Goal: Task Accomplishment & Management: Complete application form

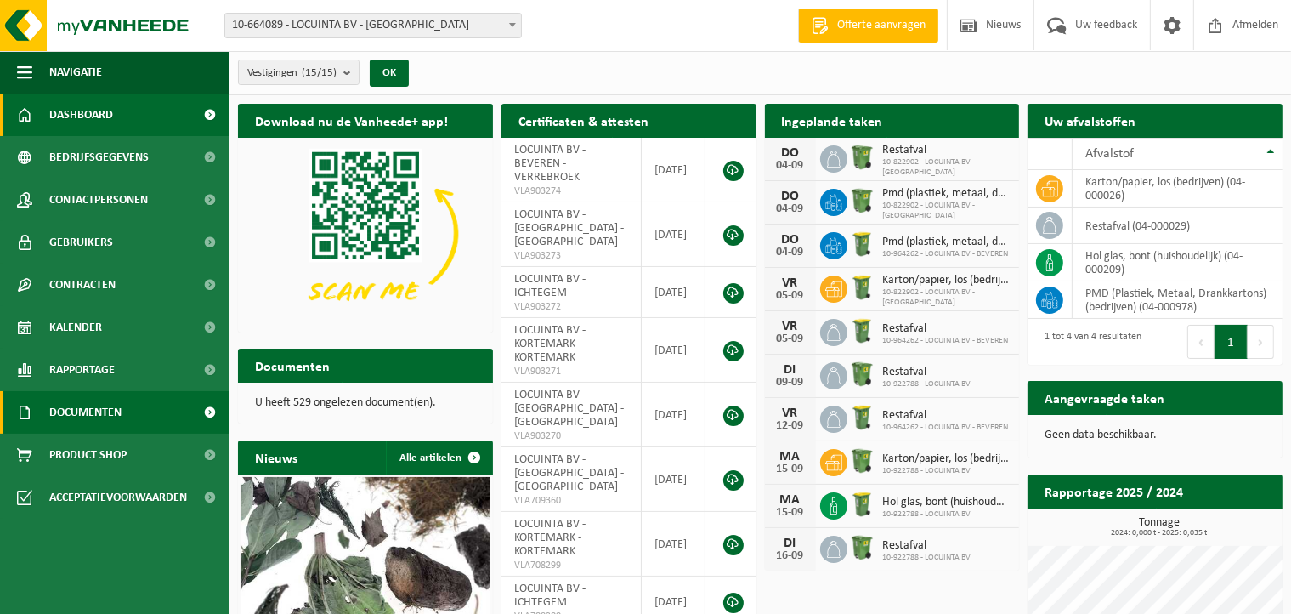
click at [107, 406] on span "Documenten" at bounding box center [85, 412] width 72 height 43
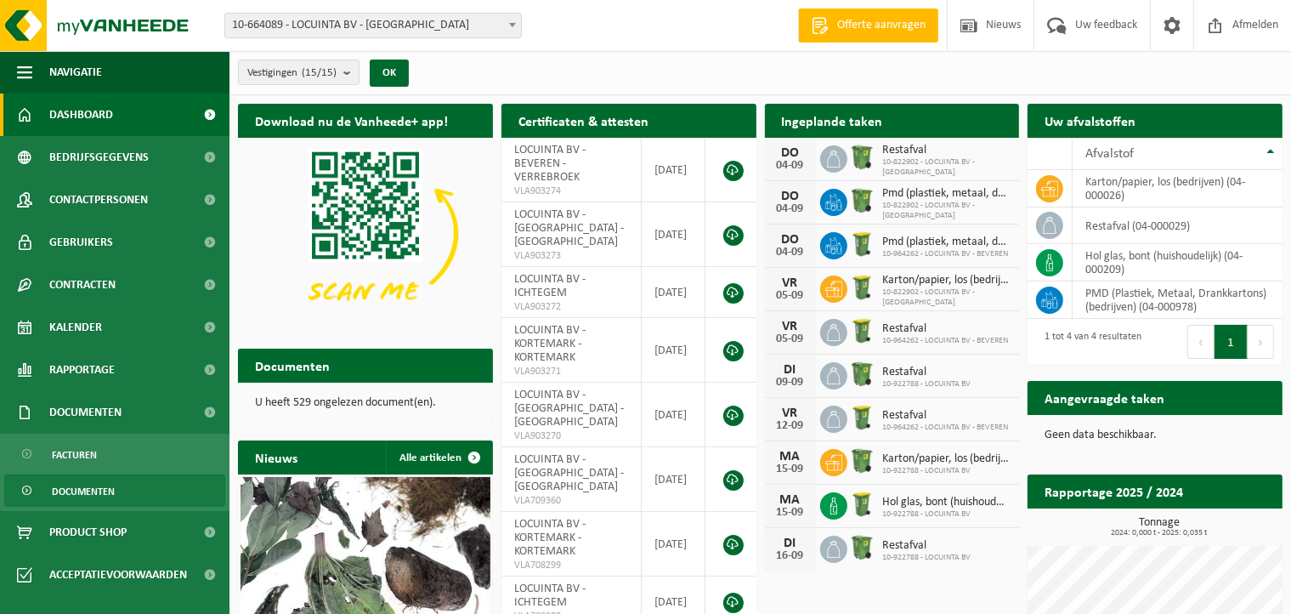
click at [94, 491] on span "Documenten" at bounding box center [83, 491] width 63 height 32
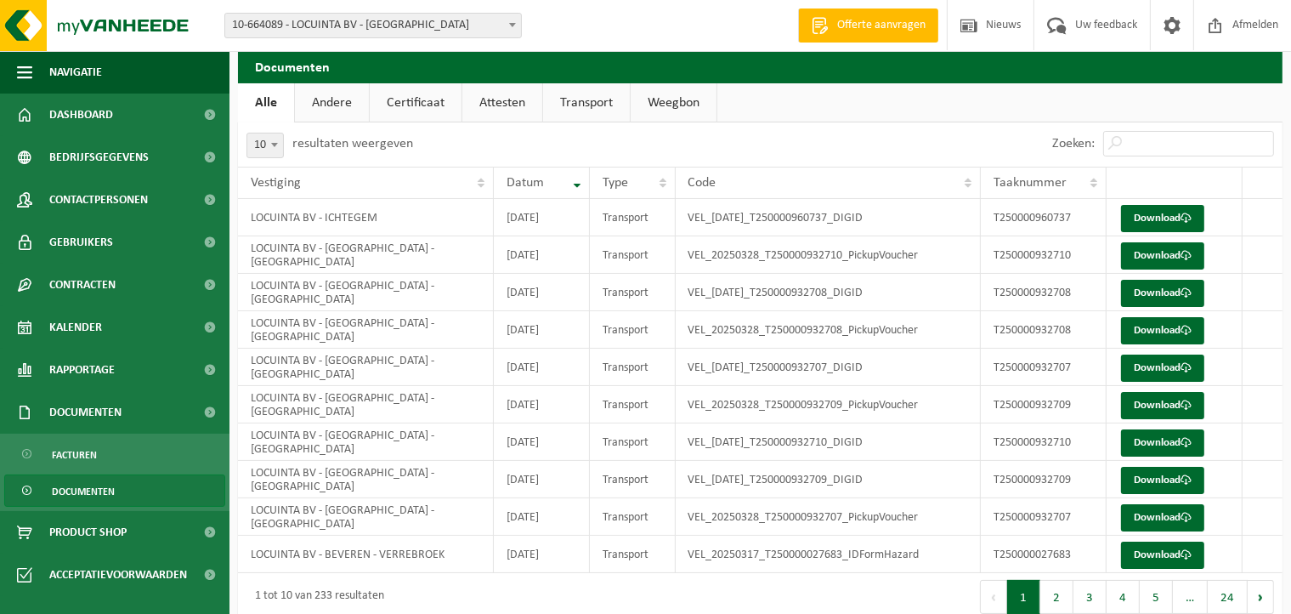
scroll to position [76, 0]
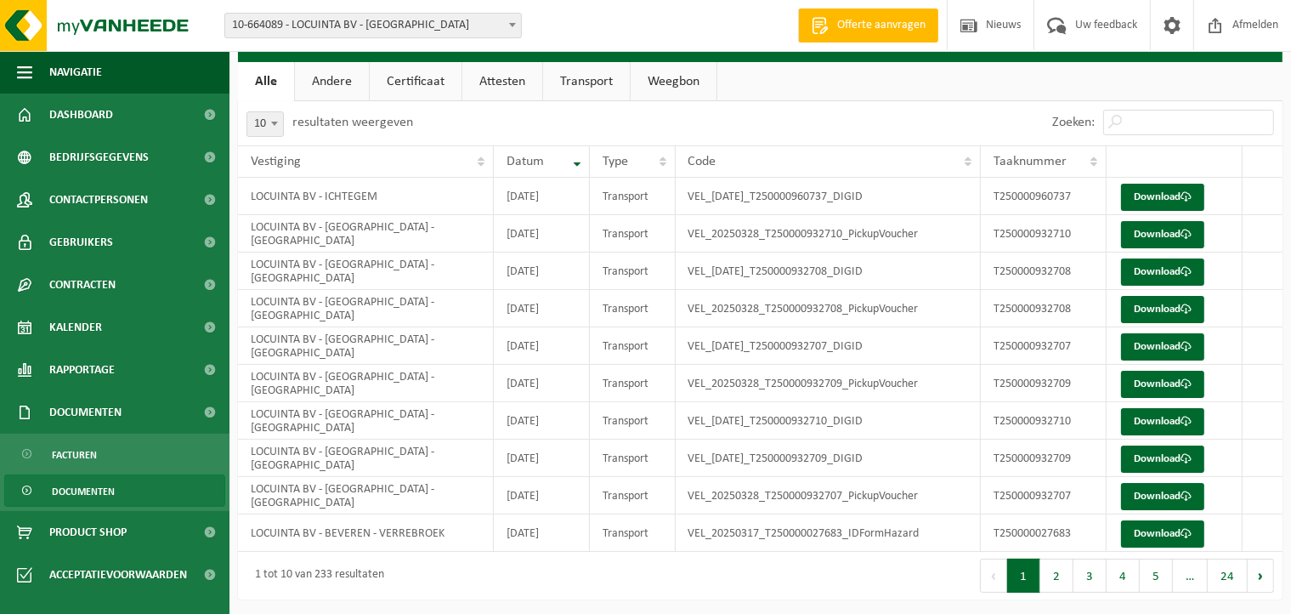
click at [482, 81] on link "Attesten" at bounding box center [503, 81] width 80 height 39
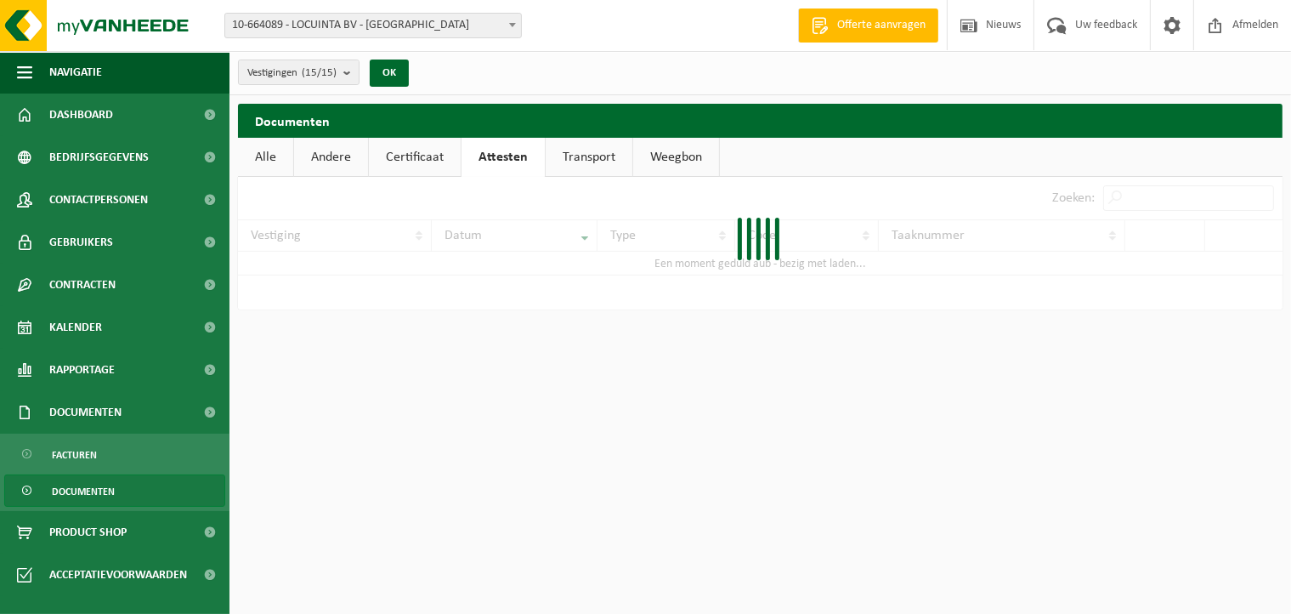
scroll to position [0, 0]
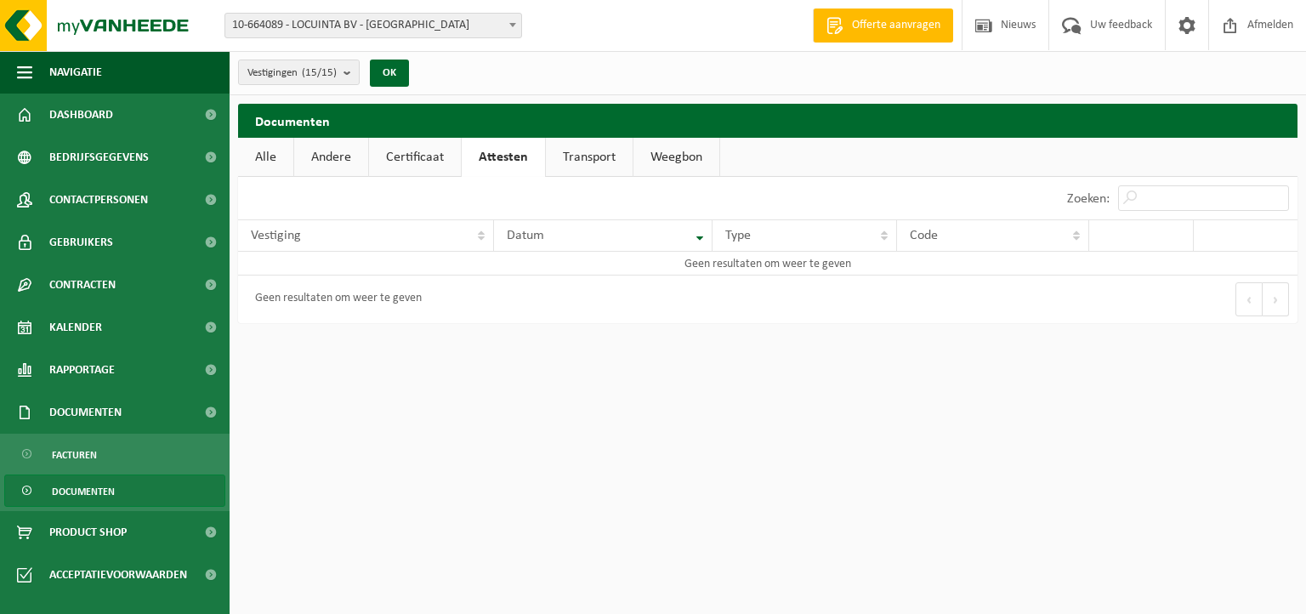
click at [414, 161] on link "Certificaat" at bounding box center [415, 157] width 92 height 39
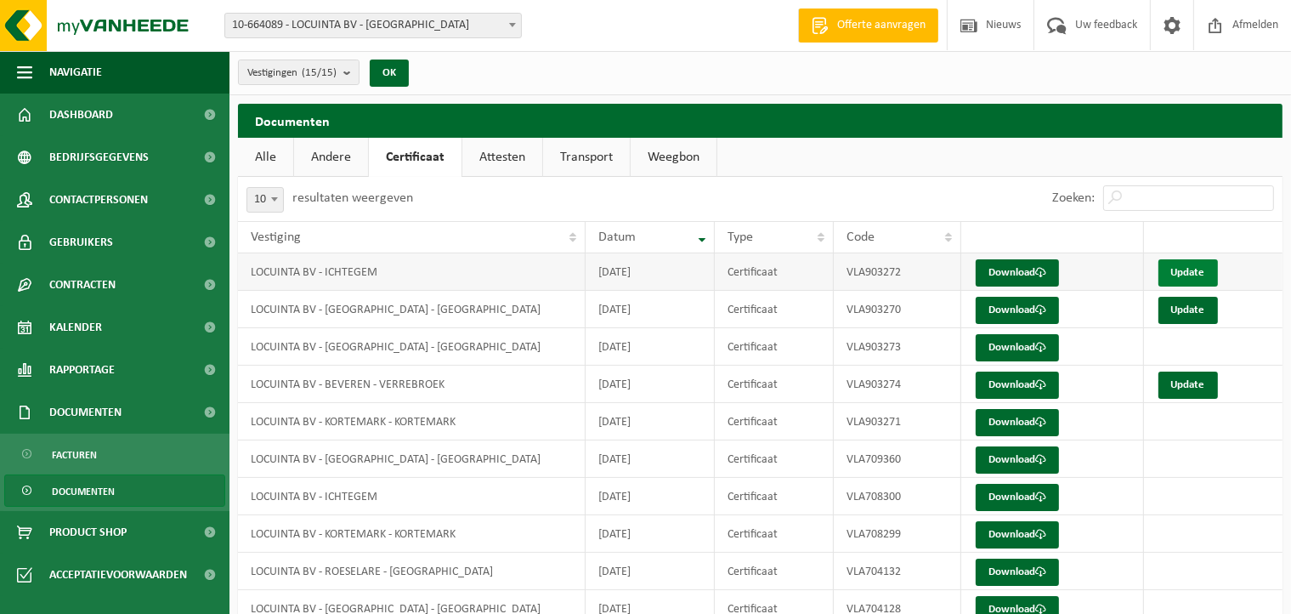
click at [1185, 275] on link "Update" at bounding box center [1189, 272] width 60 height 27
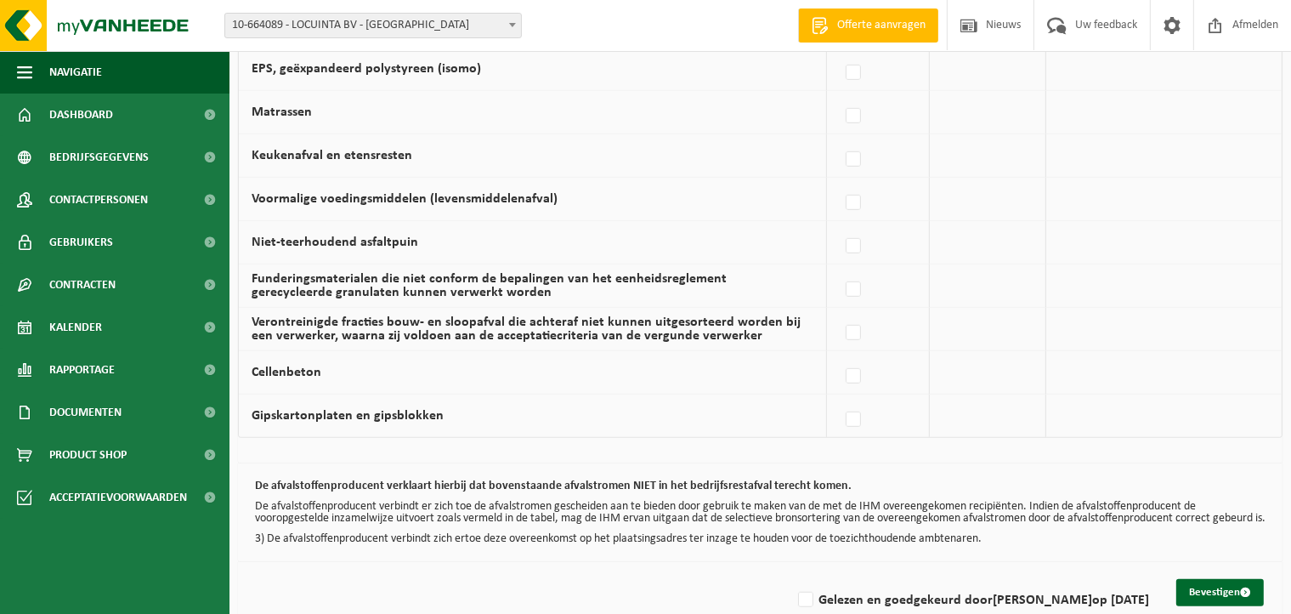
scroll to position [1168, 0]
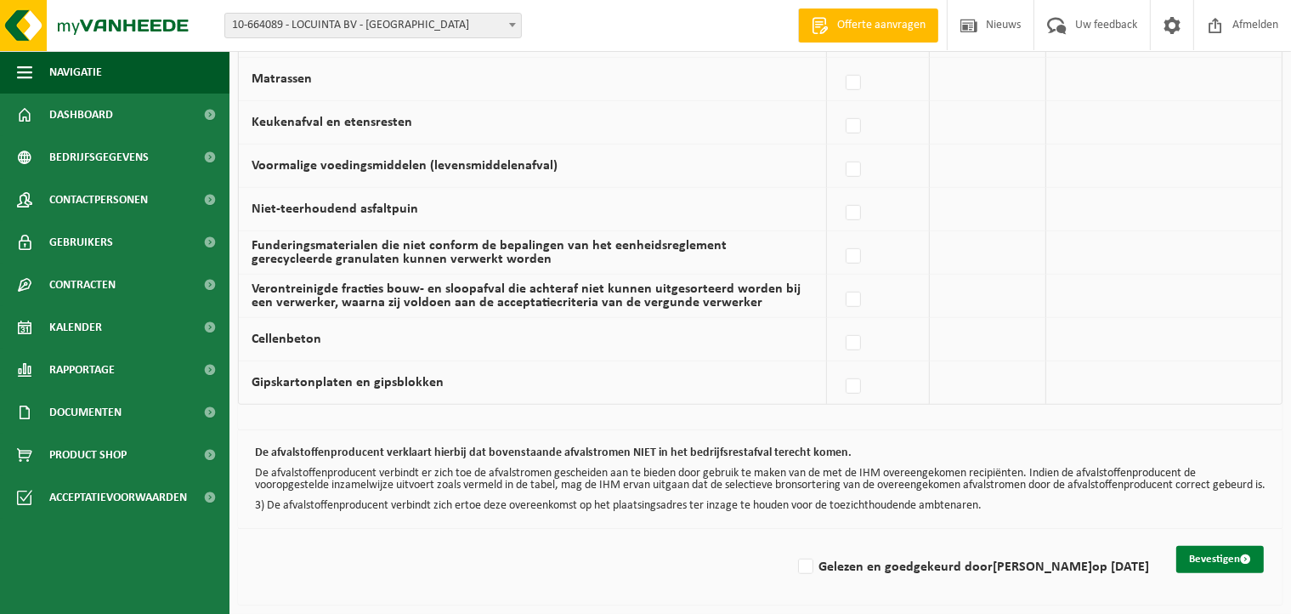
click at [1230, 555] on button "Bevestigen" at bounding box center [1221, 559] width 88 height 27
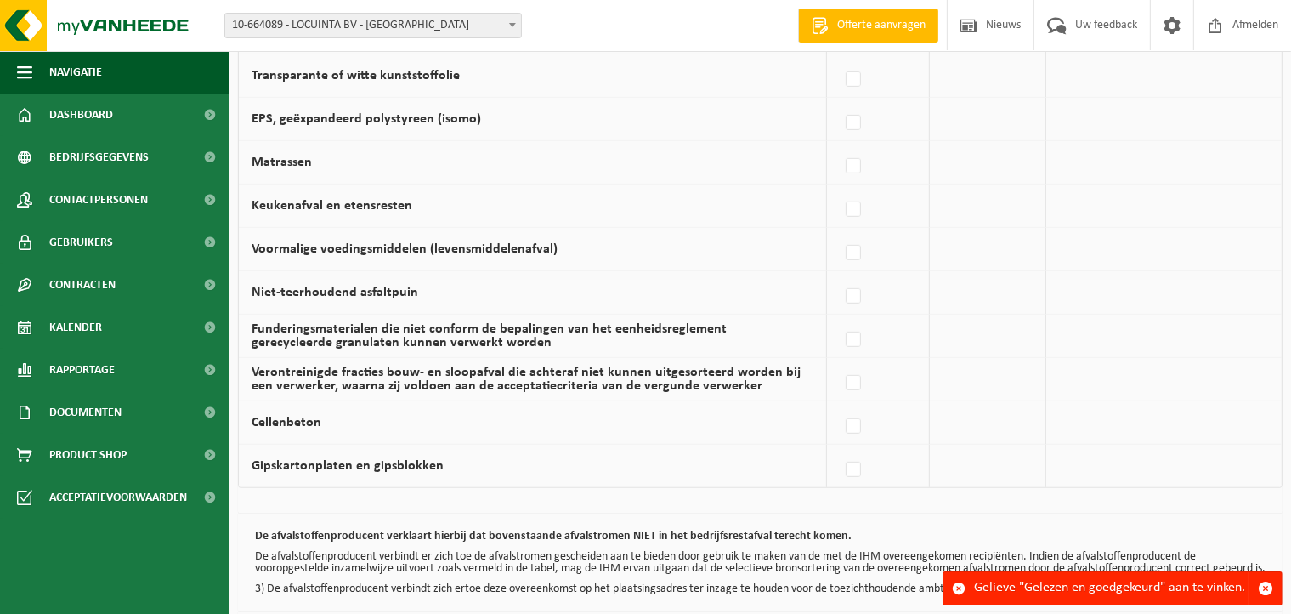
scroll to position [1168, 0]
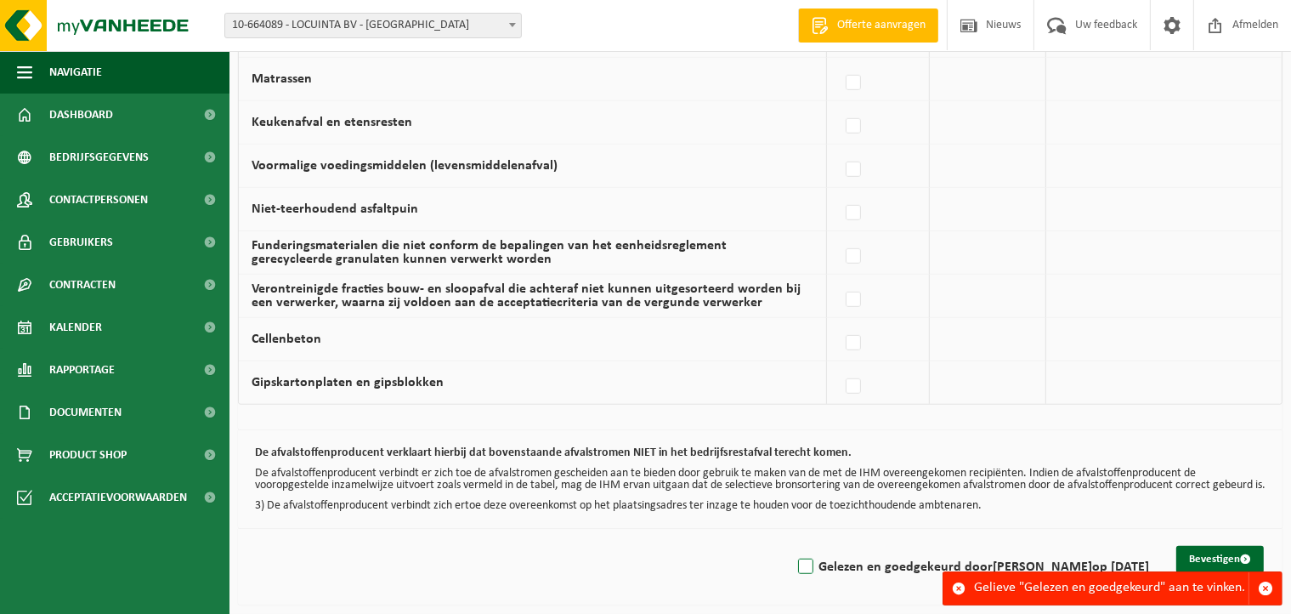
click at [797, 562] on label "Gelezen en goedgekeurd door DIETER DECROIX op 04/09/25" at bounding box center [972, 567] width 355 height 26
click at [792, 546] on input "Gelezen en goedgekeurd door DIETER DECROIX op 04/09/25" at bounding box center [792, 545] width 1 height 1
checkbox input "true"
click at [1223, 554] on button "Bevestigen" at bounding box center [1221, 559] width 88 height 27
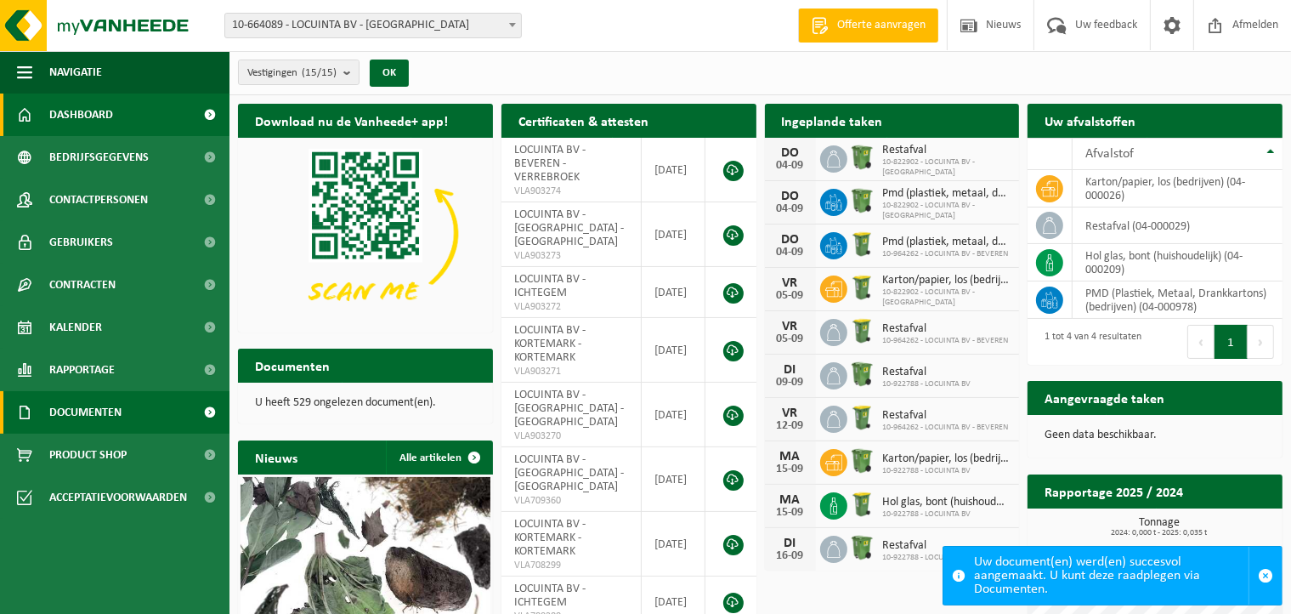
click at [207, 402] on span at bounding box center [210, 412] width 38 height 43
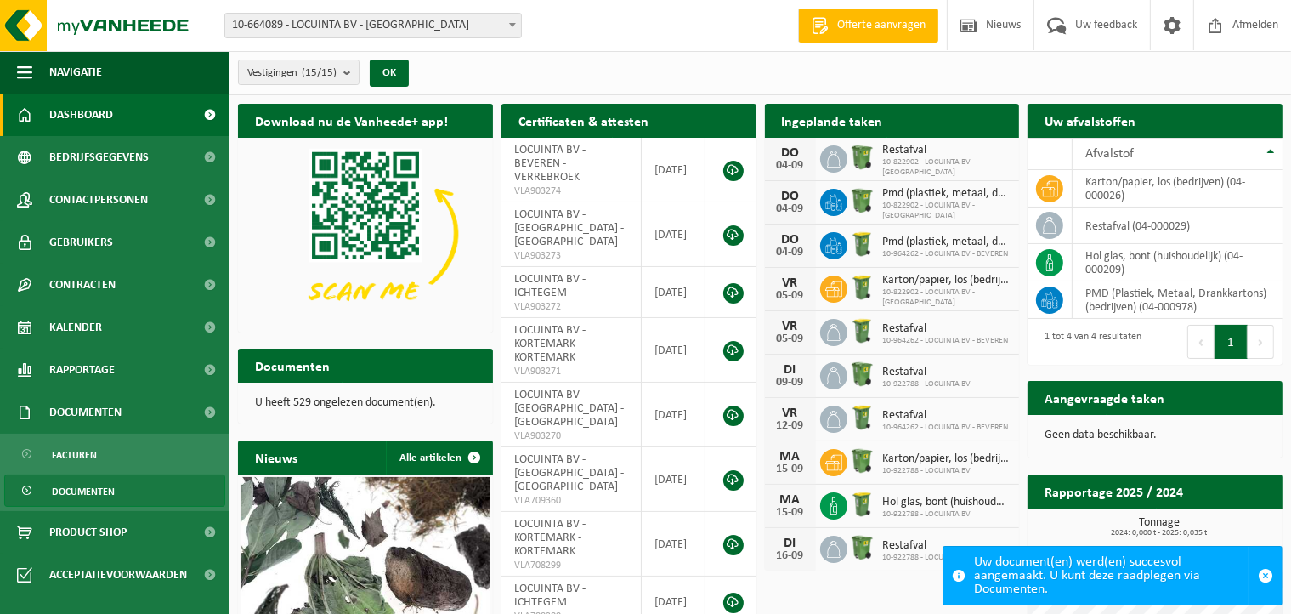
click at [100, 491] on span "Documenten" at bounding box center [83, 491] width 63 height 32
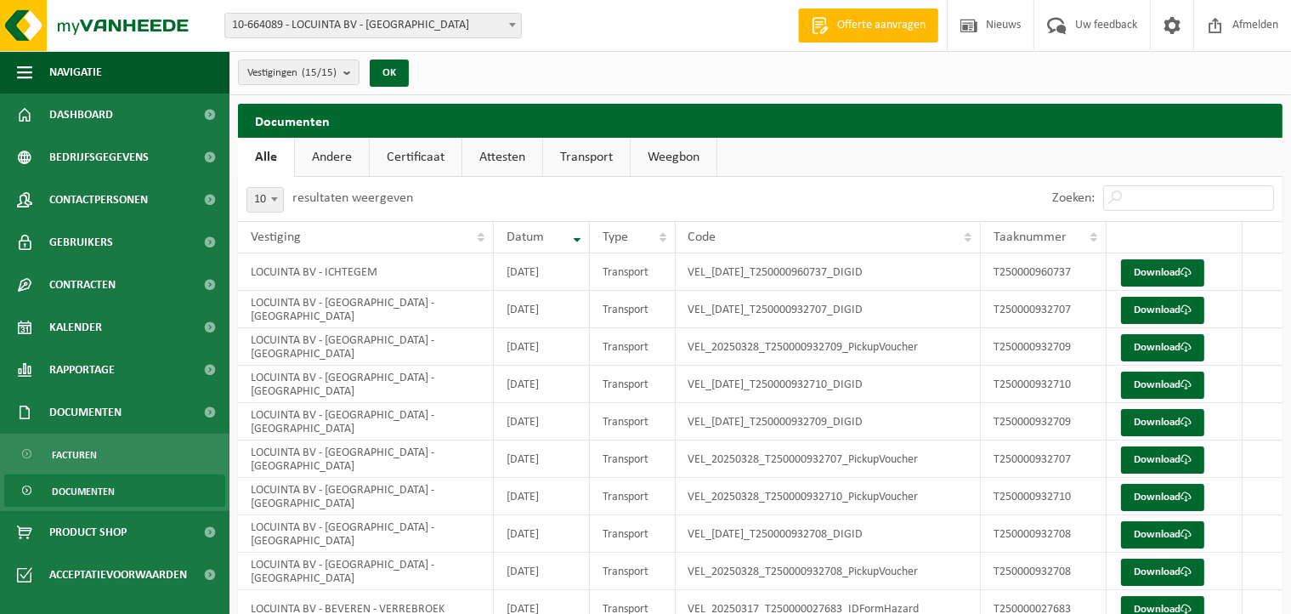
scroll to position [2, 0]
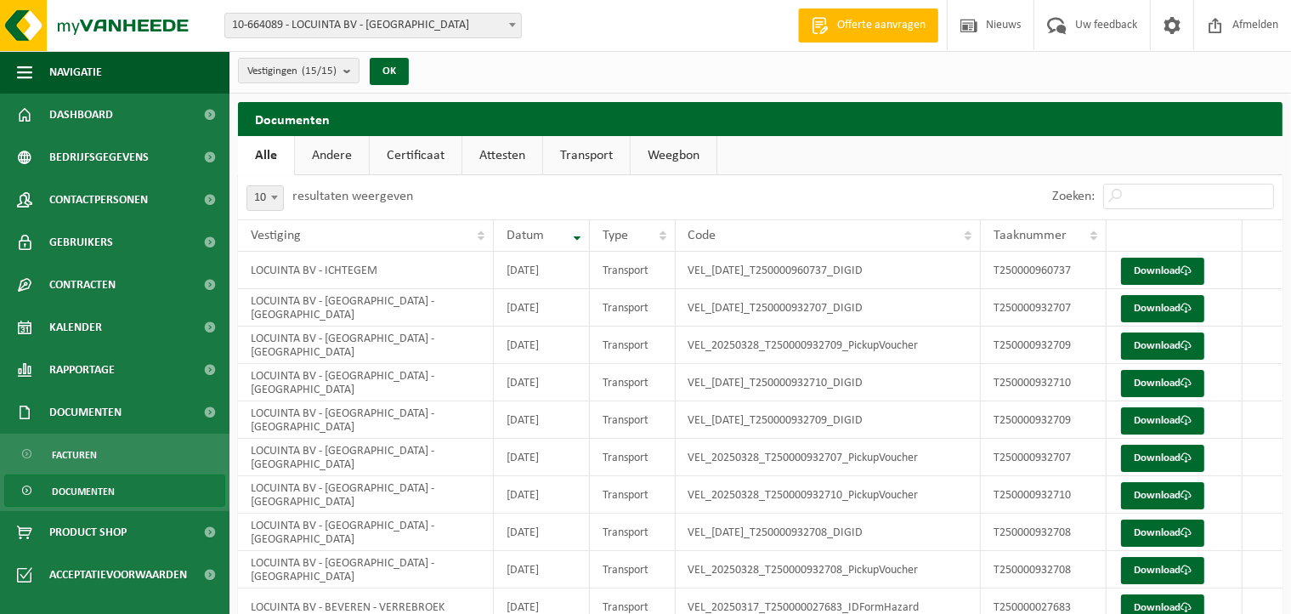
click at [425, 161] on link "Certificaat" at bounding box center [416, 155] width 92 height 39
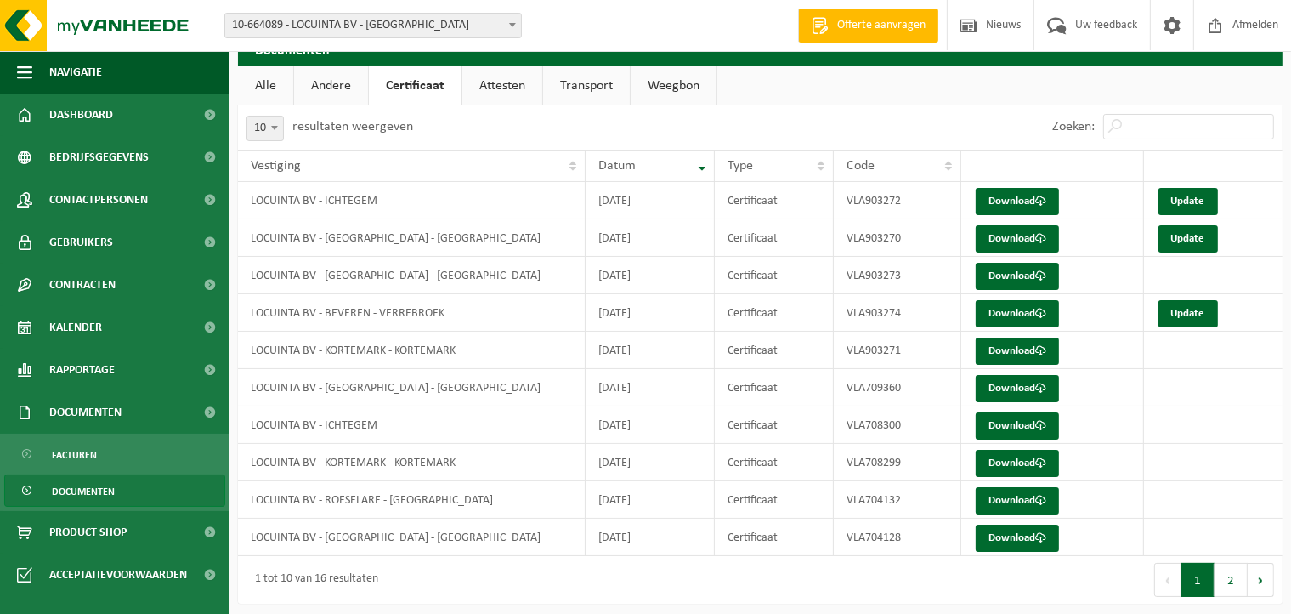
scroll to position [76, 0]
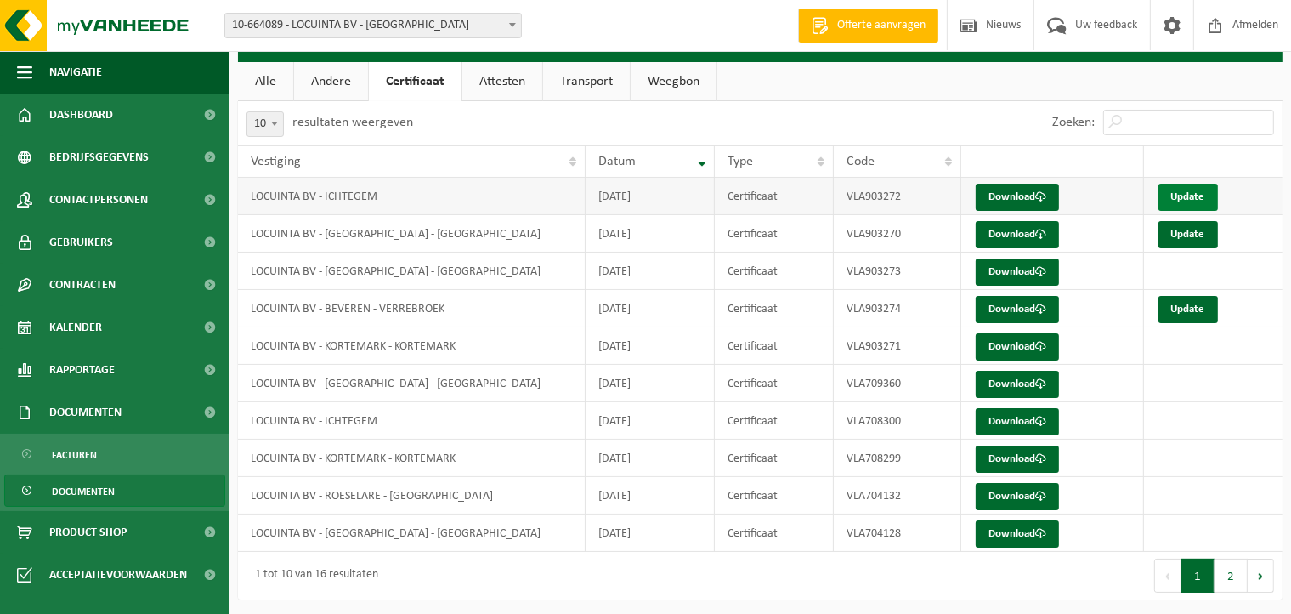
click at [1190, 191] on link "Update" at bounding box center [1189, 197] width 60 height 27
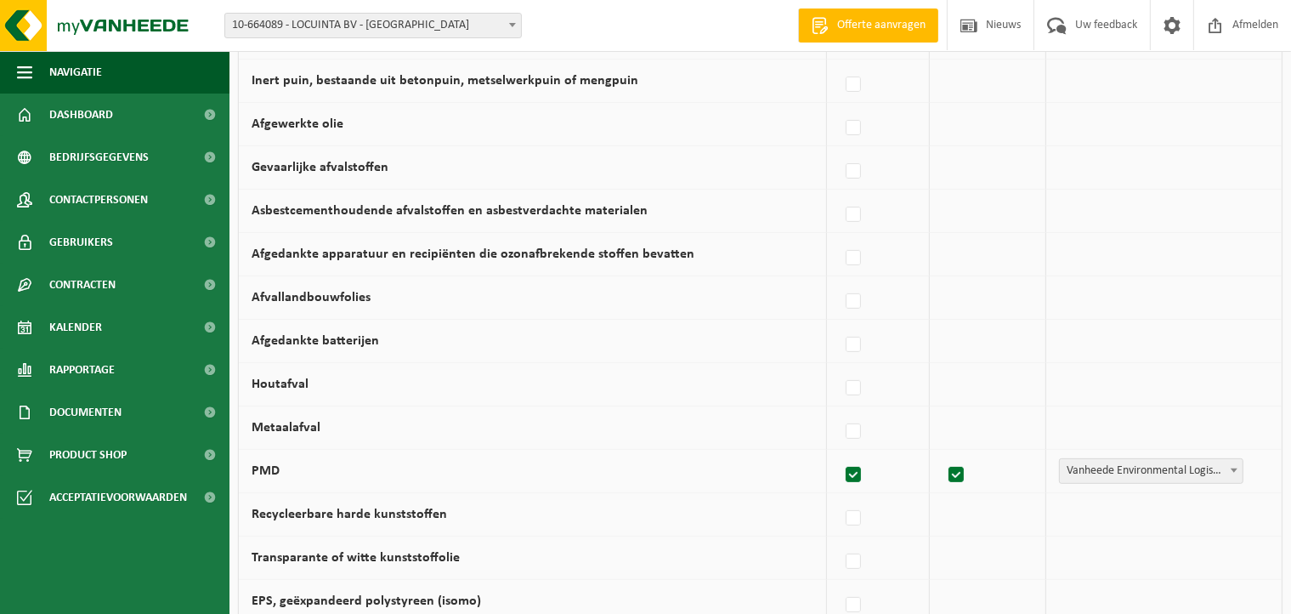
scroll to position [1168, 0]
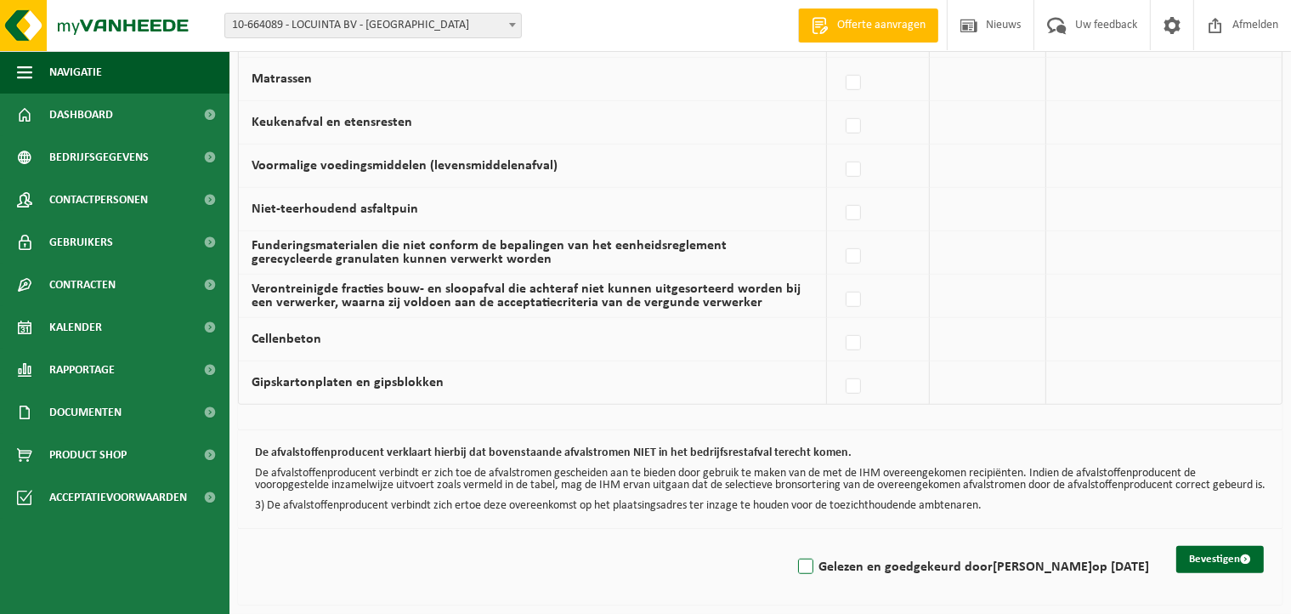
click at [796, 569] on label "Gelezen en goedgekeurd door DIETER DECROIX op 04/09/25" at bounding box center [972, 567] width 355 height 26
click at [792, 546] on input "Gelezen en goedgekeurd door DIETER DECROIX op 04/09/25" at bounding box center [792, 545] width 1 height 1
checkbox input "true"
click at [1220, 561] on button "Bevestigen" at bounding box center [1221, 559] width 88 height 27
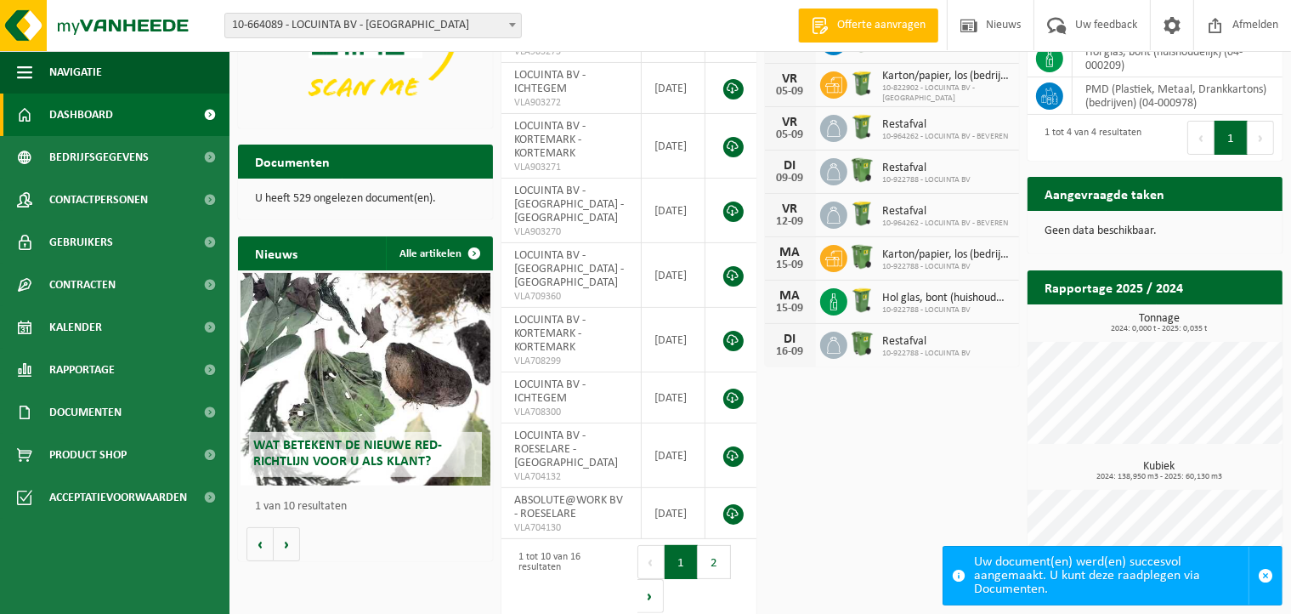
scroll to position [215, 0]
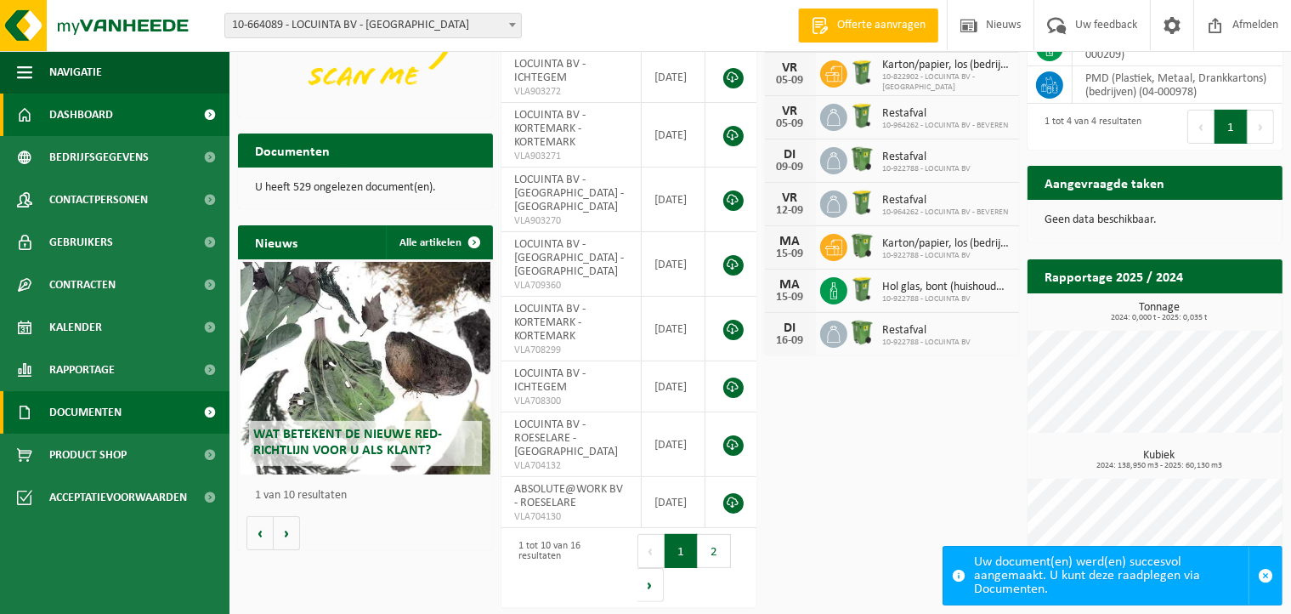
click at [211, 408] on span at bounding box center [210, 412] width 38 height 43
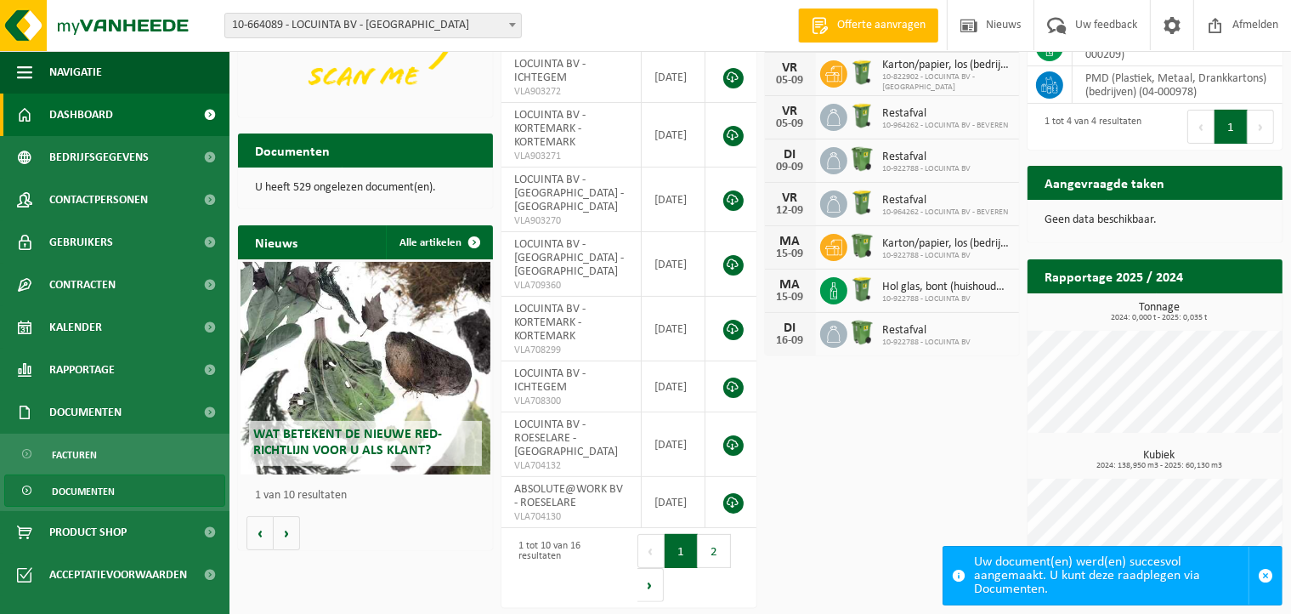
click at [107, 491] on span "Documenten" at bounding box center [83, 491] width 63 height 32
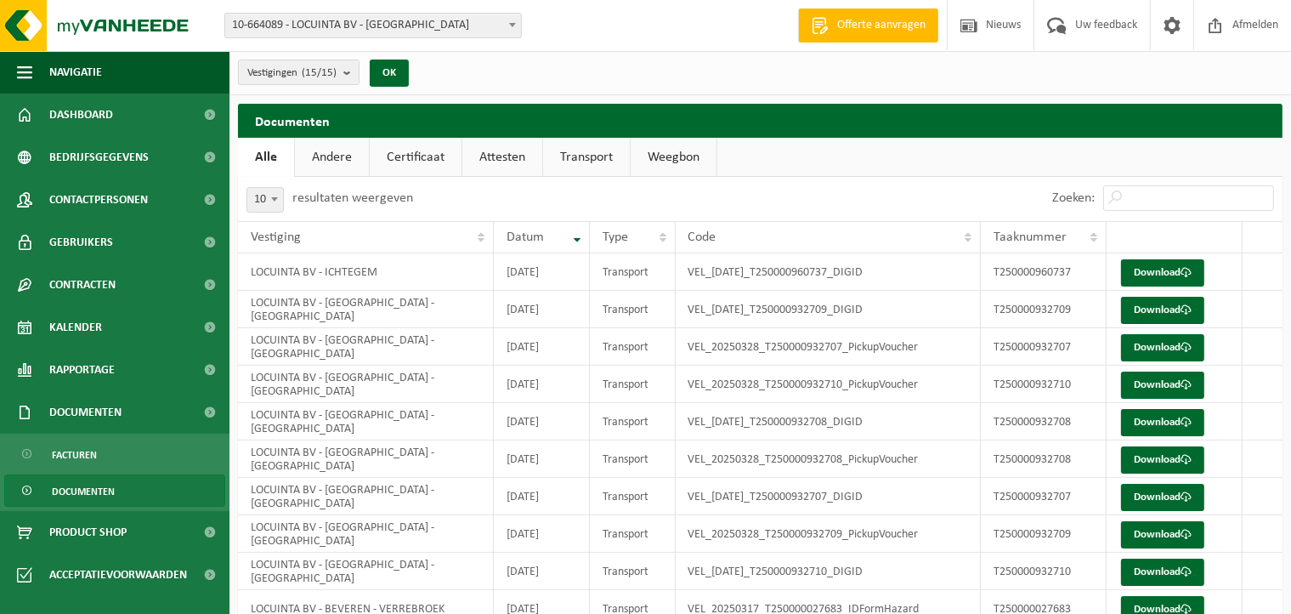
click at [107, 491] on span "Documenten" at bounding box center [83, 491] width 63 height 32
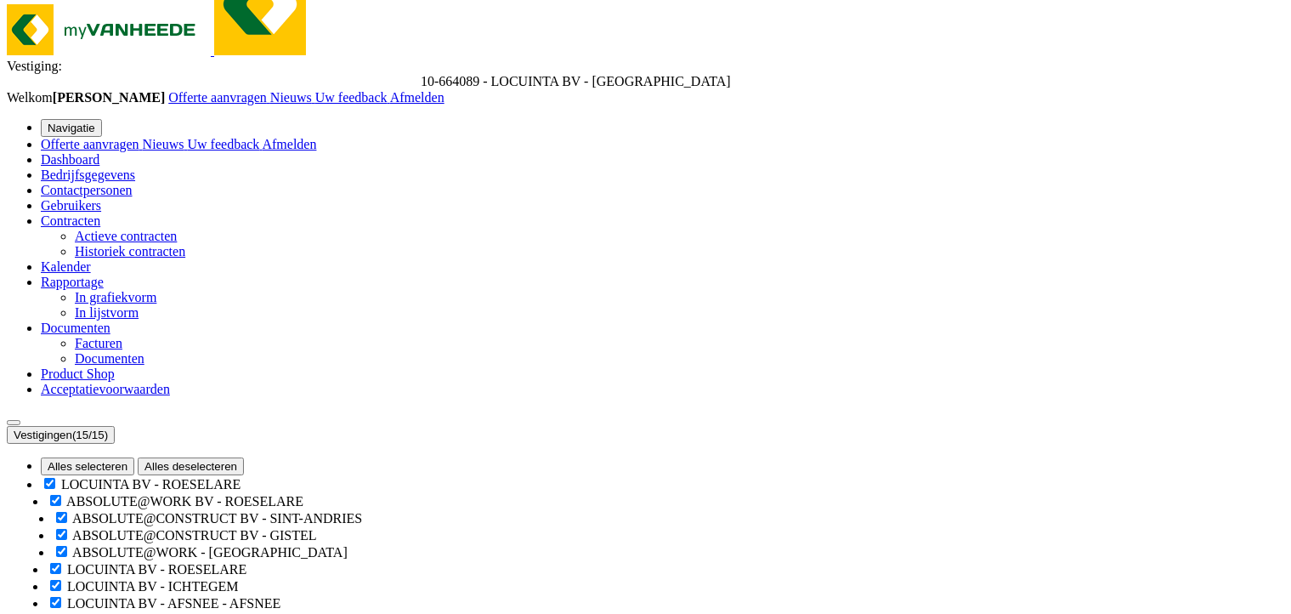
scroll to position [54, 0]
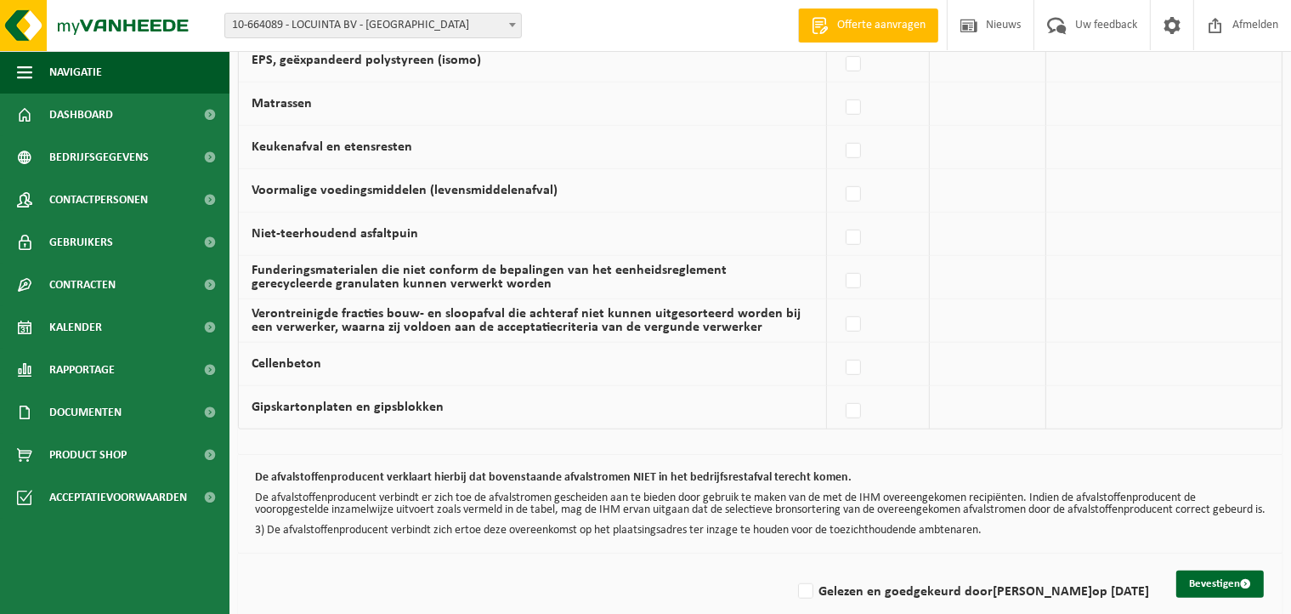
scroll to position [1168, 0]
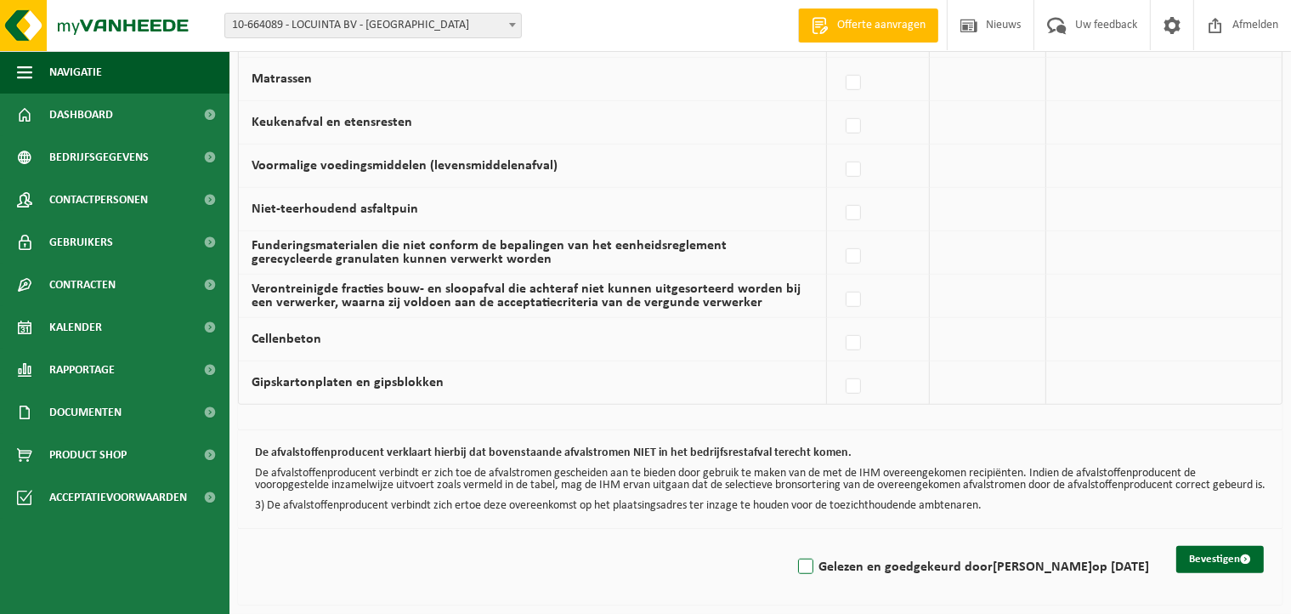
click at [803, 565] on label "Gelezen en goedgekeurd door [PERSON_NAME] op [DATE]" at bounding box center [972, 567] width 355 height 26
click at [792, 546] on input "Gelezen en goedgekeurd door DIETER DECROIX op 04/09/25" at bounding box center [792, 545] width 1 height 1
checkbox input "true"
click at [1236, 560] on button "Bevestigen" at bounding box center [1221, 559] width 88 height 27
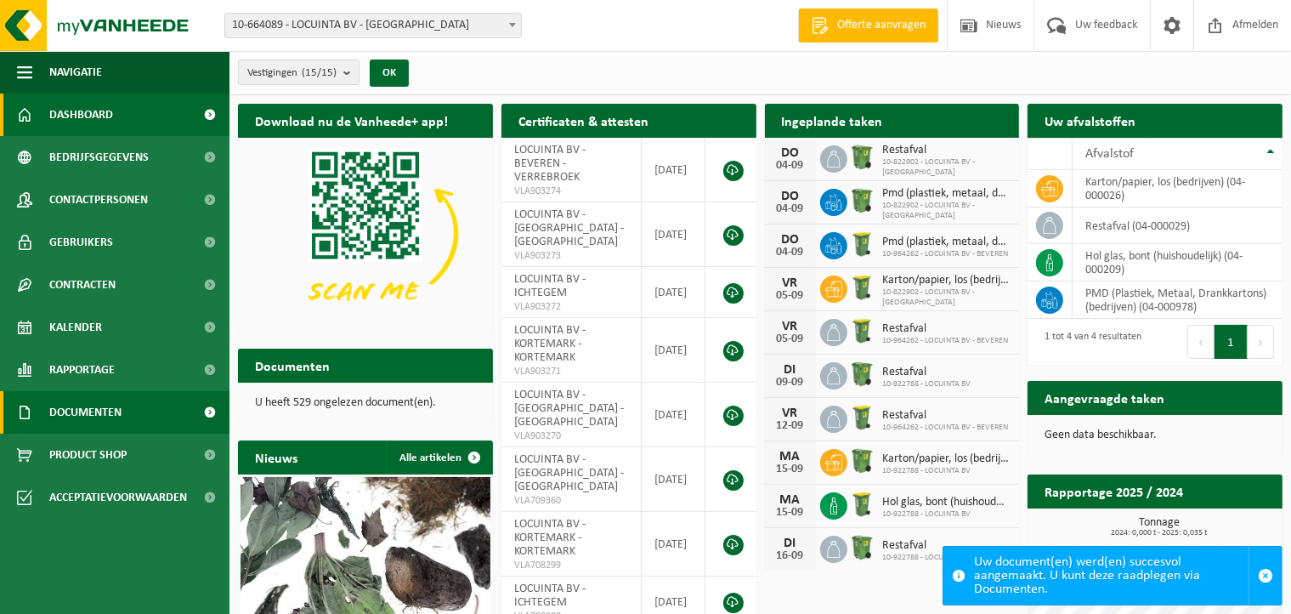
click at [149, 409] on link "Documenten" at bounding box center [115, 412] width 230 height 43
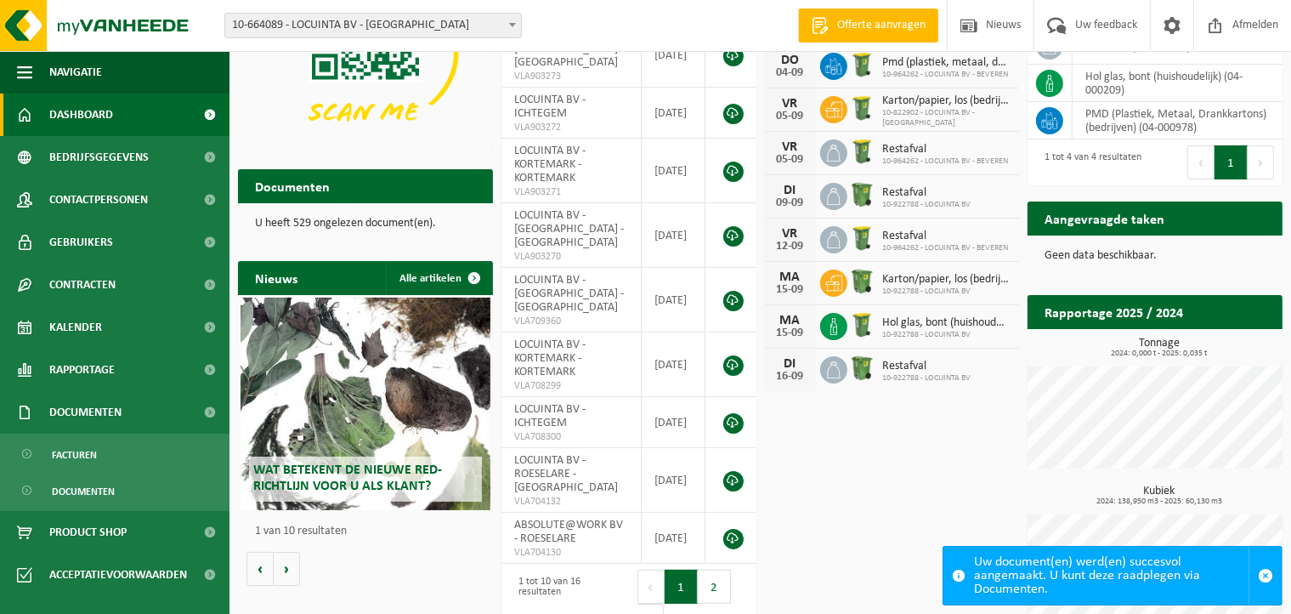
scroll to position [215, 0]
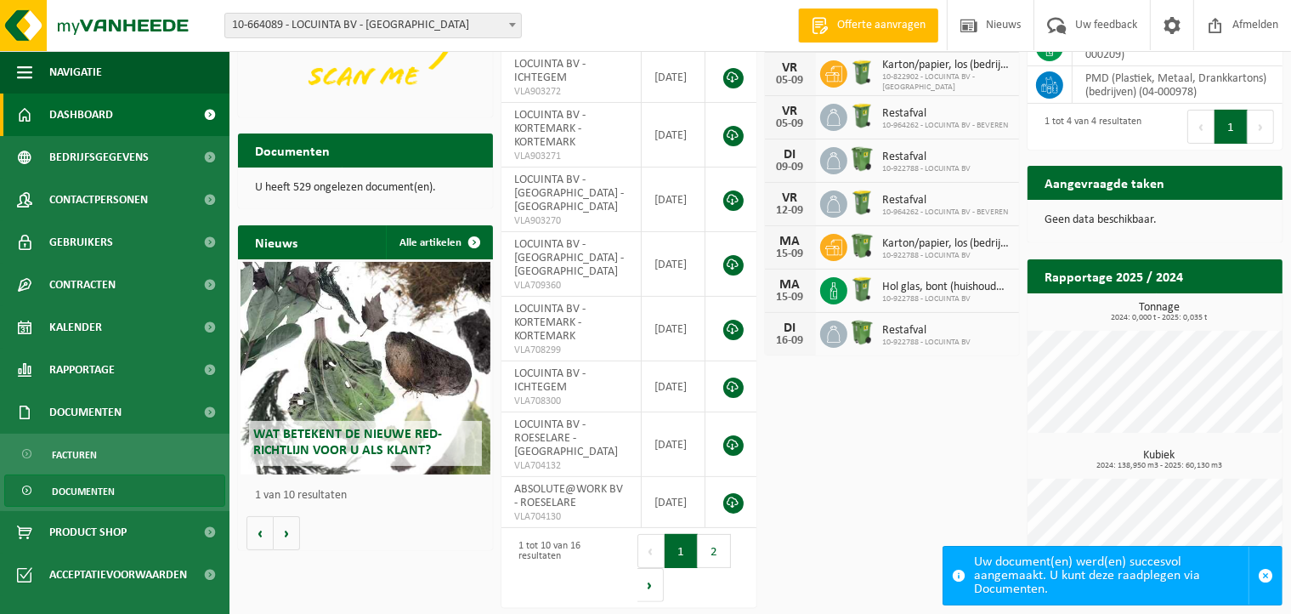
click at [180, 482] on link "Documenten" at bounding box center [114, 490] width 221 height 32
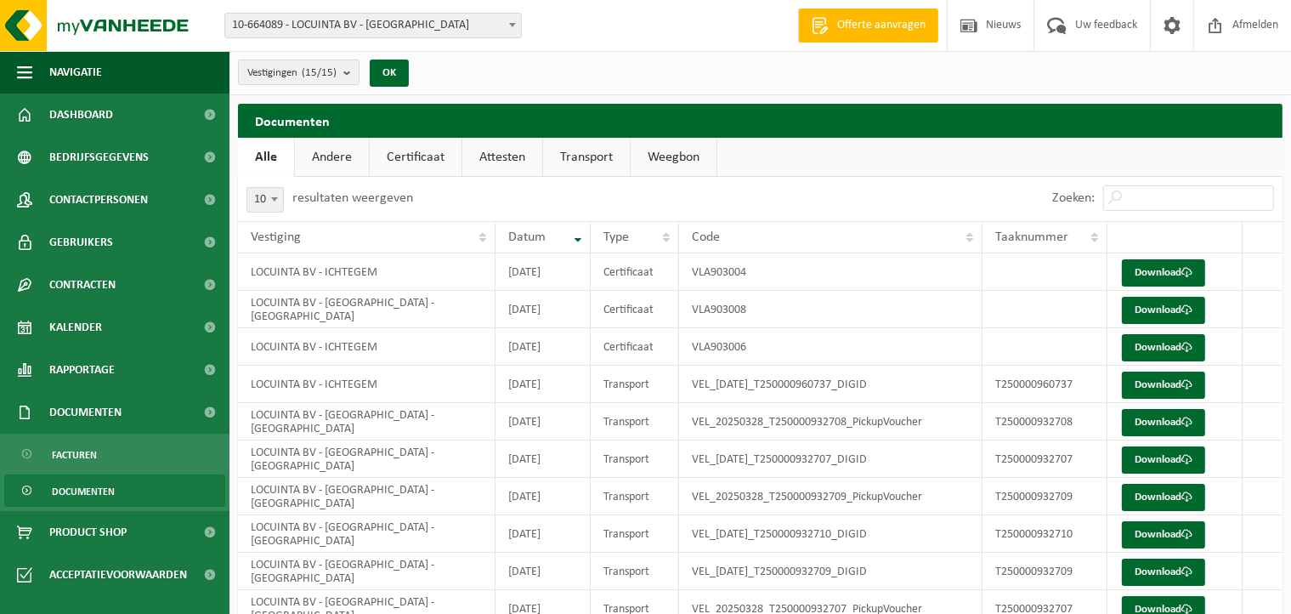
click at [496, 142] on link "Attesten" at bounding box center [503, 157] width 80 height 39
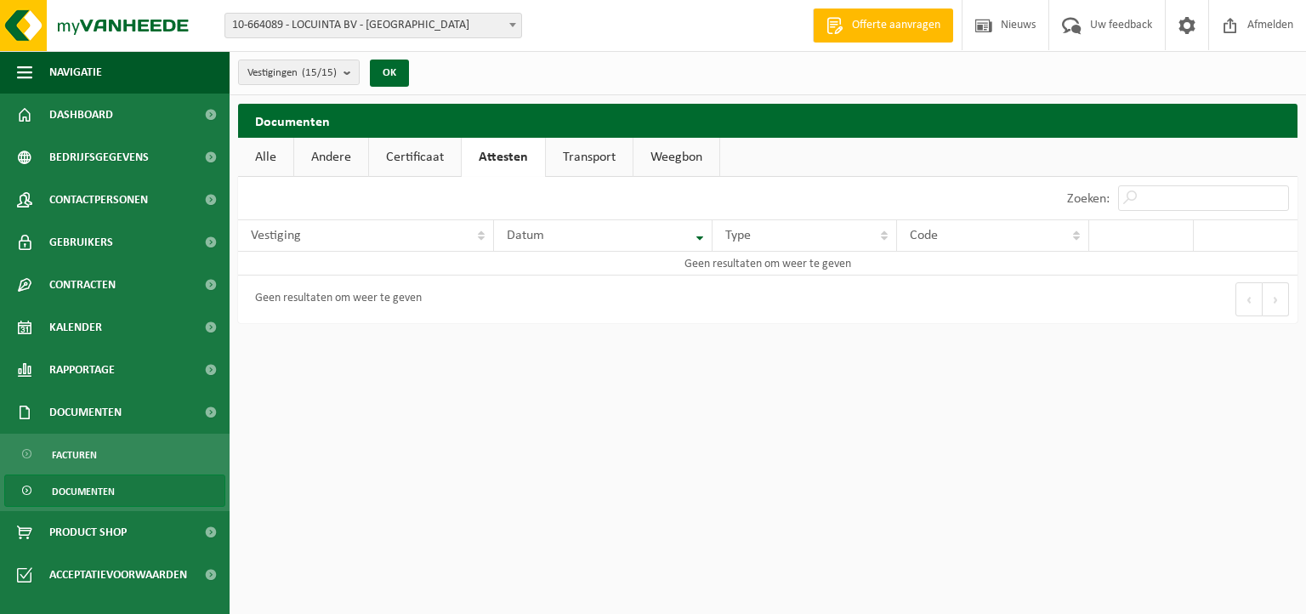
click at [402, 170] on link "Certificaat" at bounding box center [415, 157] width 92 height 39
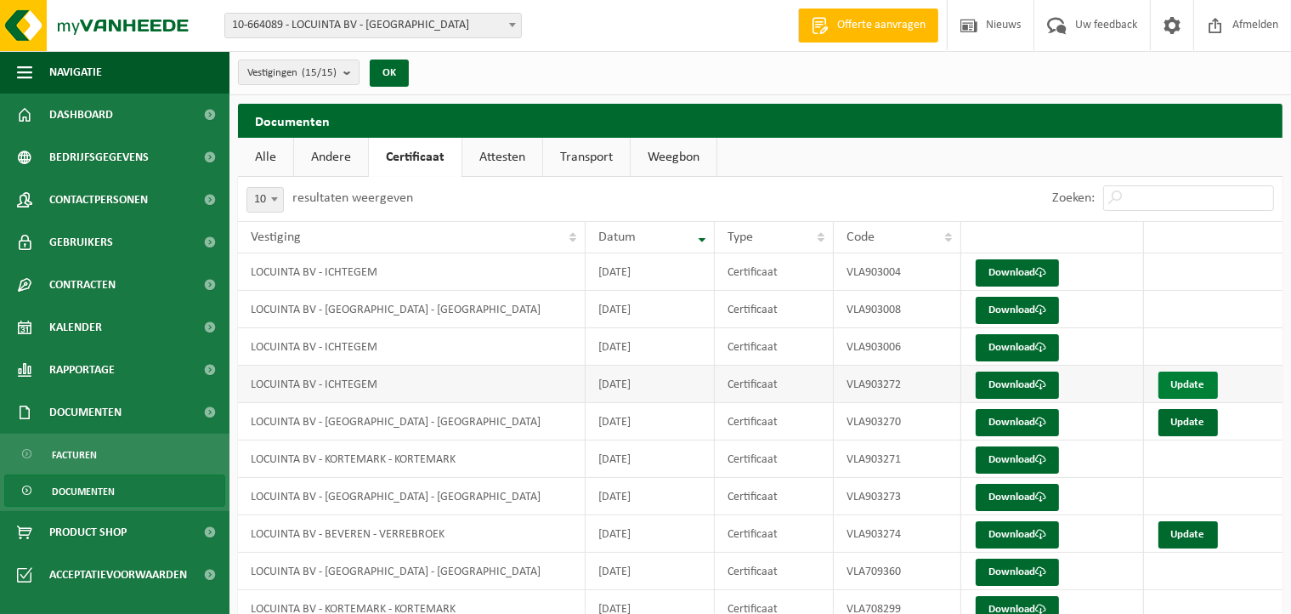
click at [1198, 384] on link "Update" at bounding box center [1189, 385] width 60 height 27
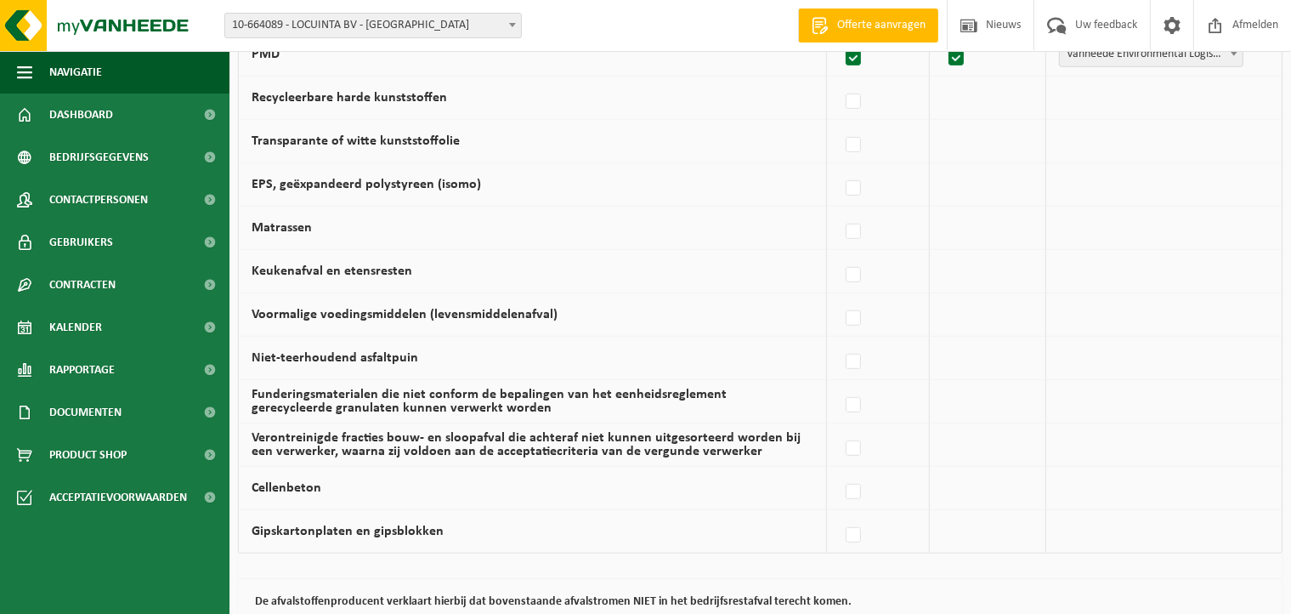
scroll to position [1168, 0]
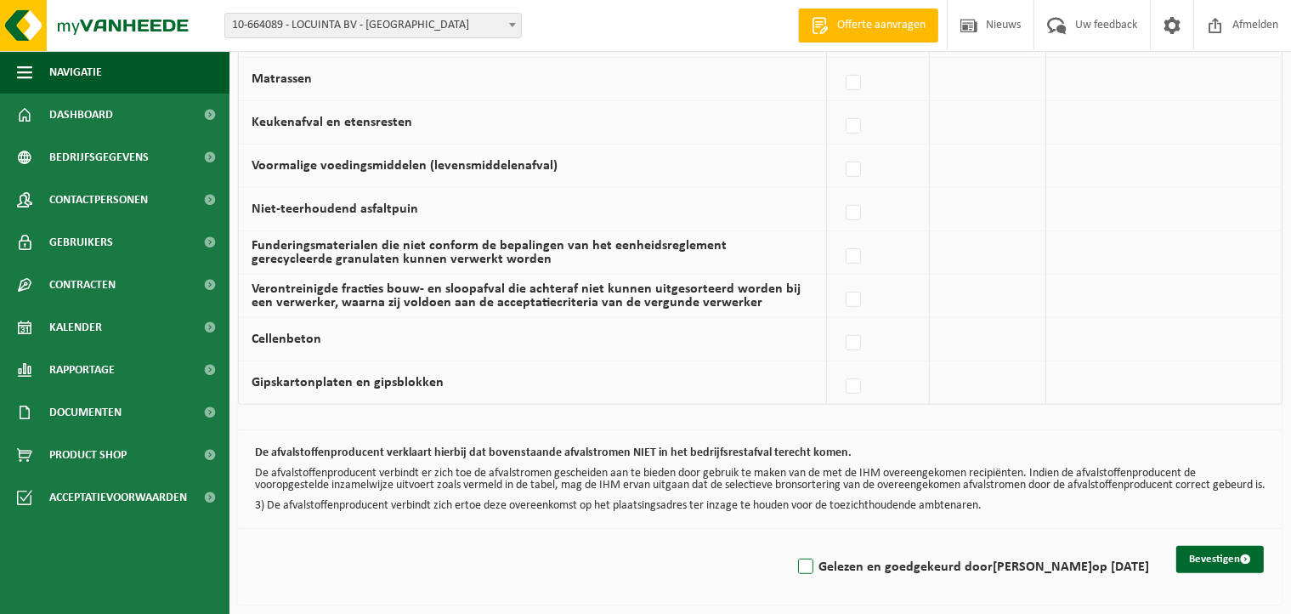
click at [799, 562] on label "Gelezen en goedgekeurd door [PERSON_NAME] op [DATE]" at bounding box center [972, 567] width 355 height 26
click at [792, 546] on input "Gelezen en goedgekeurd door DIETER DECROIX op 04/09/25" at bounding box center [792, 545] width 1 height 1
checkbox input "true"
click at [1237, 559] on button "Bevestigen" at bounding box center [1221, 559] width 88 height 27
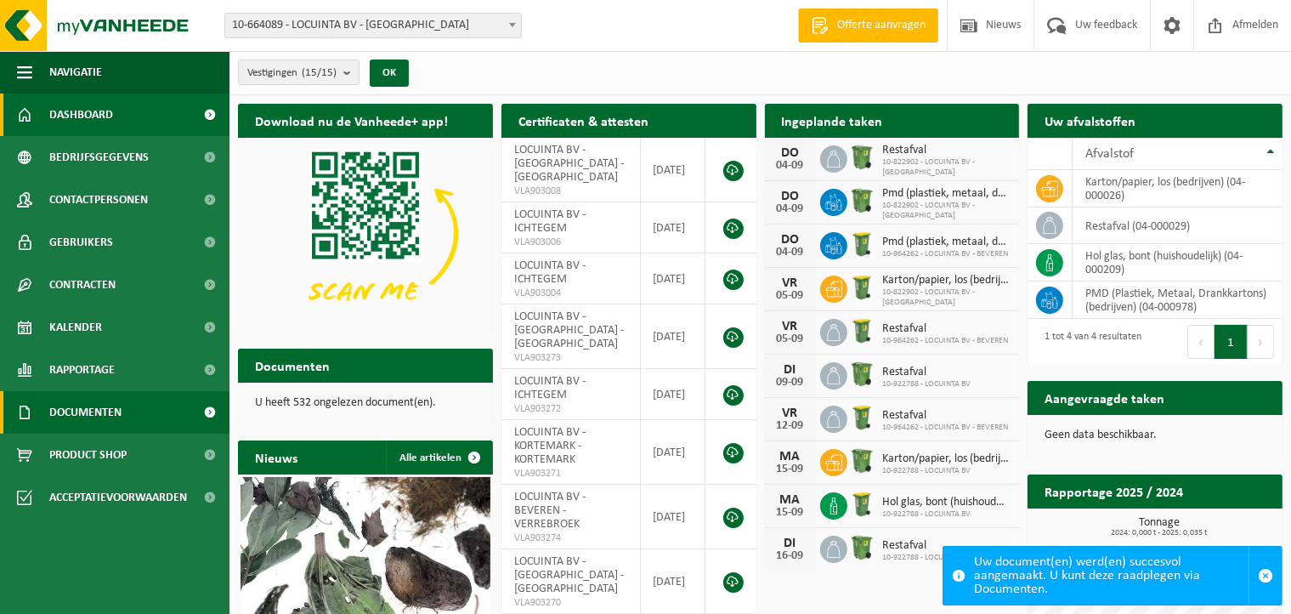
click at [144, 417] on link "Documenten" at bounding box center [115, 412] width 230 height 43
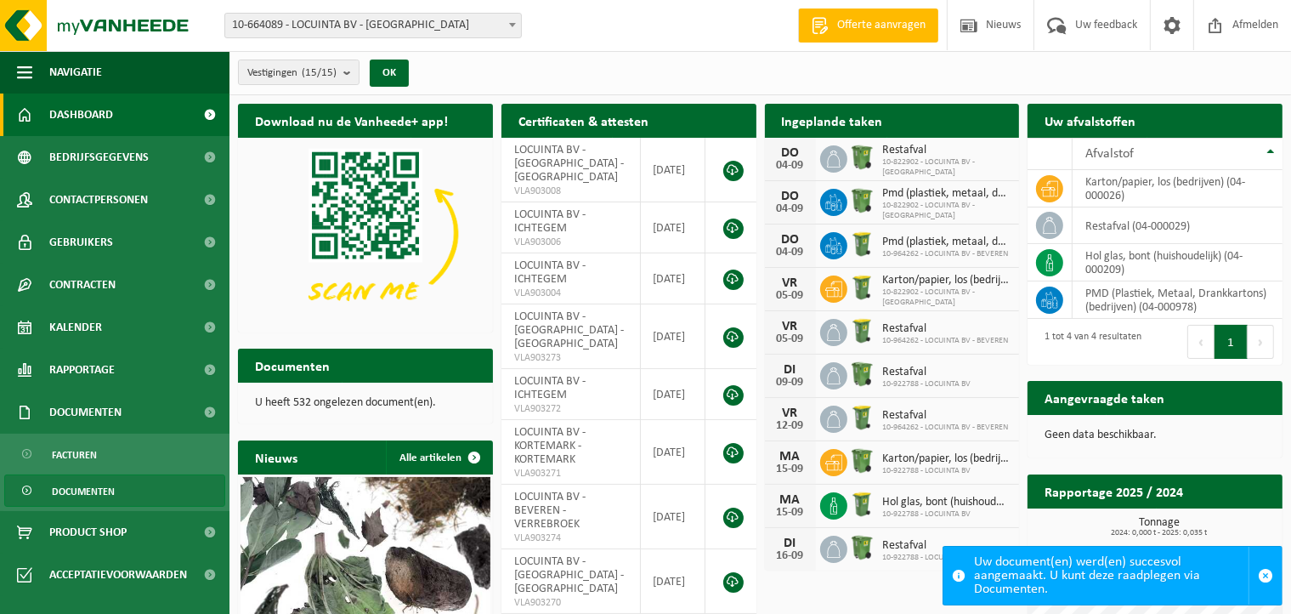
click at [116, 492] on link "Documenten" at bounding box center [114, 490] width 221 height 32
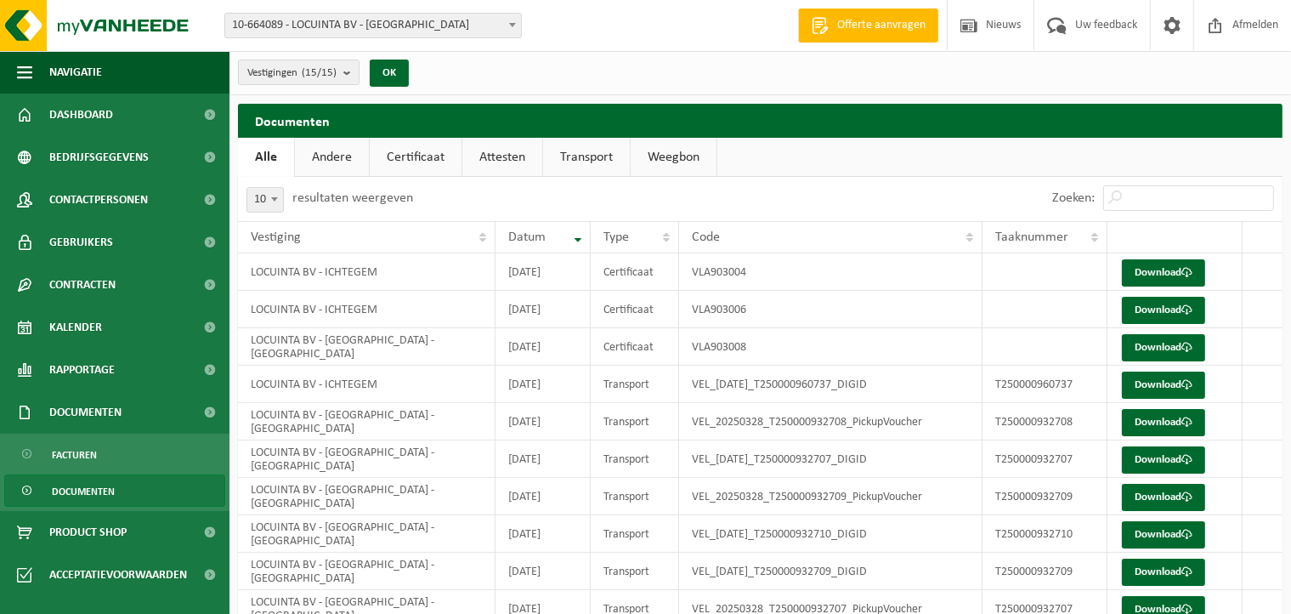
click at [410, 161] on link "Certificaat" at bounding box center [416, 157] width 92 height 39
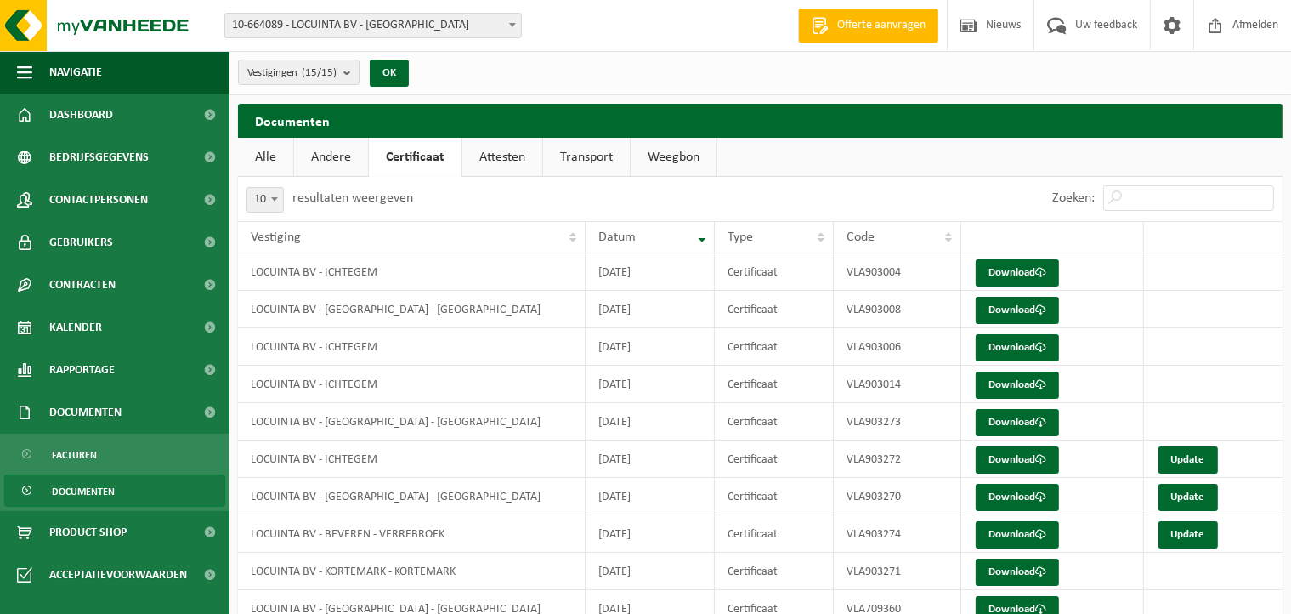
scroll to position [76, 0]
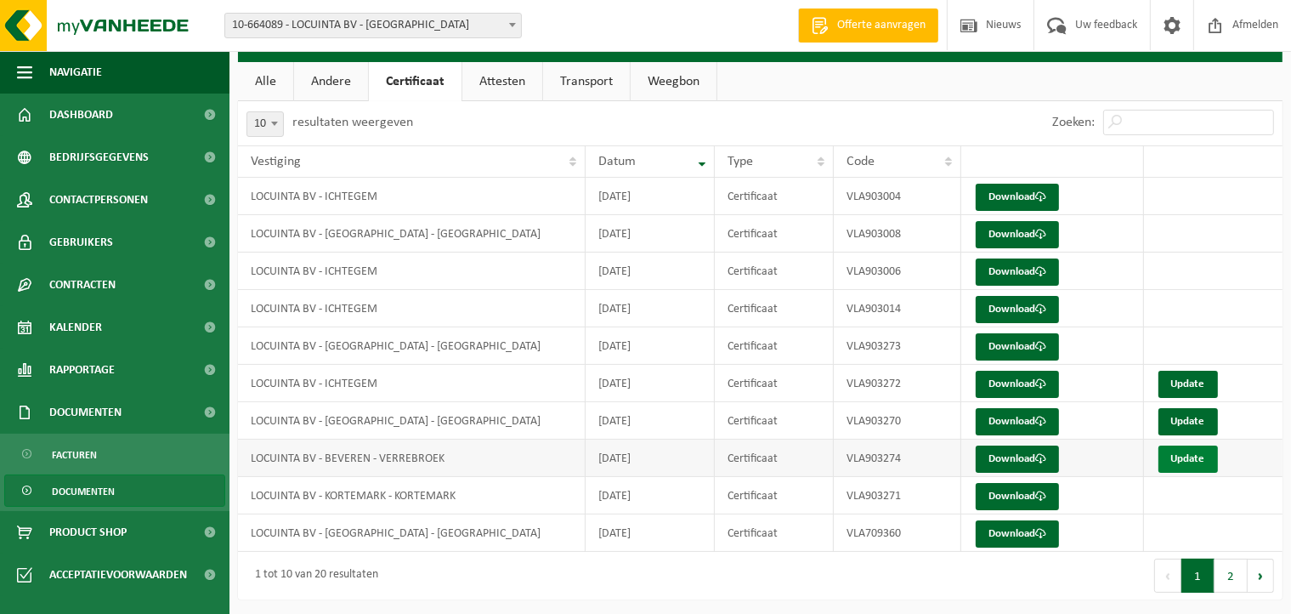
click at [1195, 457] on link "Update" at bounding box center [1189, 458] width 60 height 27
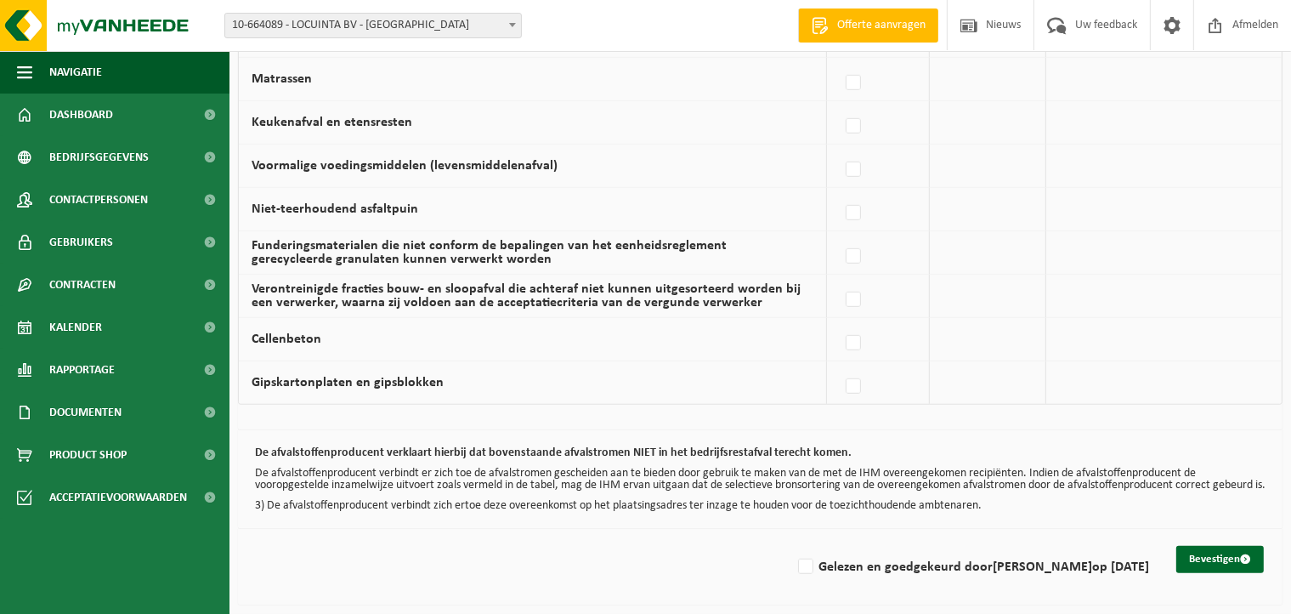
scroll to position [1168, 0]
click at [803, 569] on label "Gelezen en goedgekeurd door [PERSON_NAME] op [DATE]" at bounding box center [972, 567] width 355 height 26
click at [792, 546] on input "Gelezen en goedgekeurd door DIETER DECROIX op 04/09/25" at bounding box center [792, 545] width 1 height 1
checkbox input "true"
click at [1224, 559] on button "Bevestigen" at bounding box center [1221, 559] width 88 height 27
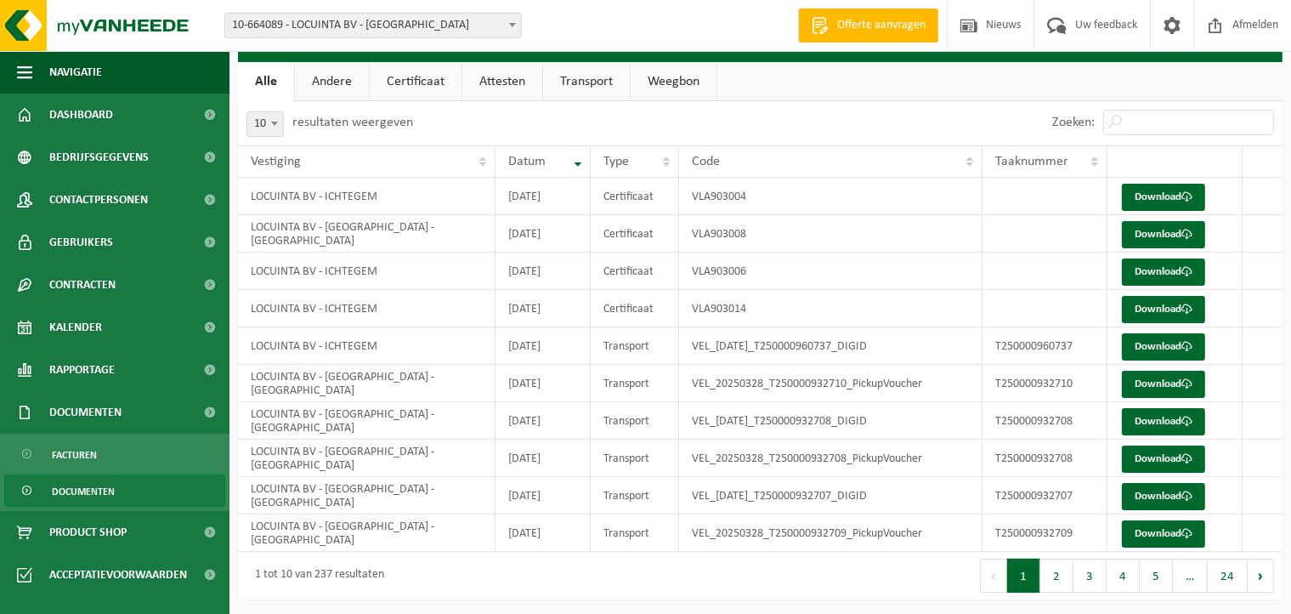
click at [417, 82] on link "Certificaat" at bounding box center [416, 81] width 92 height 39
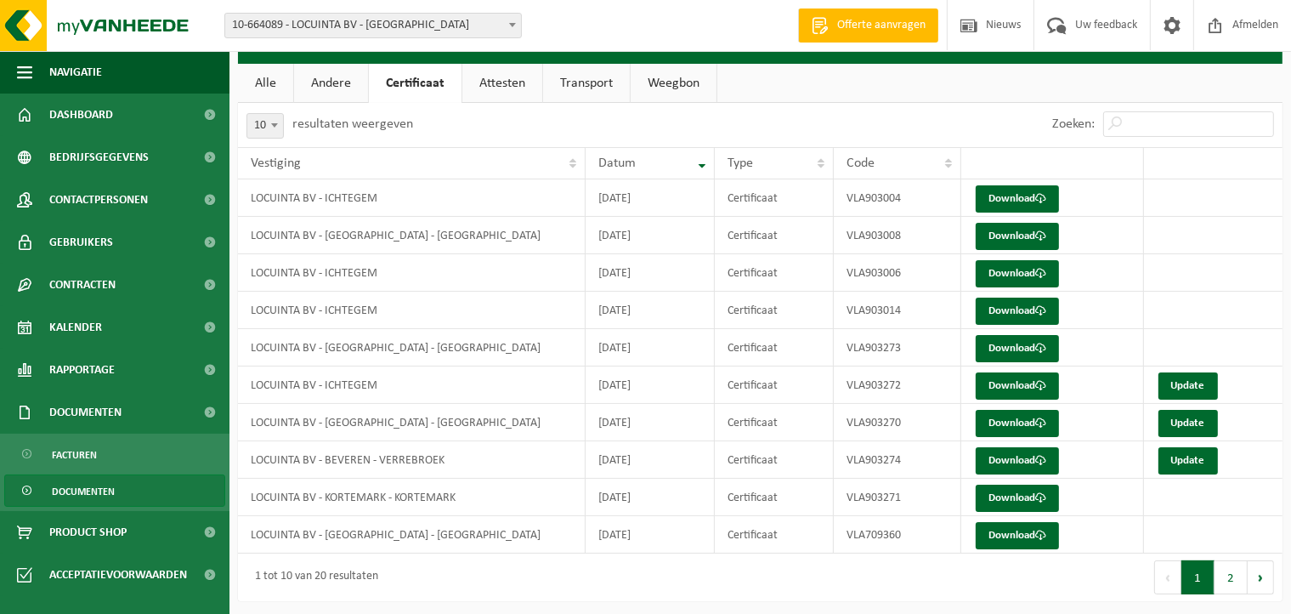
scroll to position [76, 0]
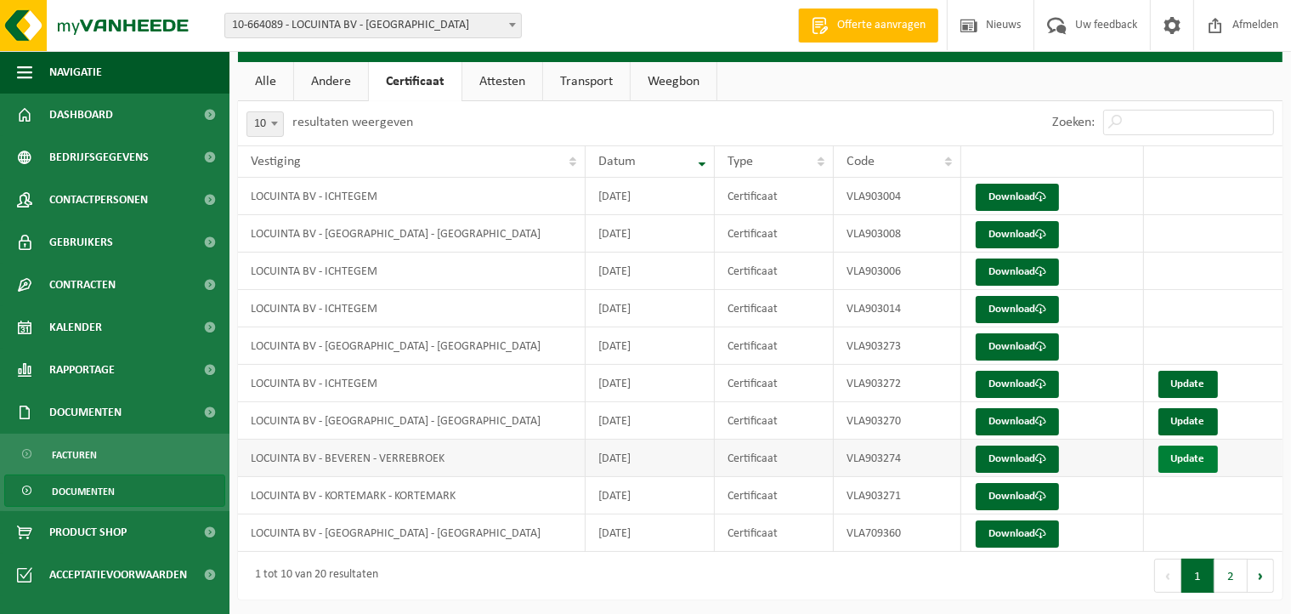
click at [1197, 451] on link "Update" at bounding box center [1189, 458] width 60 height 27
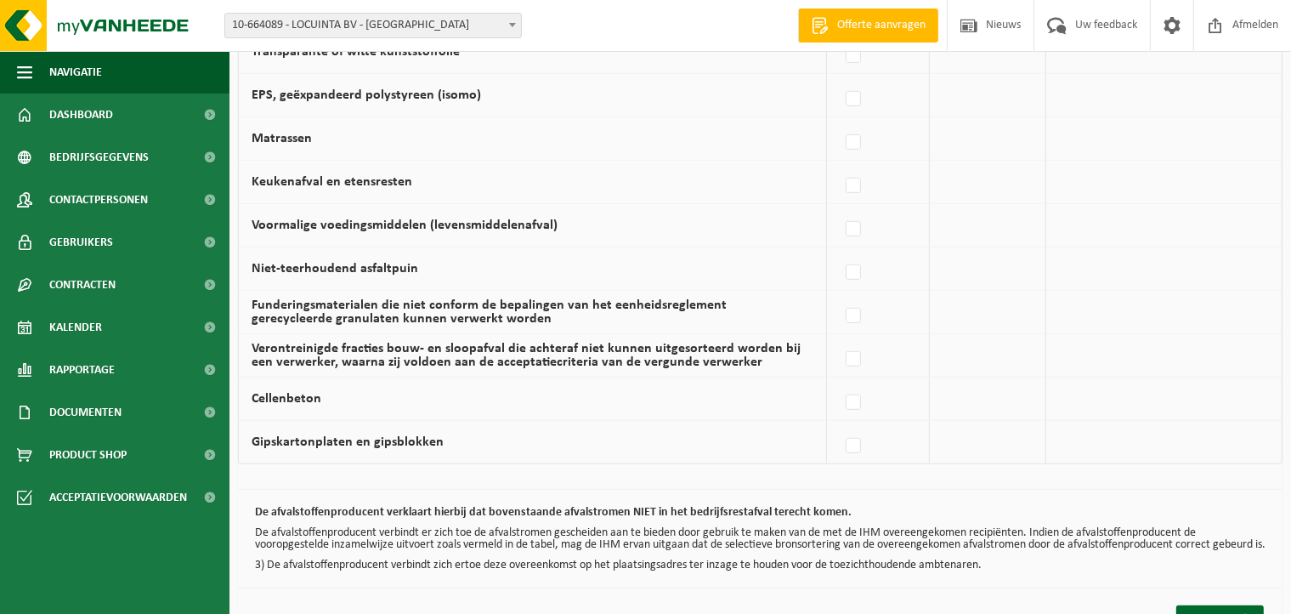
scroll to position [1168, 0]
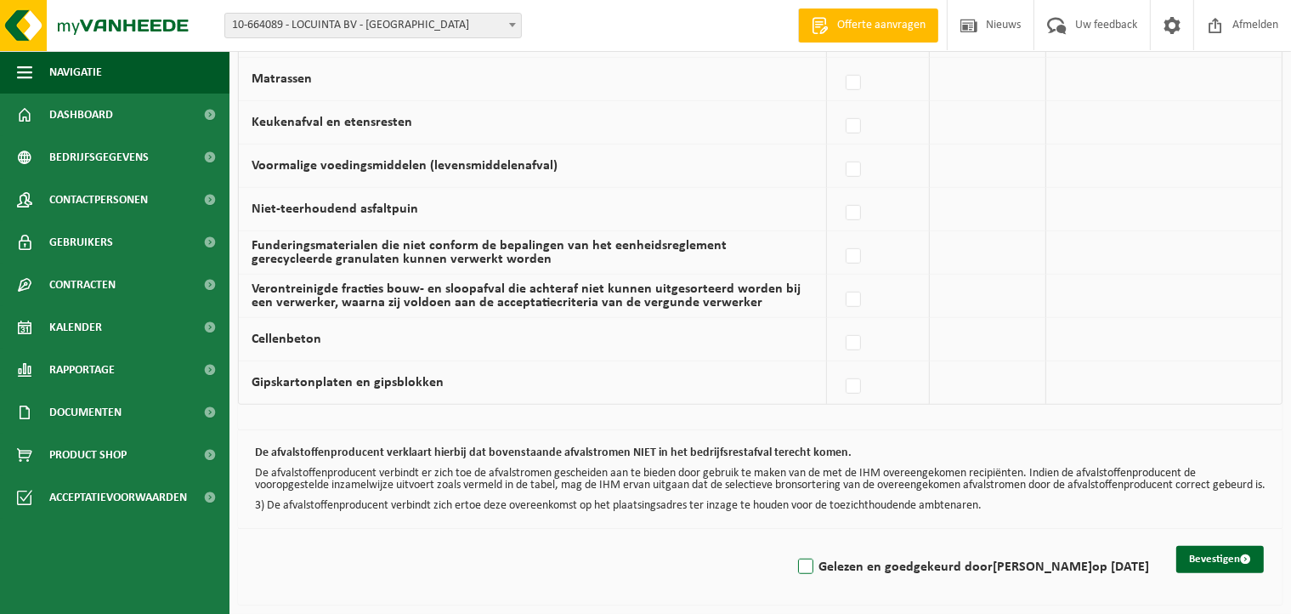
click at [806, 565] on label "Gelezen en goedgekeurd door [PERSON_NAME] op [DATE]" at bounding box center [972, 567] width 355 height 26
click at [792, 546] on input "Gelezen en goedgekeurd door [PERSON_NAME] op [DATE]" at bounding box center [792, 545] width 1 height 1
checkbox input "true"
click at [1245, 562] on span "submit" at bounding box center [1245, 558] width 11 height 11
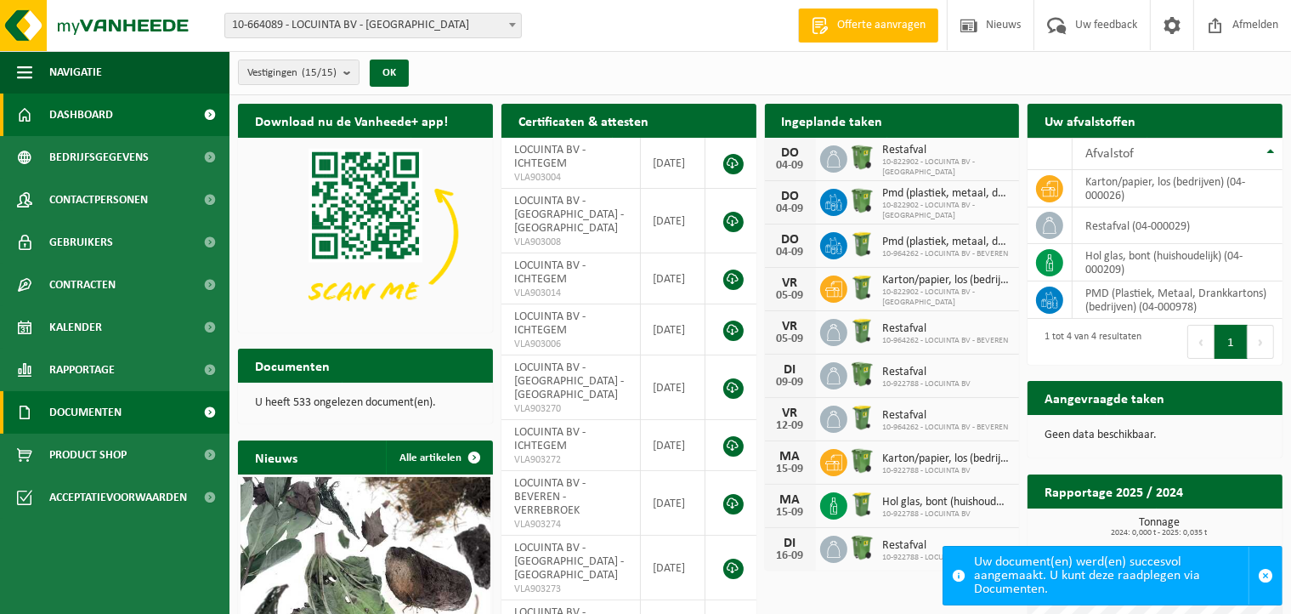
click at [119, 406] on span "Documenten" at bounding box center [85, 412] width 72 height 43
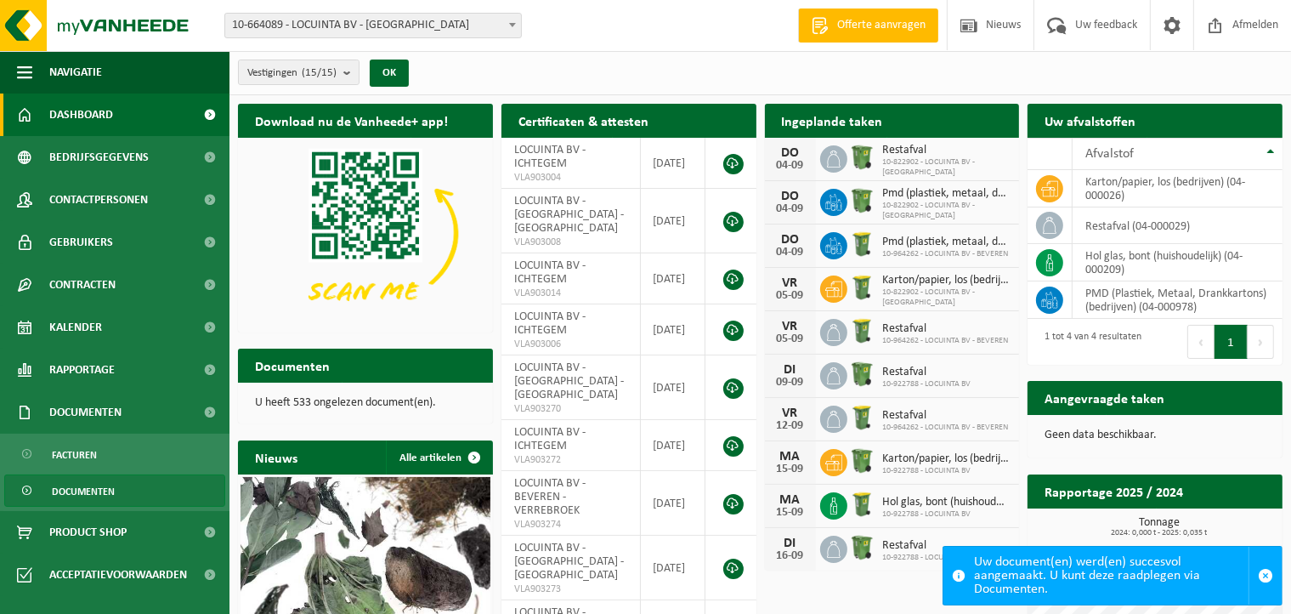
click at [90, 498] on span "Documenten" at bounding box center [83, 491] width 63 height 32
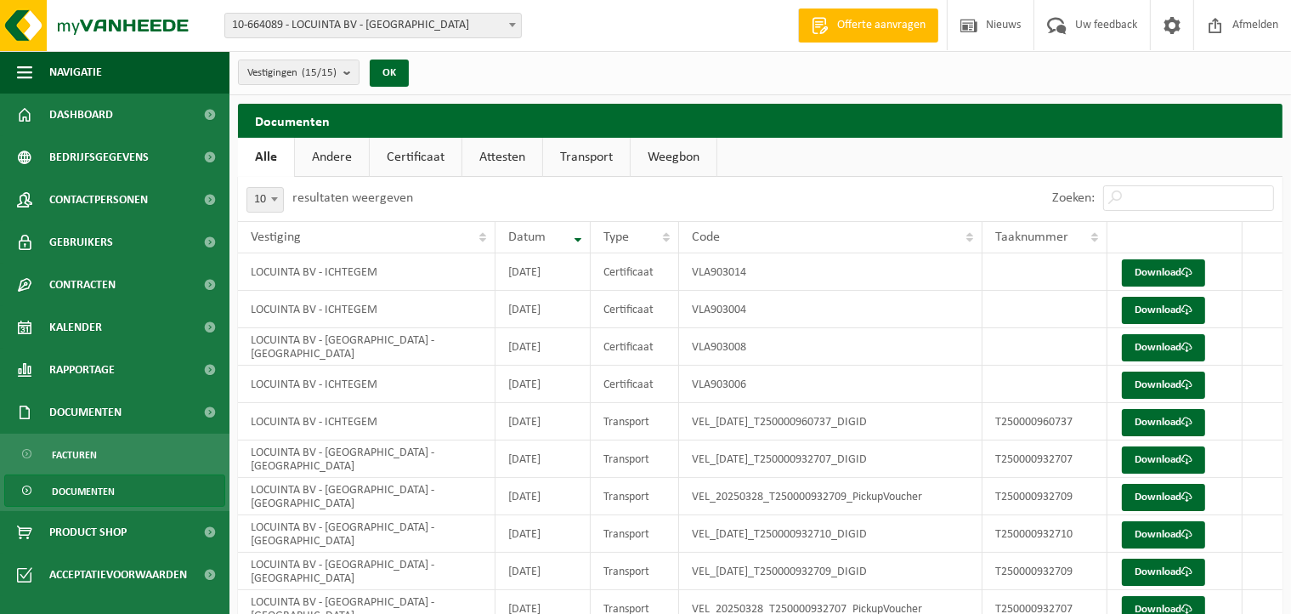
click at [432, 164] on link "Certificaat" at bounding box center [416, 157] width 92 height 39
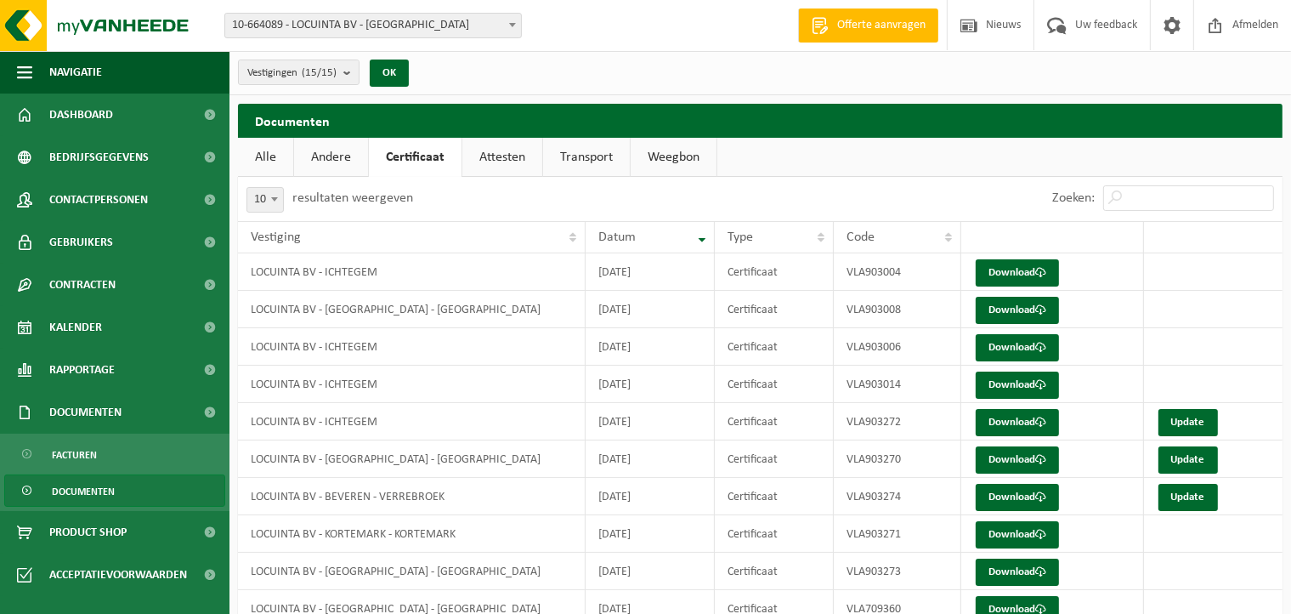
scroll to position [76, 0]
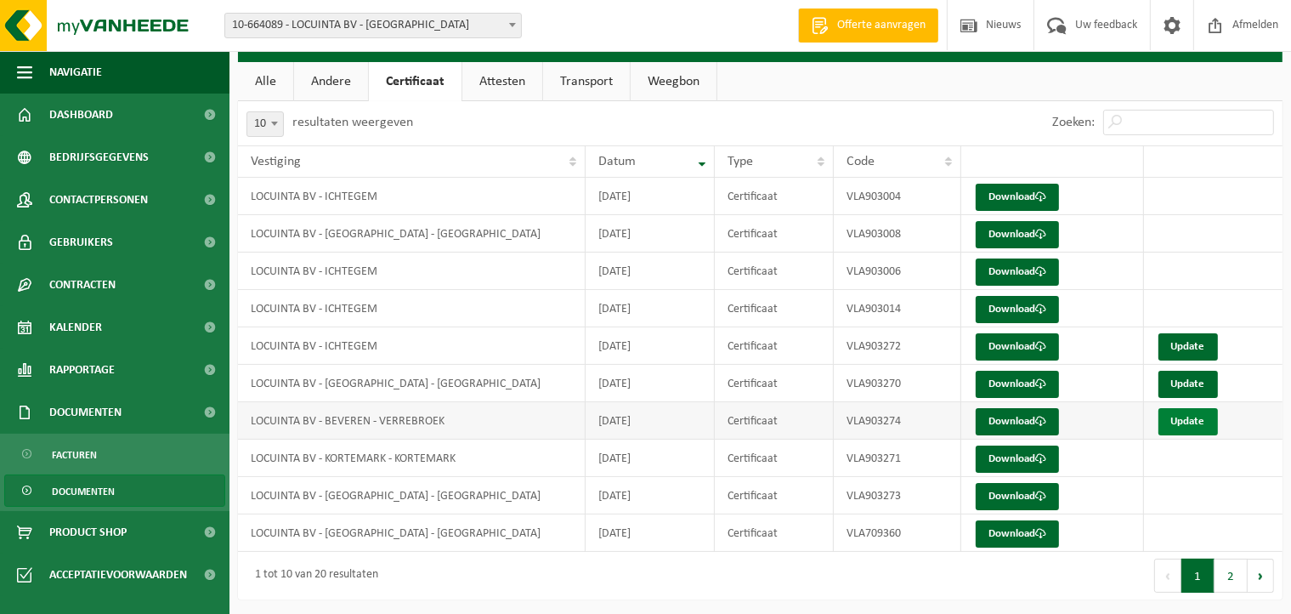
click at [1186, 416] on link "Update" at bounding box center [1189, 421] width 60 height 27
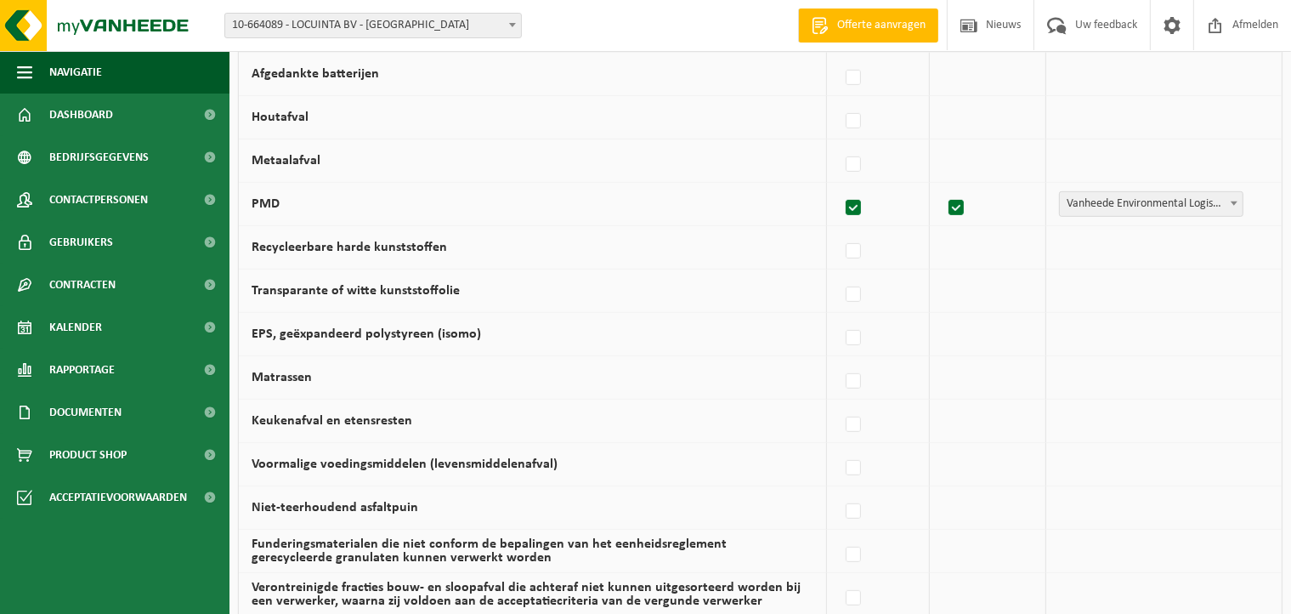
scroll to position [1168, 0]
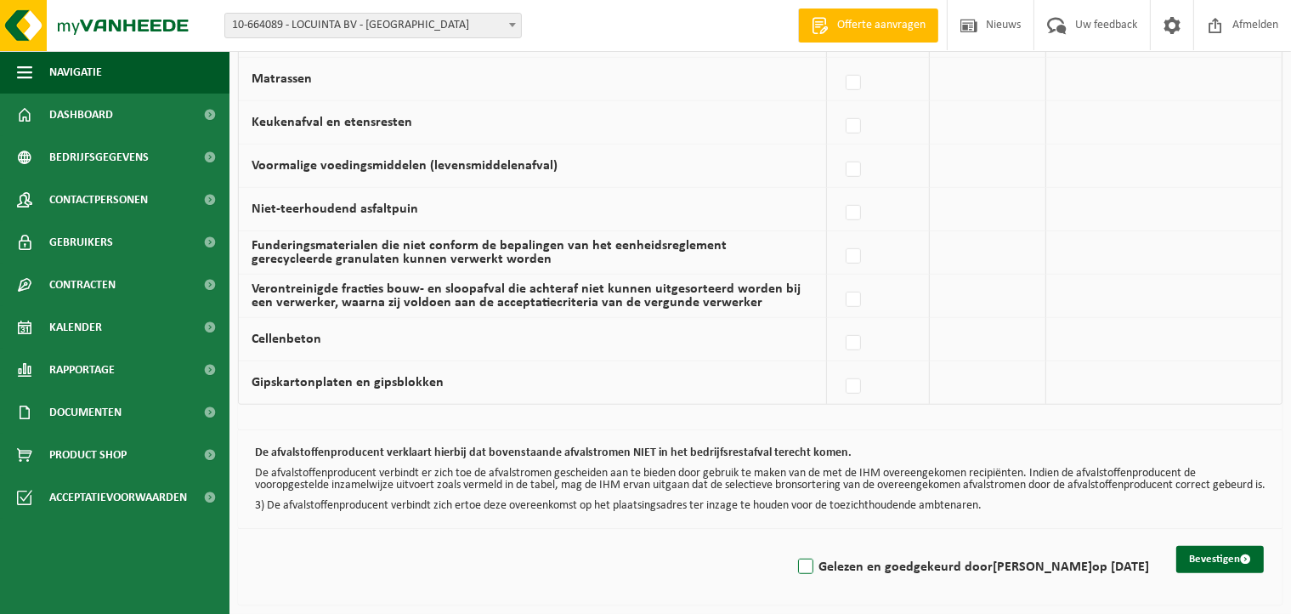
click at [801, 561] on label "Gelezen en goedgekeurd door DIETER DECROIX op 04/09/25" at bounding box center [972, 567] width 355 height 26
click at [792, 546] on input "Gelezen en goedgekeurd door DIETER DECROIX op 04/09/25" at bounding box center [792, 545] width 1 height 1
checkbox input "true"
click at [1209, 559] on button "Bevestigen" at bounding box center [1221, 559] width 88 height 27
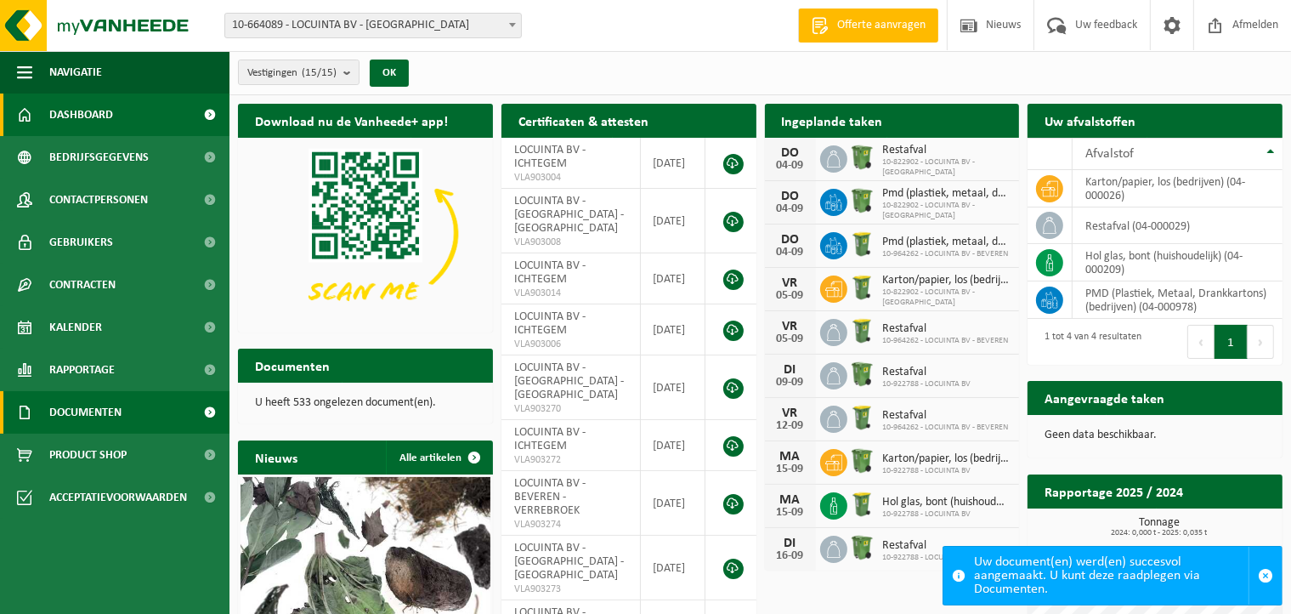
click at [86, 401] on span "Documenten" at bounding box center [85, 412] width 72 height 43
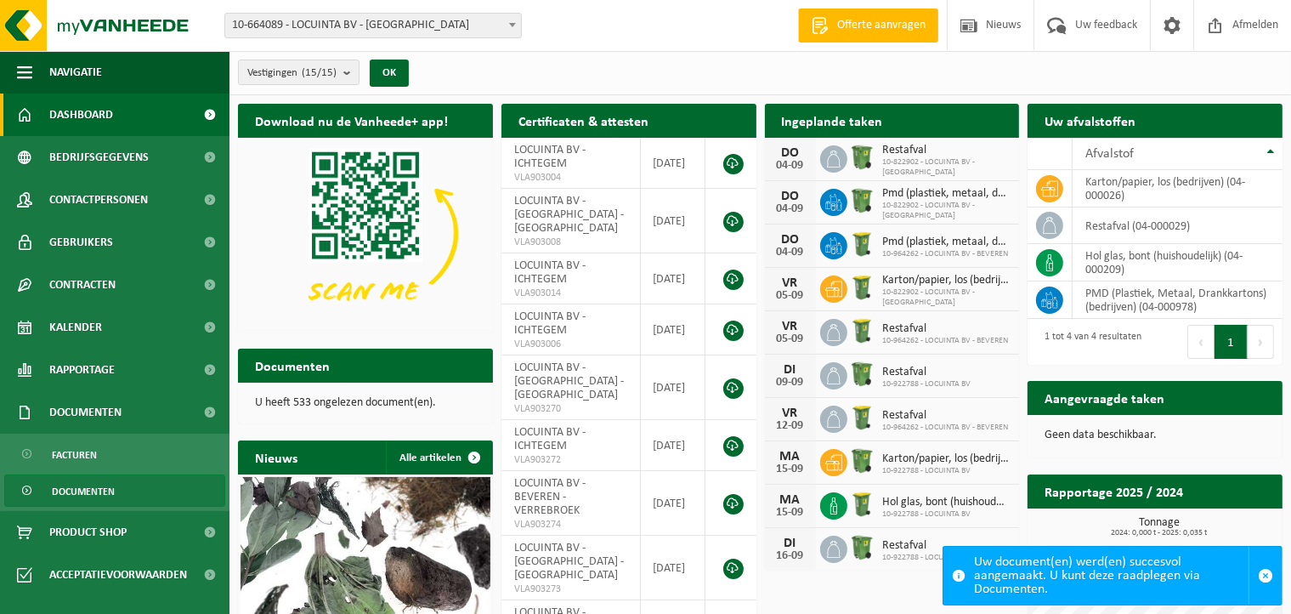
click at [91, 489] on span "Documenten" at bounding box center [83, 491] width 63 height 32
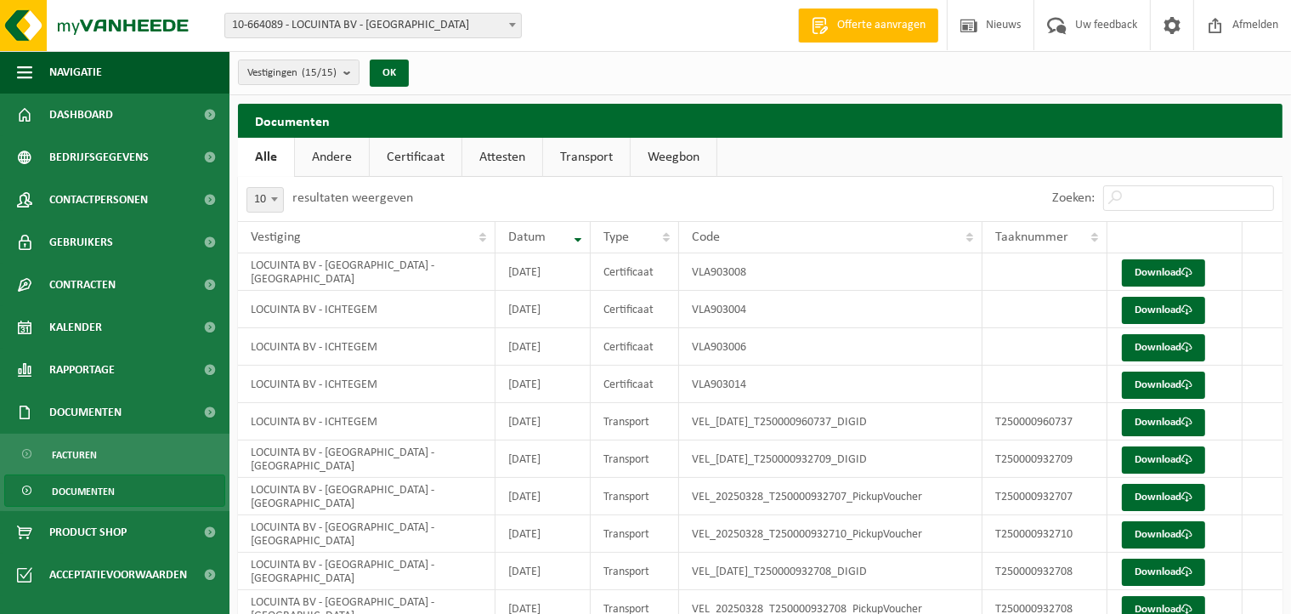
click at [408, 146] on link "Certificaat" at bounding box center [416, 157] width 92 height 39
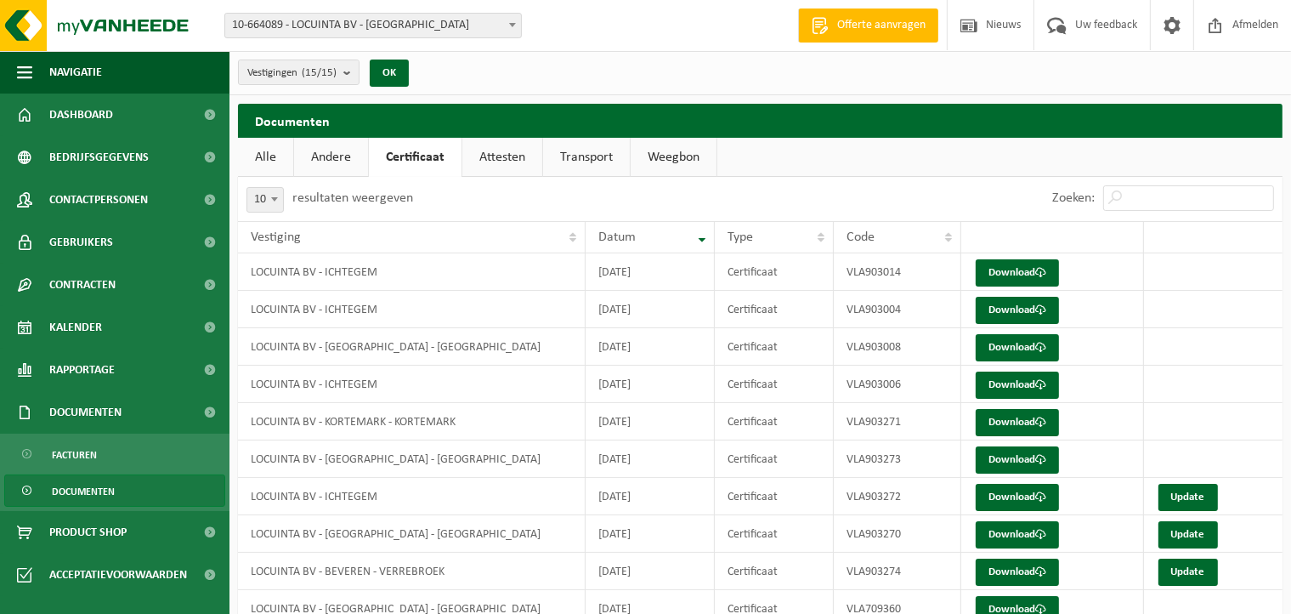
scroll to position [76, 0]
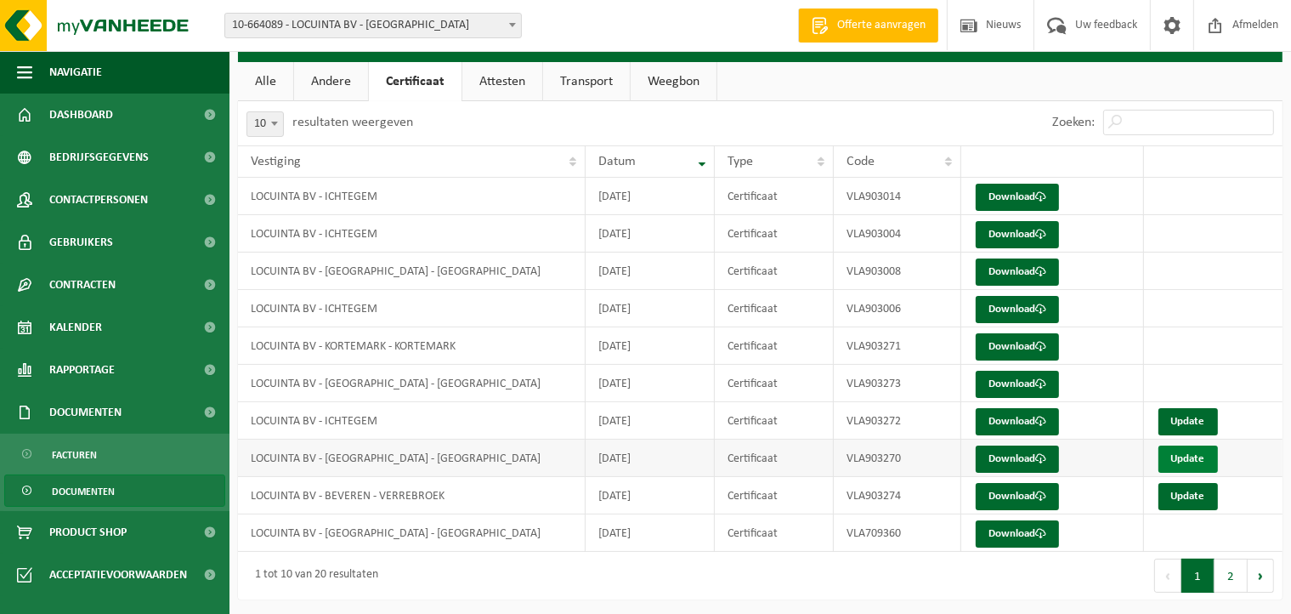
click at [1183, 461] on link "Update" at bounding box center [1189, 458] width 60 height 27
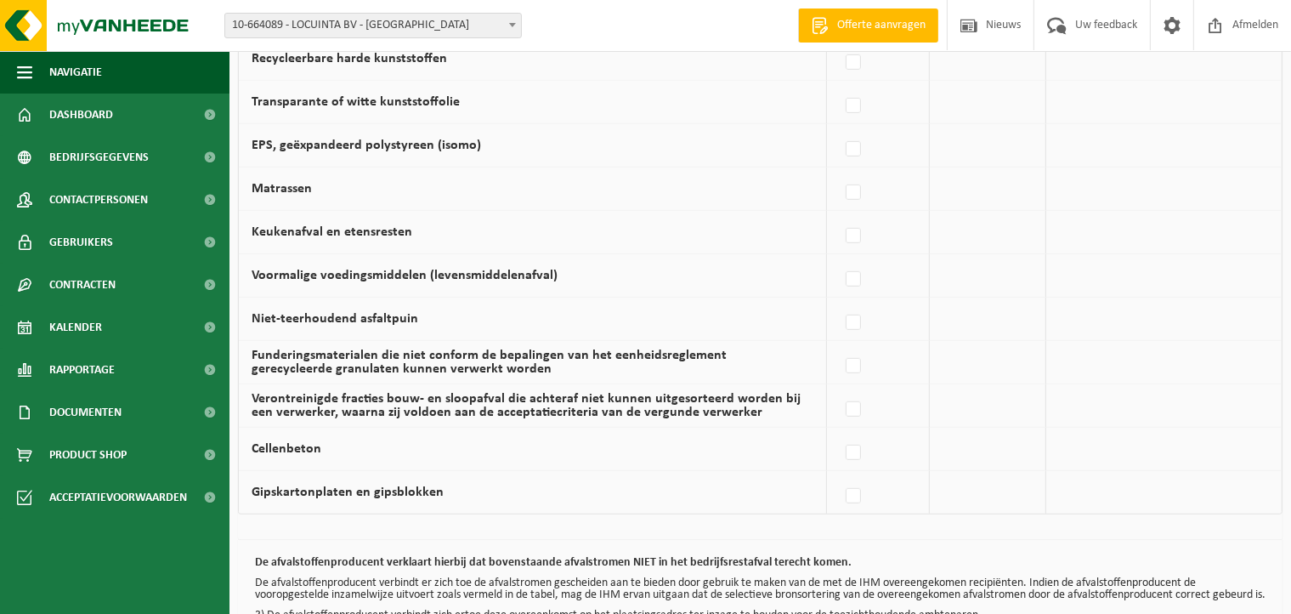
scroll to position [1168, 0]
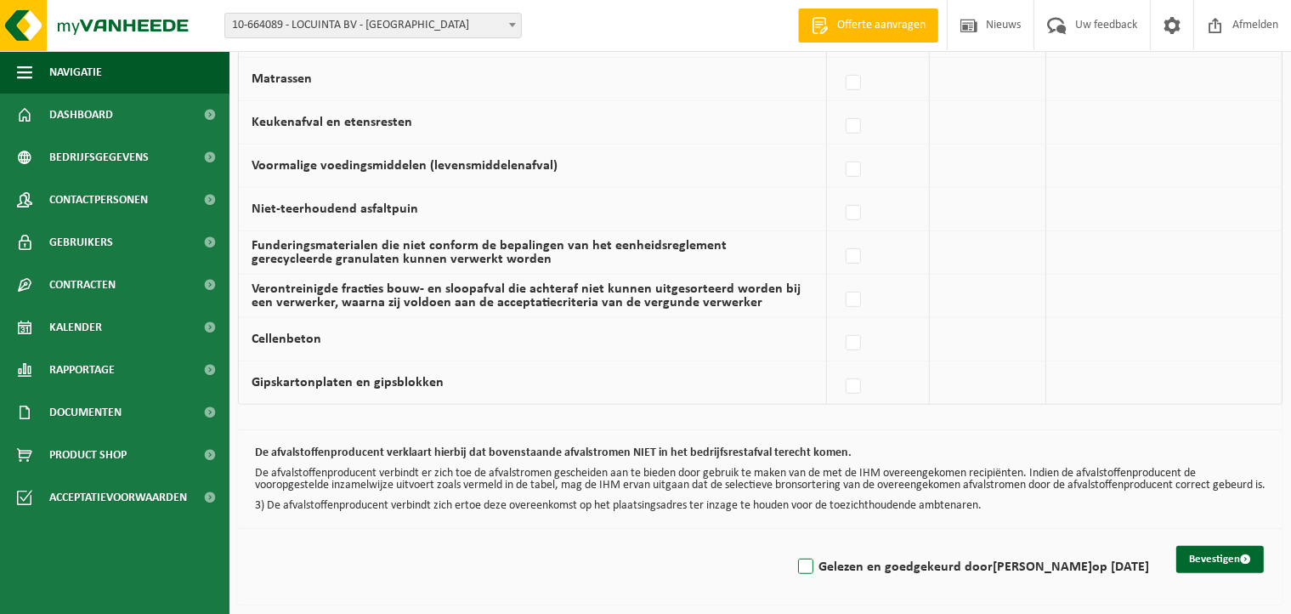
click at [795, 568] on label "Gelezen en goedgekeurd door DIETER DECROIX op 04/09/25" at bounding box center [972, 567] width 355 height 26
click at [792, 546] on input "Gelezen en goedgekeurd door DIETER DECROIX op 04/09/25" at bounding box center [792, 545] width 1 height 1
checkbox input "true"
click at [1206, 562] on button "Bevestigen" at bounding box center [1221, 559] width 88 height 27
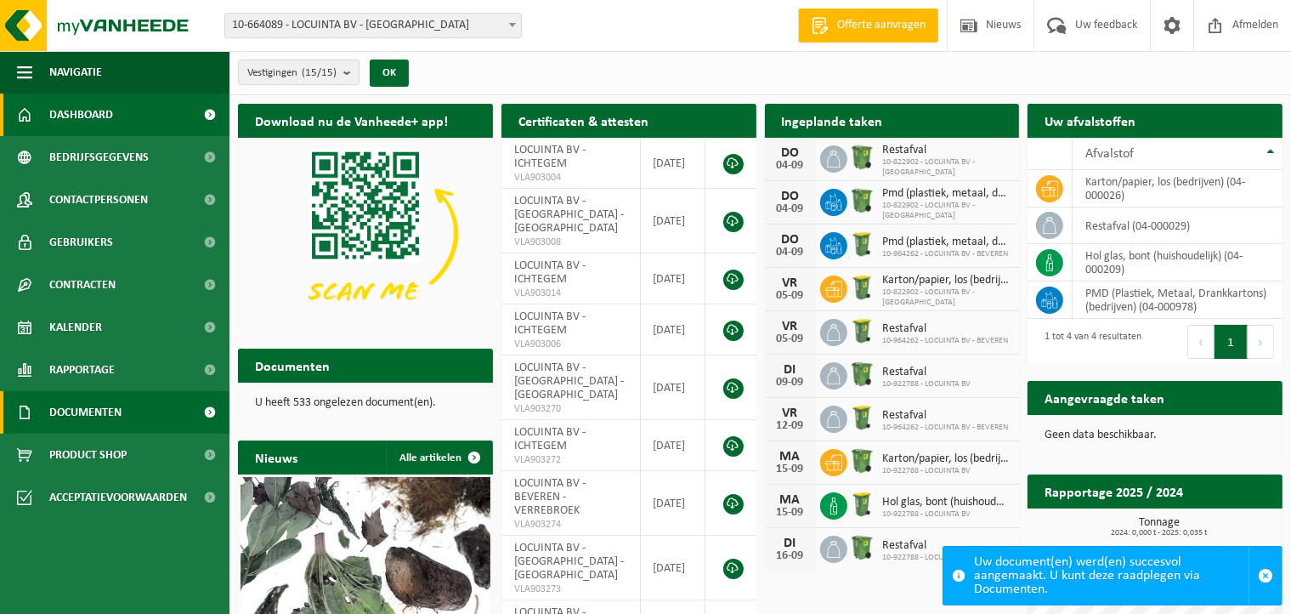
click at [102, 411] on span "Documenten" at bounding box center [85, 412] width 72 height 43
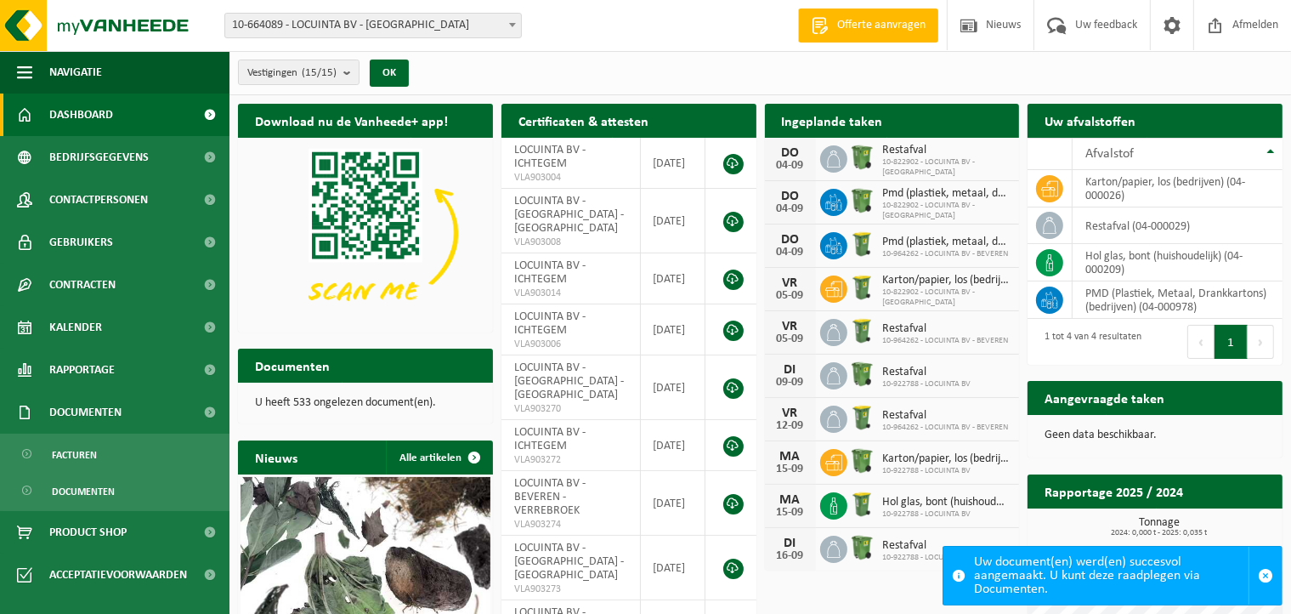
click at [364, 402] on p "U heeft 533 ongelezen document(en)." at bounding box center [365, 403] width 221 height 12
click at [88, 480] on span "Documenten" at bounding box center [83, 491] width 63 height 32
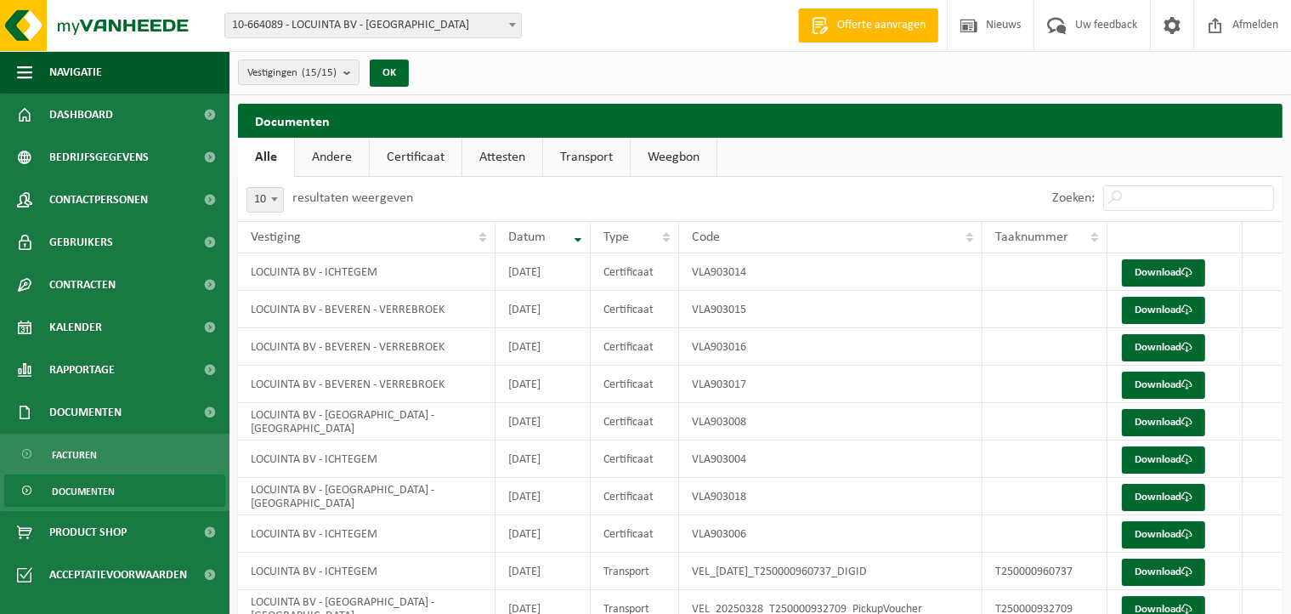
click at [346, 151] on link "Andere" at bounding box center [332, 157] width 74 height 39
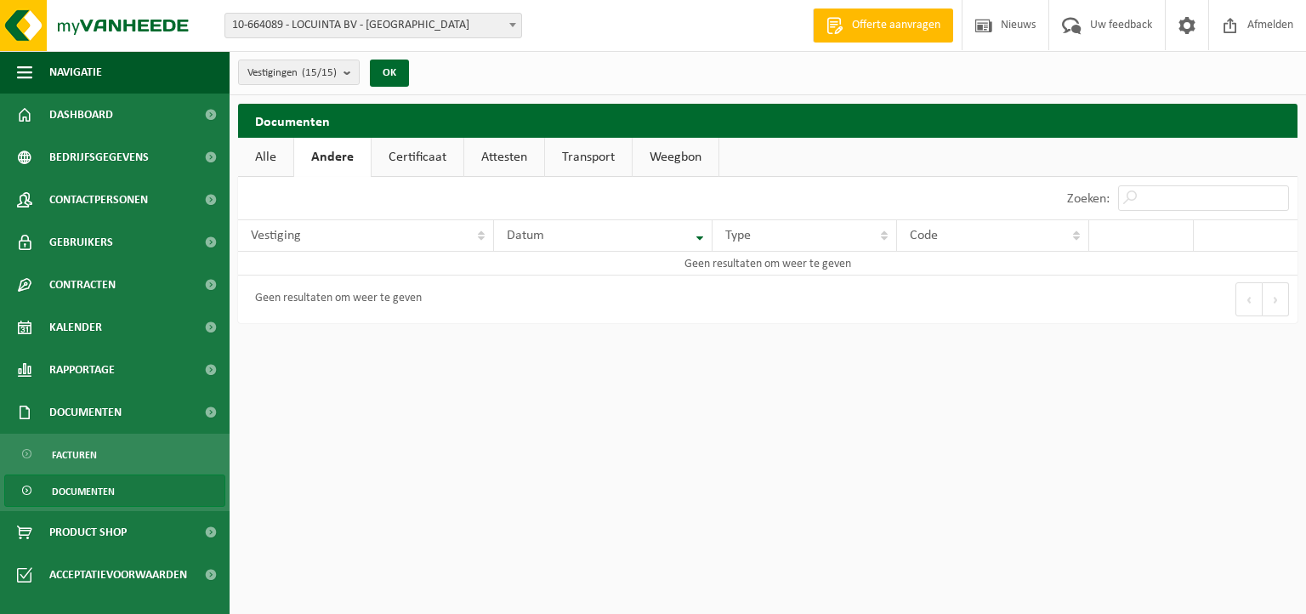
click at [428, 153] on link "Certificaat" at bounding box center [418, 157] width 92 height 39
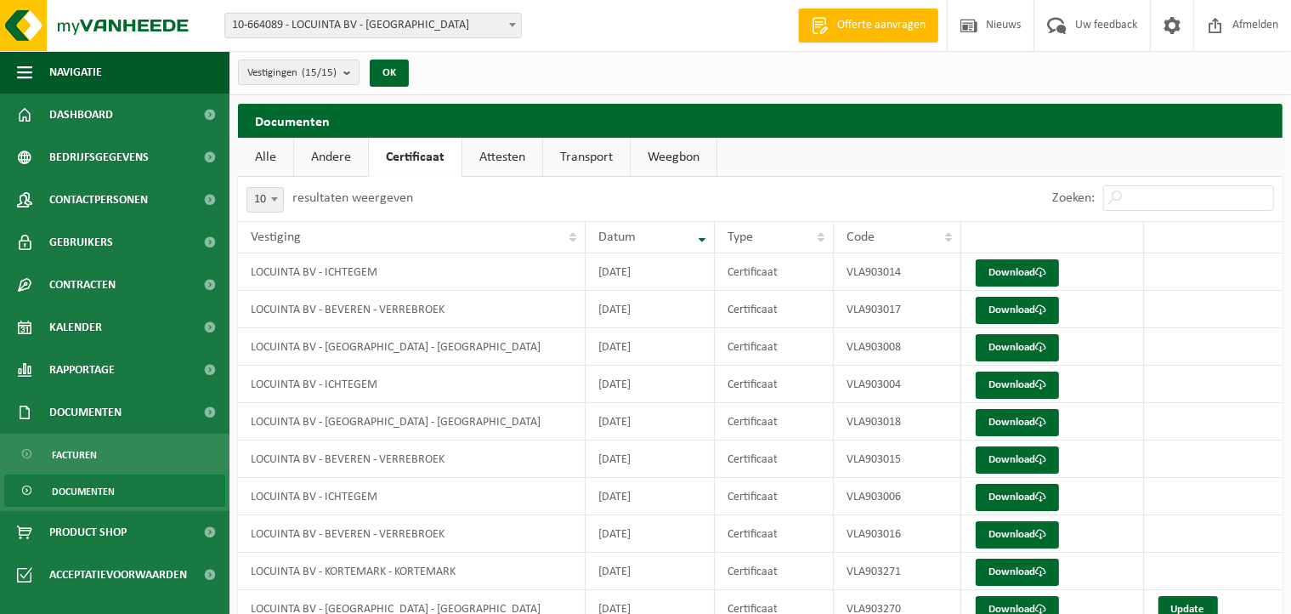
scroll to position [76, 0]
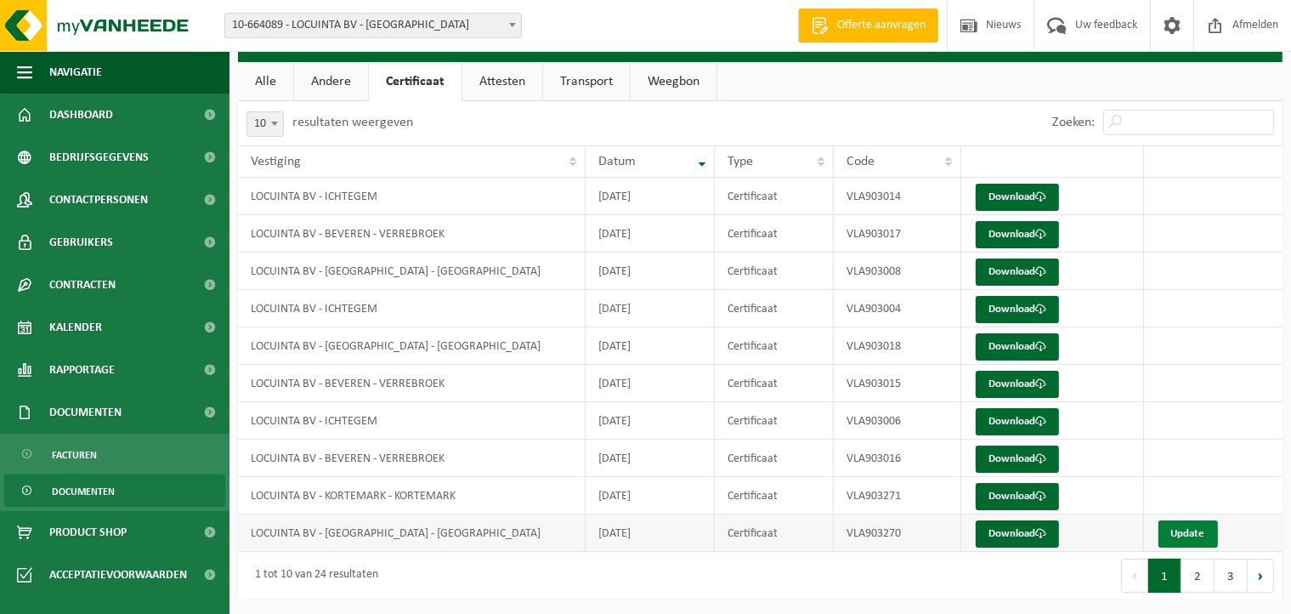
click at [1200, 528] on link "Update" at bounding box center [1189, 533] width 60 height 27
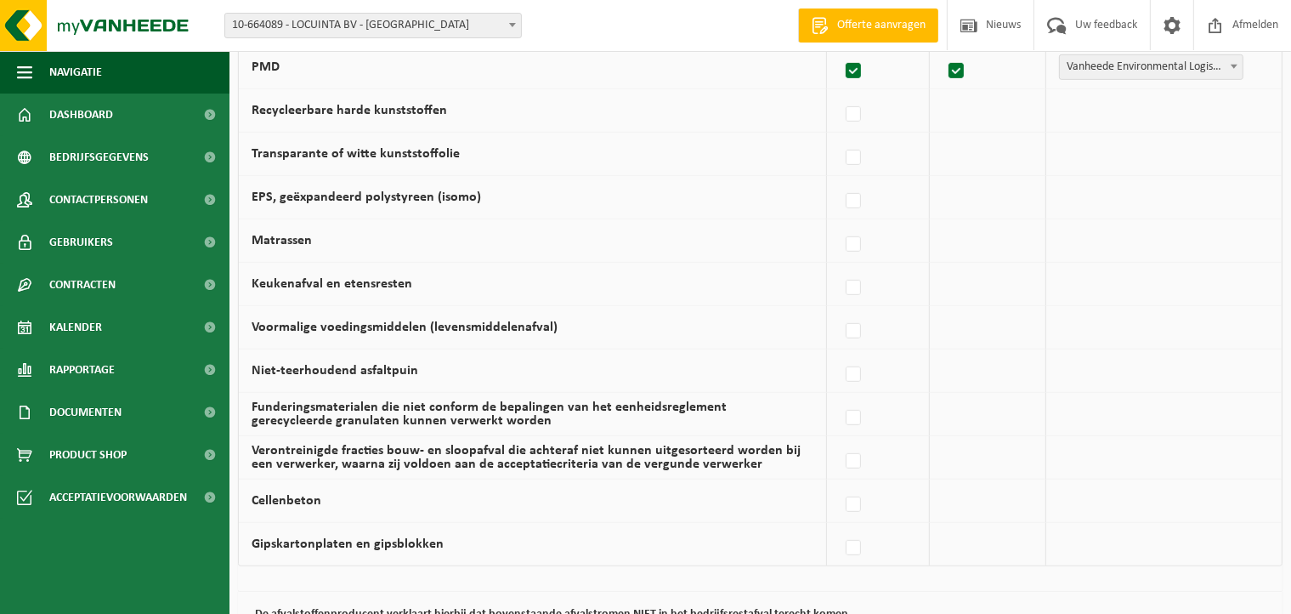
scroll to position [1168, 0]
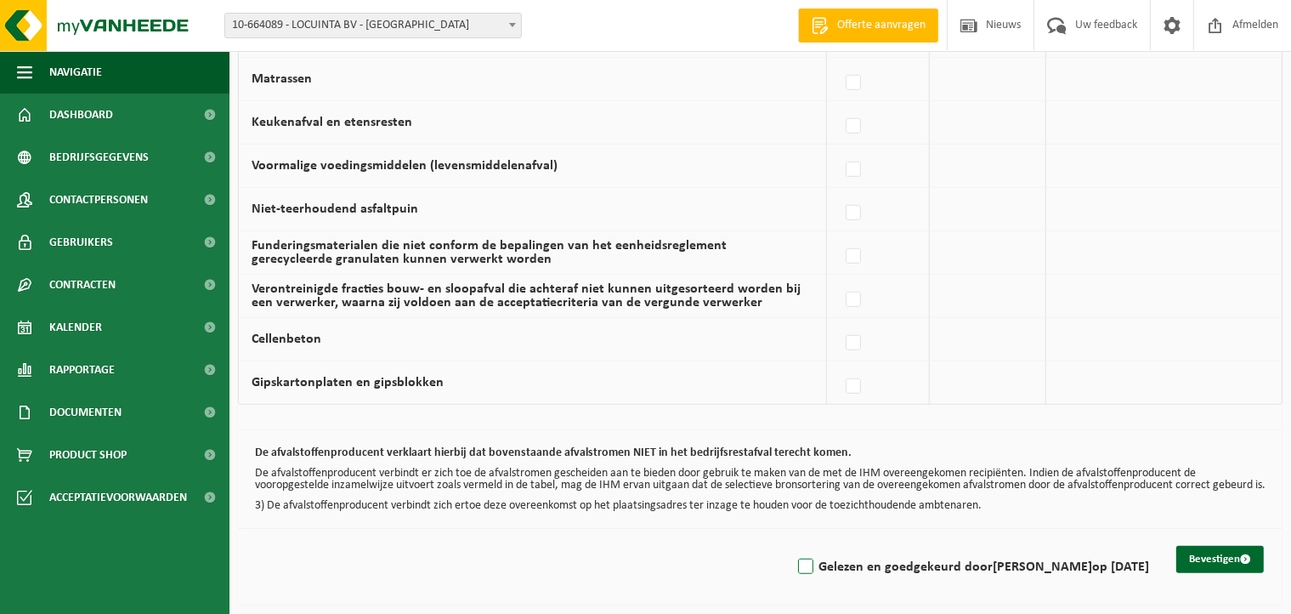
click at [798, 572] on label "Gelezen en goedgekeurd door DIETER DECROIX op 04/09/25" at bounding box center [972, 567] width 355 height 26
click at [792, 546] on input "Gelezen en goedgekeurd door DIETER DECROIX op 04/09/25" at bounding box center [792, 545] width 1 height 1
checkbox input "true"
click at [1247, 554] on span "submit" at bounding box center [1245, 558] width 11 height 11
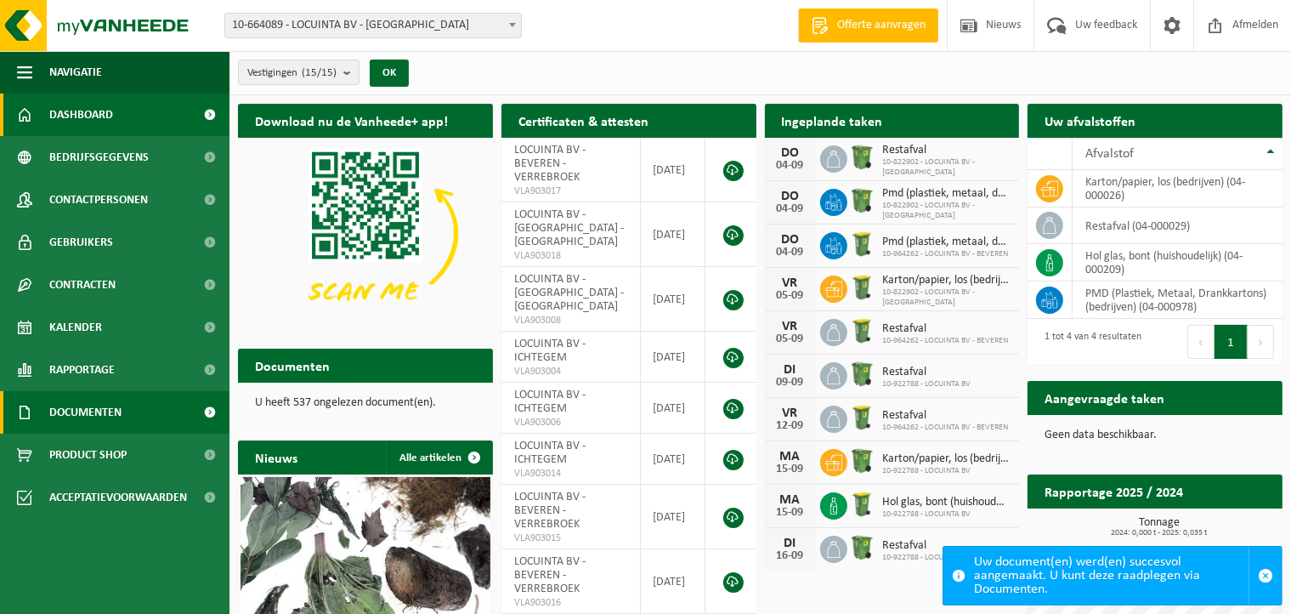
click at [140, 428] on link "Documenten" at bounding box center [115, 412] width 230 height 43
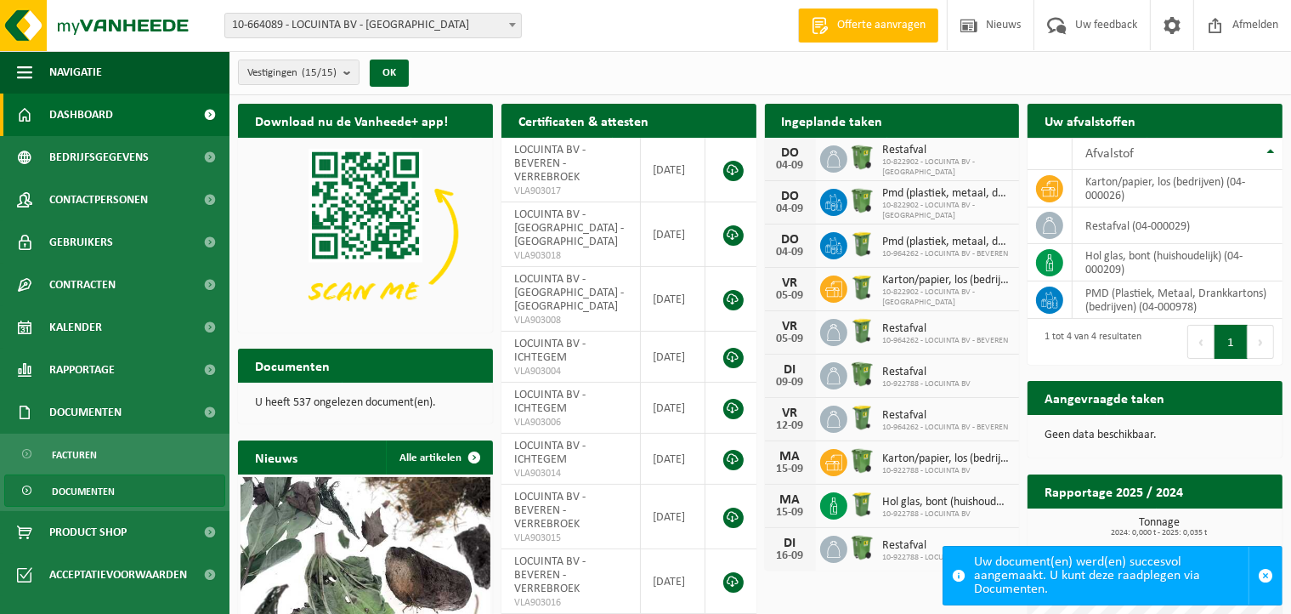
click at [85, 491] on span "Documenten" at bounding box center [83, 491] width 63 height 32
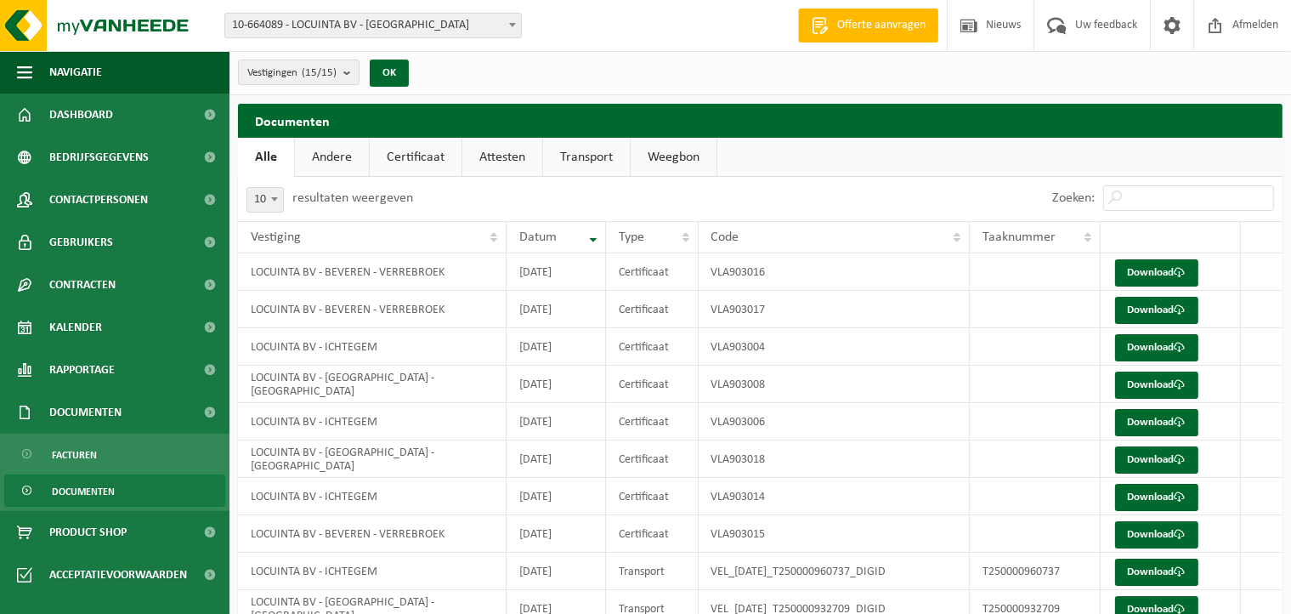
click at [420, 160] on link "Certificaat" at bounding box center [416, 157] width 92 height 39
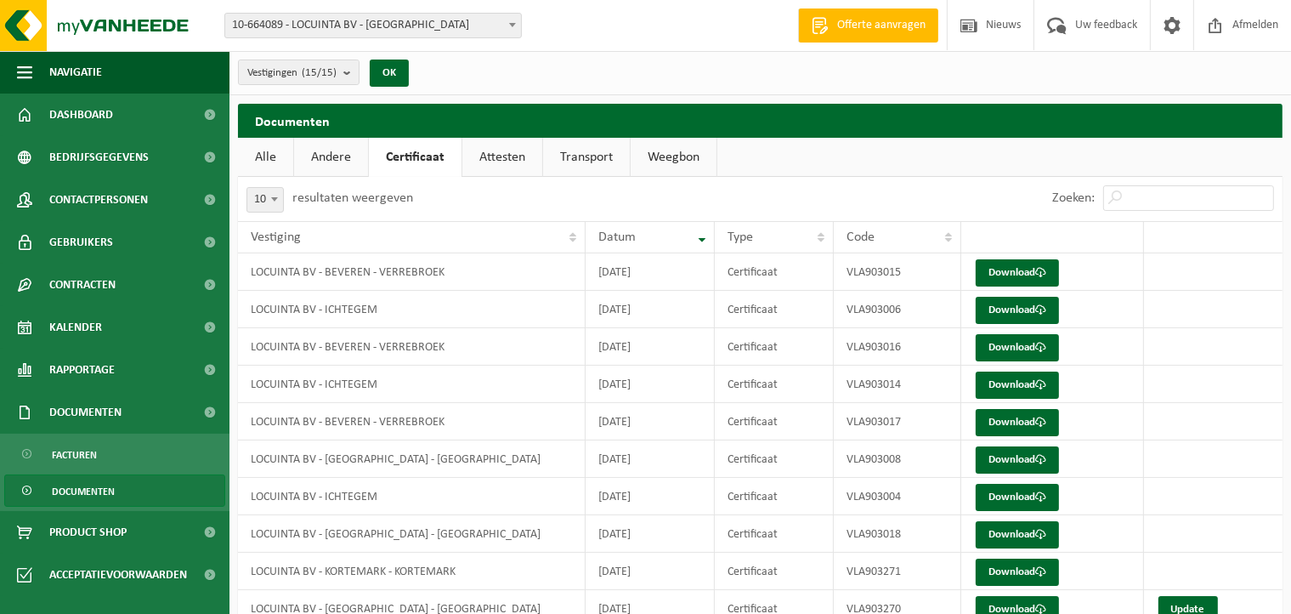
scroll to position [76, 0]
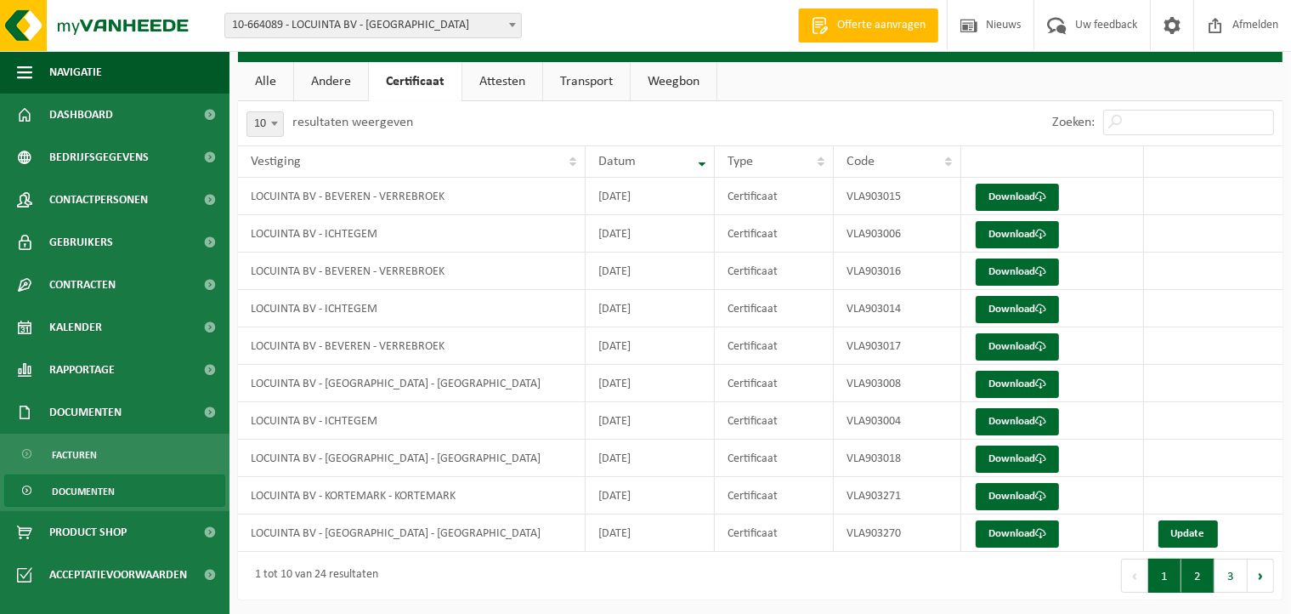
click at [1200, 574] on button "2" at bounding box center [1198, 576] width 33 height 34
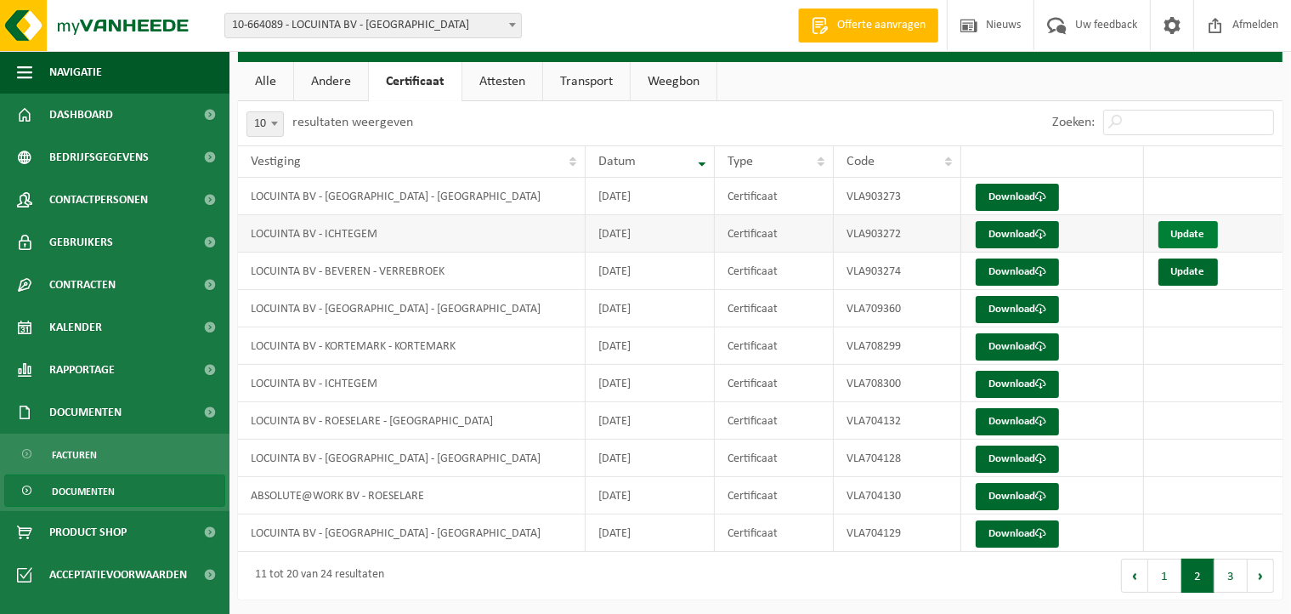
click at [1178, 235] on link "Update" at bounding box center [1189, 234] width 60 height 27
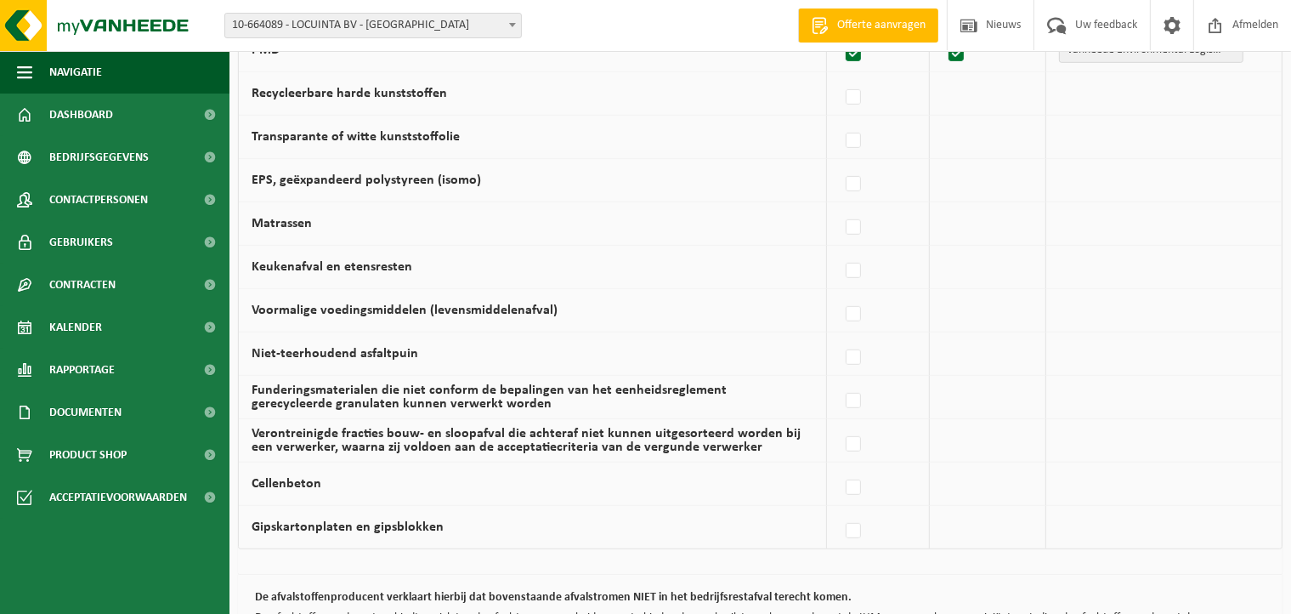
scroll to position [1168, 0]
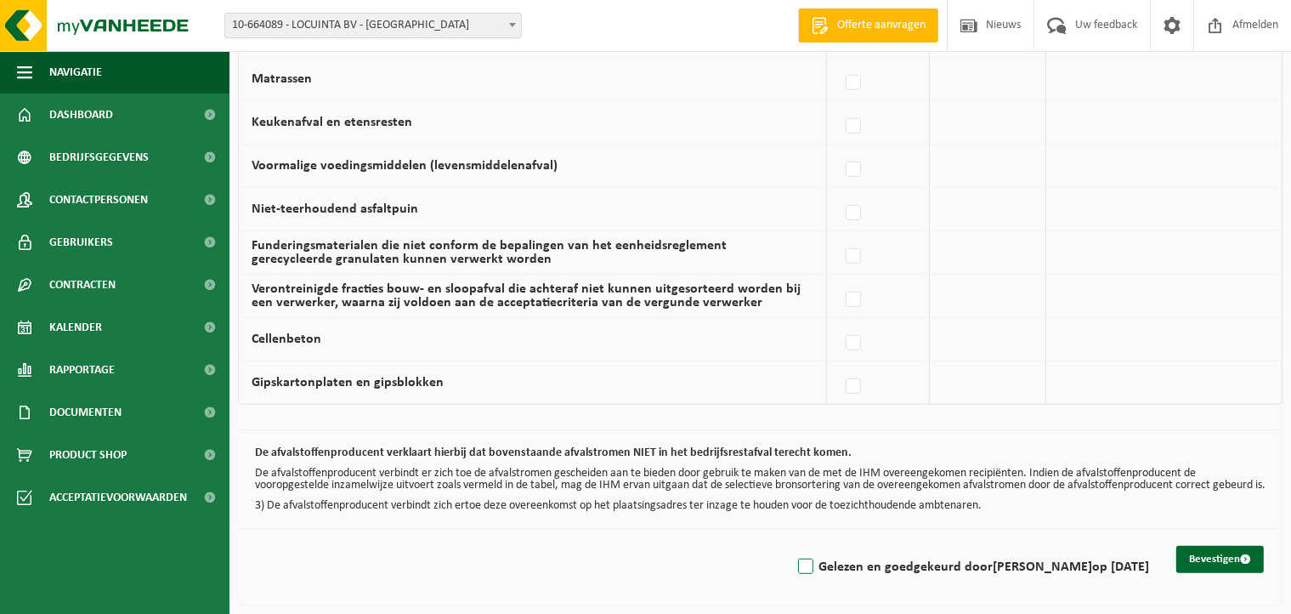
click at [795, 562] on label "Gelezen en goedgekeurd door DIETER DECROIX op 04/09/25" at bounding box center [972, 567] width 355 height 26
click at [792, 546] on input "Gelezen en goedgekeurd door DIETER DECROIX op 04/09/25" at bounding box center [792, 545] width 1 height 1
checkbox input "true"
click at [1218, 562] on button "Bevestigen" at bounding box center [1221, 559] width 88 height 27
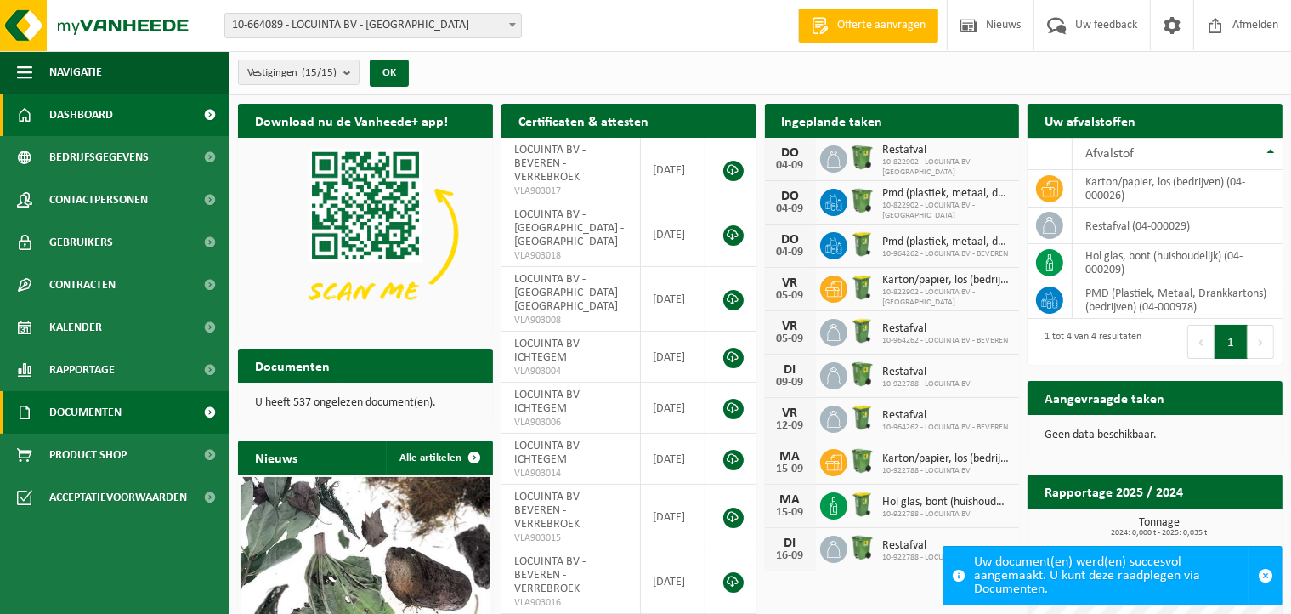
click at [109, 416] on span "Documenten" at bounding box center [85, 412] width 72 height 43
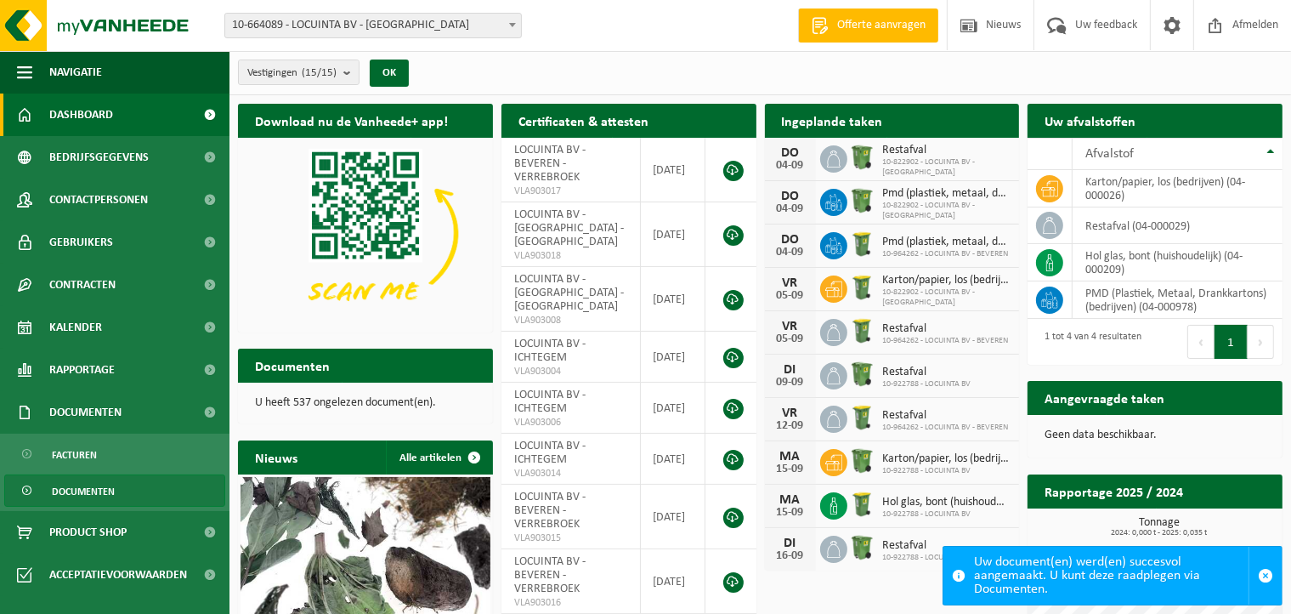
click at [106, 491] on span "Documenten" at bounding box center [83, 491] width 63 height 32
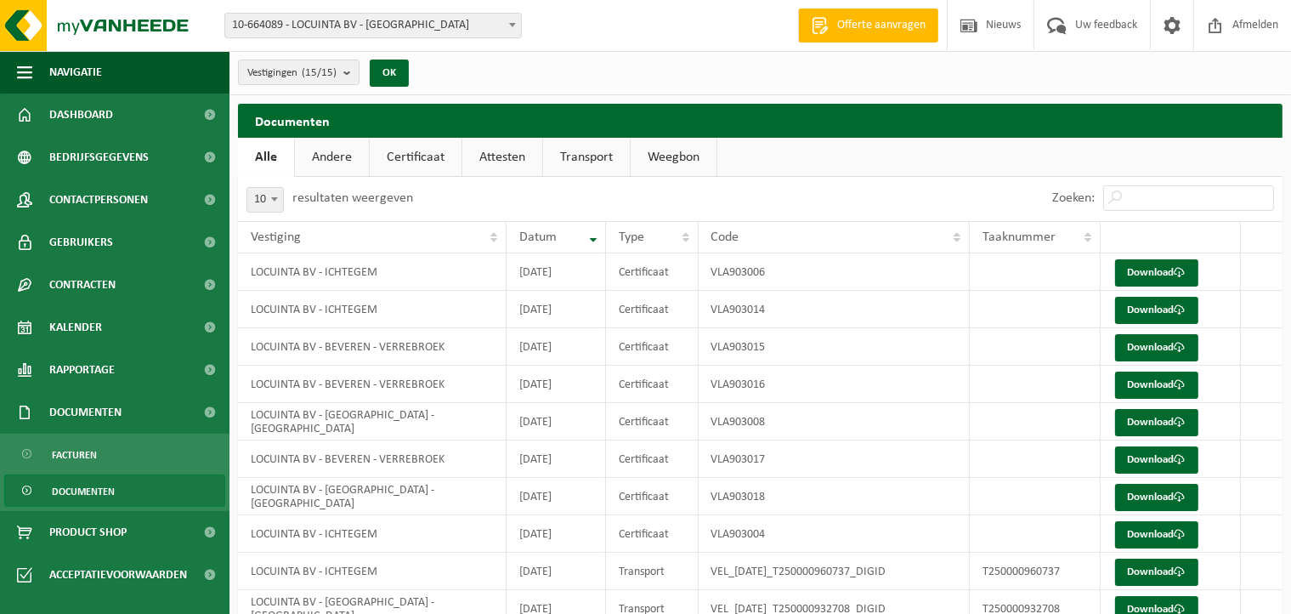
click at [410, 156] on link "Certificaat" at bounding box center [416, 157] width 92 height 39
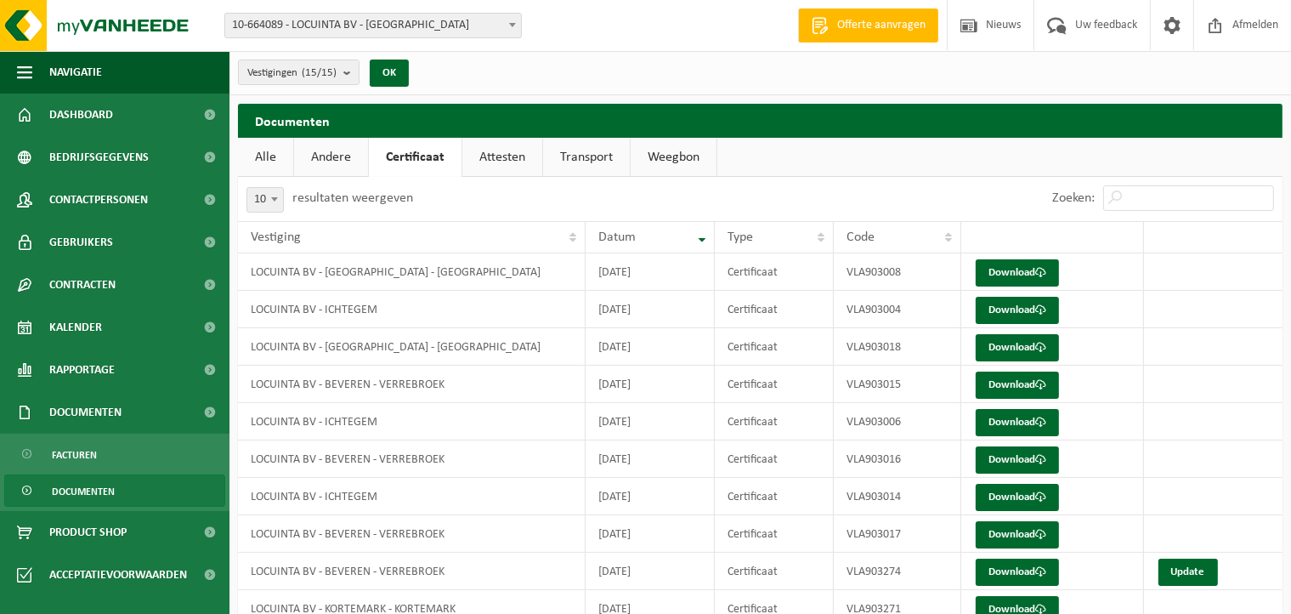
scroll to position [76, 0]
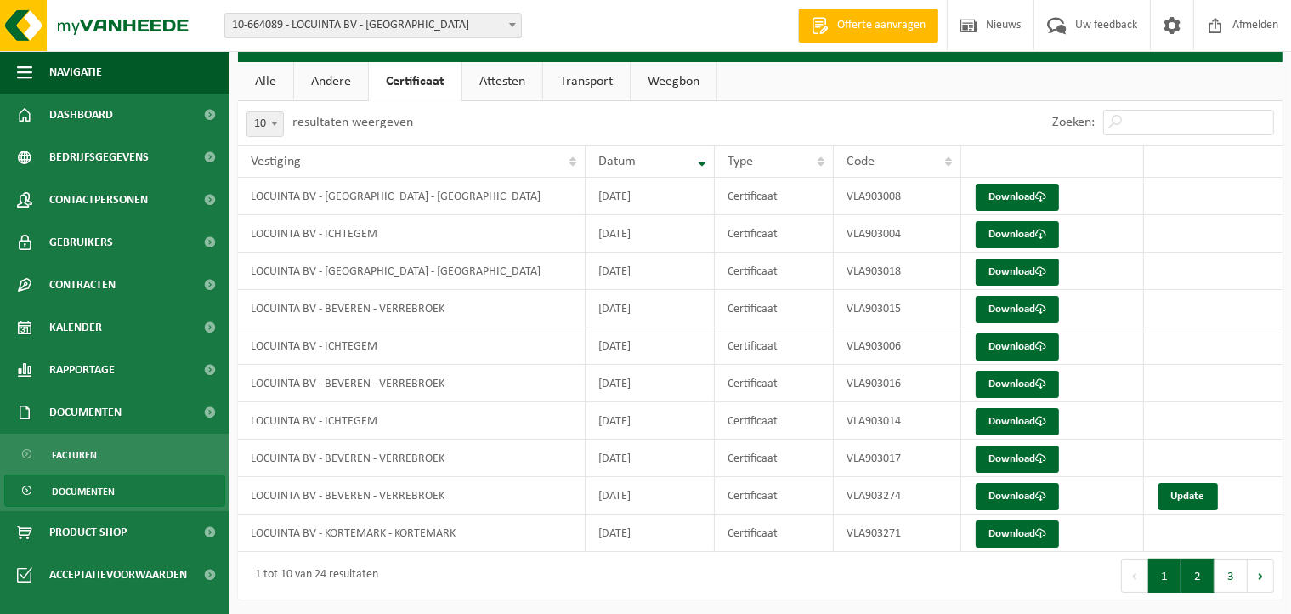
click at [1200, 574] on button "2" at bounding box center [1198, 576] width 33 height 34
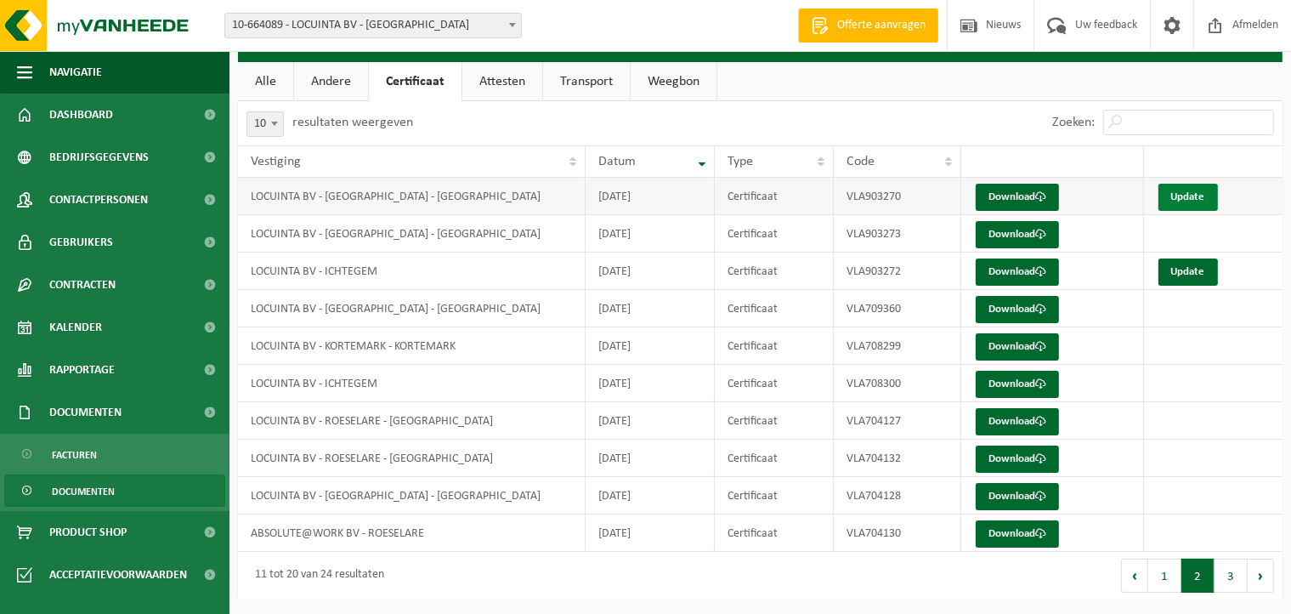
click at [1194, 194] on link "Update" at bounding box center [1189, 197] width 60 height 27
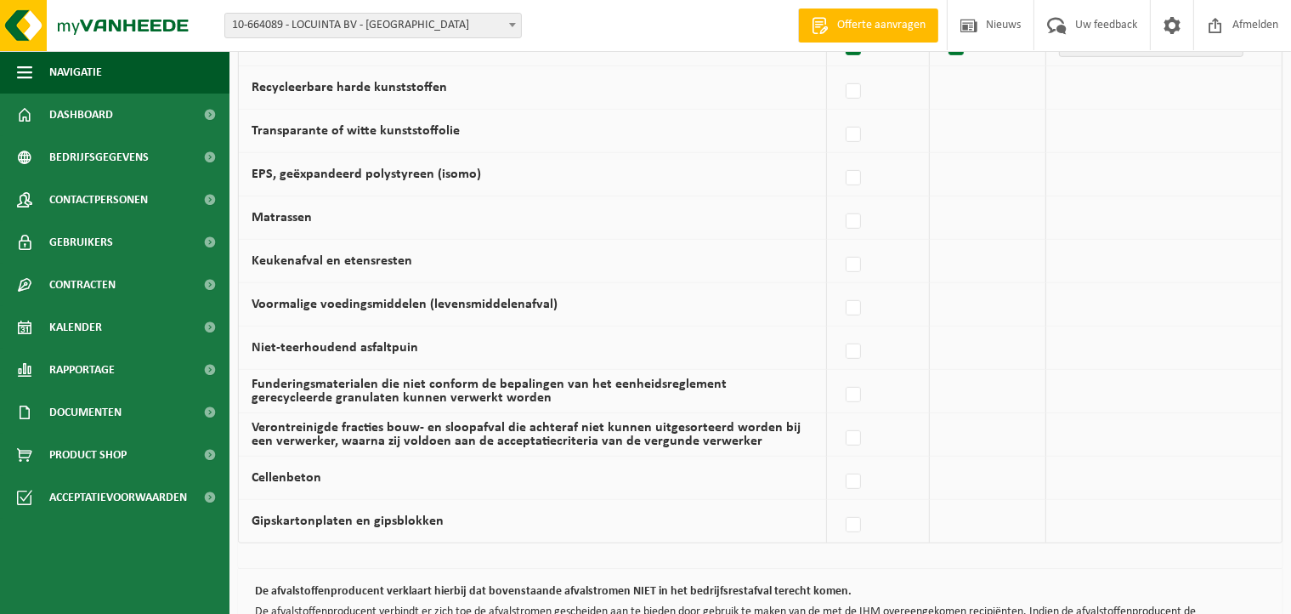
scroll to position [1168, 0]
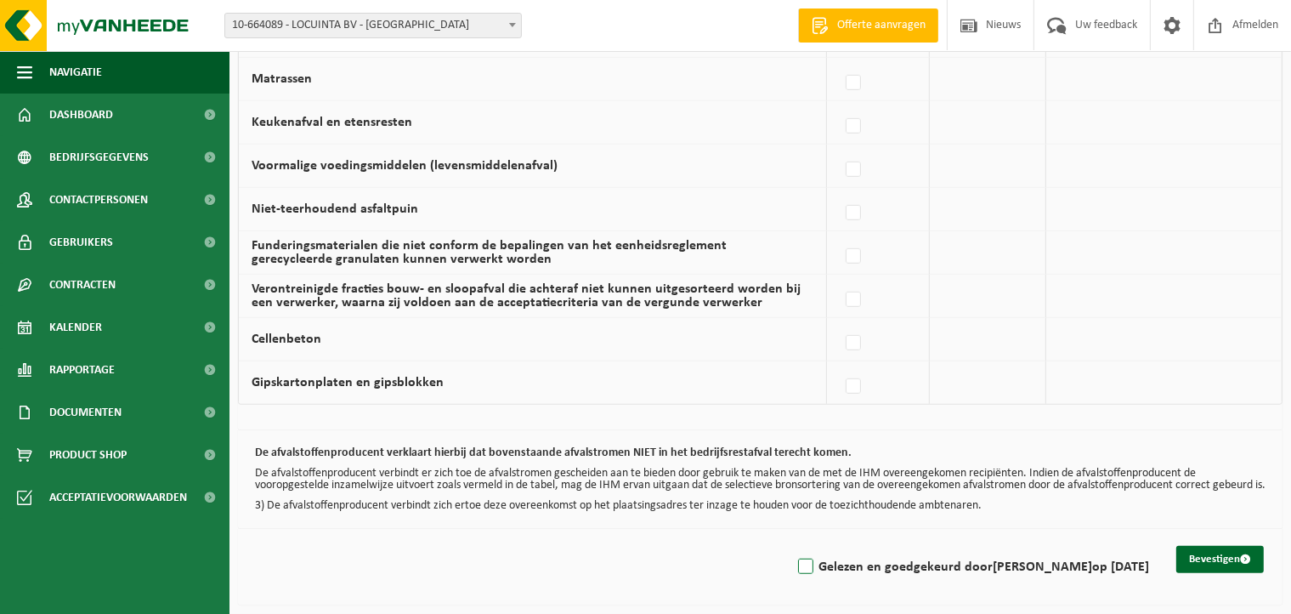
click at [796, 559] on label "Gelezen en goedgekeurd door DIETER DECROIX op 04/09/25" at bounding box center [972, 567] width 355 height 26
click at [792, 546] on input "Gelezen en goedgekeurd door DIETER DECROIX op 04/09/25" at bounding box center [792, 545] width 1 height 1
checkbox input "true"
click at [1204, 548] on button "Bevestigen" at bounding box center [1221, 559] width 88 height 27
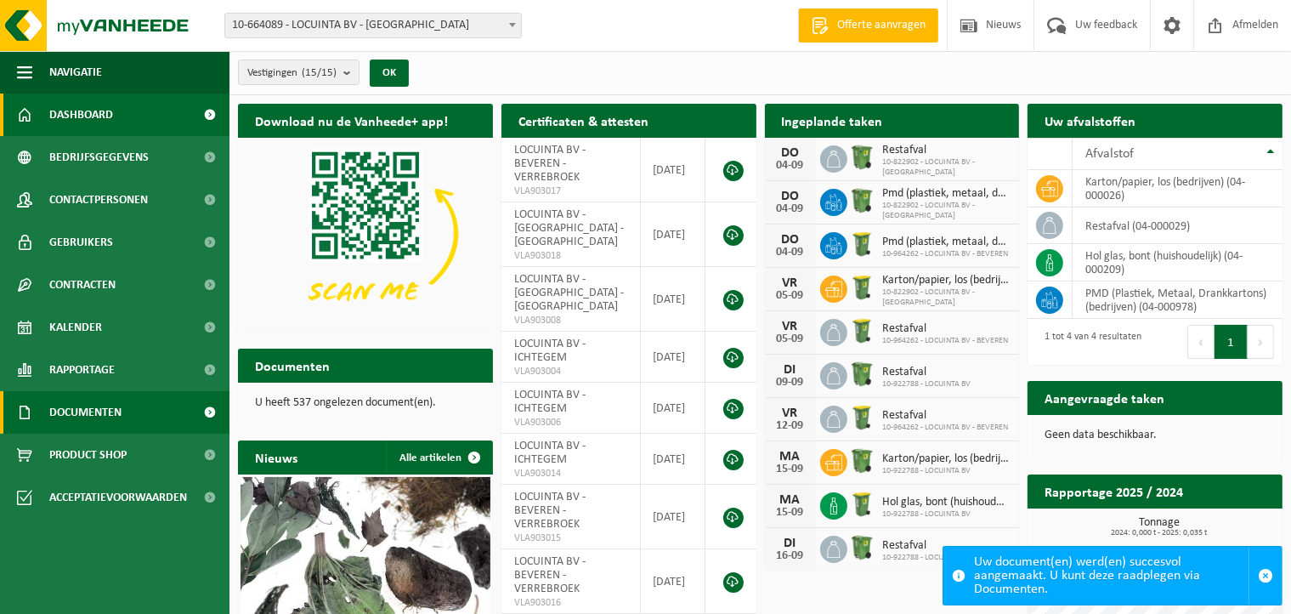
click at [122, 404] on span "Documenten" at bounding box center [85, 412] width 72 height 43
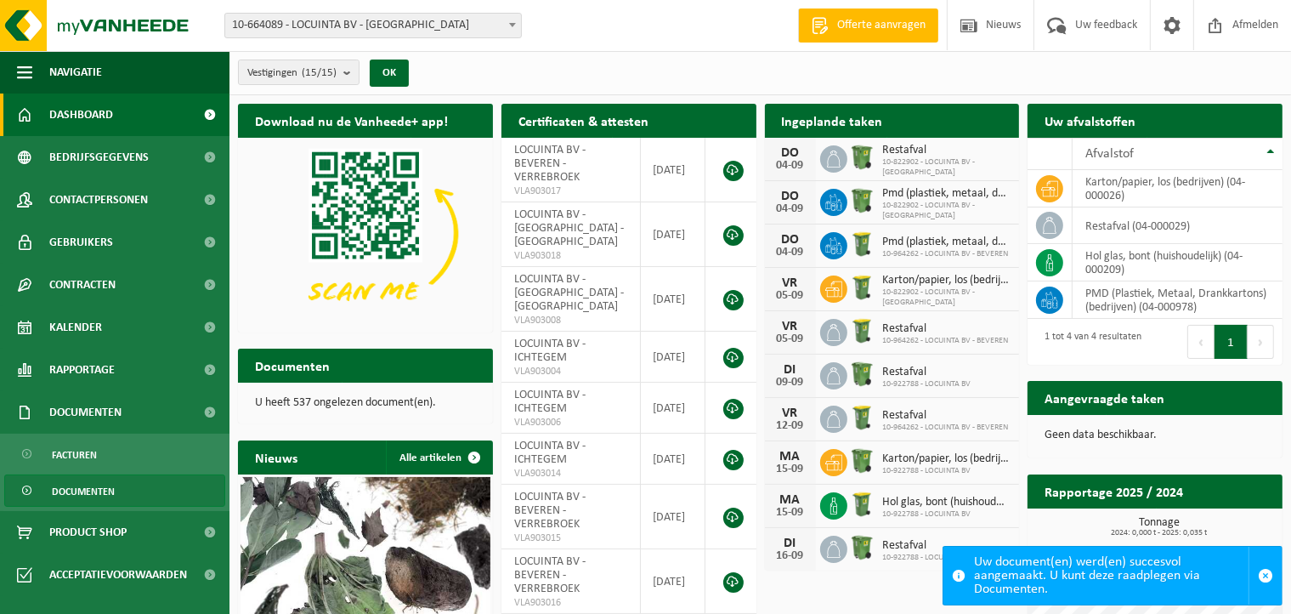
click at [102, 491] on span "Documenten" at bounding box center [83, 491] width 63 height 32
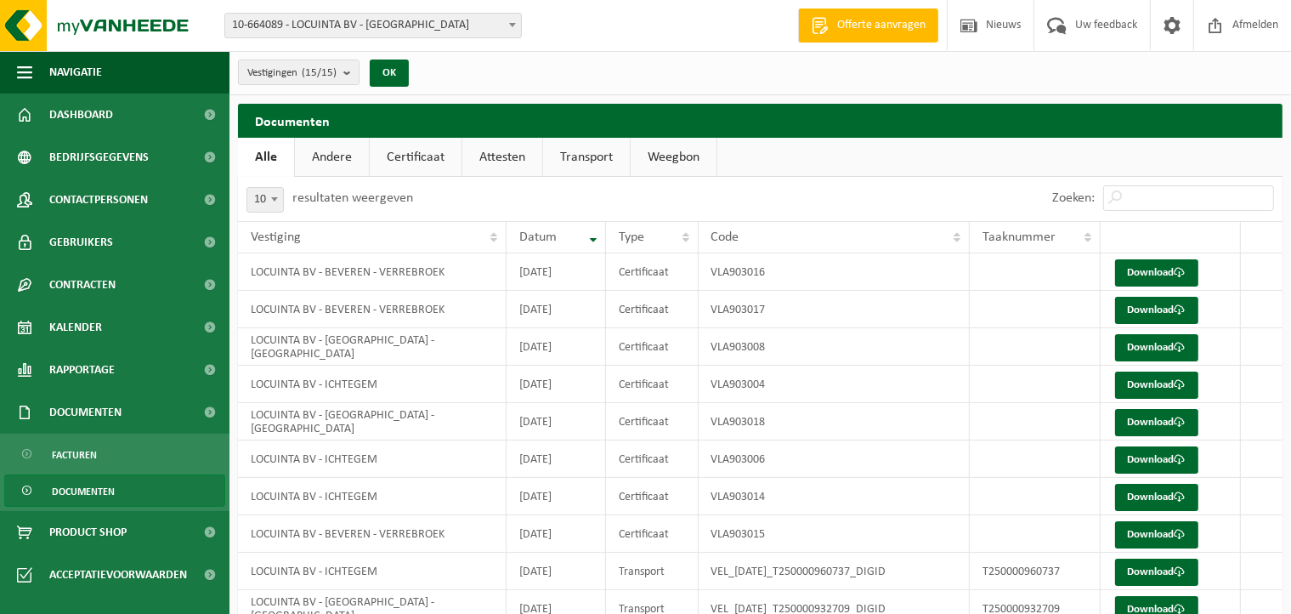
click at [417, 152] on link "Certificaat" at bounding box center [416, 157] width 92 height 39
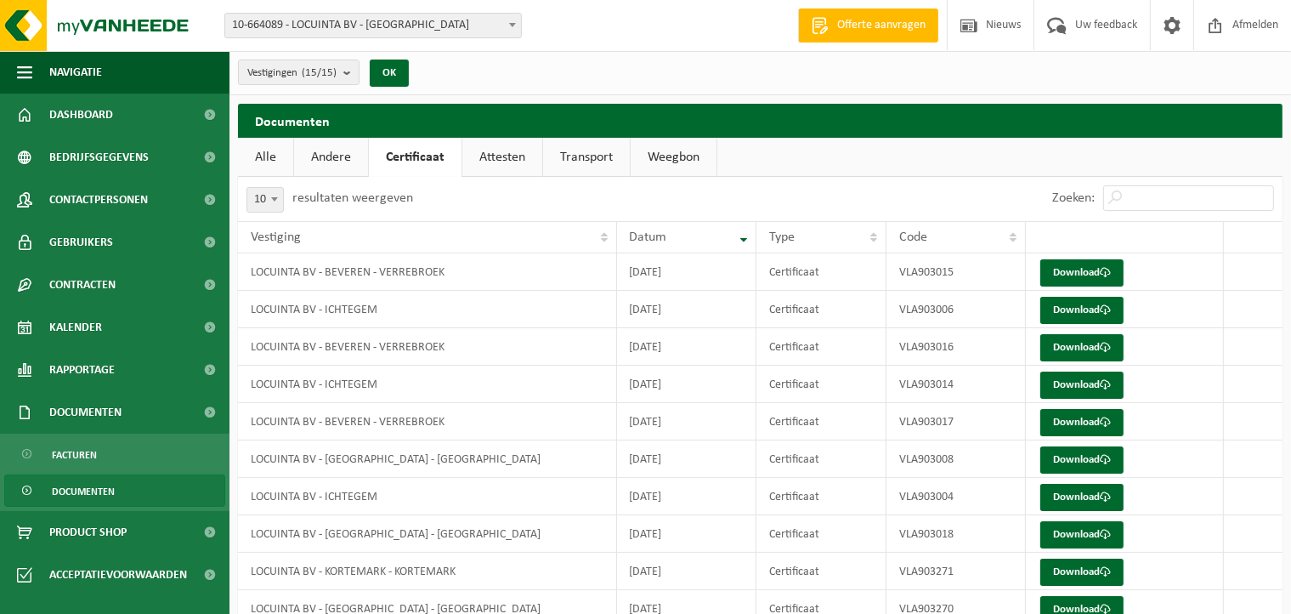
scroll to position [76, 0]
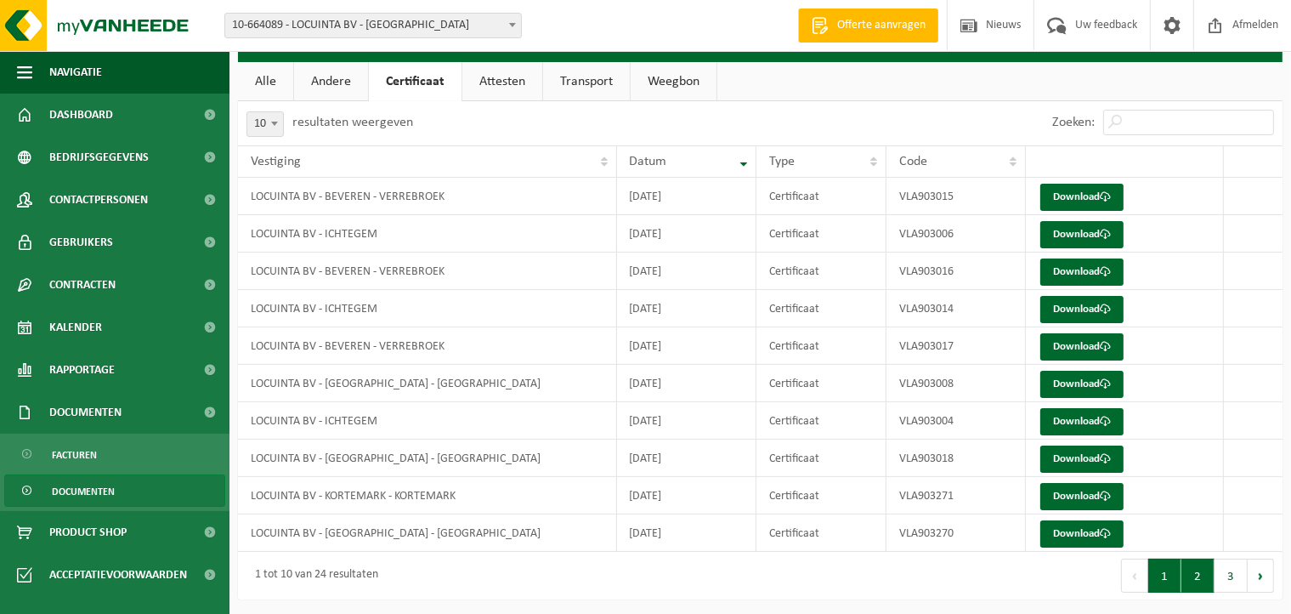
click at [1197, 571] on button "2" at bounding box center [1198, 576] width 33 height 34
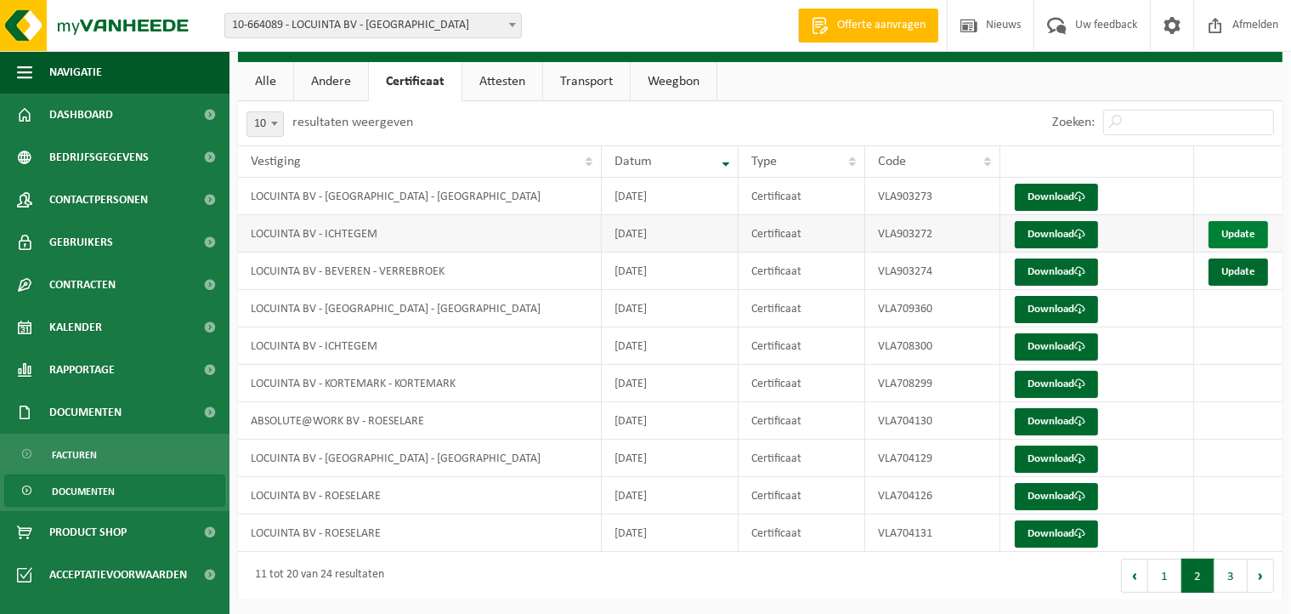
click at [1246, 226] on link "Update" at bounding box center [1239, 234] width 60 height 27
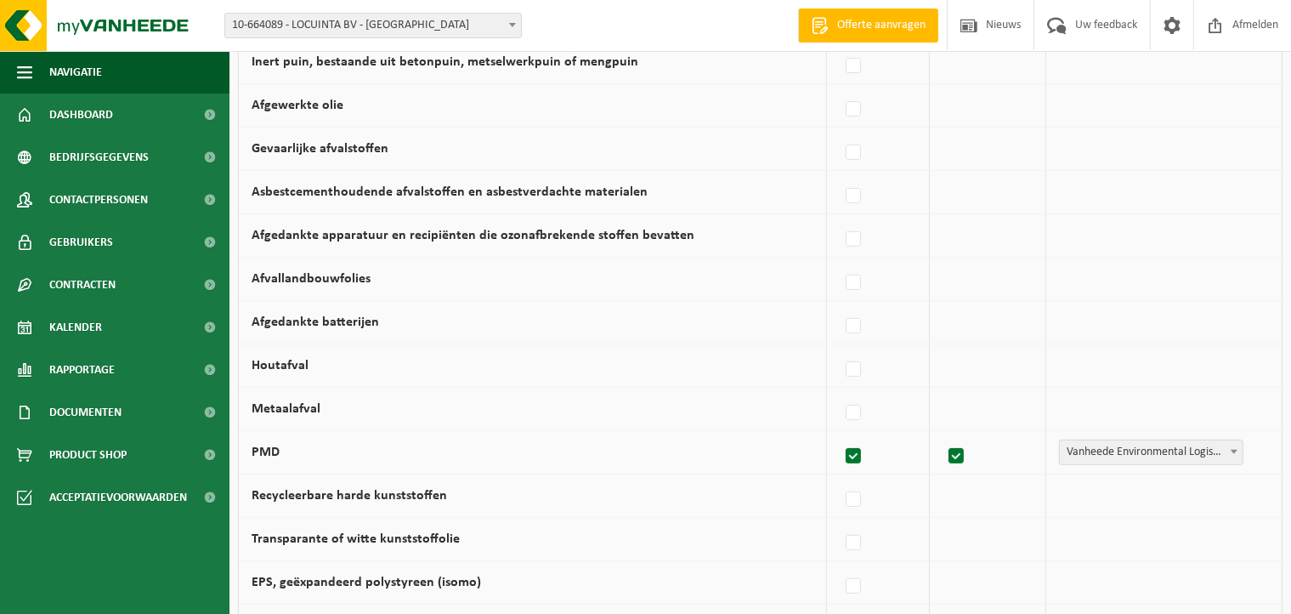
scroll to position [1168, 0]
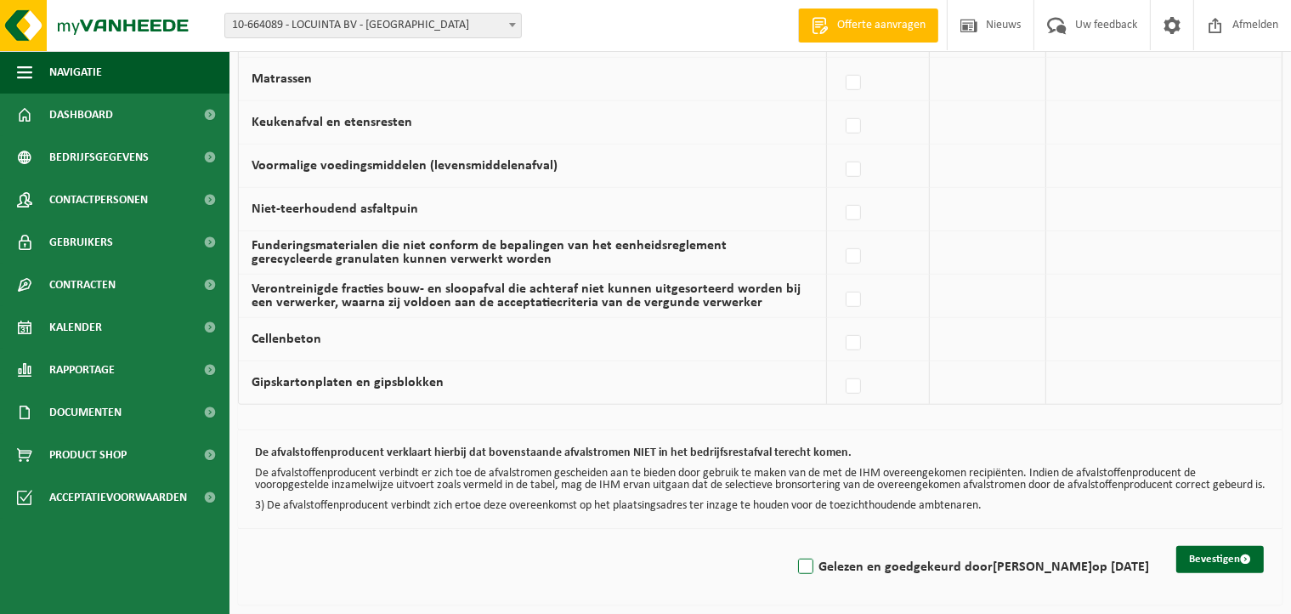
click at [796, 559] on label "Gelezen en goedgekeurd door DIETER DECROIX op 04/09/25" at bounding box center [972, 567] width 355 height 26
click at [792, 546] on input "Gelezen en goedgekeurd door [PERSON_NAME] op [DATE]" at bounding box center [792, 545] width 1 height 1
checkbox input "true"
click at [1224, 551] on button "Bevestigen" at bounding box center [1221, 559] width 88 height 27
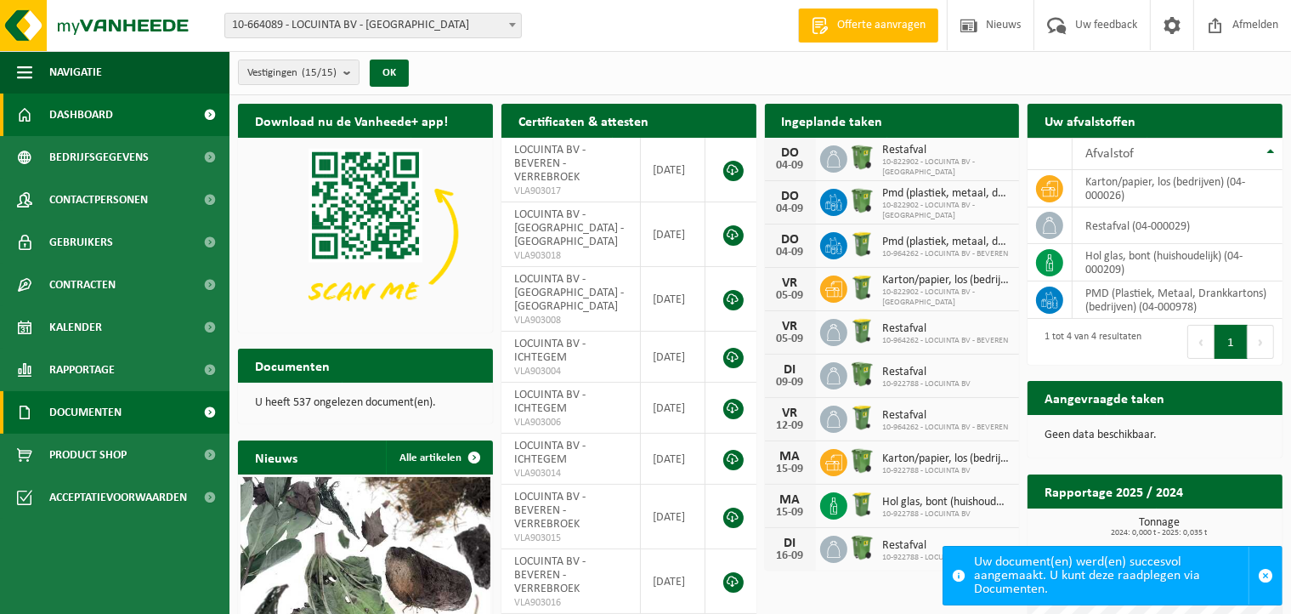
click at [92, 418] on span "Documenten" at bounding box center [85, 412] width 72 height 43
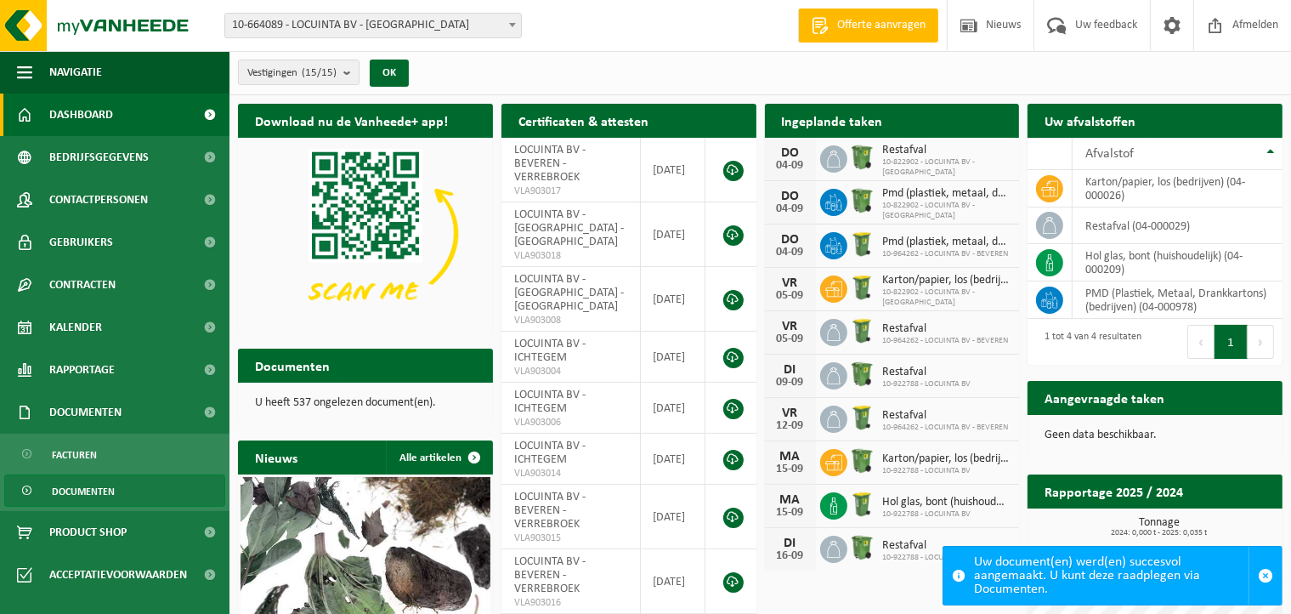
click at [97, 490] on span "Documenten" at bounding box center [83, 491] width 63 height 32
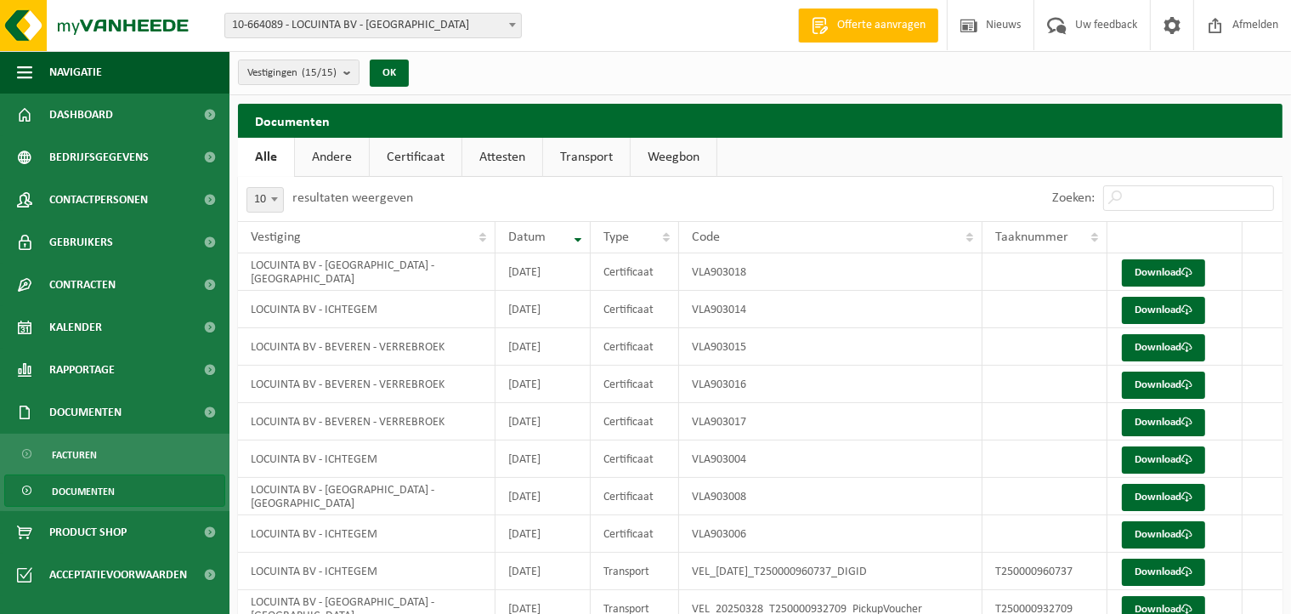
click at [402, 162] on link "Certificaat" at bounding box center [416, 157] width 92 height 39
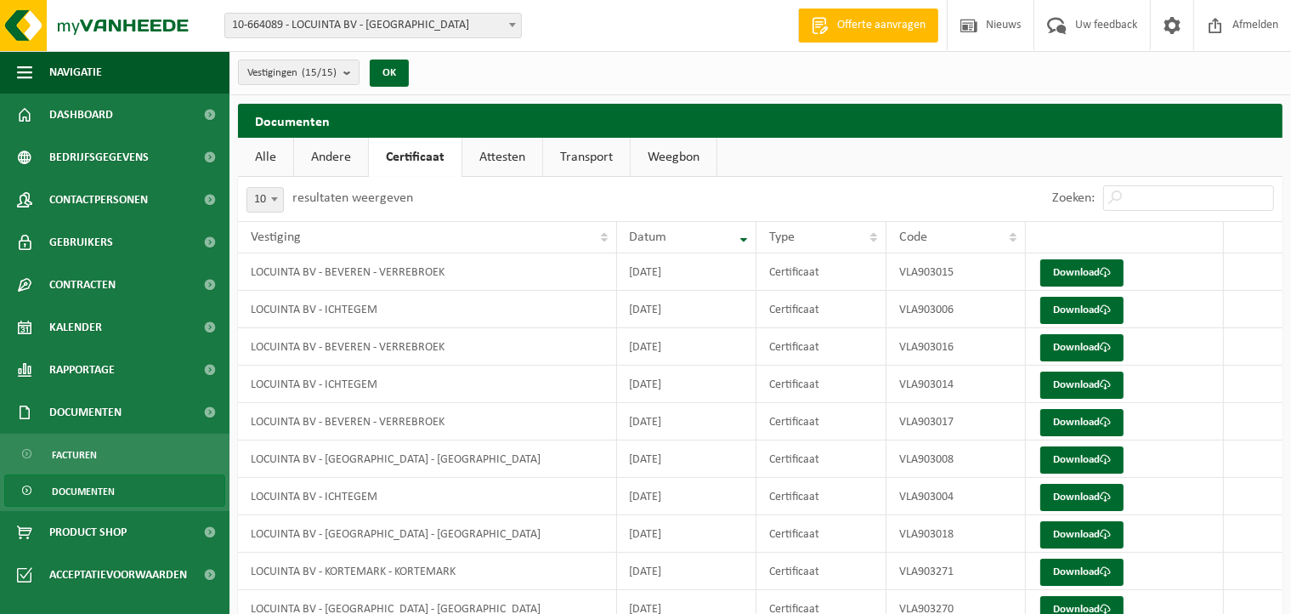
scroll to position [76, 0]
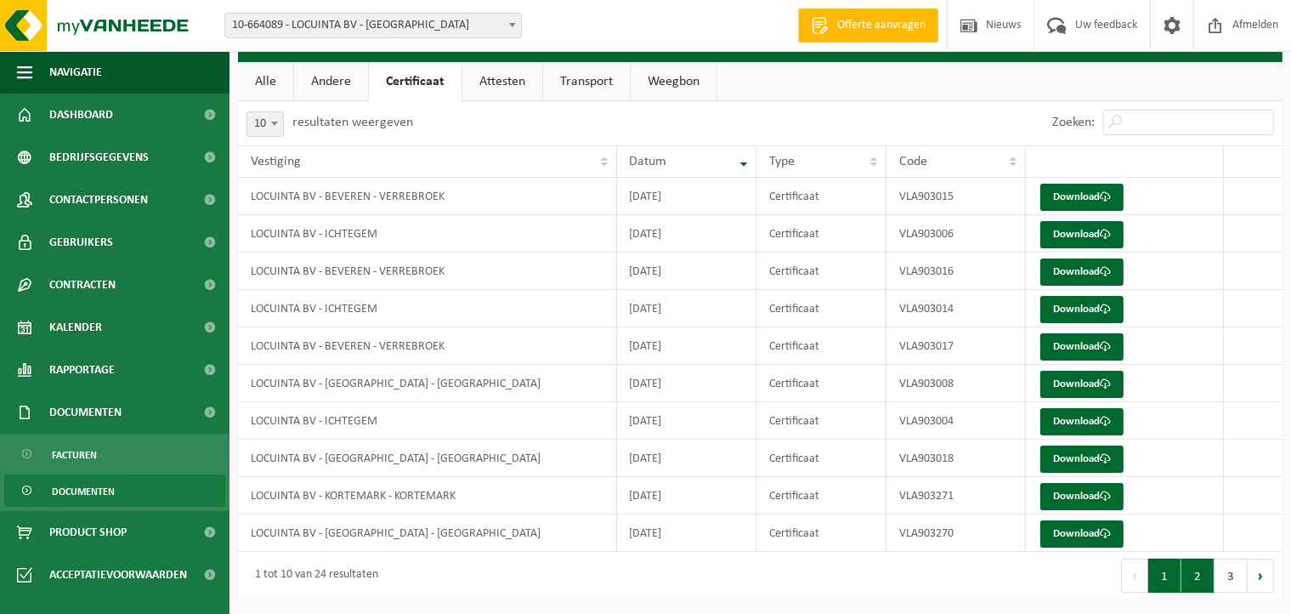
click at [1197, 569] on button "2" at bounding box center [1198, 576] width 33 height 34
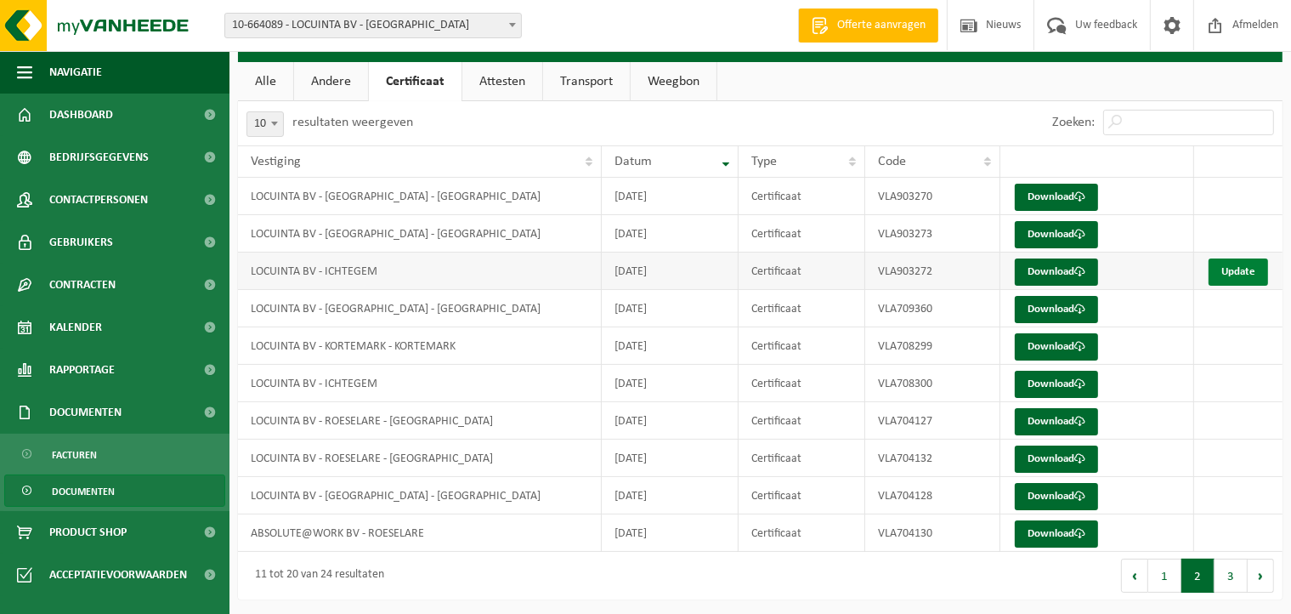
click at [1253, 270] on link "Update" at bounding box center [1239, 271] width 60 height 27
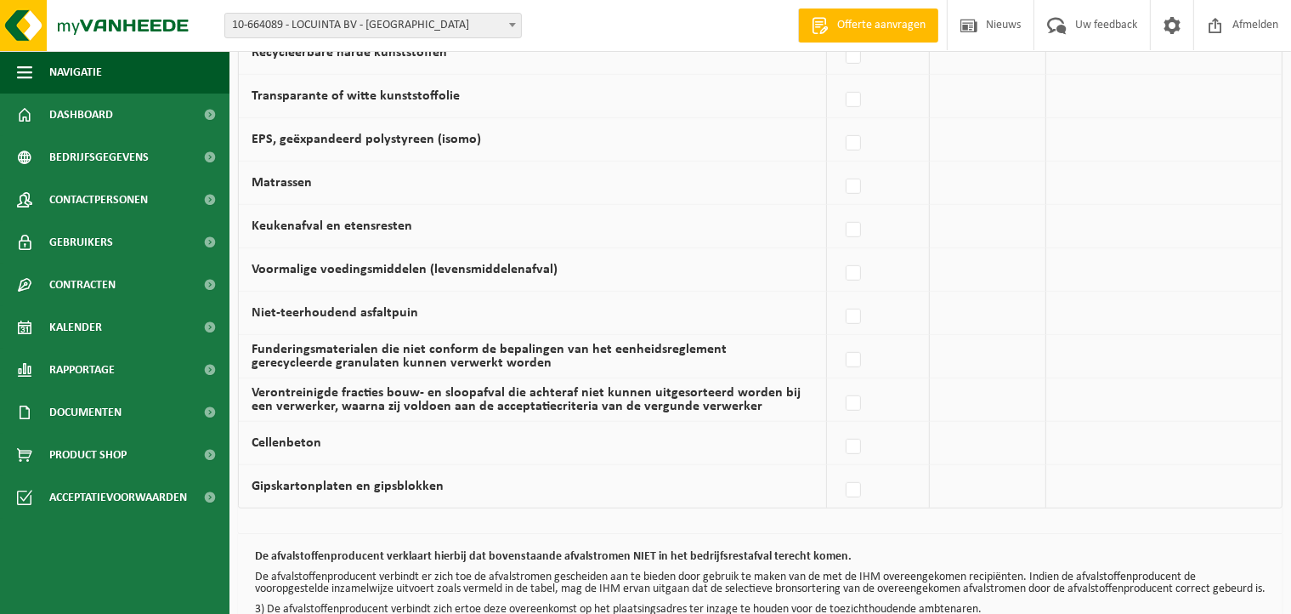
scroll to position [1168, 0]
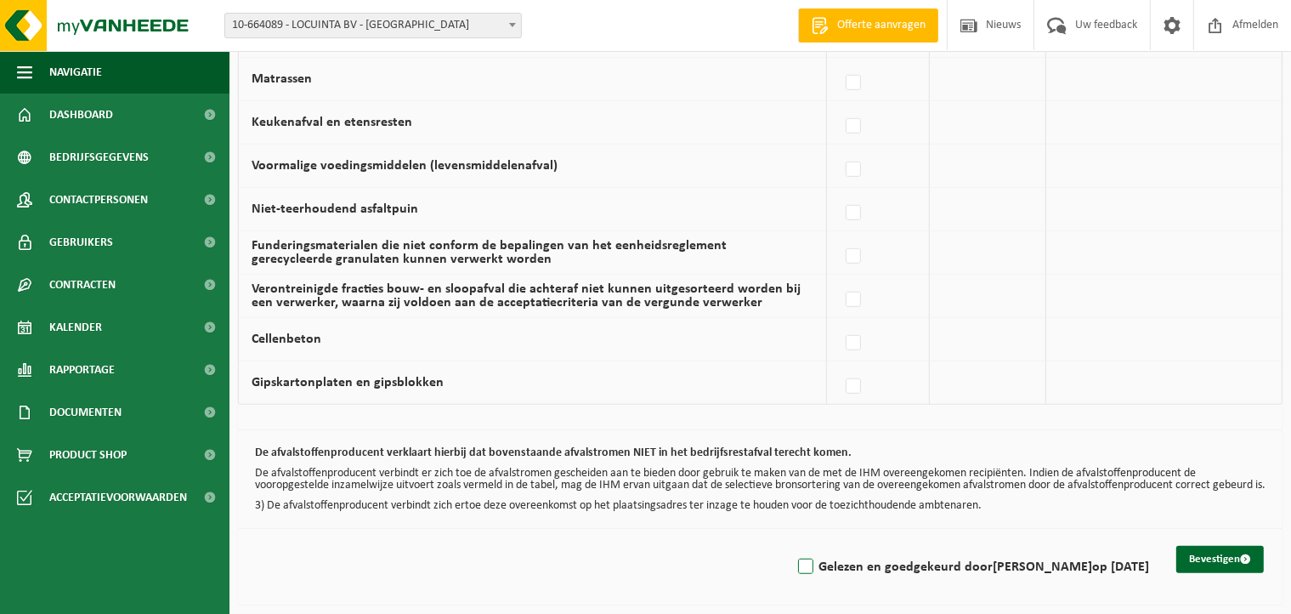
click at [795, 565] on label "Gelezen en goedgekeurd door DIETER DECROIX op 04/09/25" at bounding box center [972, 567] width 355 height 26
click at [792, 546] on input "Gelezen en goedgekeurd door DIETER DECROIX op 04/09/25" at bounding box center [792, 545] width 1 height 1
checkbox input "true"
click at [1227, 555] on button "Bevestigen" at bounding box center [1221, 559] width 88 height 27
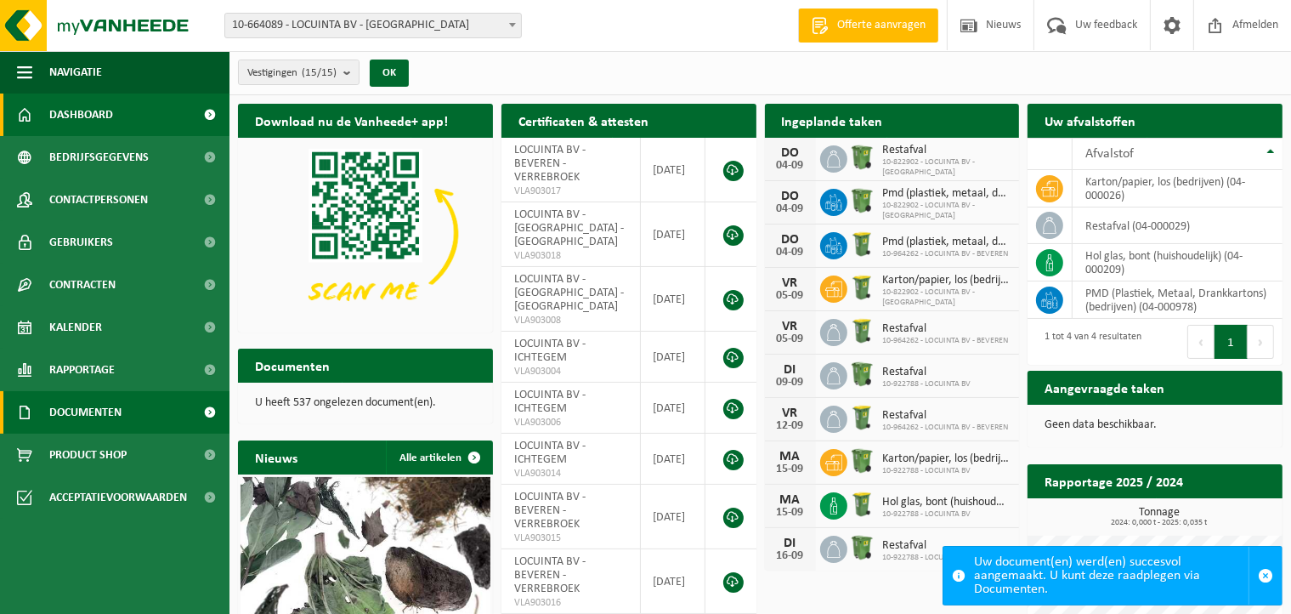
click at [135, 411] on link "Documenten" at bounding box center [115, 412] width 230 height 43
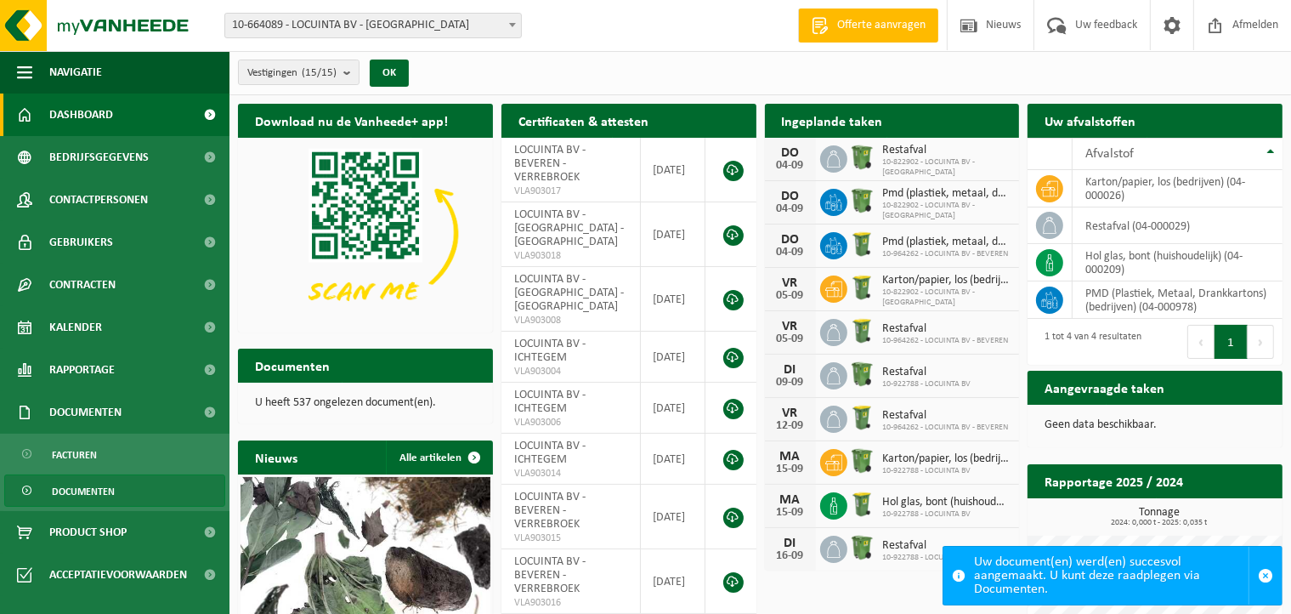
click at [97, 496] on span "Documenten" at bounding box center [83, 491] width 63 height 32
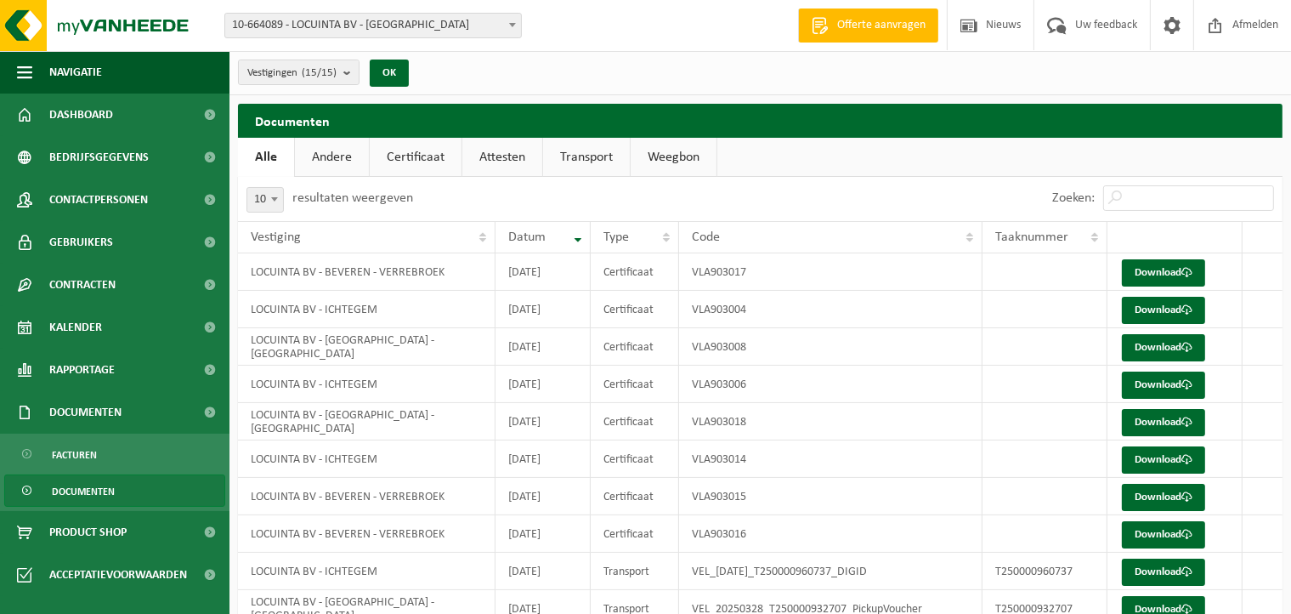
click at [493, 155] on link "Attesten" at bounding box center [503, 157] width 80 height 39
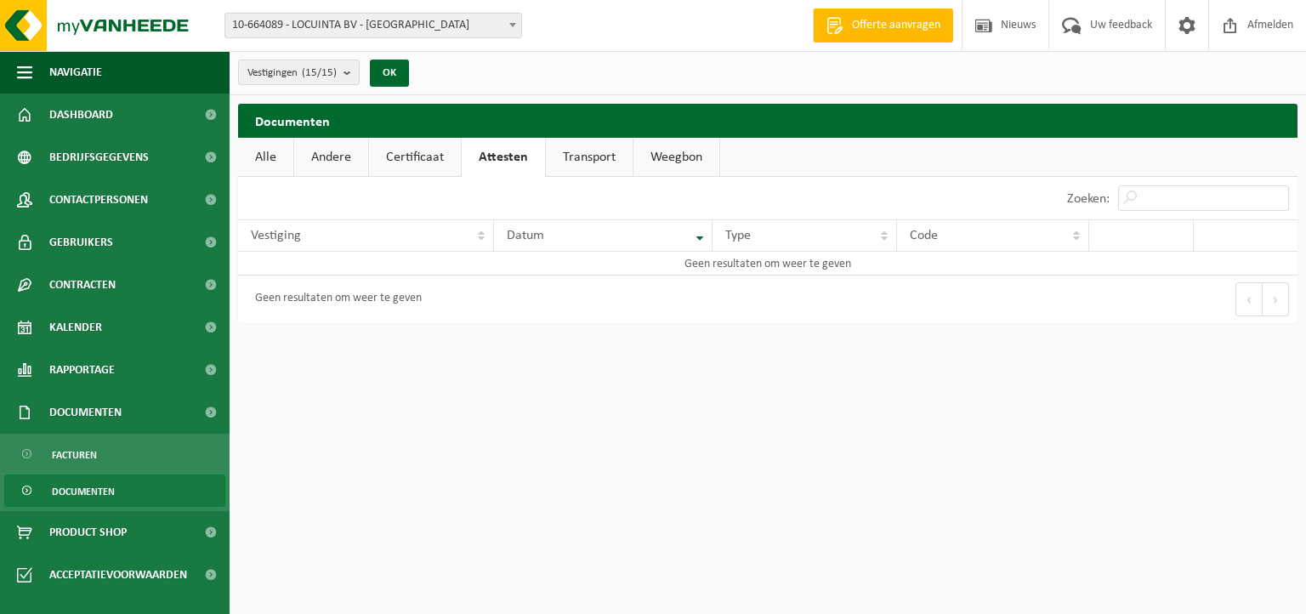
click at [428, 157] on link "Certificaat" at bounding box center [415, 157] width 92 height 39
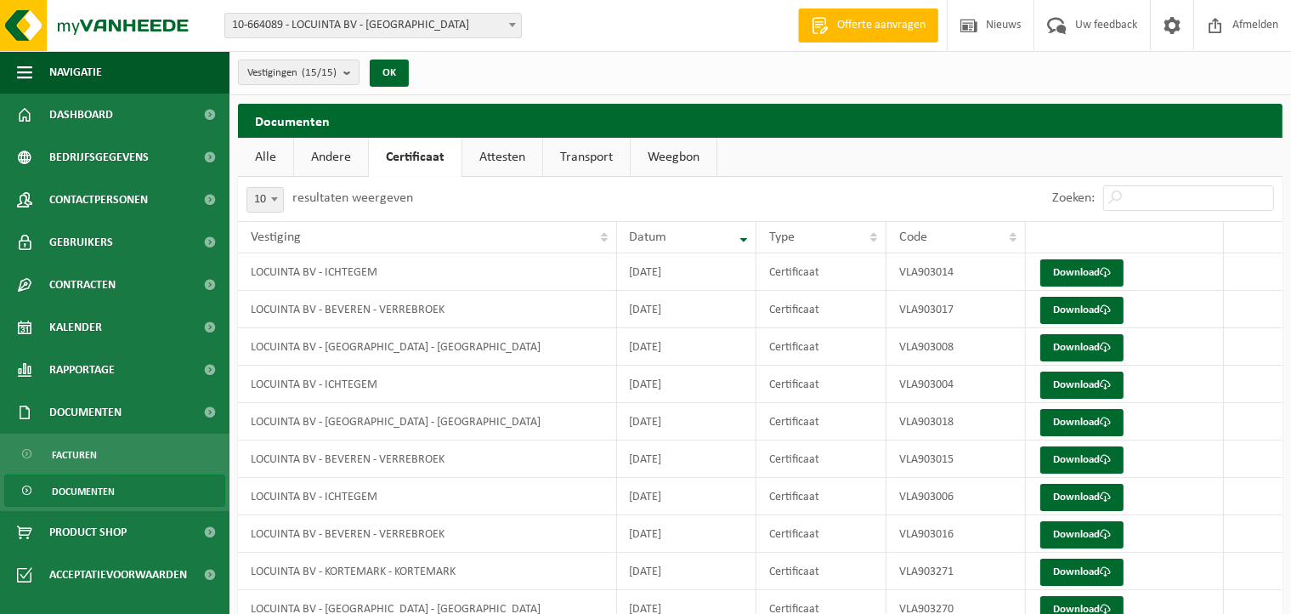
scroll to position [76, 0]
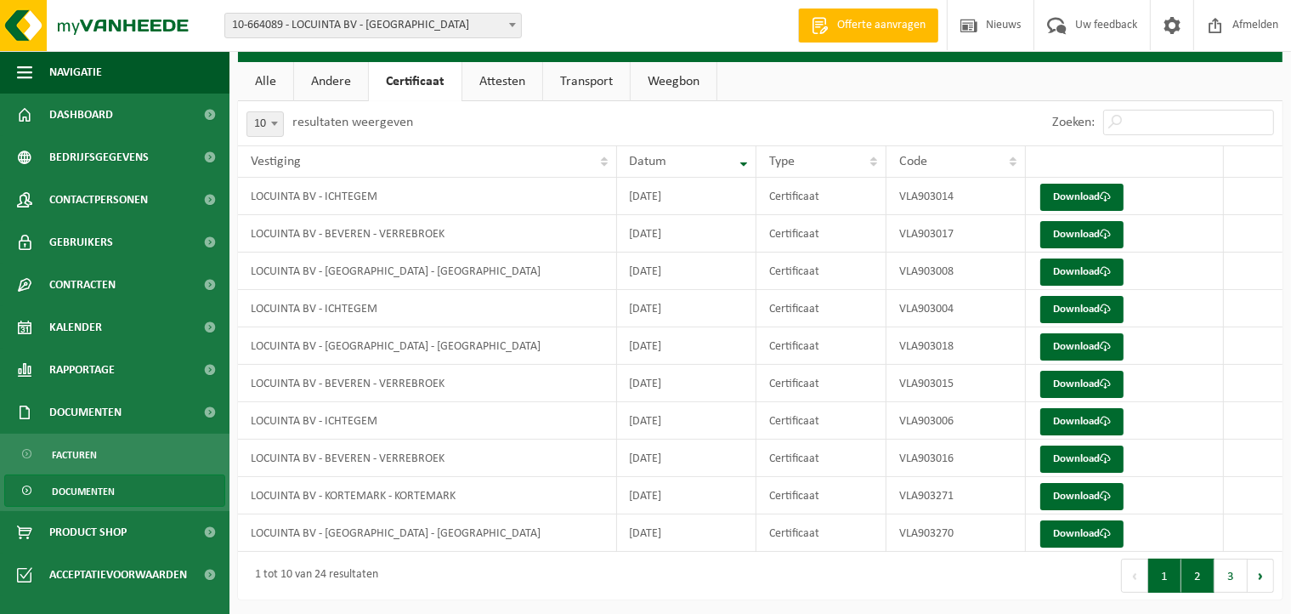
click at [1197, 570] on button "2" at bounding box center [1198, 576] width 33 height 34
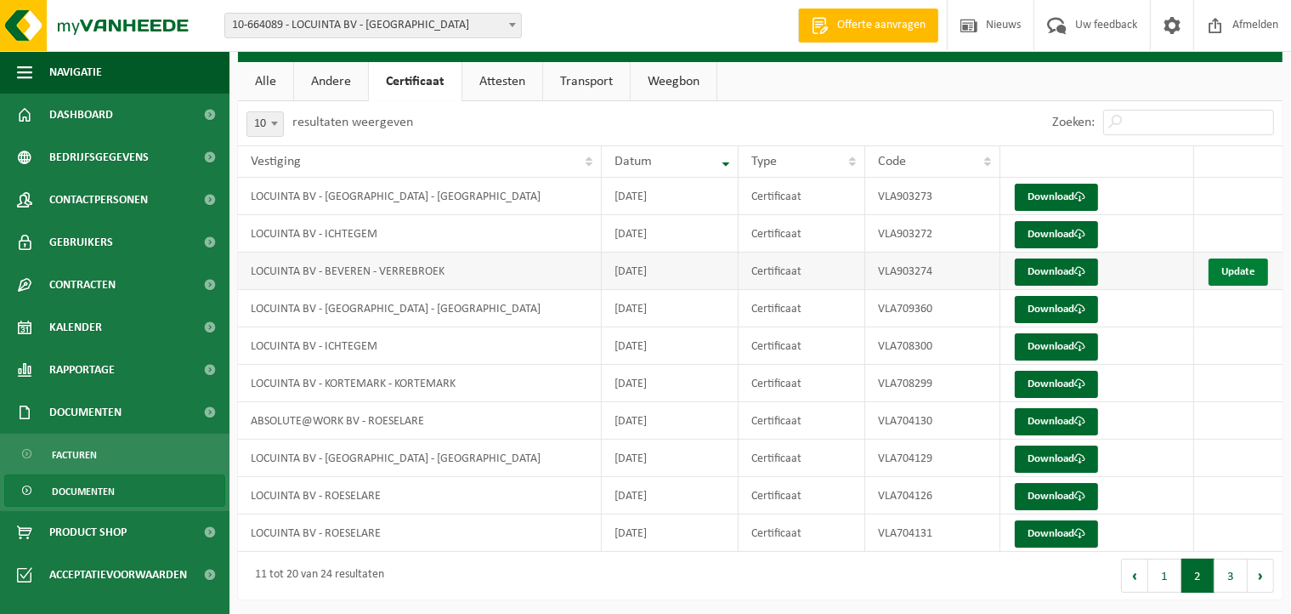
click at [1238, 259] on link "Update" at bounding box center [1239, 271] width 60 height 27
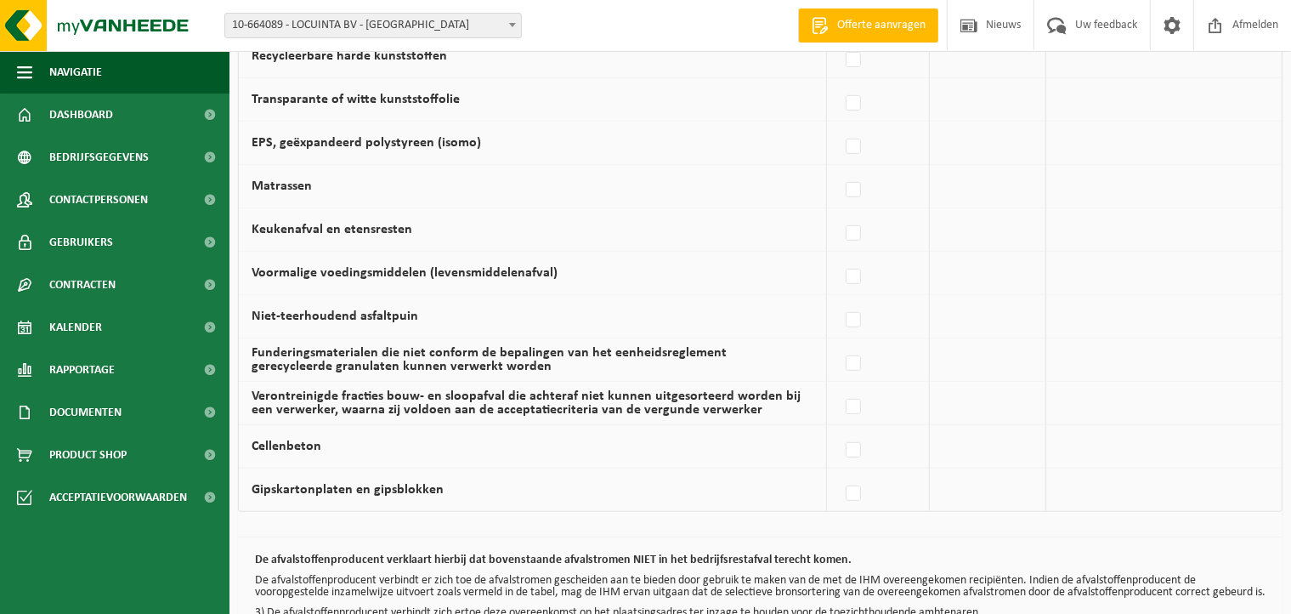
scroll to position [1070, 0]
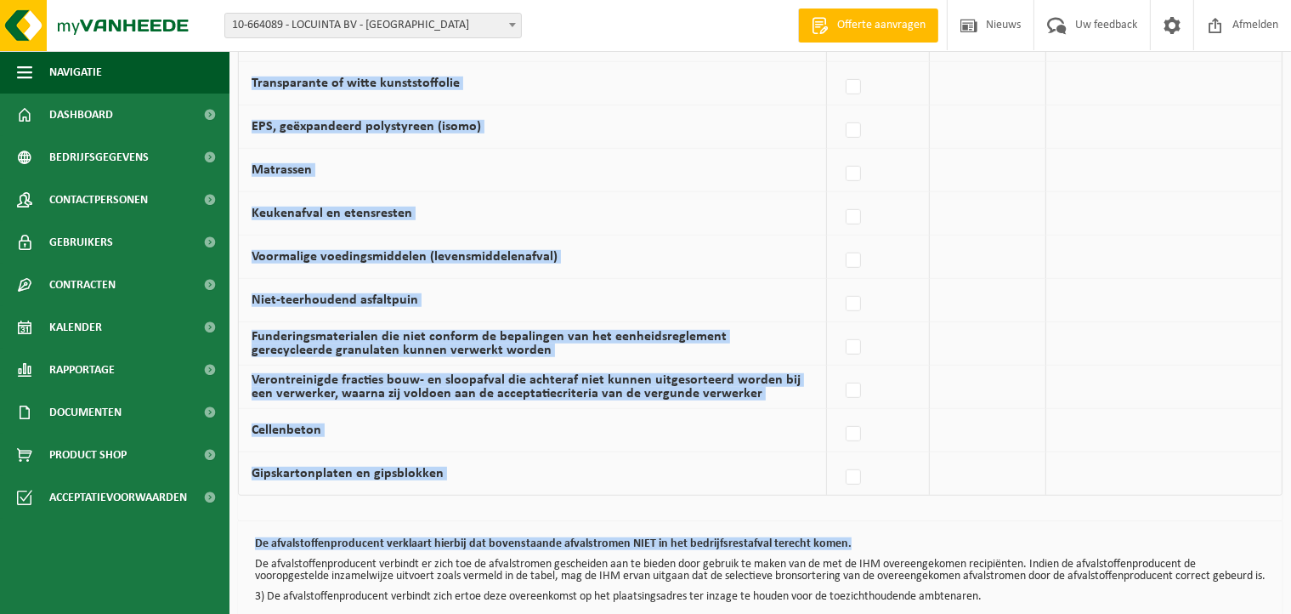
drag, startPoint x: 1254, startPoint y: 525, endPoint x: 1298, endPoint y: 499, distance: 51.0
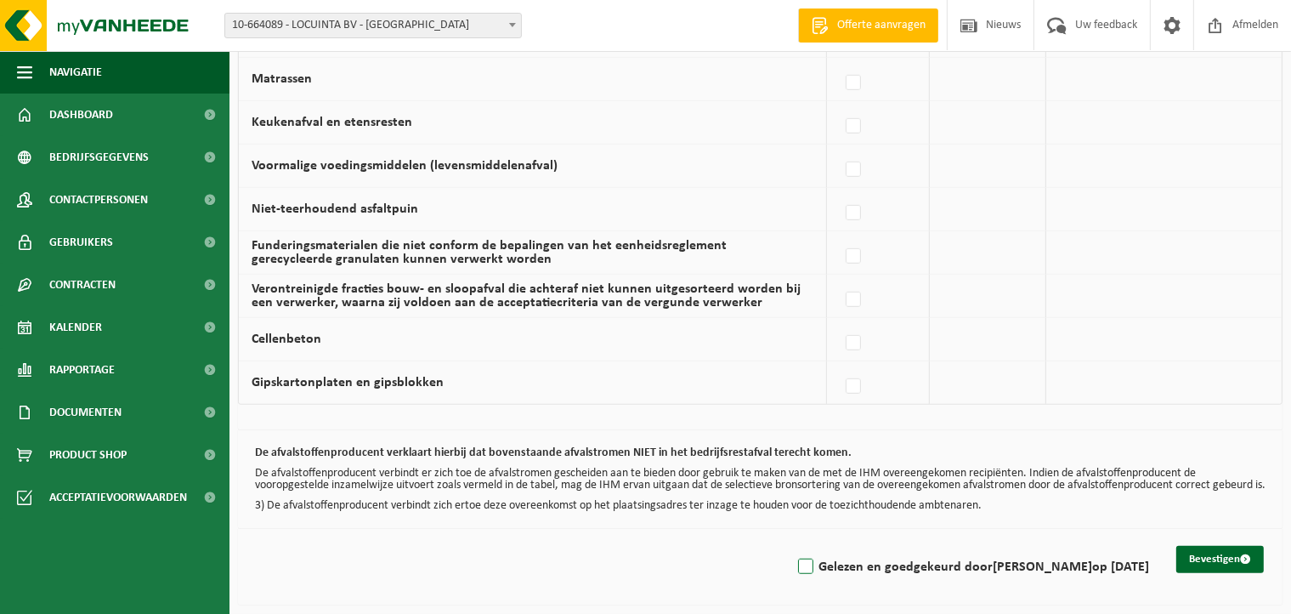
click at [803, 564] on label "Gelezen en goedgekeurd door DIETER DECROIX op 04/09/25" at bounding box center [972, 567] width 355 height 26
click at [792, 546] on input "Gelezen en goedgekeurd door DIETER DECROIX op 04/09/25" at bounding box center [792, 545] width 1 height 1
checkbox input "true"
click at [1235, 557] on button "Bevestigen" at bounding box center [1221, 559] width 88 height 27
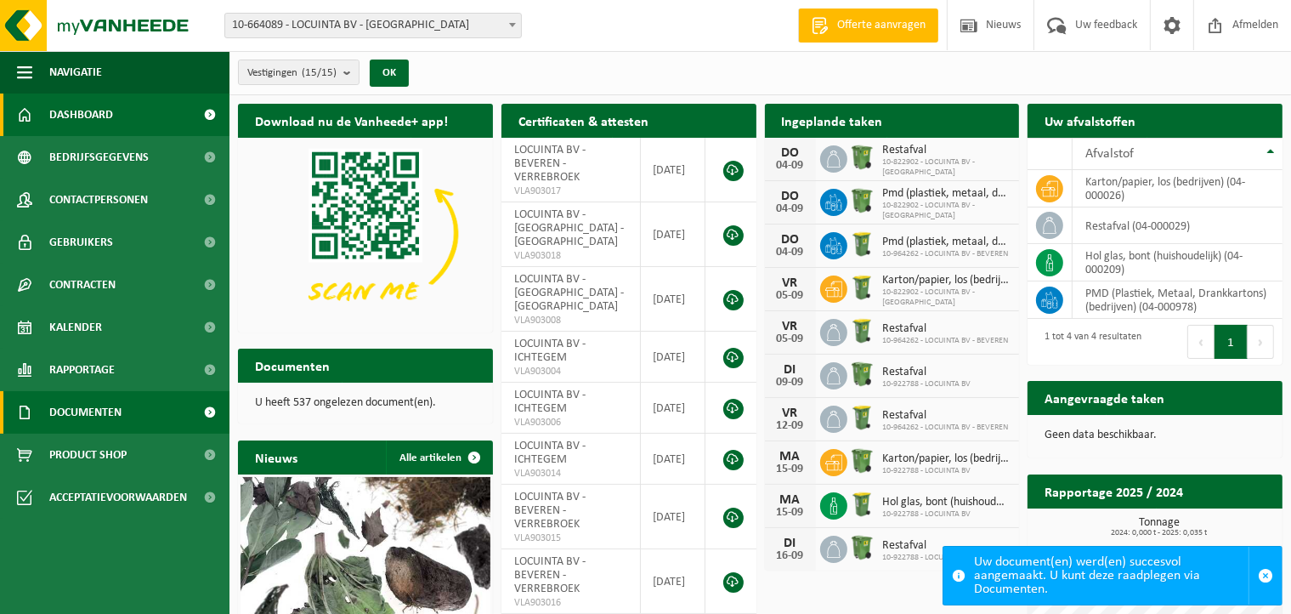
click at [148, 411] on link "Documenten" at bounding box center [115, 412] width 230 height 43
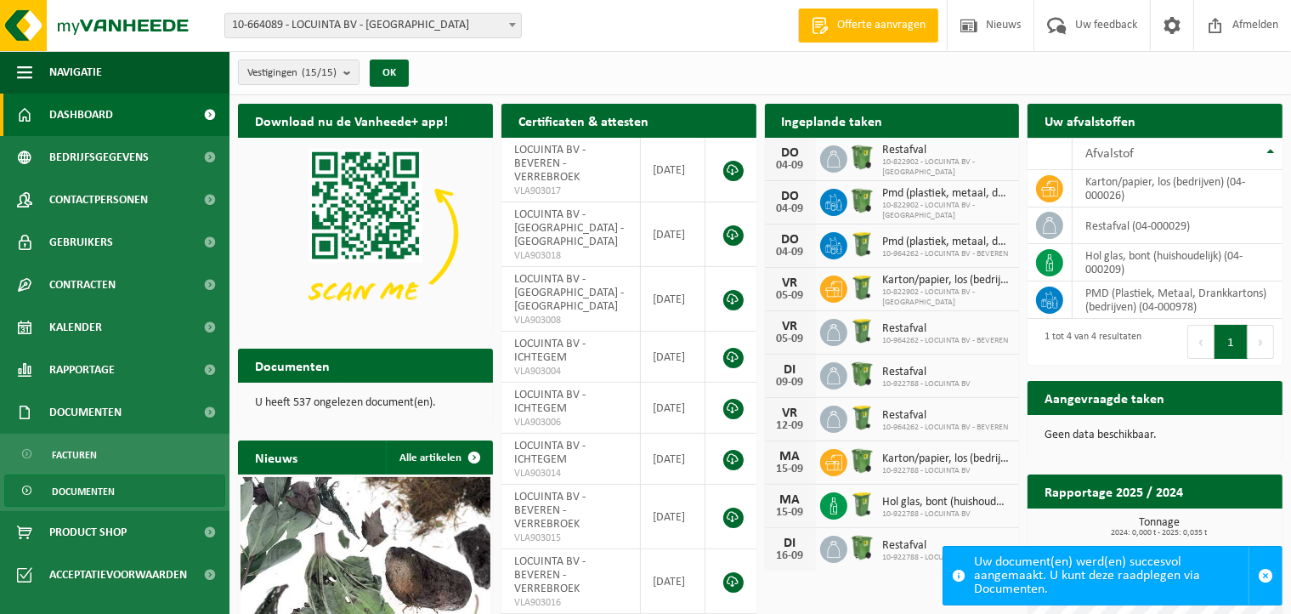
click at [122, 495] on link "Documenten" at bounding box center [114, 490] width 221 height 32
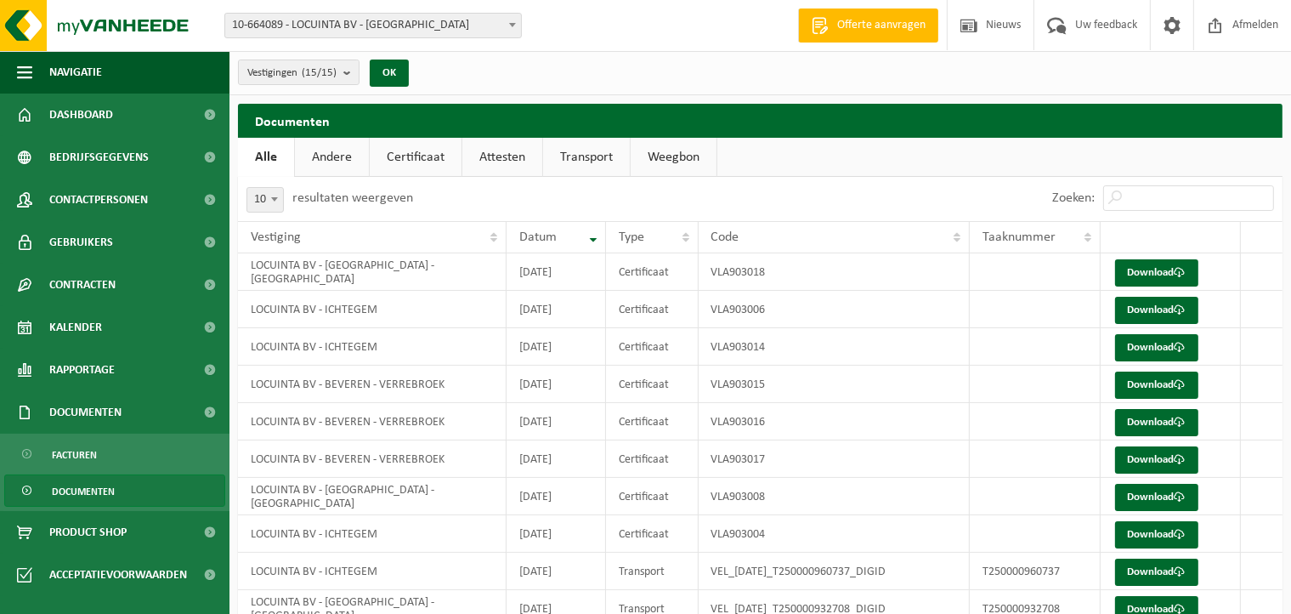
click at [423, 158] on link "Certificaat" at bounding box center [416, 157] width 92 height 39
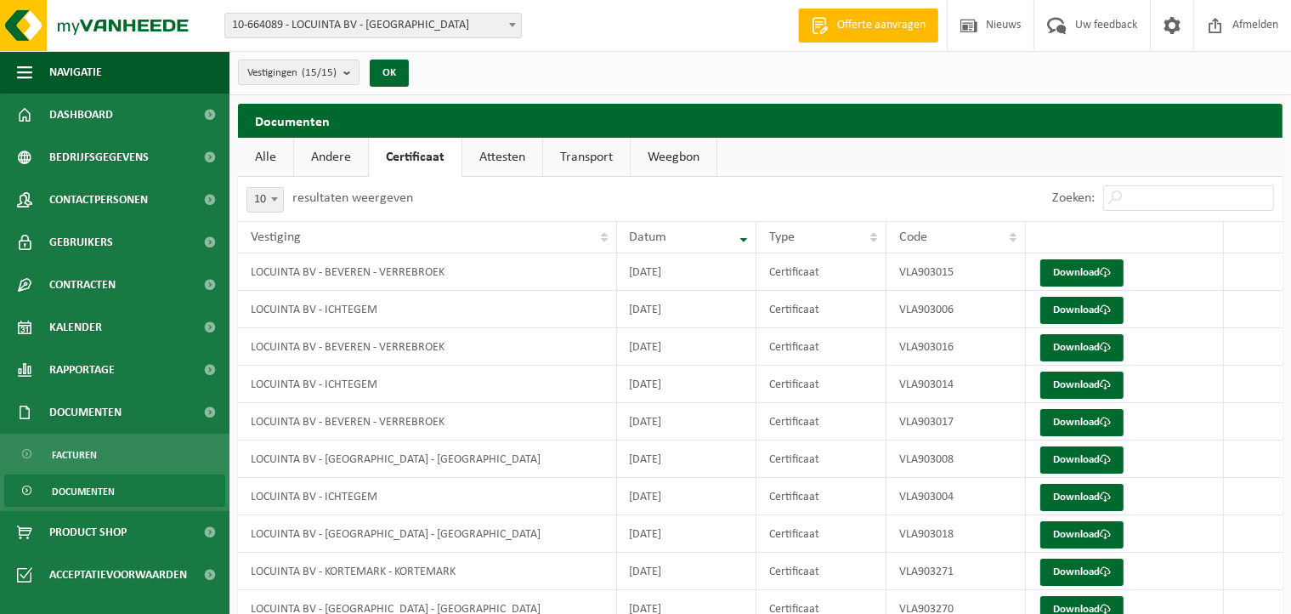
scroll to position [76, 0]
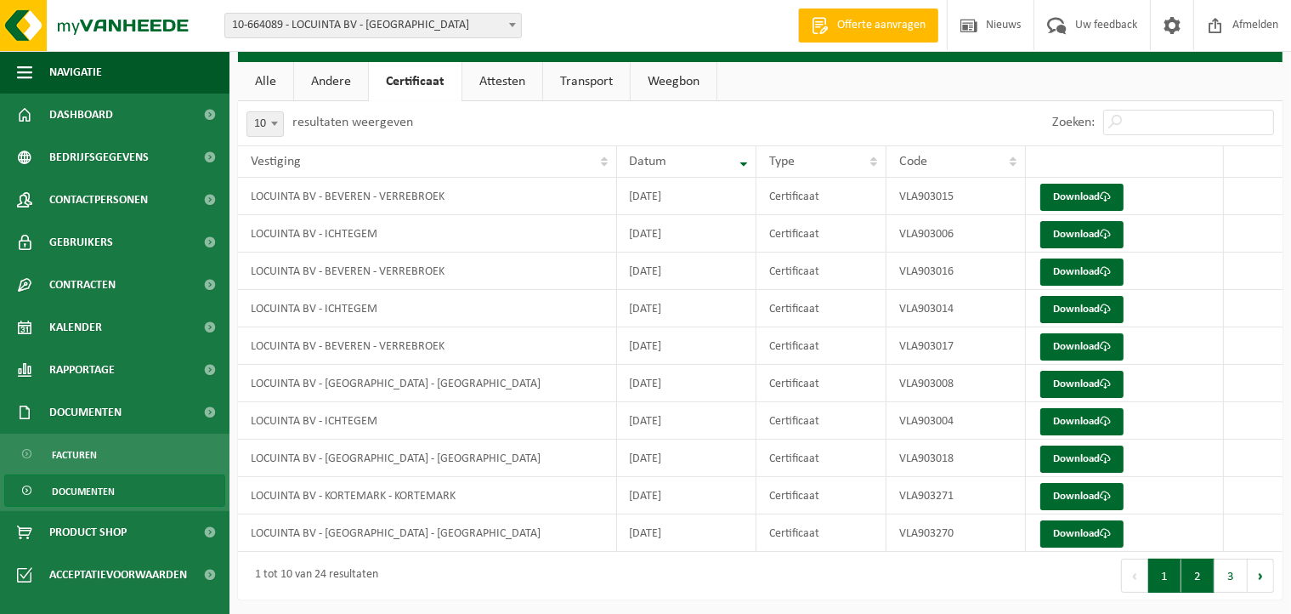
click at [1193, 566] on button "2" at bounding box center [1198, 576] width 33 height 34
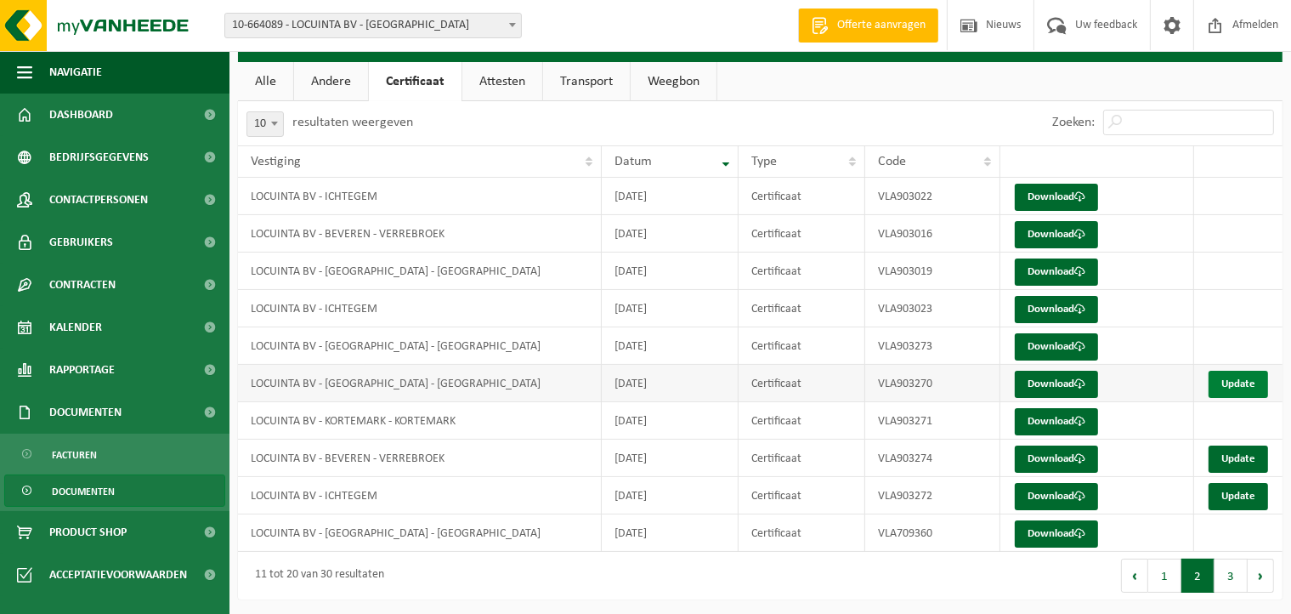
click at [1235, 378] on link "Update" at bounding box center [1239, 384] width 60 height 27
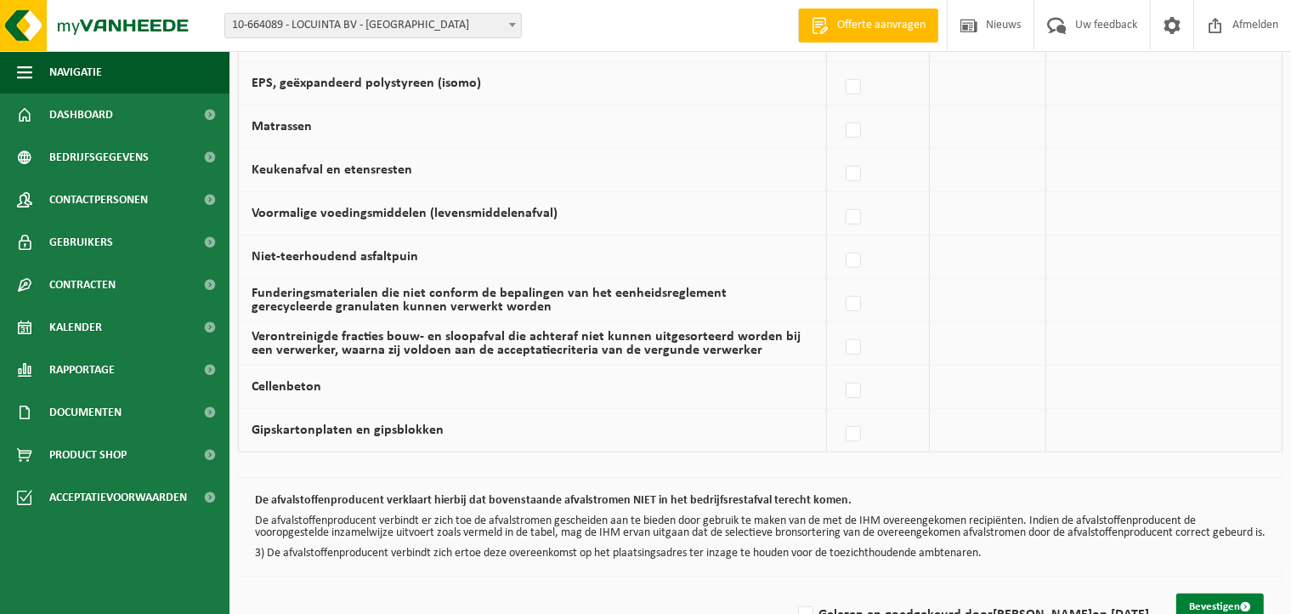
scroll to position [1147, 0]
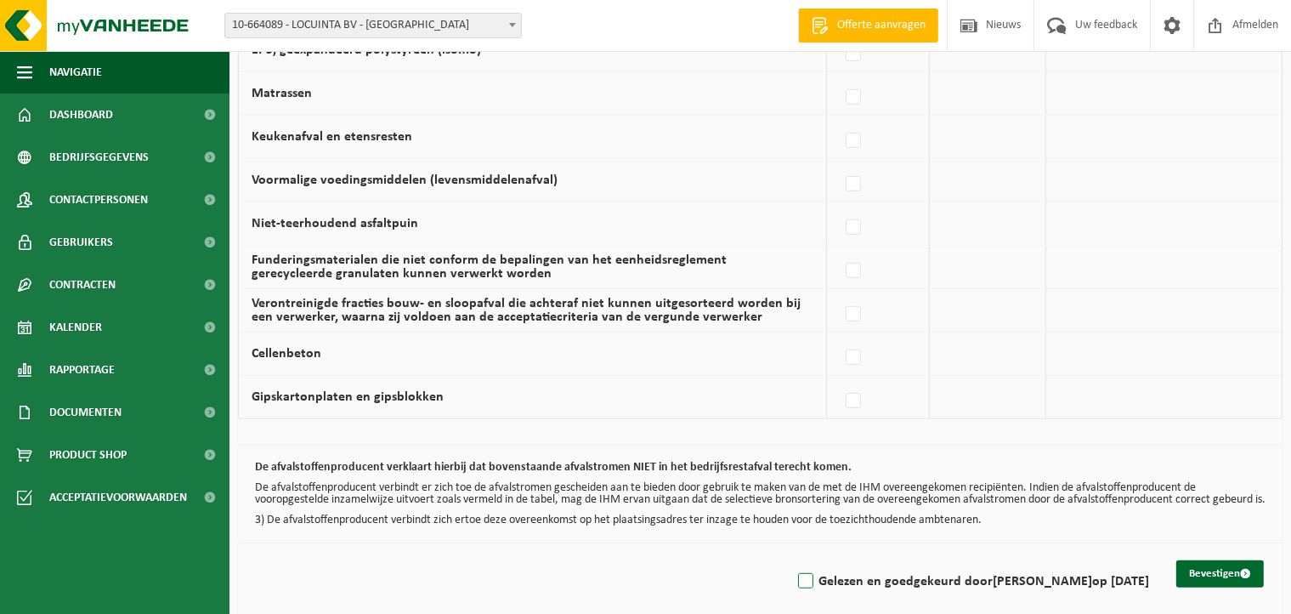
click at [804, 582] on label "Gelezen en goedgekeurd door DIETER DECROIX op 04/09/25" at bounding box center [972, 582] width 355 height 26
click at [792, 560] on input "Gelezen en goedgekeurd door DIETER DECROIX op 04/09/25" at bounding box center [792, 559] width 1 height 1
checkbox input "true"
click at [1207, 572] on button "Bevestigen" at bounding box center [1221, 573] width 88 height 27
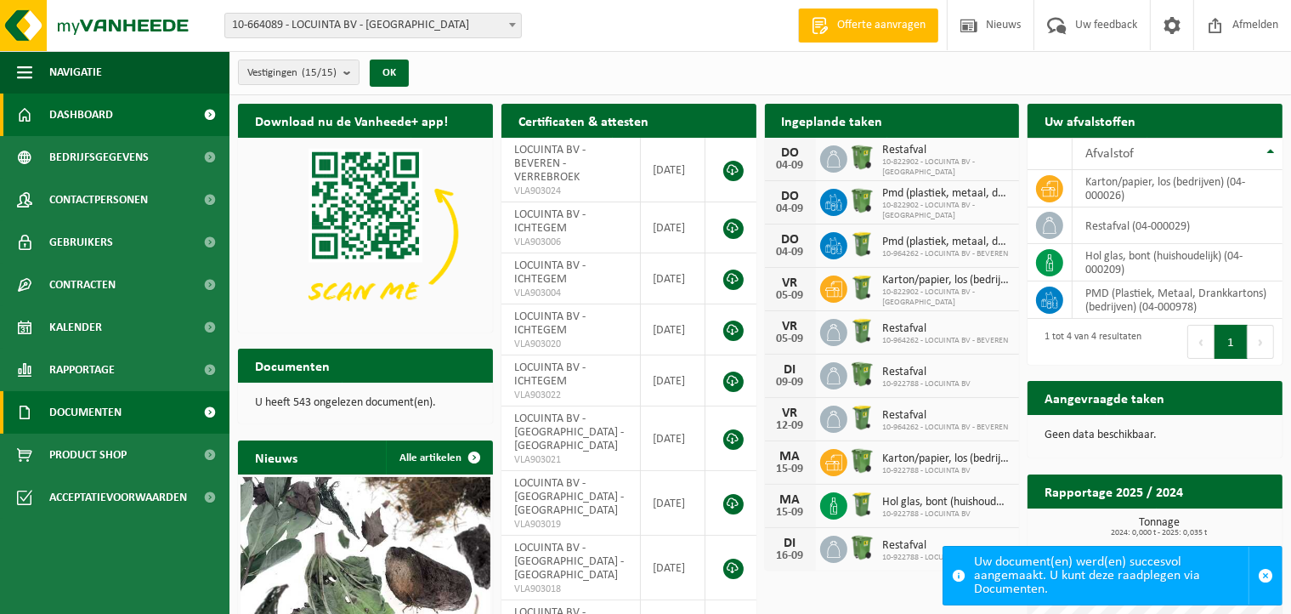
click at [44, 406] on link "Documenten" at bounding box center [115, 412] width 230 height 43
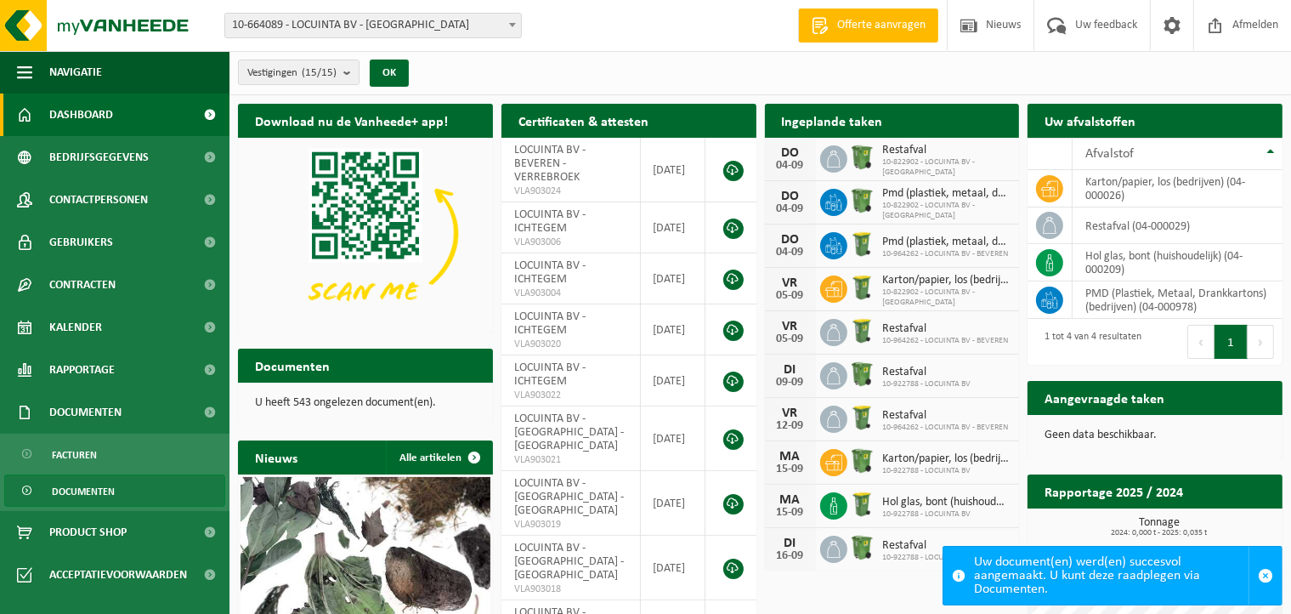
click at [105, 486] on span "Documenten" at bounding box center [83, 491] width 63 height 32
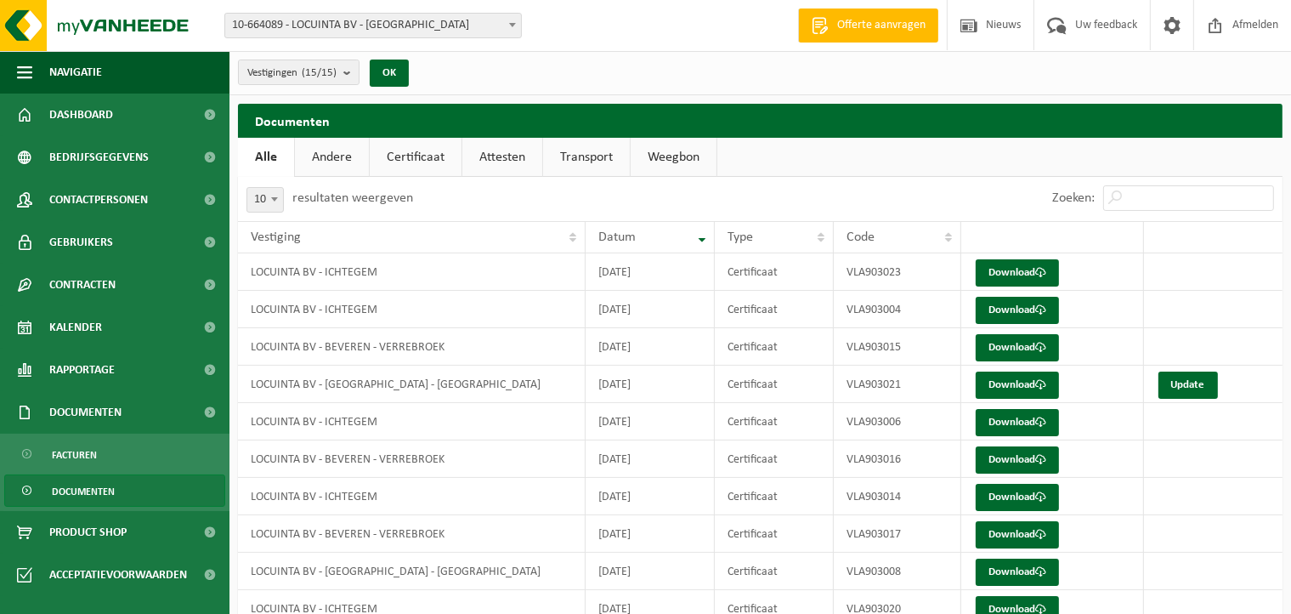
click at [418, 164] on link "Certificaat" at bounding box center [416, 157] width 92 height 39
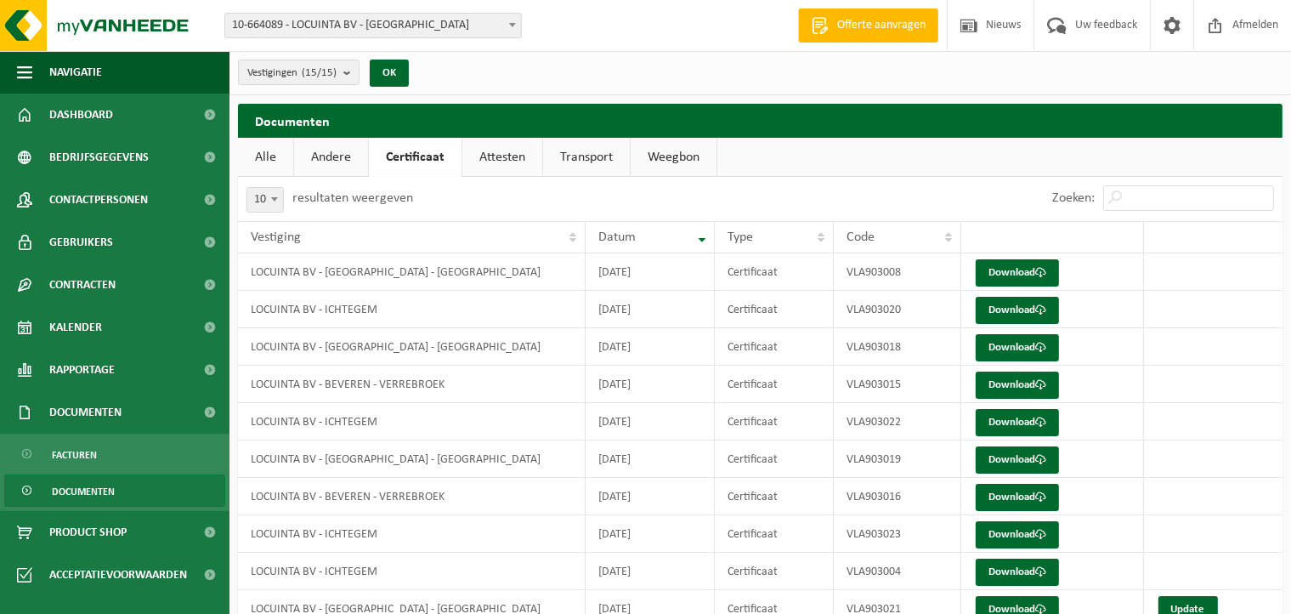
scroll to position [76, 0]
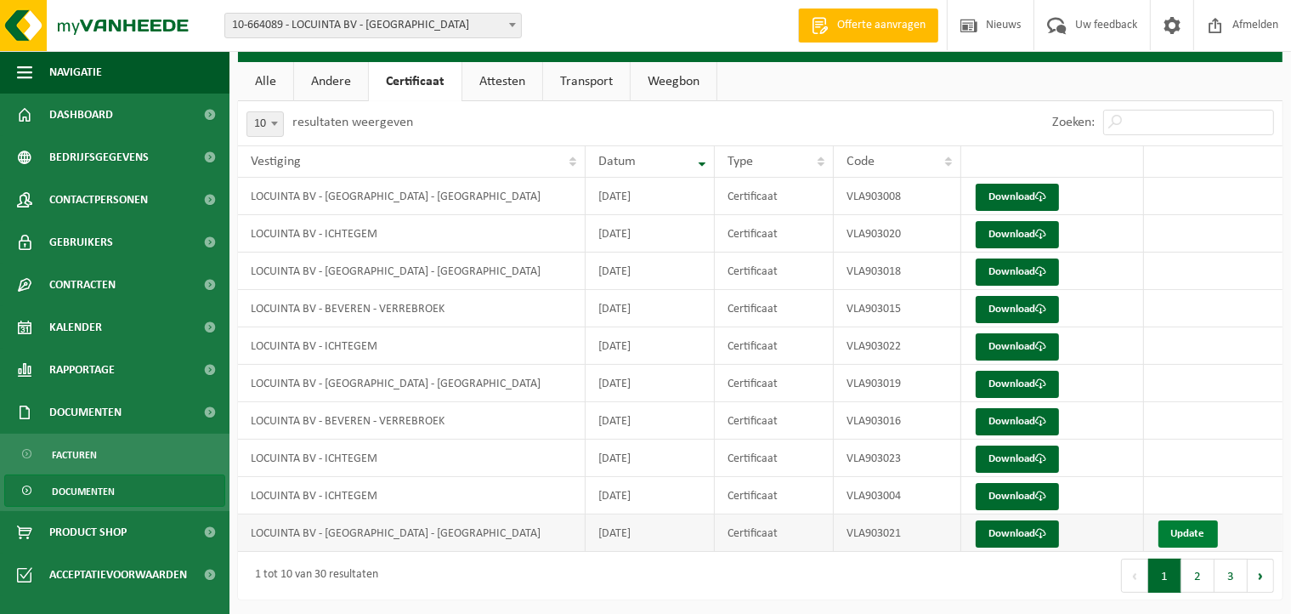
click at [1186, 535] on link "Update" at bounding box center [1189, 533] width 60 height 27
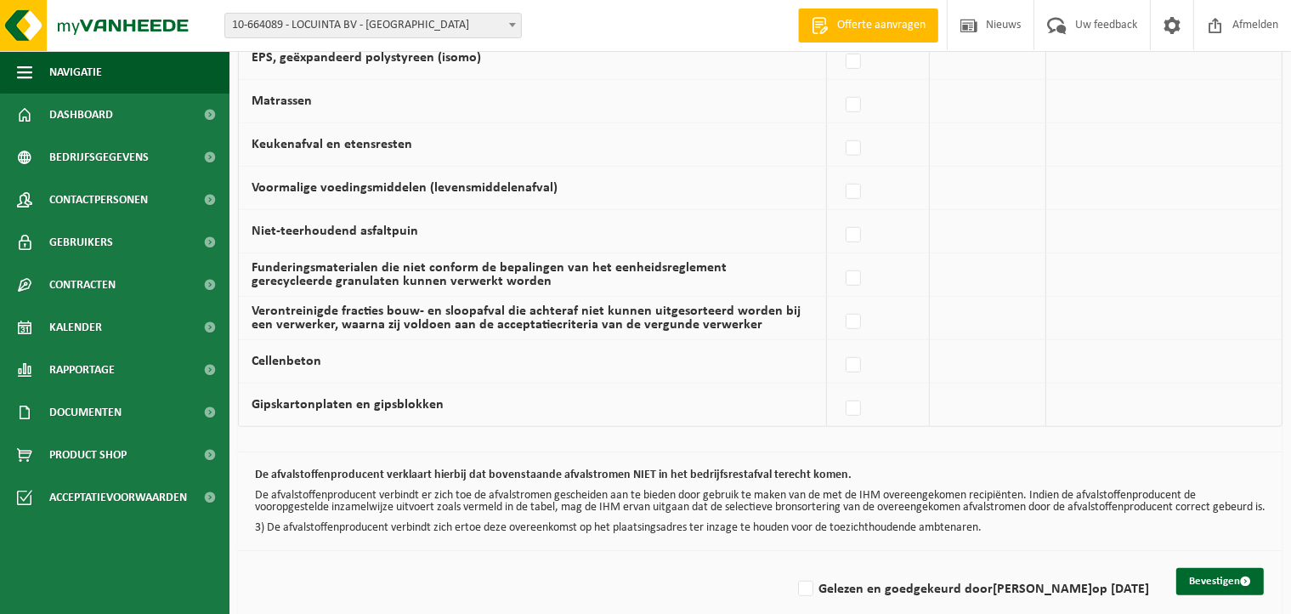
scroll to position [1168, 0]
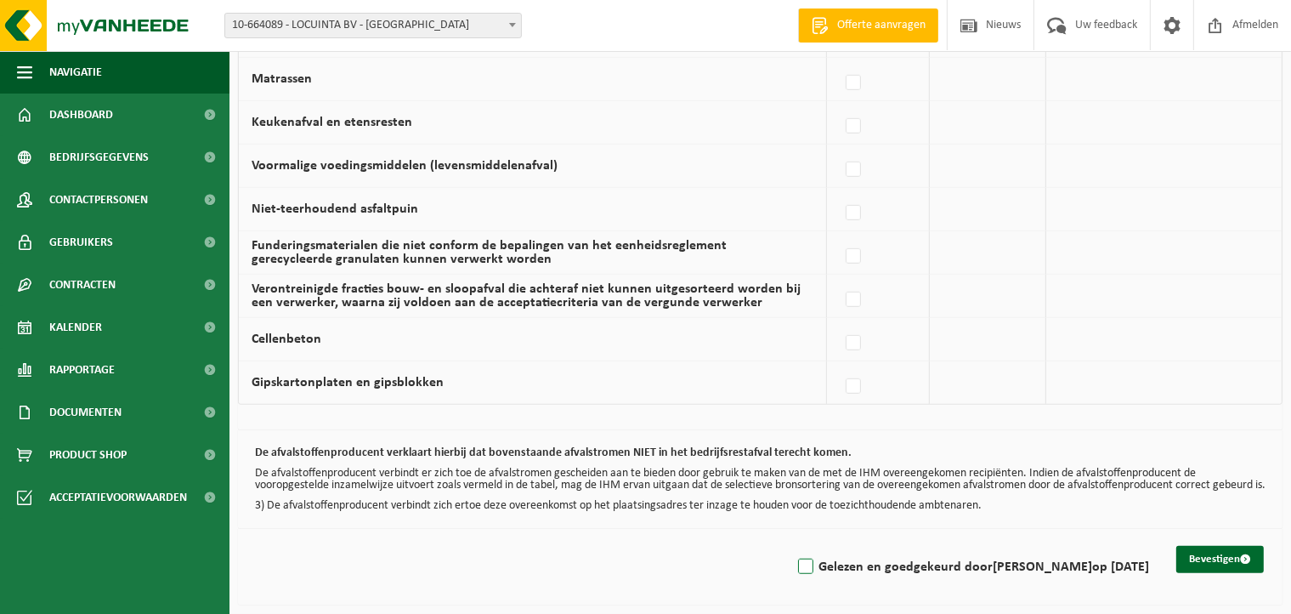
click at [795, 562] on label "Gelezen en goedgekeurd door [PERSON_NAME] op [DATE]" at bounding box center [972, 567] width 355 height 26
click at [792, 546] on input "Gelezen en goedgekeurd door [PERSON_NAME] op [DATE]" at bounding box center [792, 545] width 1 height 1
checkbox input "true"
click at [1219, 559] on button "Bevestigen" at bounding box center [1221, 559] width 88 height 27
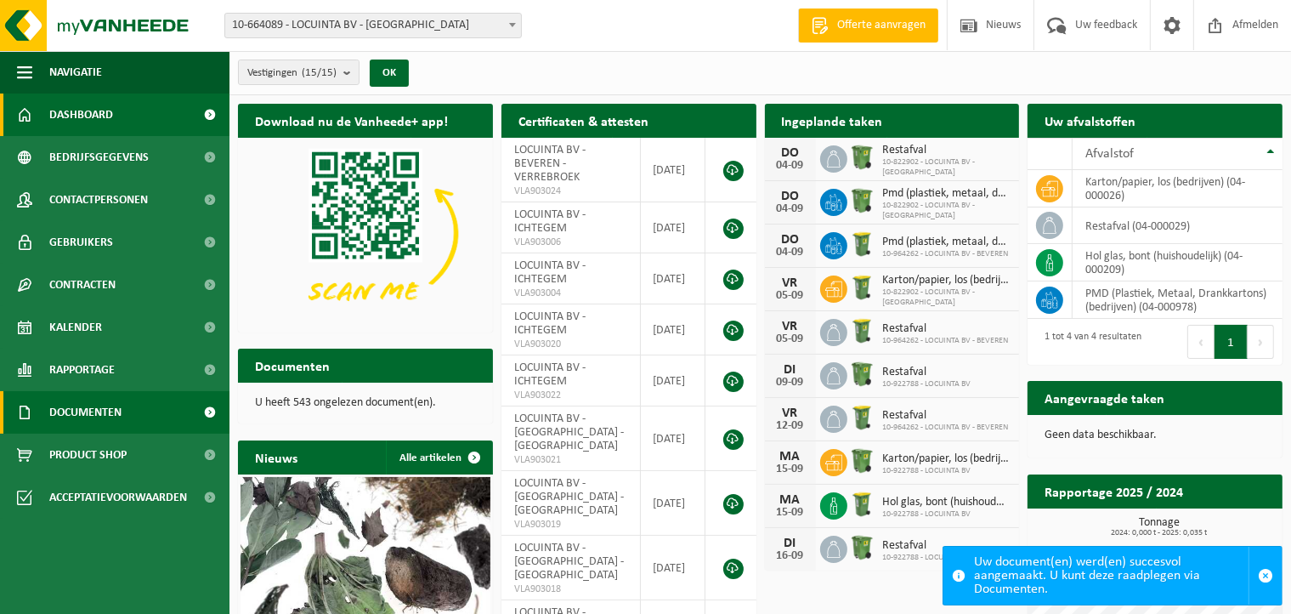
click at [77, 401] on span "Documenten" at bounding box center [85, 412] width 72 height 43
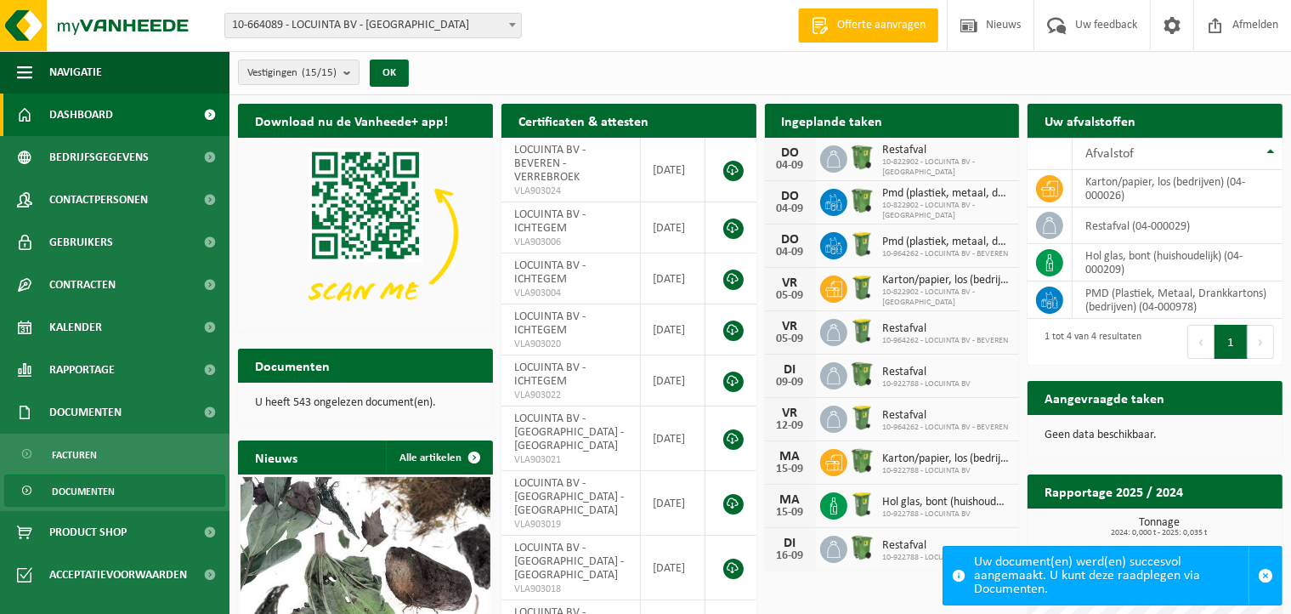
click at [125, 489] on link "Documenten" at bounding box center [114, 490] width 221 height 32
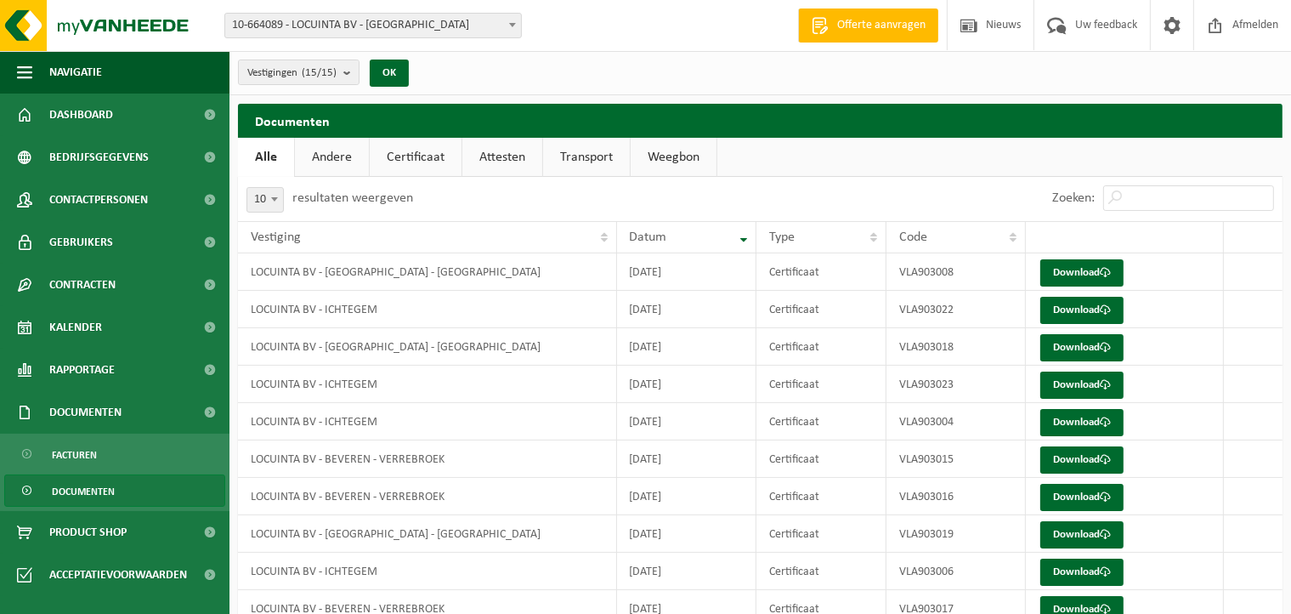
click at [438, 158] on link "Certificaat" at bounding box center [416, 157] width 92 height 39
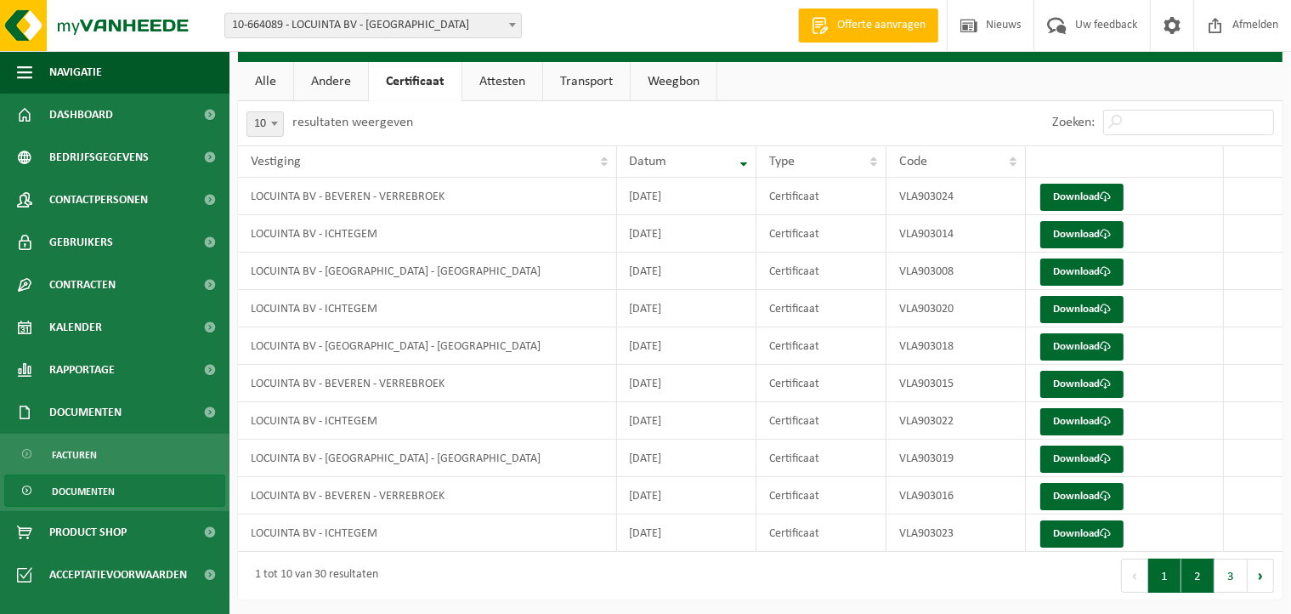
click at [1200, 577] on button "2" at bounding box center [1198, 576] width 33 height 34
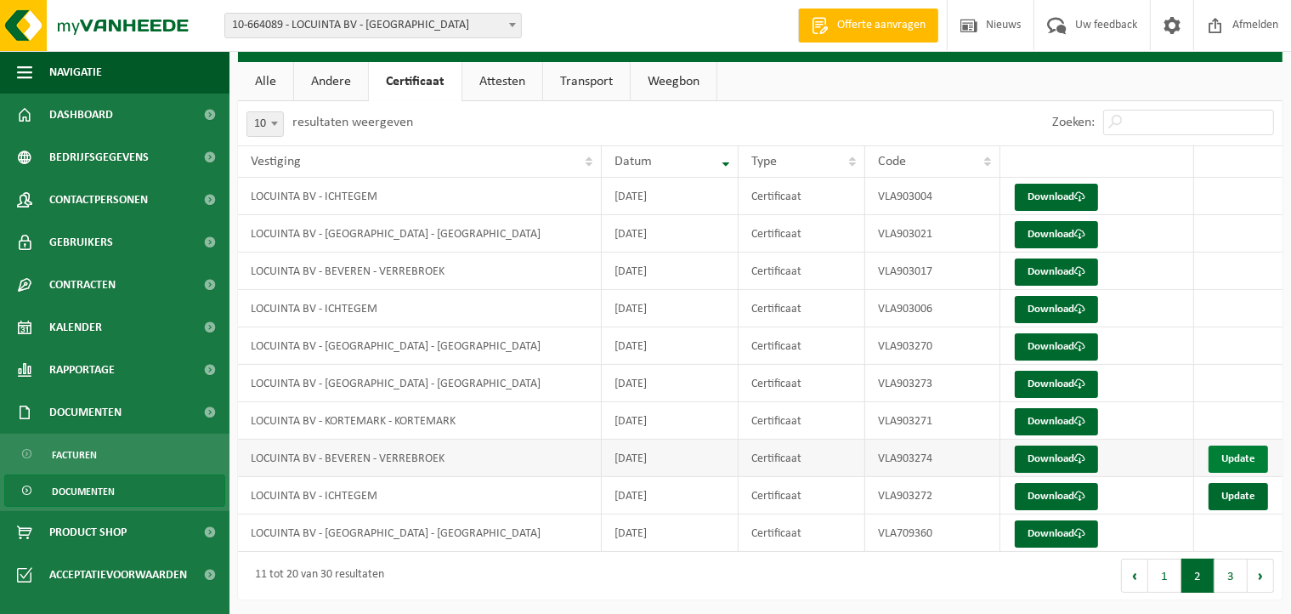
click at [1246, 455] on link "Update" at bounding box center [1239, 458] width 60 height 27
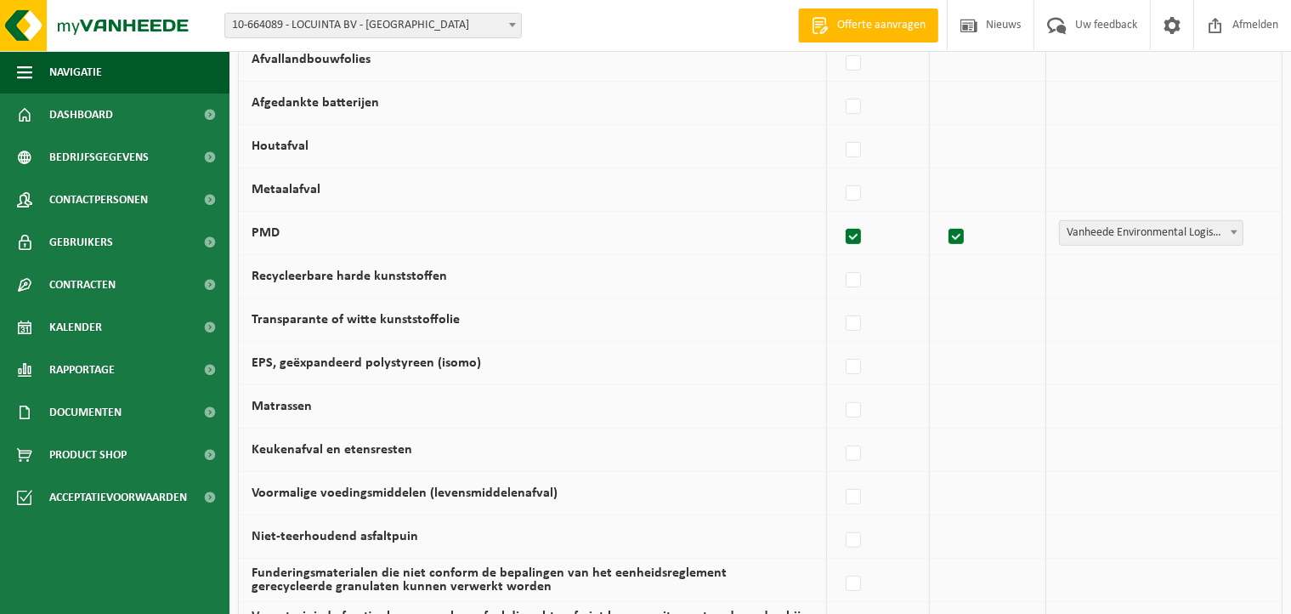
scroll to position [1168, 0]
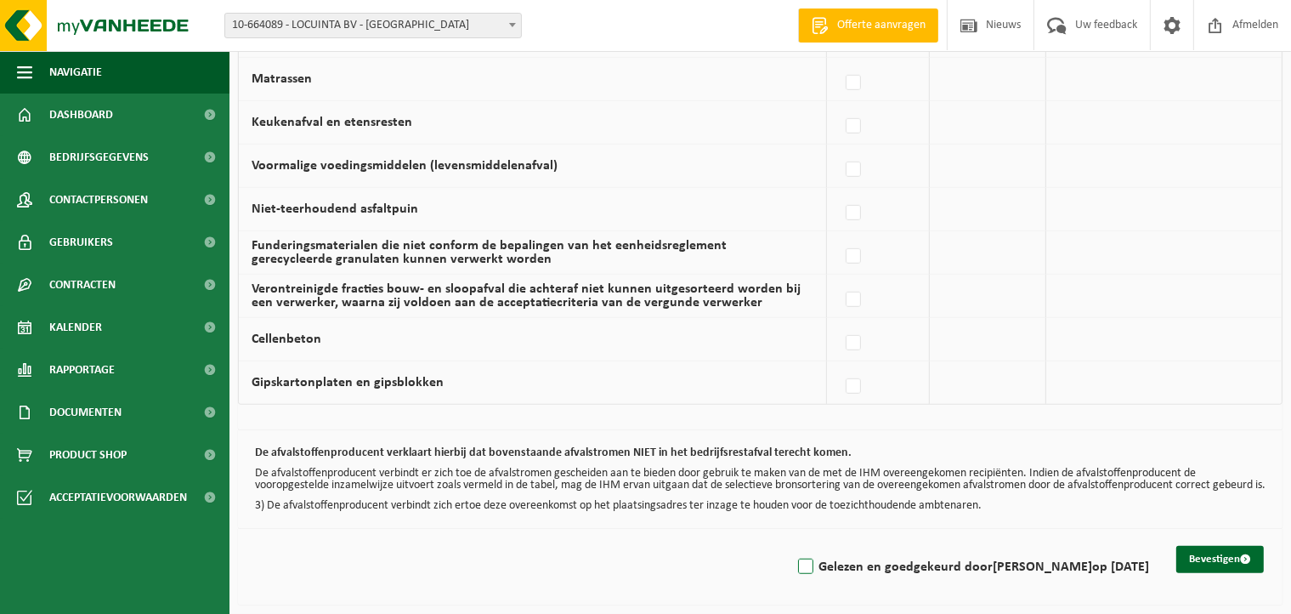
click at [803, 565] on label "Gelezen en goedgekeurd door [PERSON_NAME] op [DATE]" at bounding box center [972, 567] width 355 height 26
click at [792, 546] on input "Gelezen en goedgekeurd door [PERSON_NAME] op [DATE]" at bounding box center [792, 545] width 1 height 1
checkbox input "true"
click at [1215, 553] on button "Bevestigen" at bounding box center [1221, 559] width 88 height 27
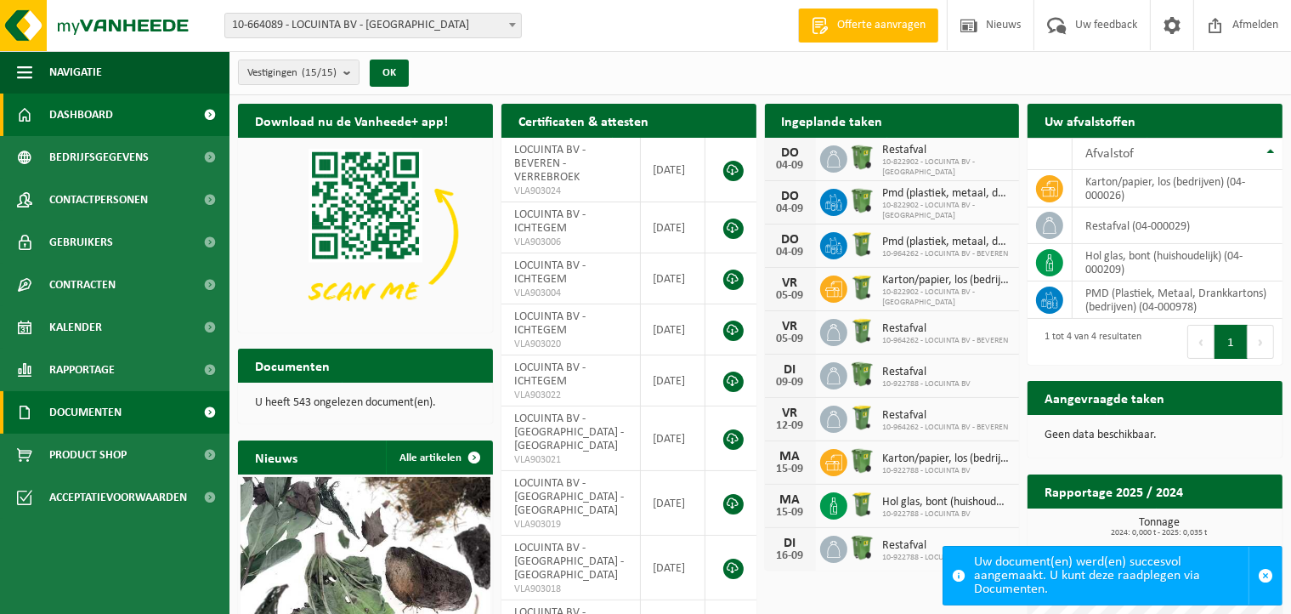
click at [51, 403] on span "Documenten" at bounding box center [85, 412] width 72 height 43
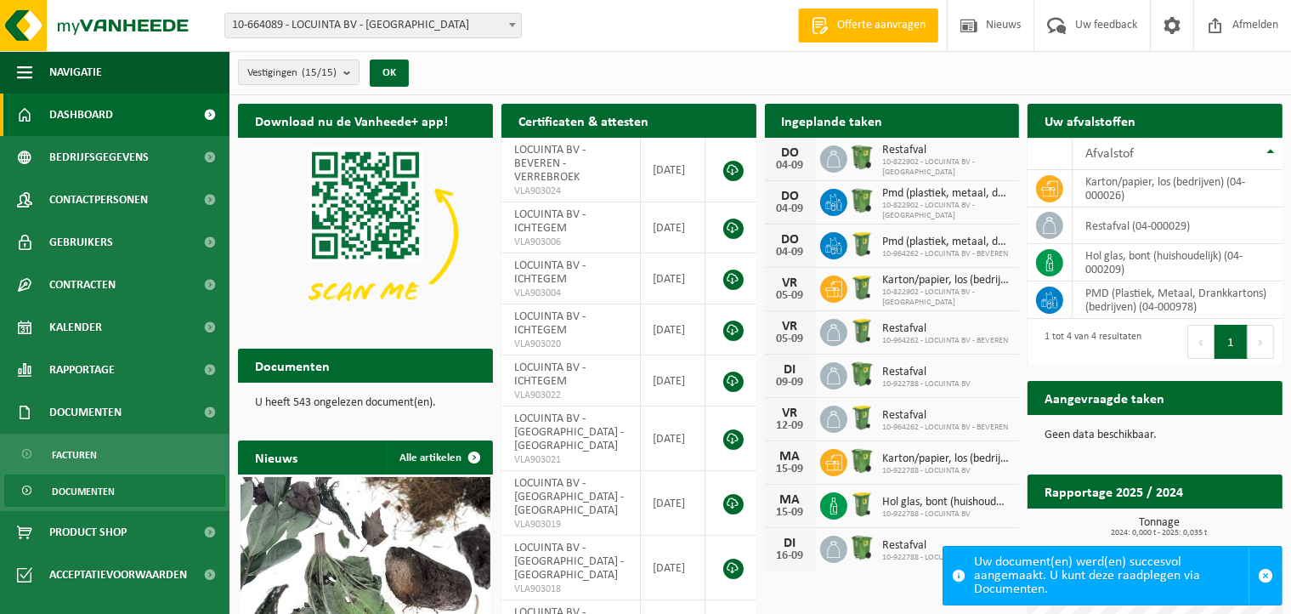
click at [75, 491] on span "Documenten" at bounding box center [83, 491] width 63 height 32
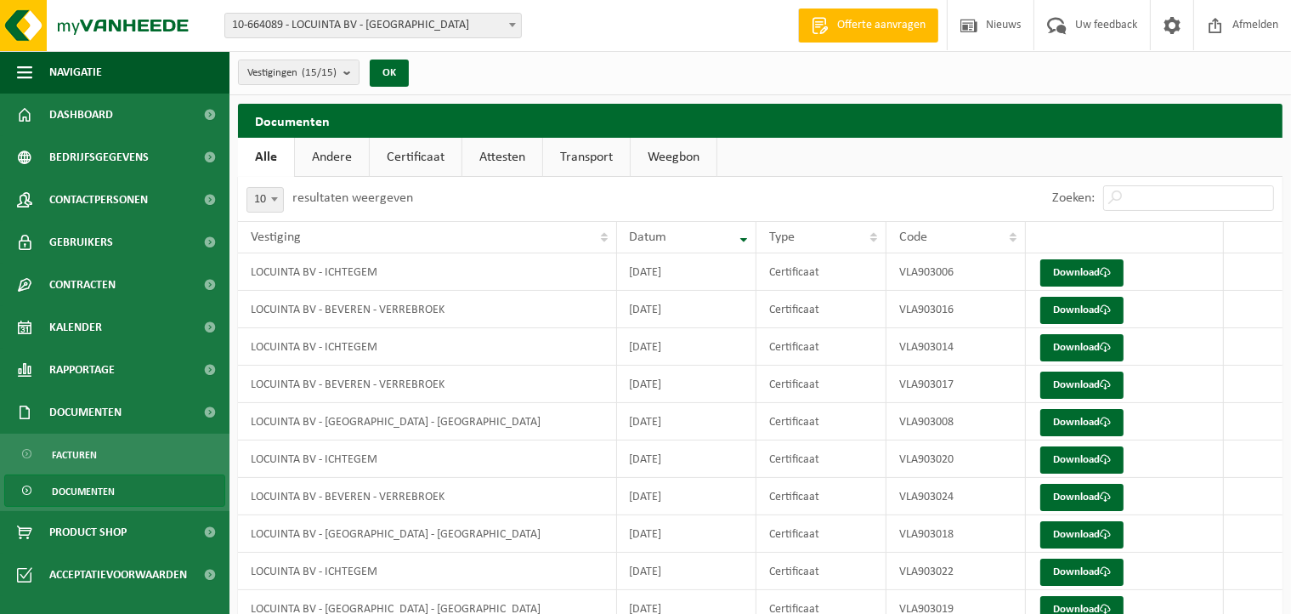
click at [417, 155] on link "Certificaat" at bounding box center [416, 157] width 92 height 39
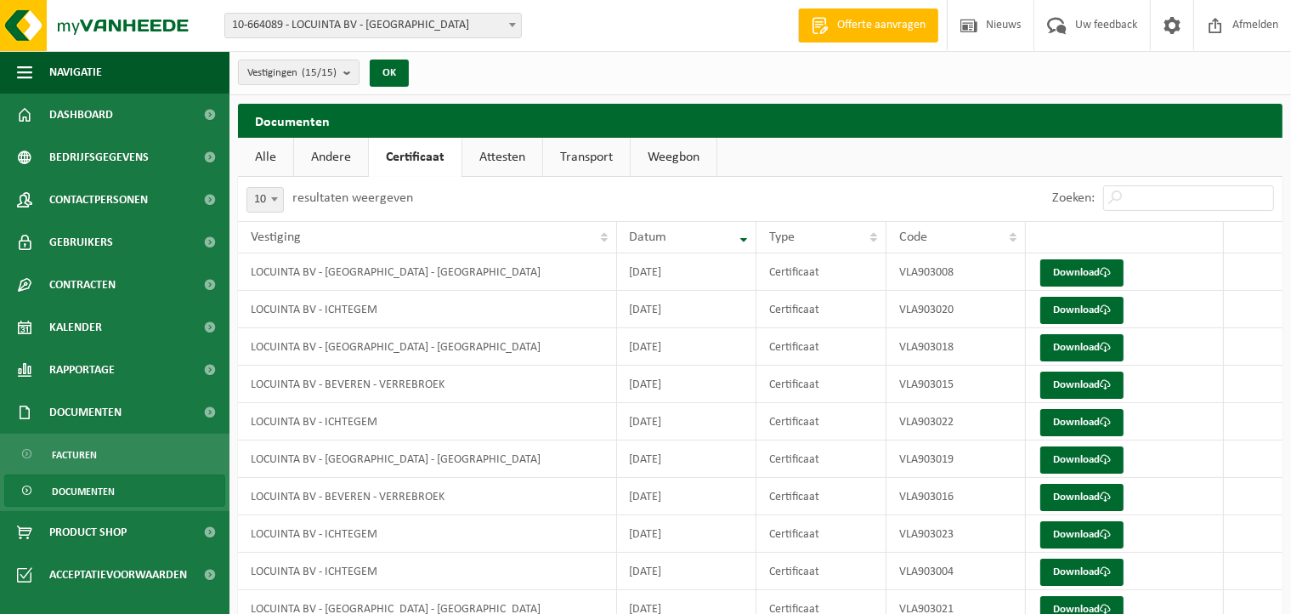
scroll to position [76, 0]
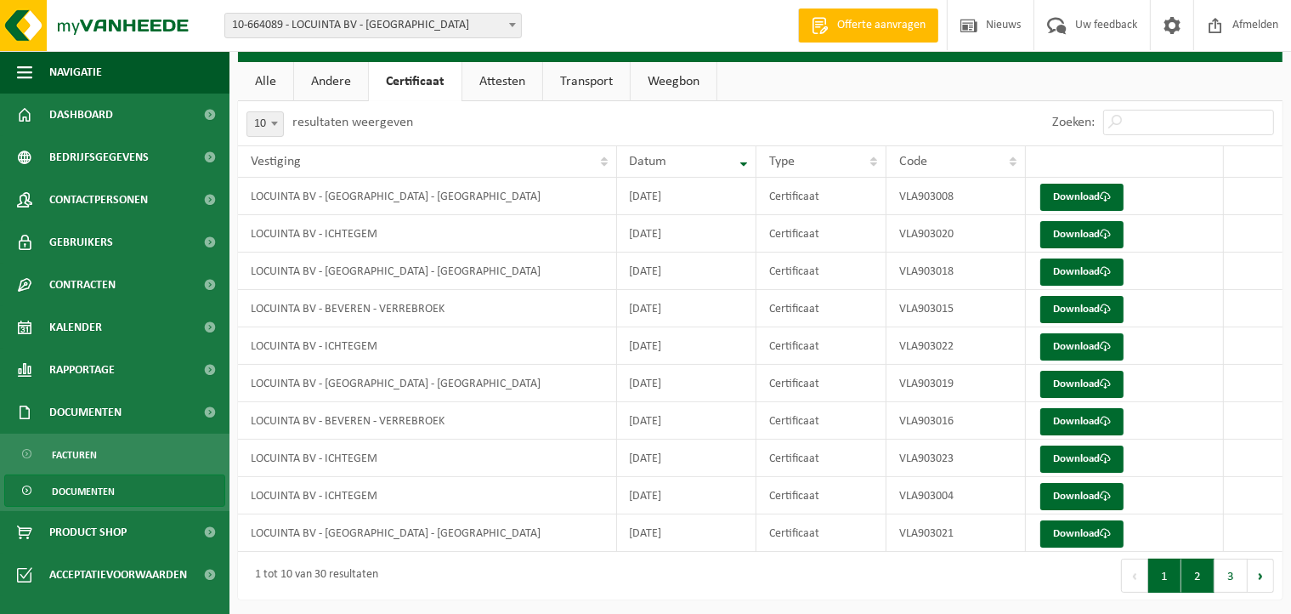
click at [1213, 572] on button "2" at bounding box center [1198, 576] width 33 height 34
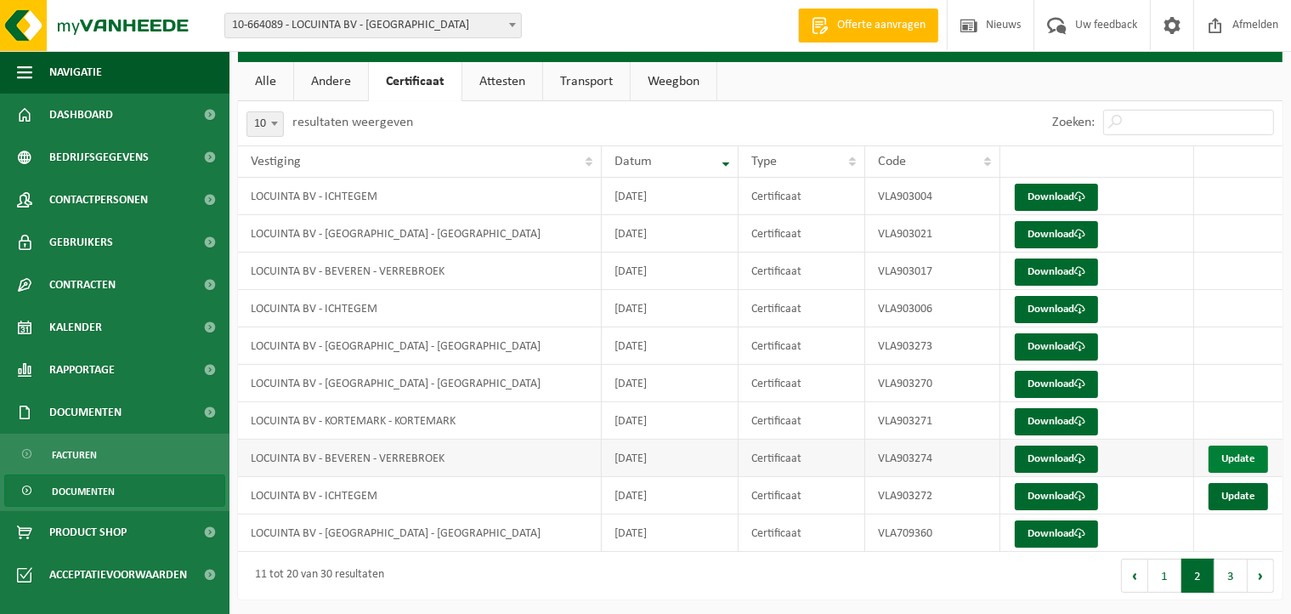
click at [1233, 458] on link "Update" at bounding box center [1239, 458] width 60 height 27
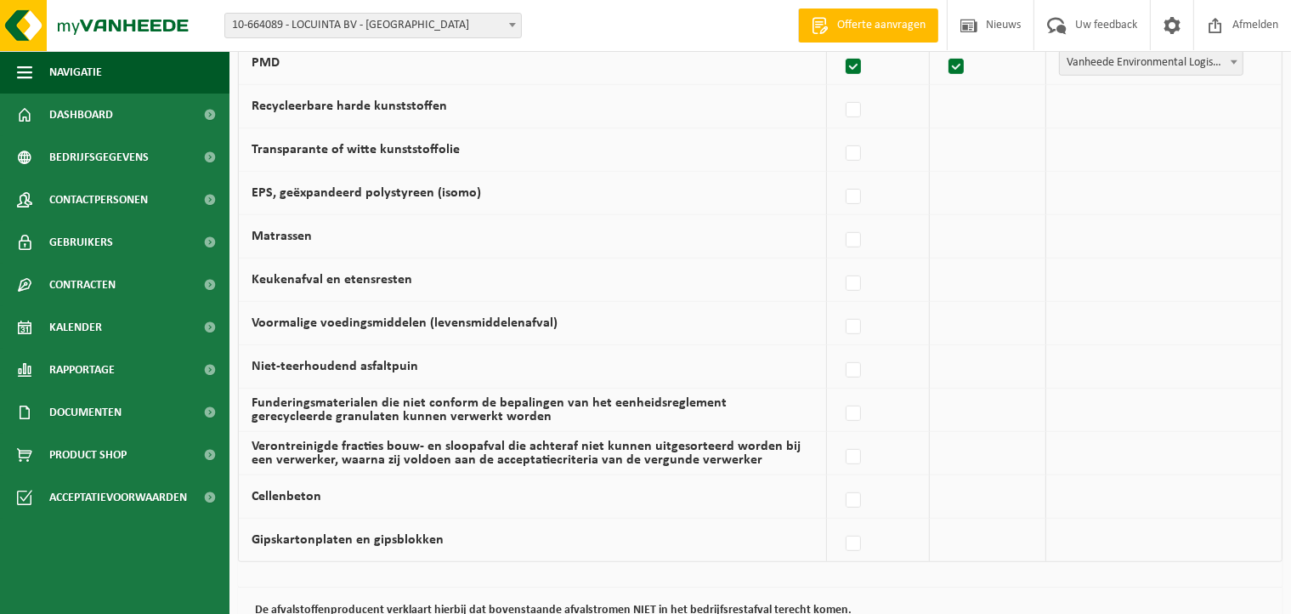
scroll to position [1168, 0]
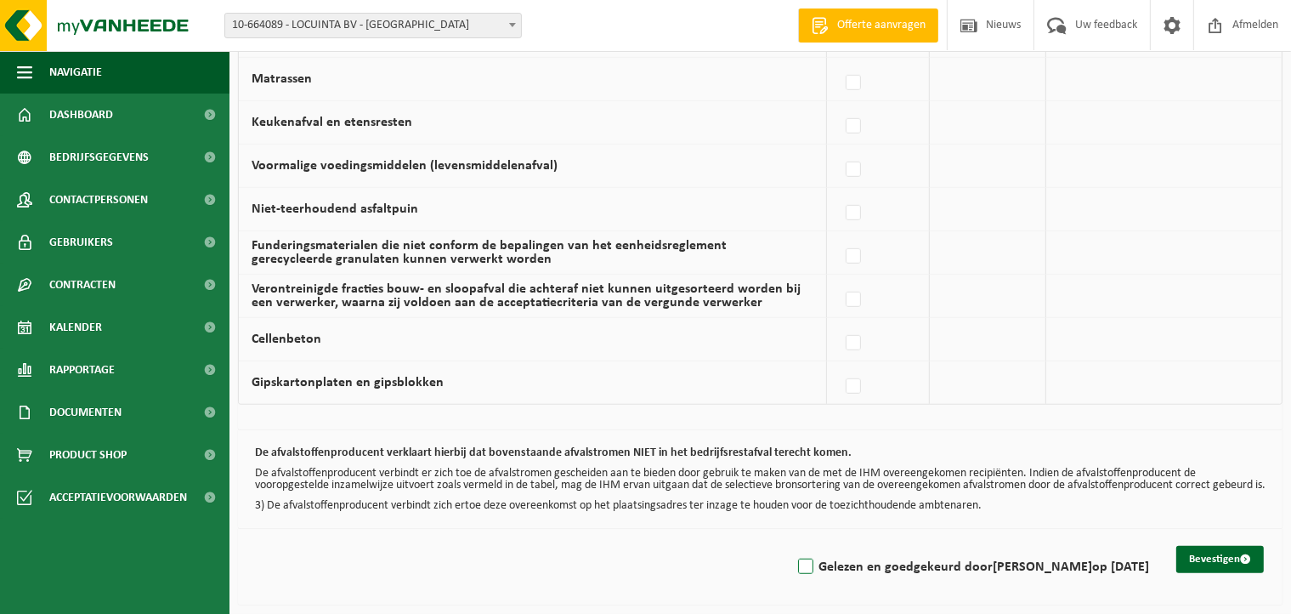
click at [808, 565] on label "Gelezen en goedgekeurd door [PERSON_NAME] op [DATE]" at bounding box center [972, 567] width 355 height 26
click at [792, 546] on input "Gelezen en goedgekeurd door [PERSON_NAME] op [DATE]" at bounding box center [792, 545] width 1 height 1
checkbox input "true"
click at [1228, 566] on button "Bevestigen" at bounding box center [1221, 559] width 88 height 27
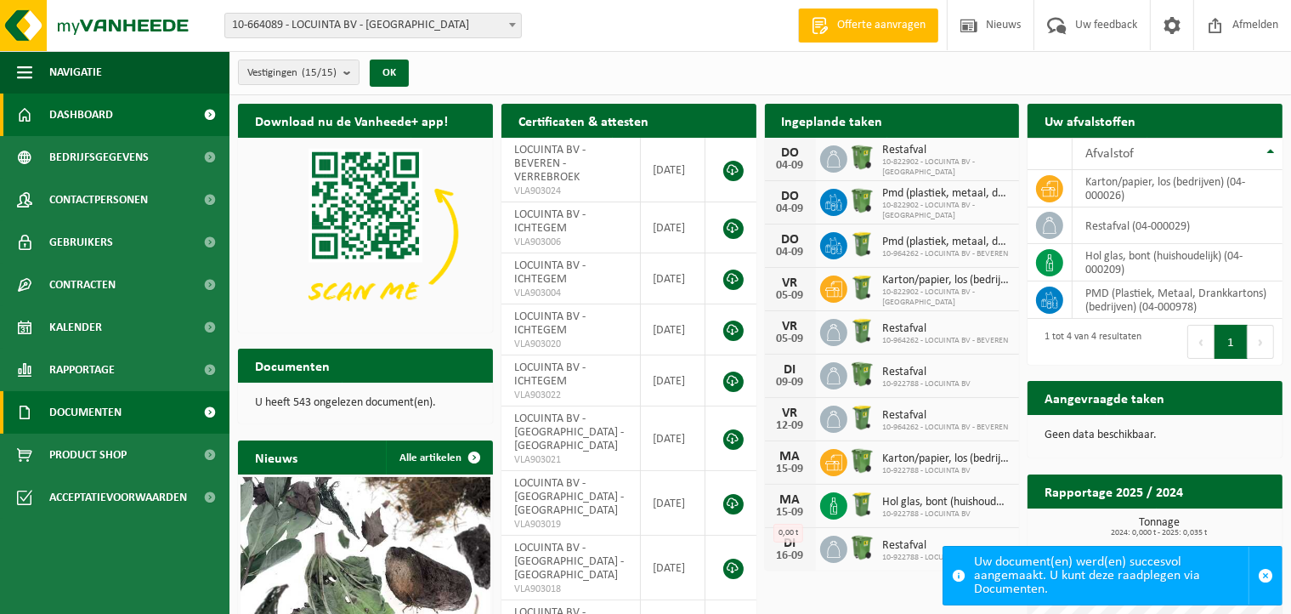
click at [128, 417] on link "Documenten" at bounding box center [115, 412] width 230 height 43
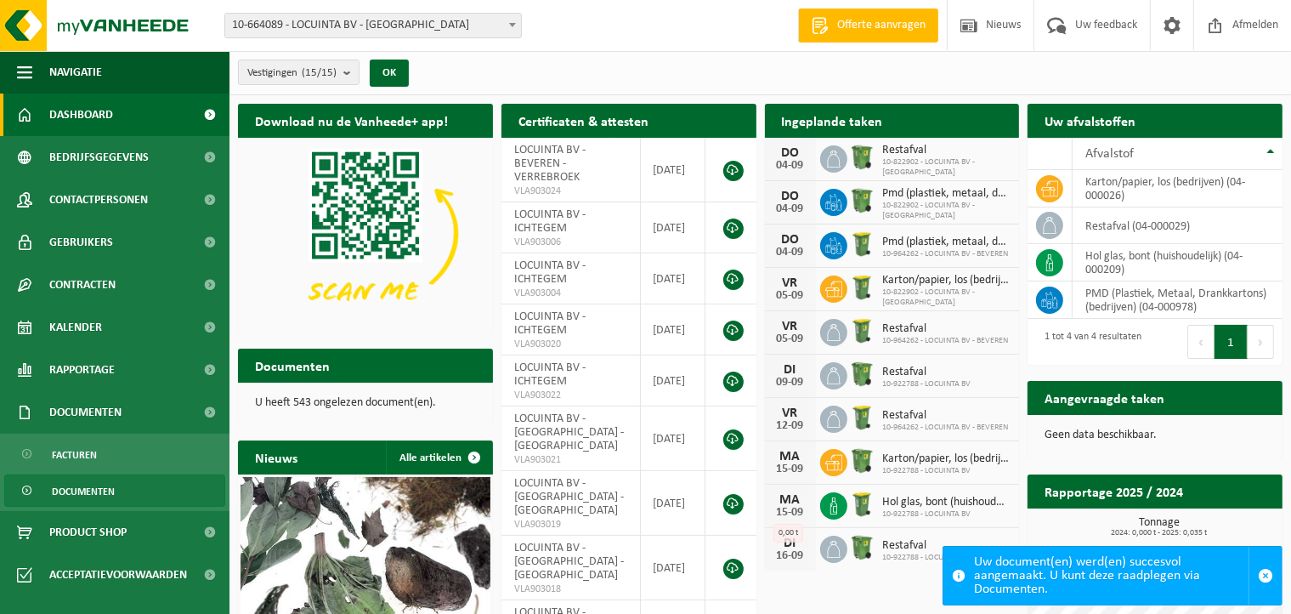
click at [136, 483] on link "Documenten" at bounding box center [114, 490] width 221 height 32
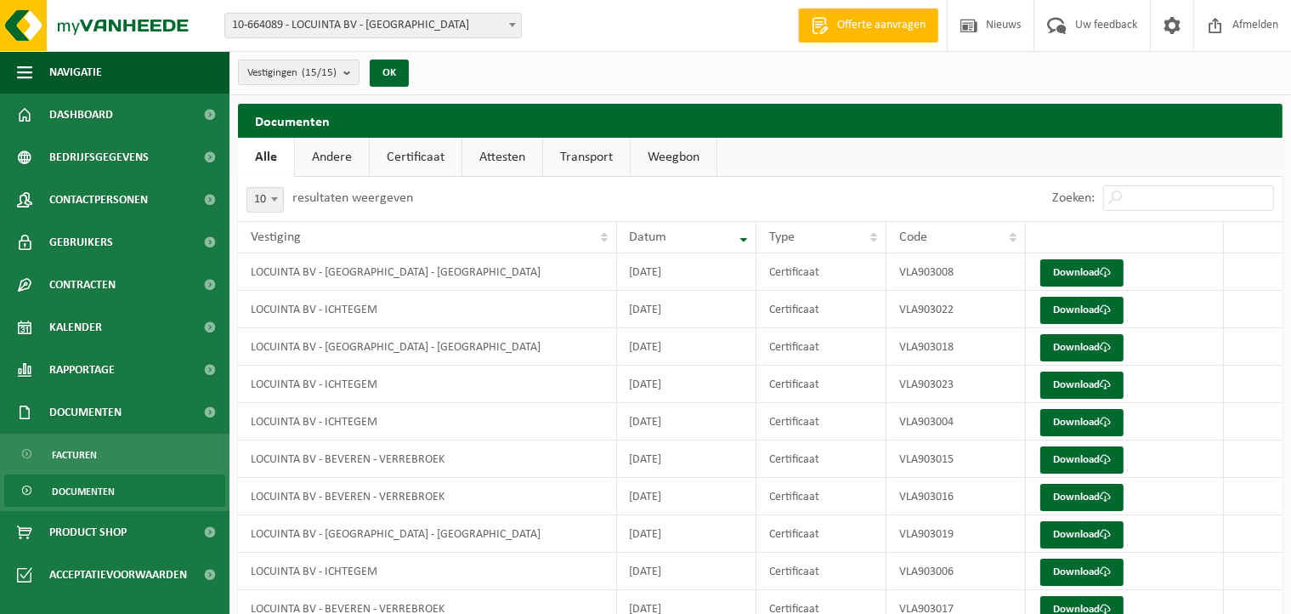
click at [408, 148] on link "Certificaat" at bounding box center [416, 157] width 92 height 39
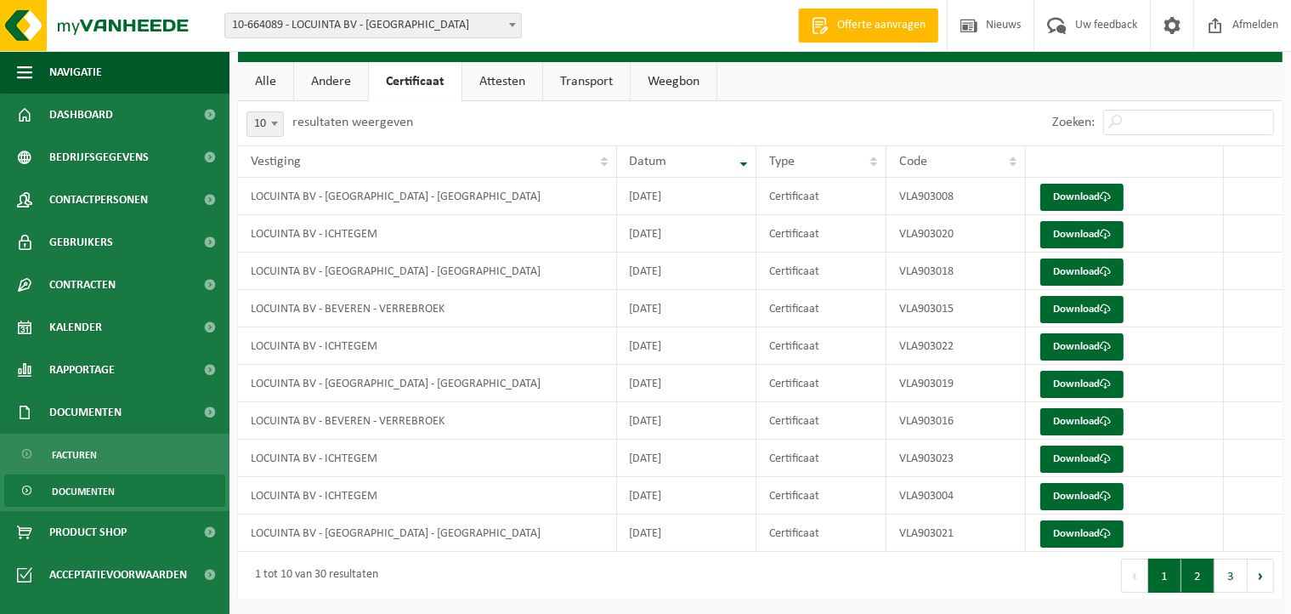
click at [1192, 572] on button "2" at bounding box center [1198, 576] width 33 height 34
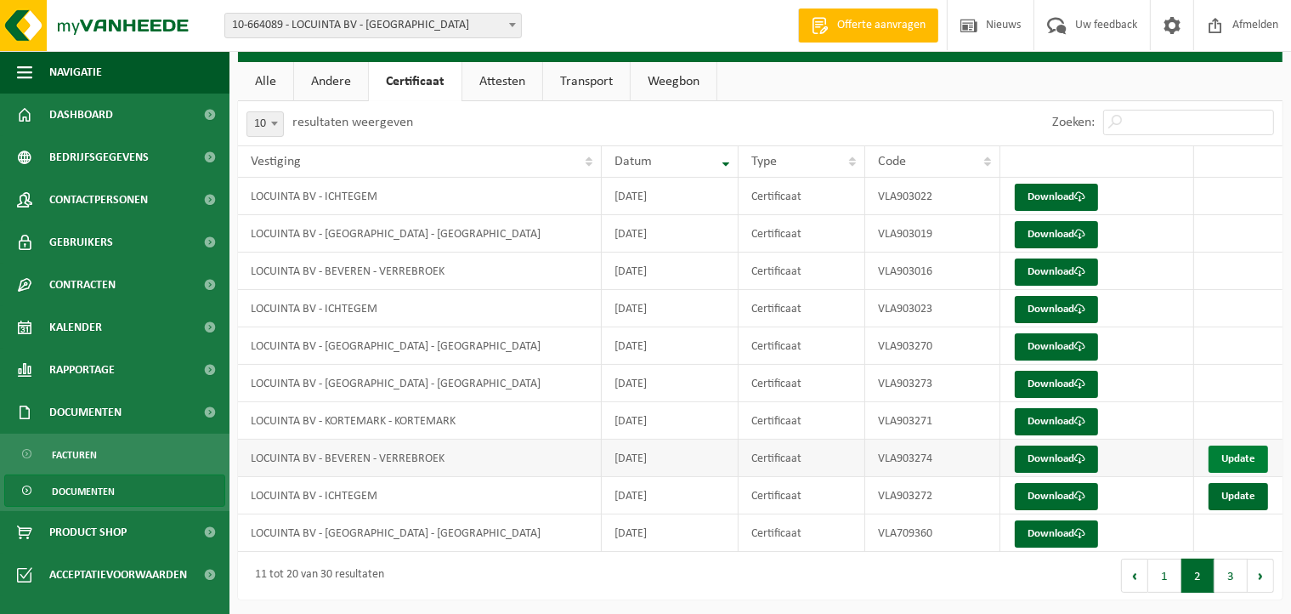
click at [1257, 453] on link "Update" at bounding box center [1239, 458] width 60 height 27
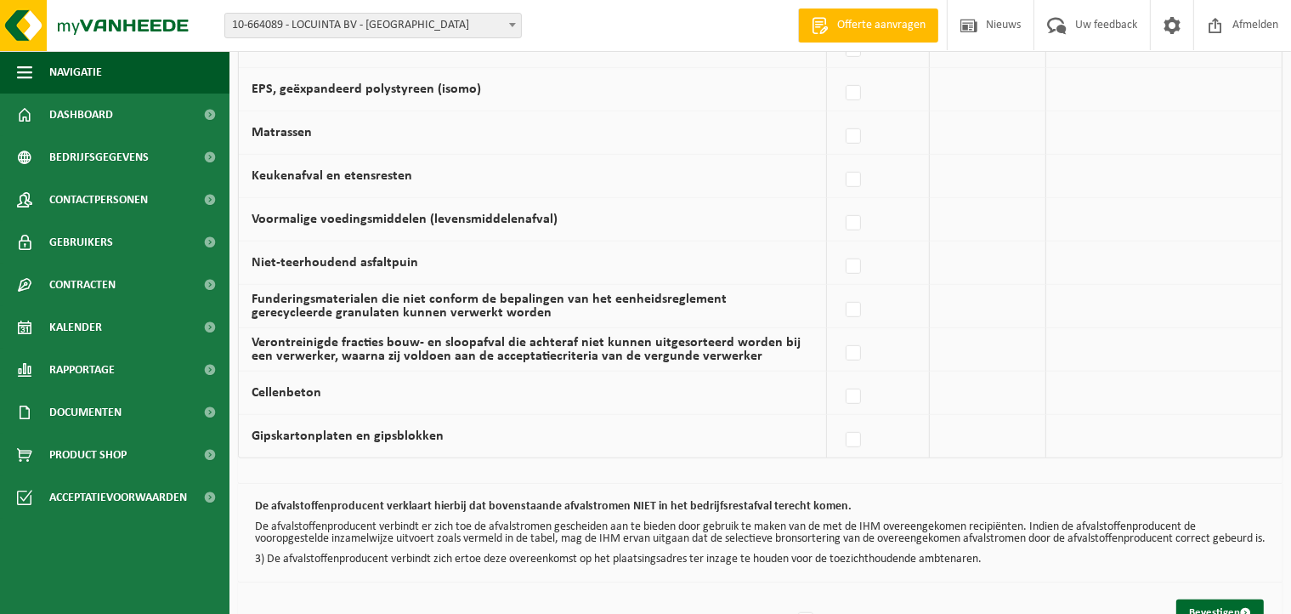
scroll to position [1168, 0]
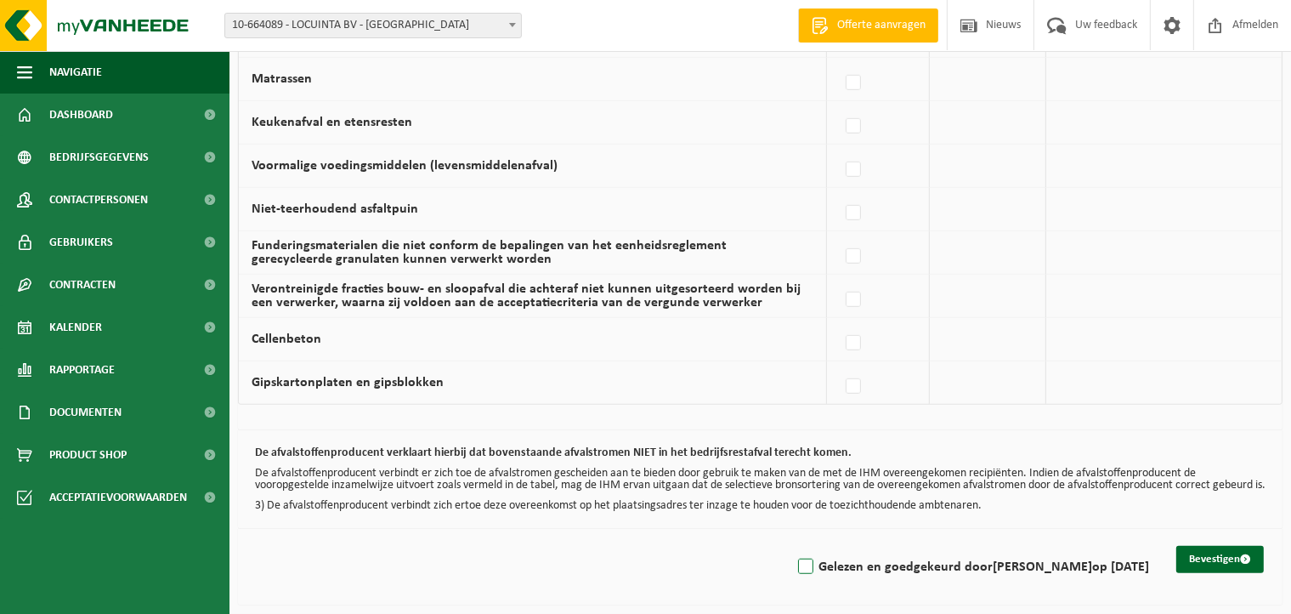
click at [803, 560] on label "Gelezen en goedgekeurd door DIETER DECROIX op 04/09/25" at bounding box center [972, 567] width 355 height 26
click at [792, 546] on input "Gelezen en goedgekeurd door DIETER DECROIX op 04/09/25" at bounding box center [792, 545] width 1 height 1
checkbox input "true"
click at [1211, 551] on button "Bevestigen" at bounding box center [1221, 559] width 88 height 27
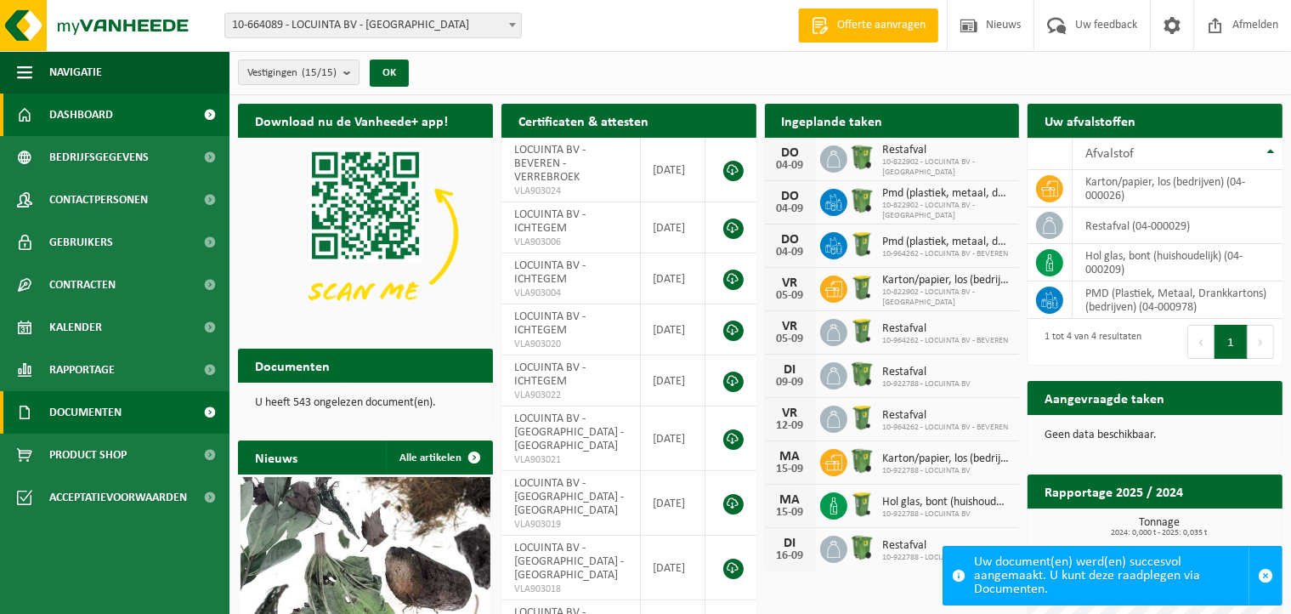
click at [54, 412] on span "Documenten" at bounding box center [85, 412] width 72 height 43
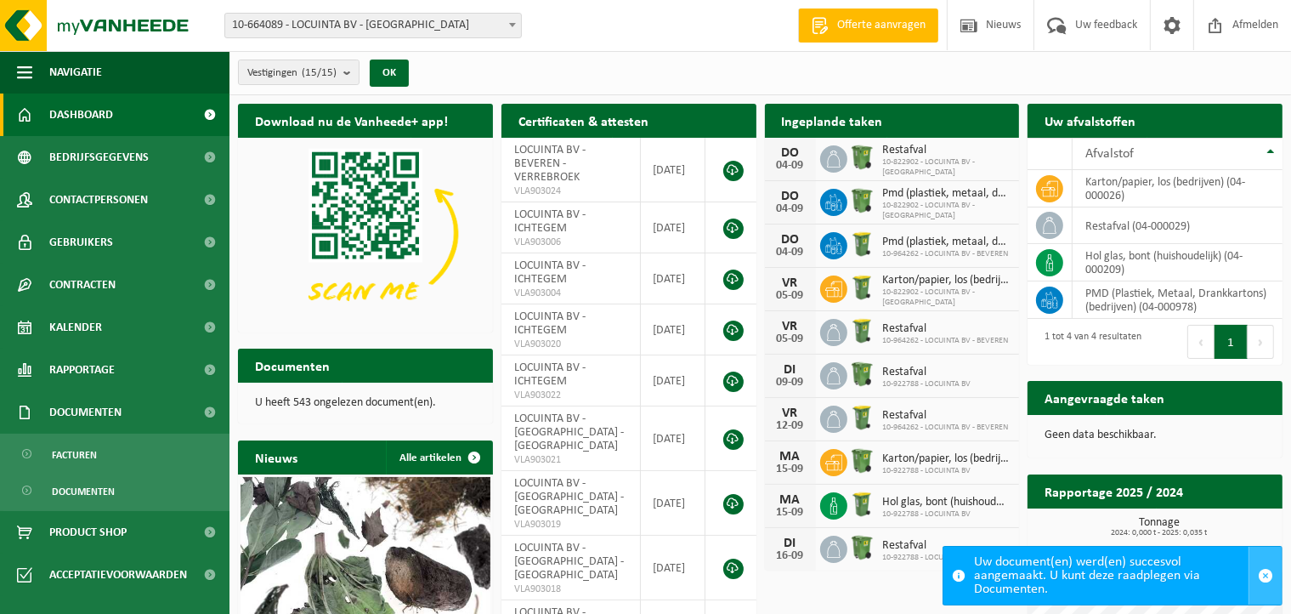
click at [1264, 571] on span "button" at bounding box center [1265, 575] width 15 height 15
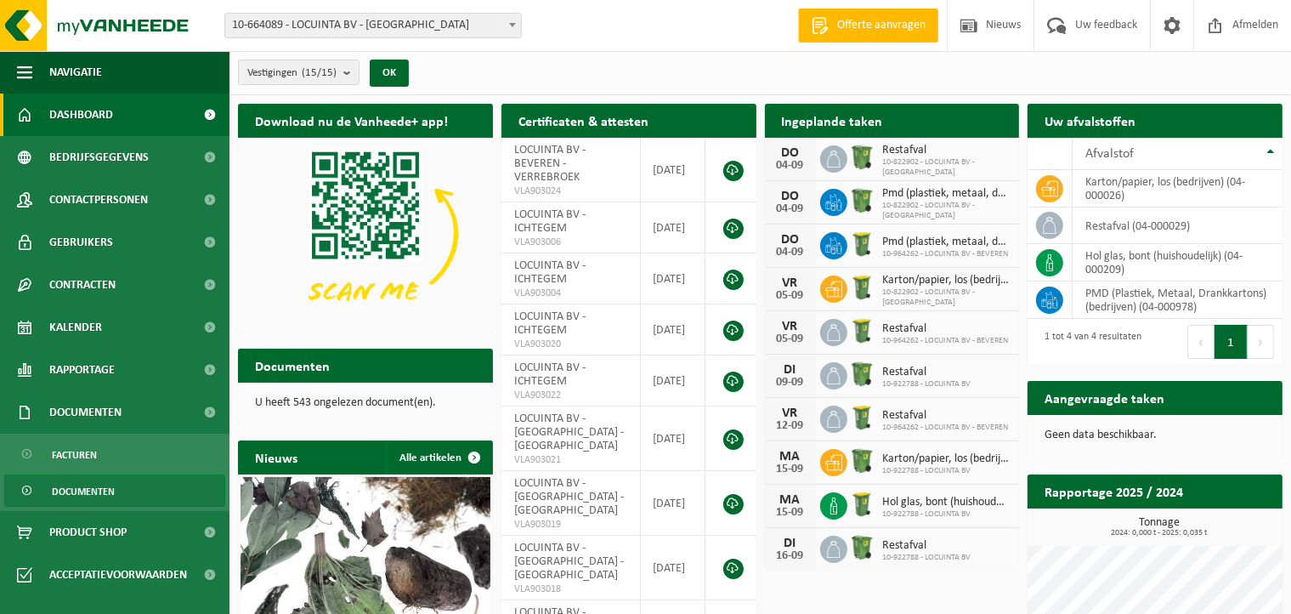
click at [76, 495] on span "Documenten" at bounding box center [83, 491] width 63 height 32
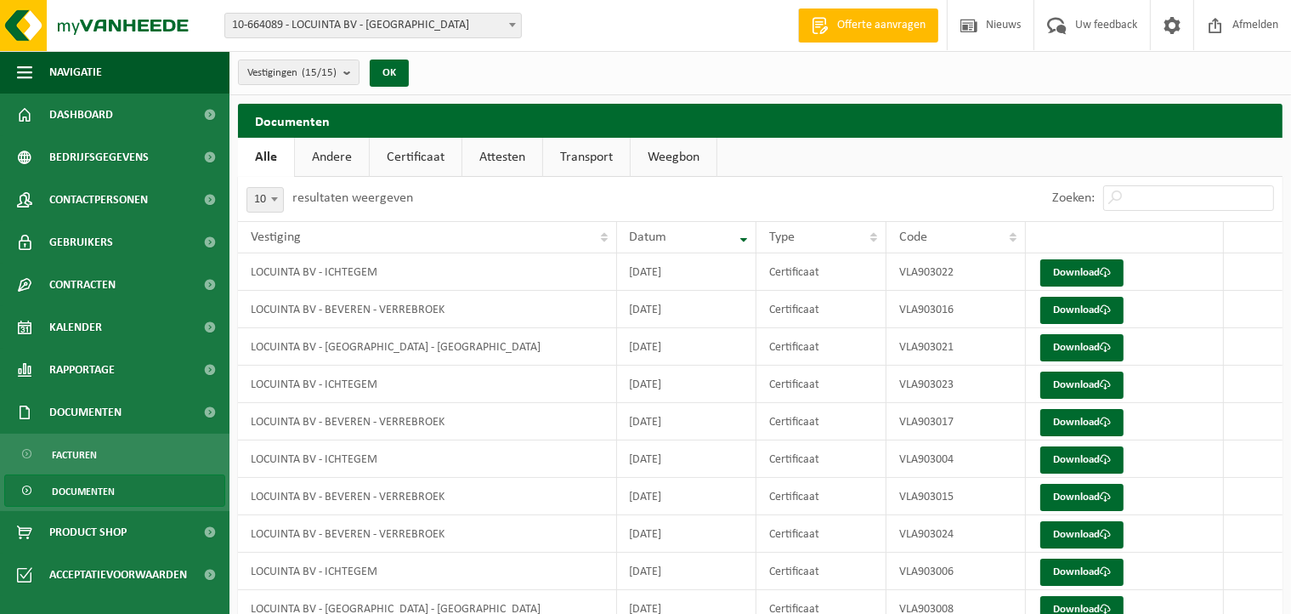
click at [410, 157] on link "Certificaat" at bounding box center [416, 157] width 92 height 39
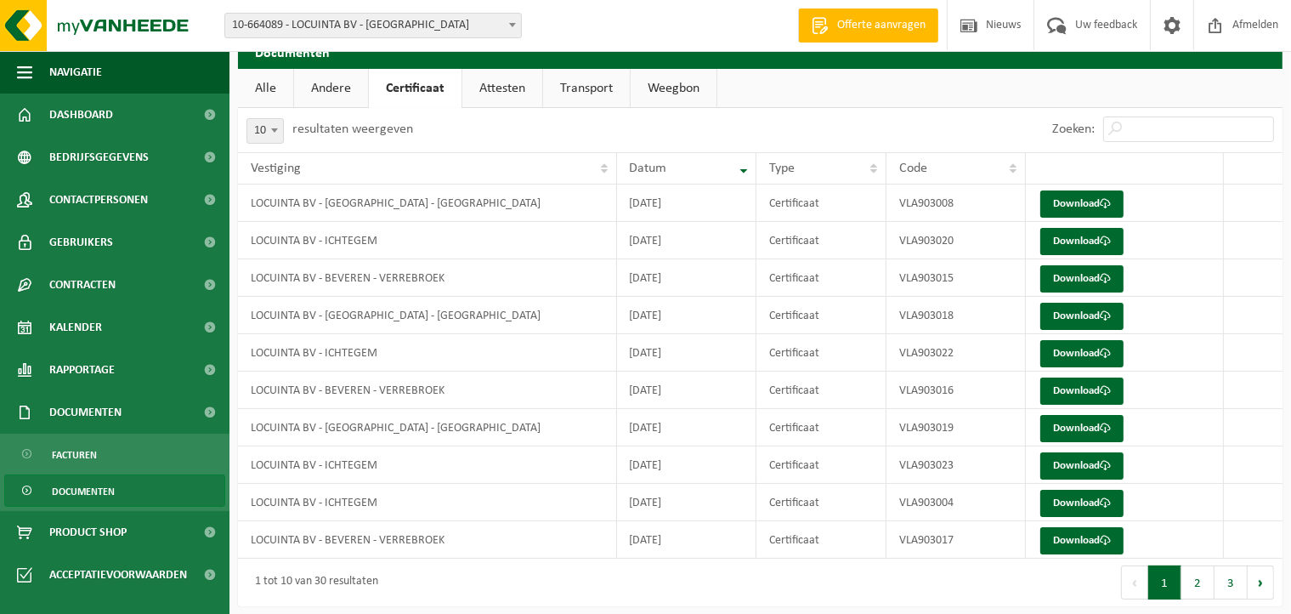
scroll to position [76, 0]
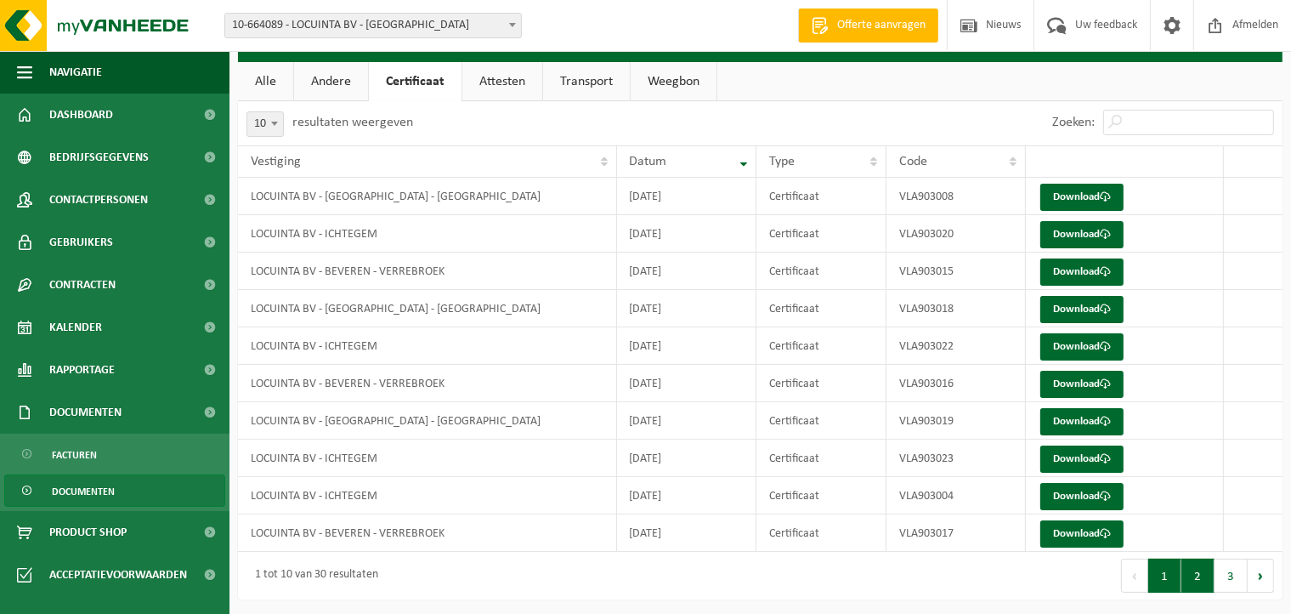
click at [1196, 574] on button "2" at bounding box center [1198, 576] width 33 height 34
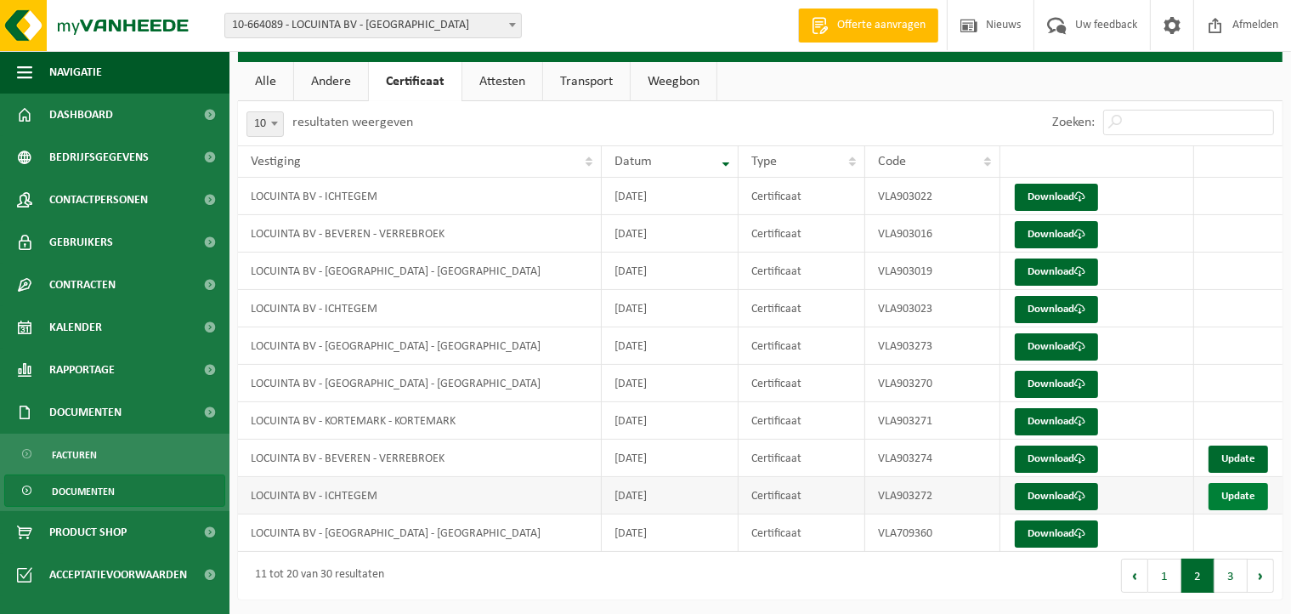
click at [1238, 490] on link "Update" at bounding box center [1239, 496] width 60 height 27
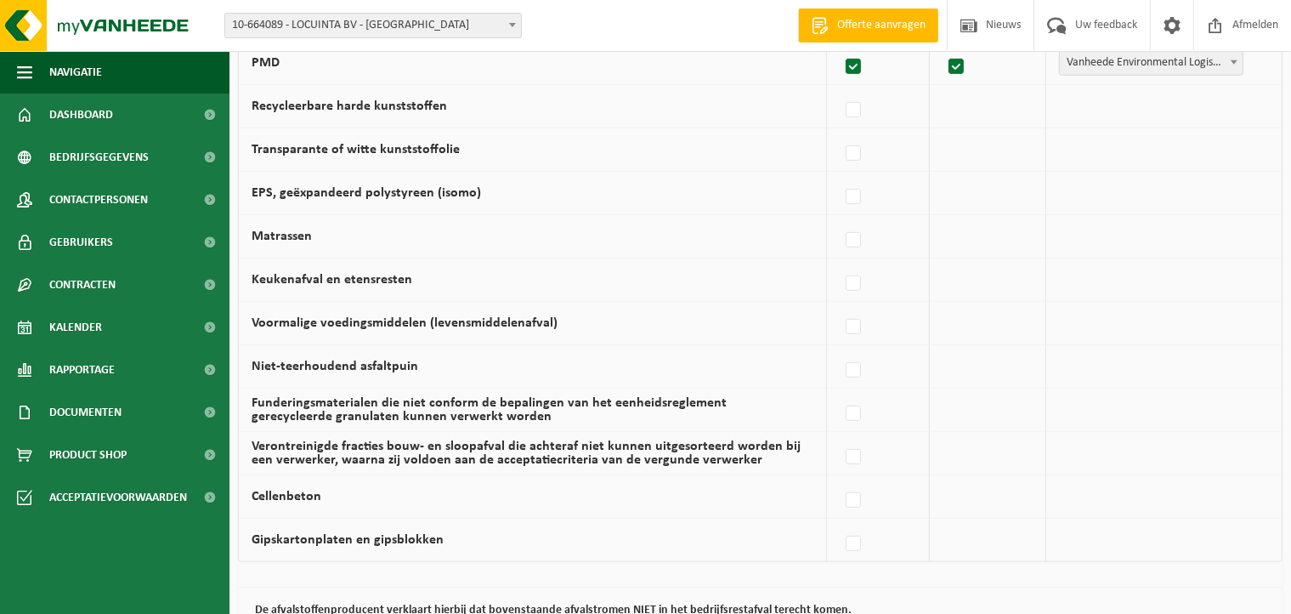
scroll to position [1168, 0]
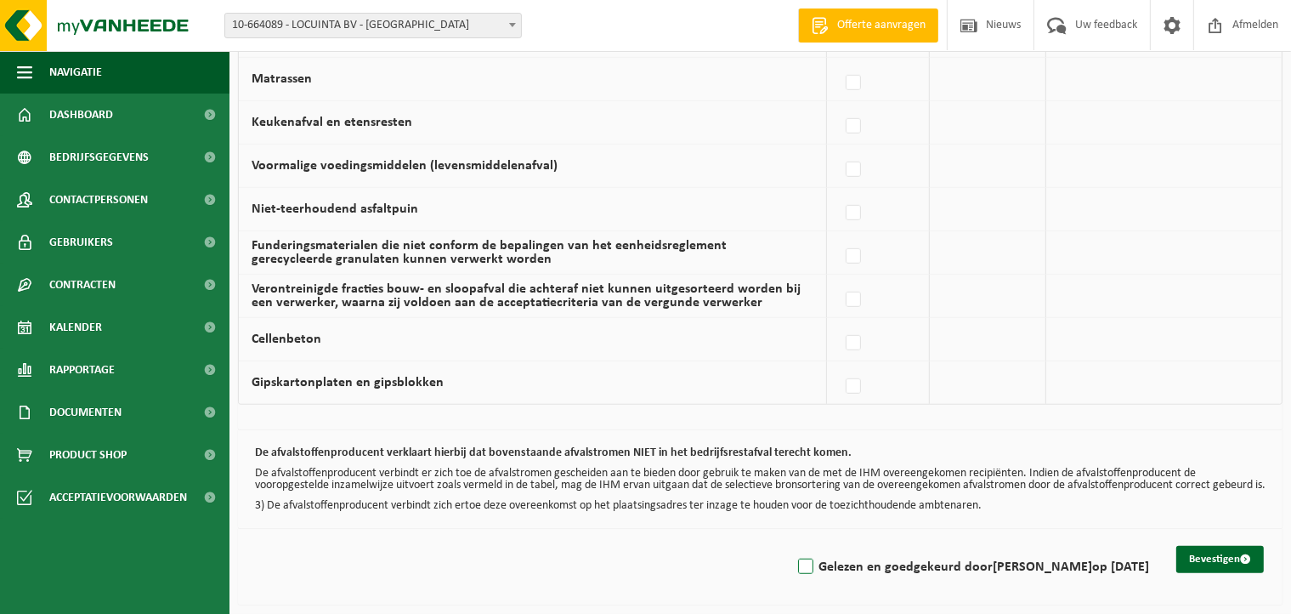
click at [799, 563] on label "Gelezen en goedgekeurd door DIETER DECROIX op 04/09/25" at bounding box center [972, 567] width 355 height 26
click at [792, 546] on input "Gelezen en goedgekeurd door DIETER DECROIX op 04/09/25" at bounding box center [792, 545] width 1 height 1
checkbox input "true"
click at [1211, 568] on button "Bevestigen" at bounding box center [1221, 559] width 88 height 27
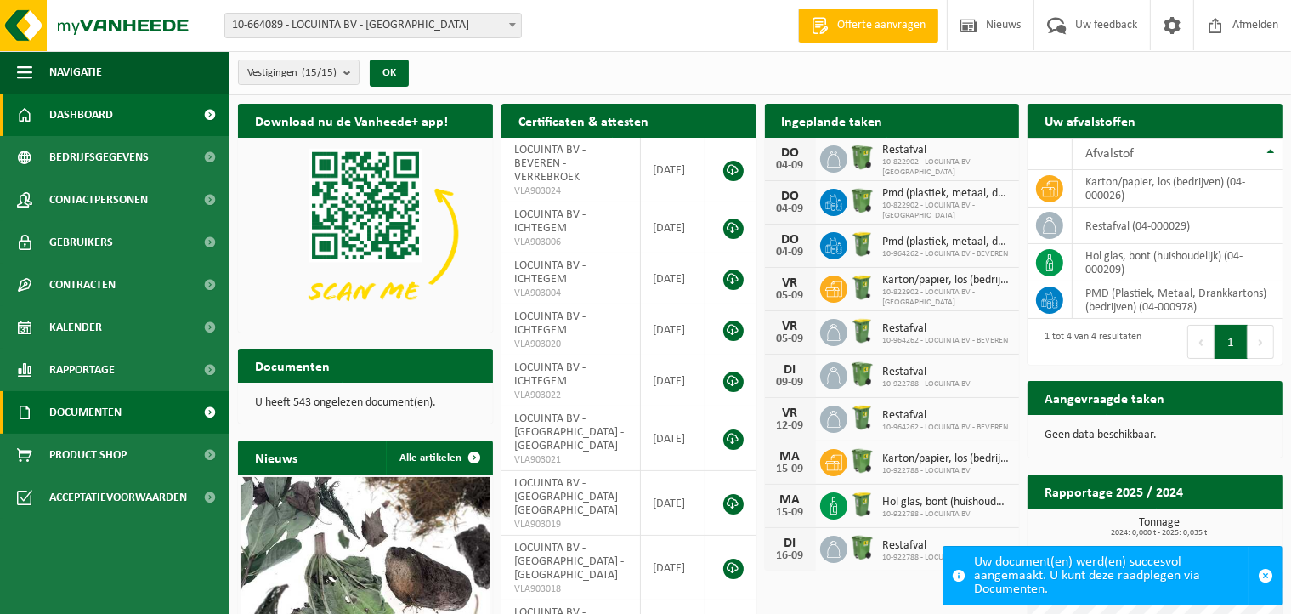
click at [88, 402] on span "Documenten" at bounding box center [85, 412] width 72 height 43
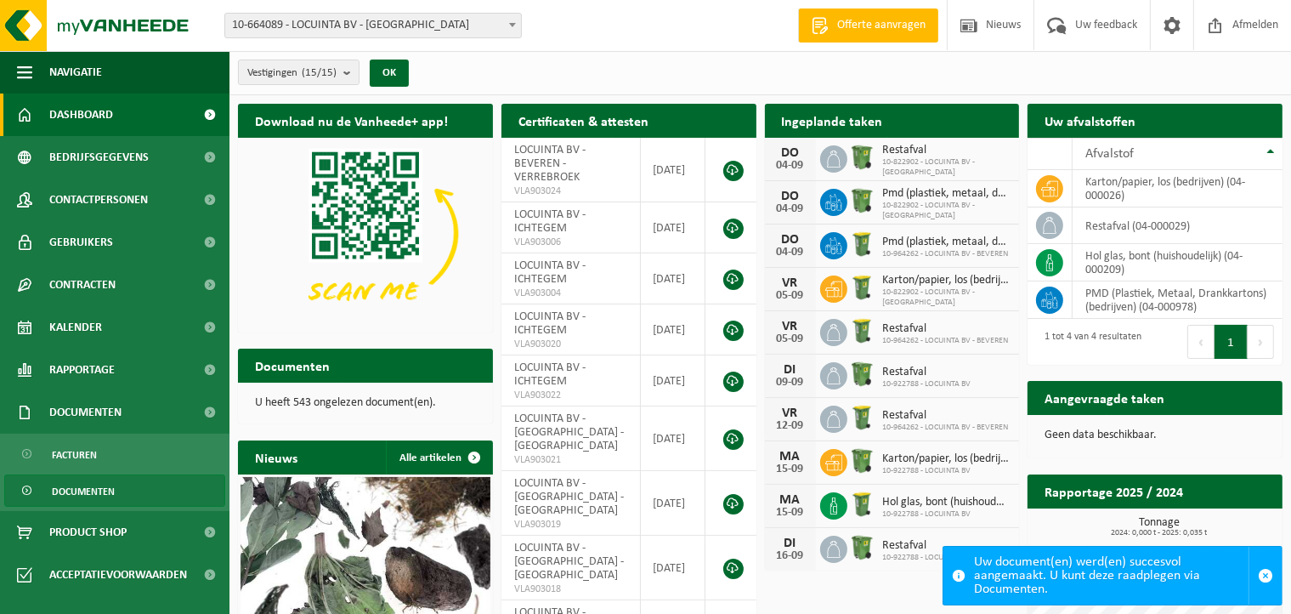
click at [109, 481] on span "Documenten" at bounding box center [83, 491] width 63 height 32
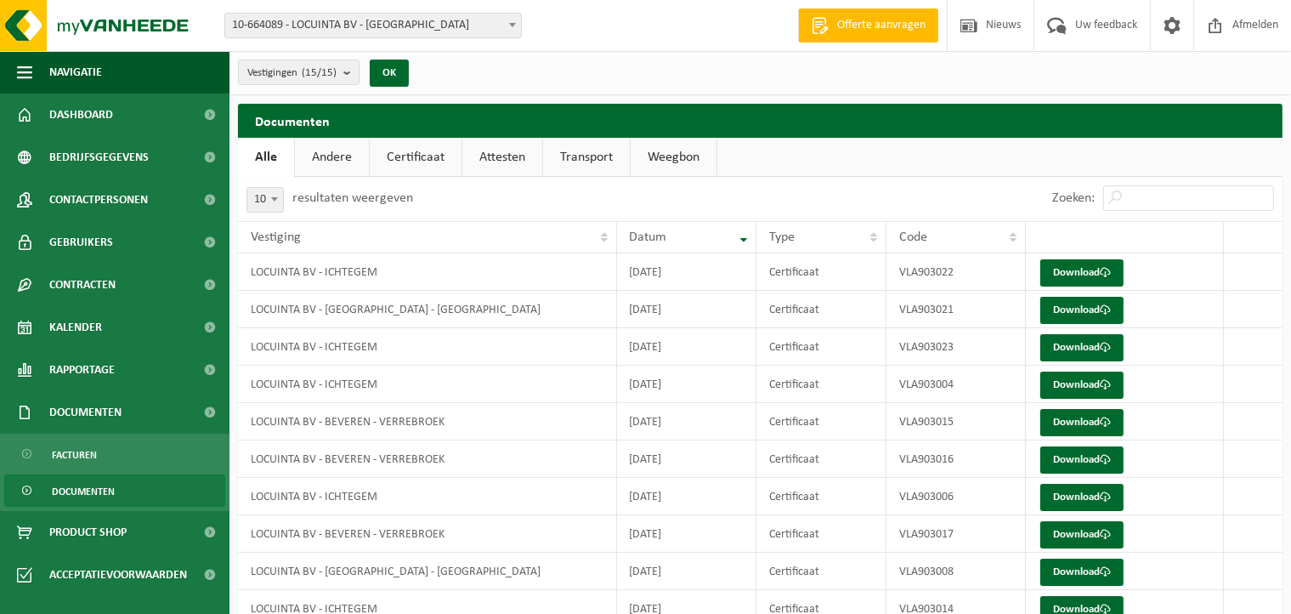
click at [433, 165] on link "Certificaat" at bounding box center [416, 157] width 92 height 39
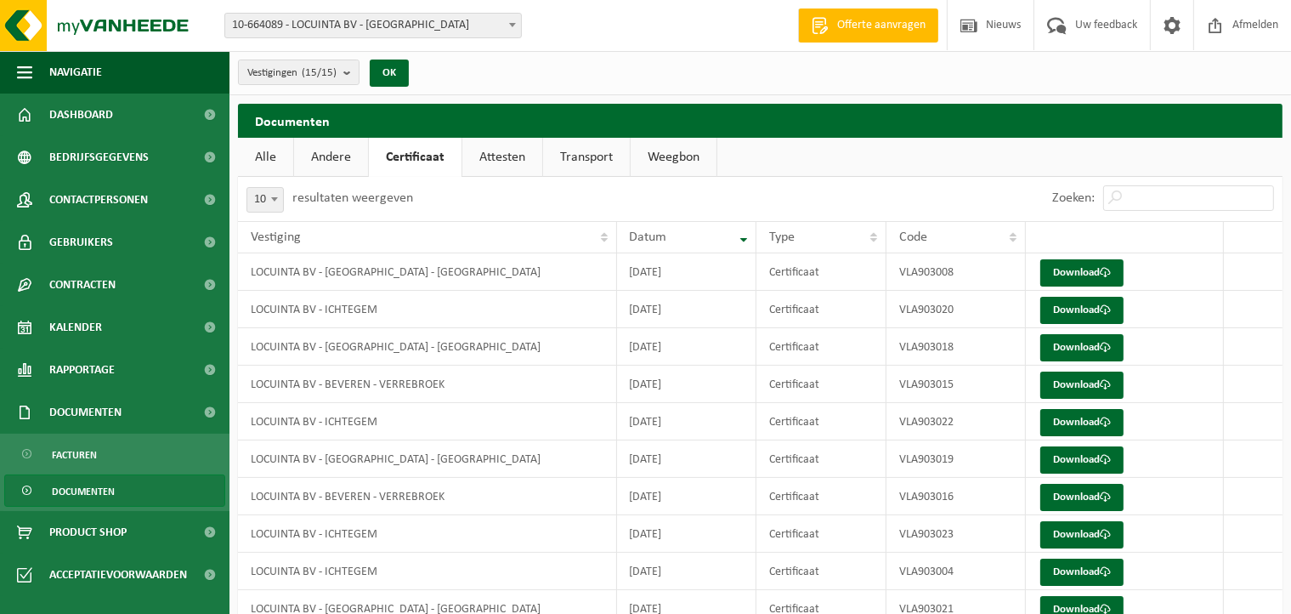
scroll to position [76, 0]
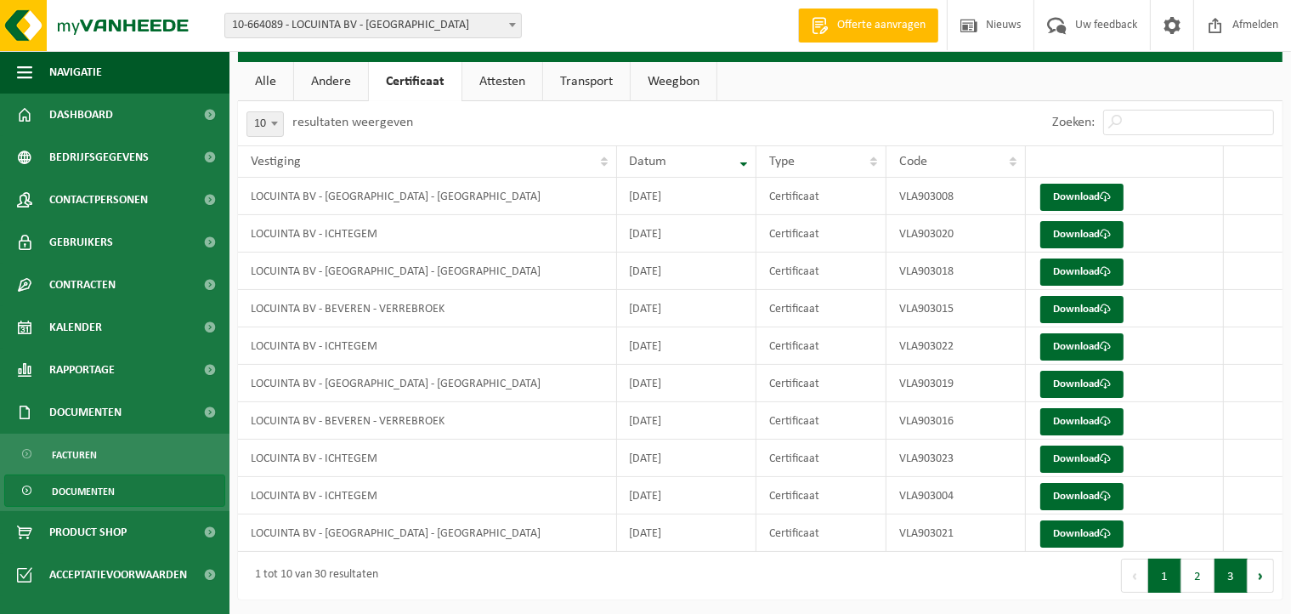
click at [1224, 569] on button "3" at bounding box center [1231, 576] width 33 height 34
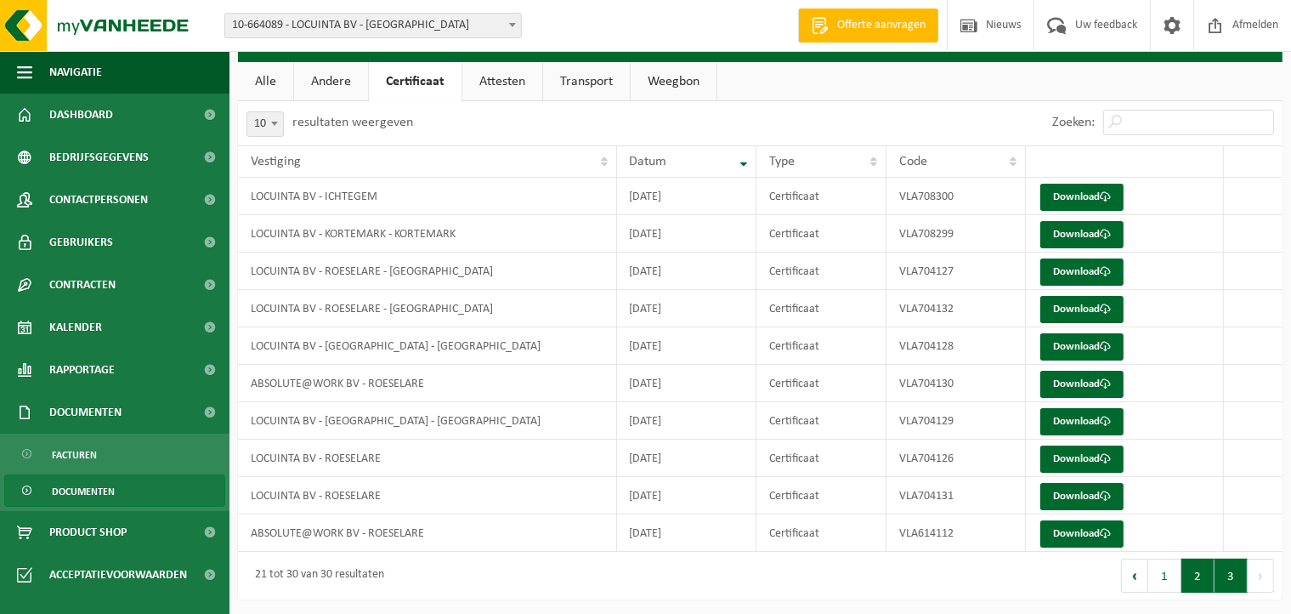
click at [1211, 569] on button "2" at bounding box center [1198, 576] width 33 height 34
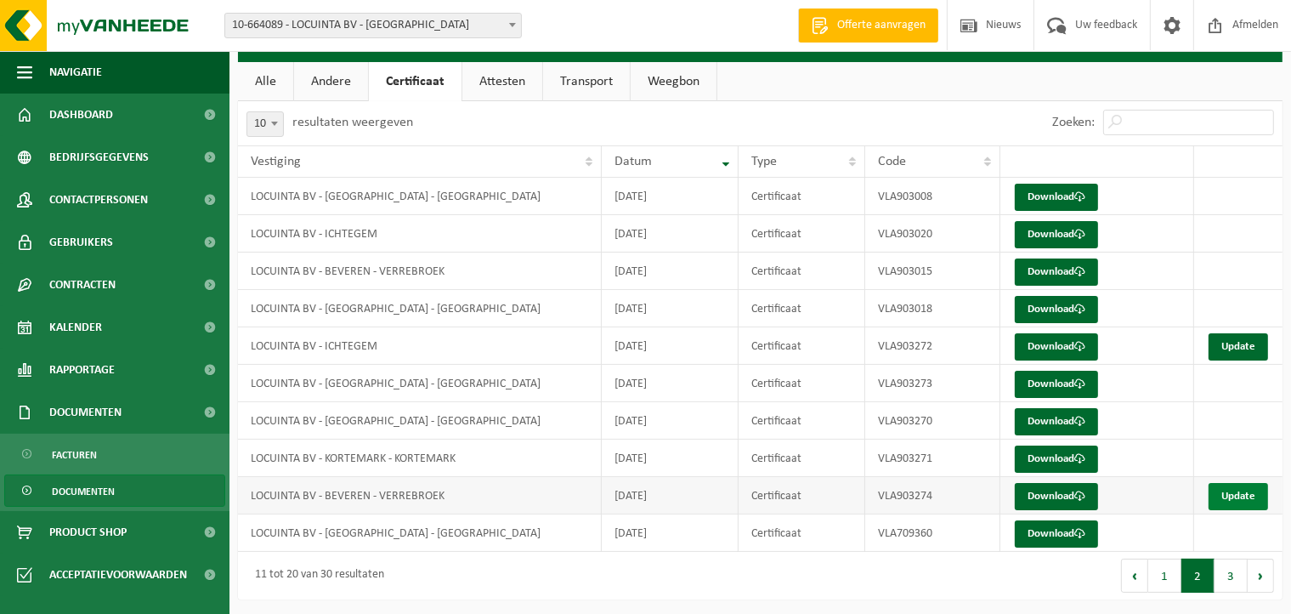
click at [1248, 483] on link "Update" at bounding box center [1239, 496] width 60 height 27
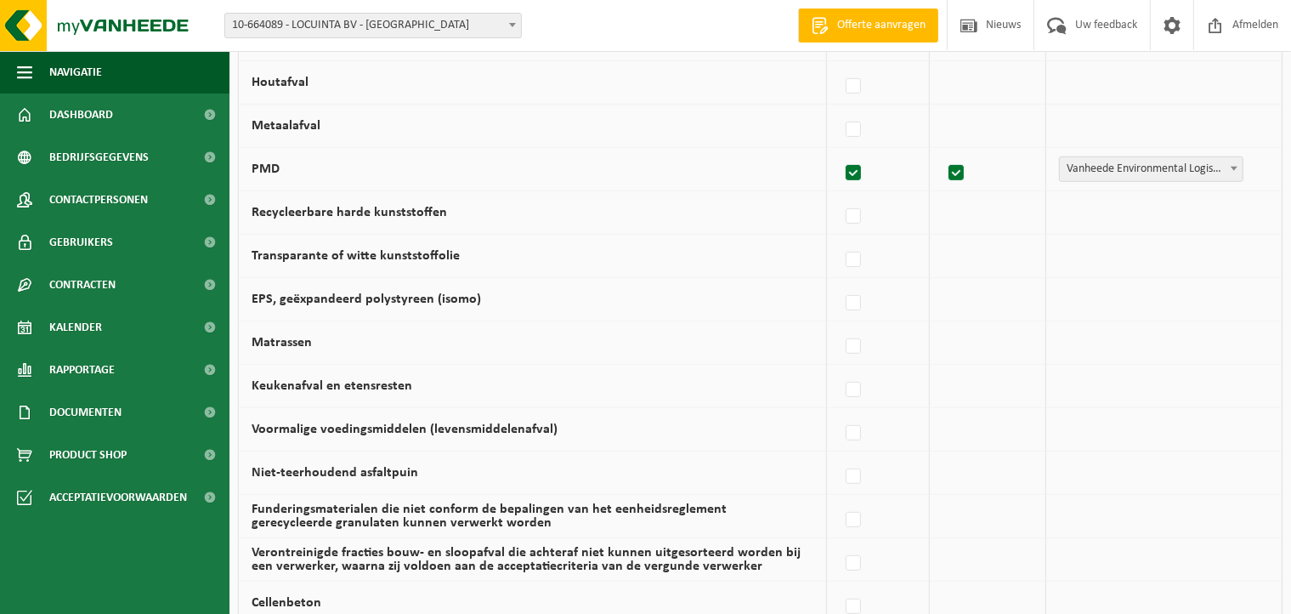
scroll to position [1168, 0]
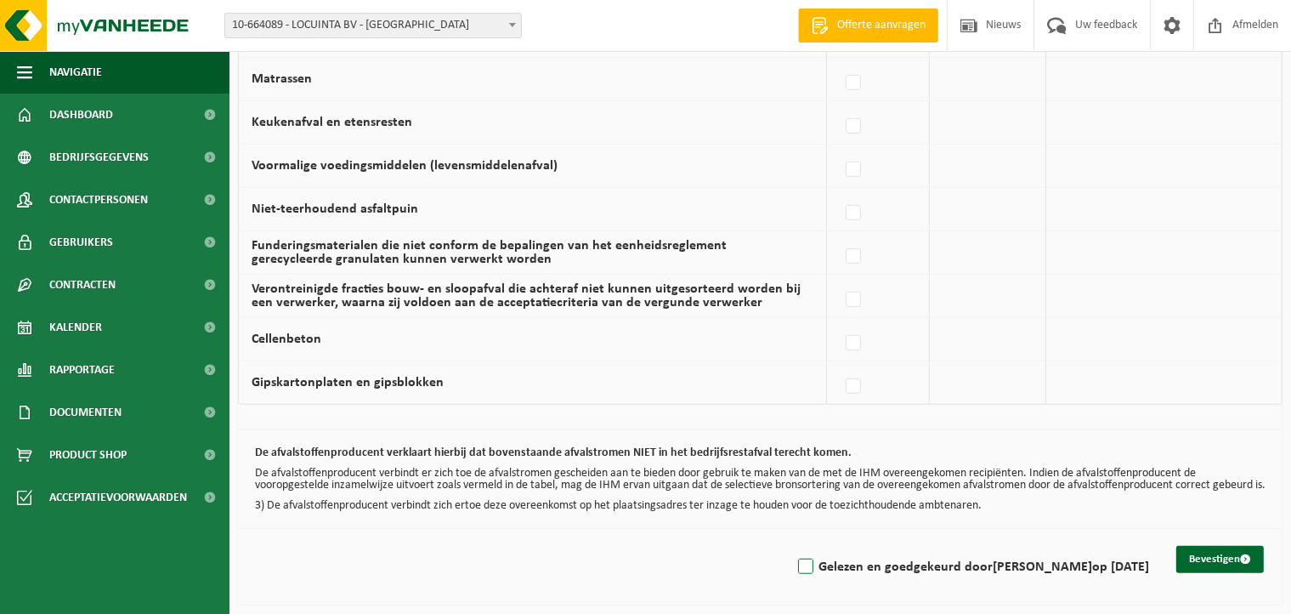
click at [795, 564] on label "Gelezen en goedgekeurd door DIETER DECROIX op 04/09/25" at bounding box center [972, 567] width 355 height 26
click at [792, 546] on input "Gelezen en goedgekeurd door DIETER DECROIX op 04/09/25" at bounding box center [792, 545] width 1 height 1
checkbox input "true"
click at [1231, 552] on button "Bevestigen" at bounding box center [1221, 559] width 88 height 27
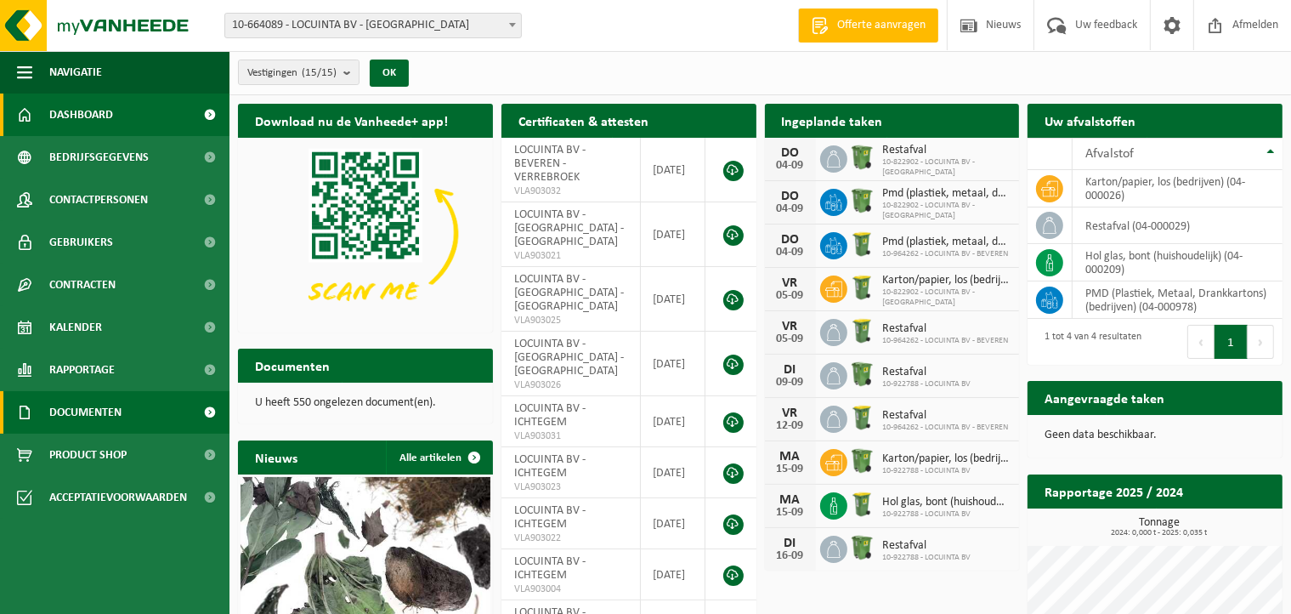
click at [108, 406] on span "Documenten" at bounding box center [85, 412] width 72 height 43
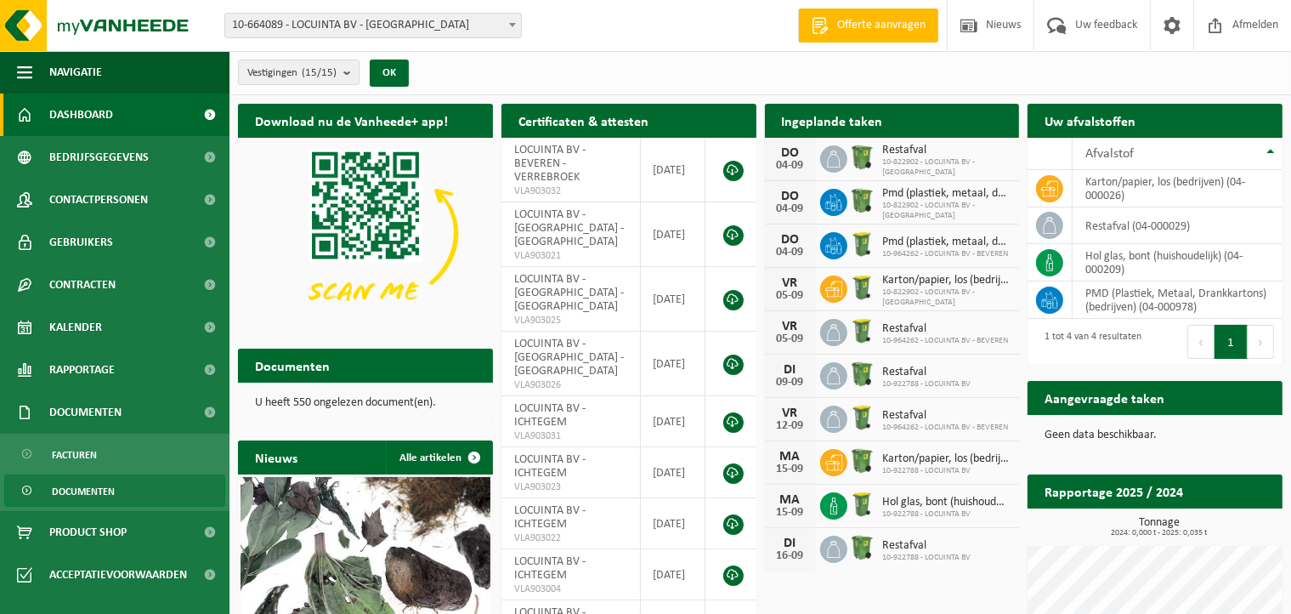
click at [111, 489] on span "Documenten" at bounding box center [83, 491] width 63 height 32
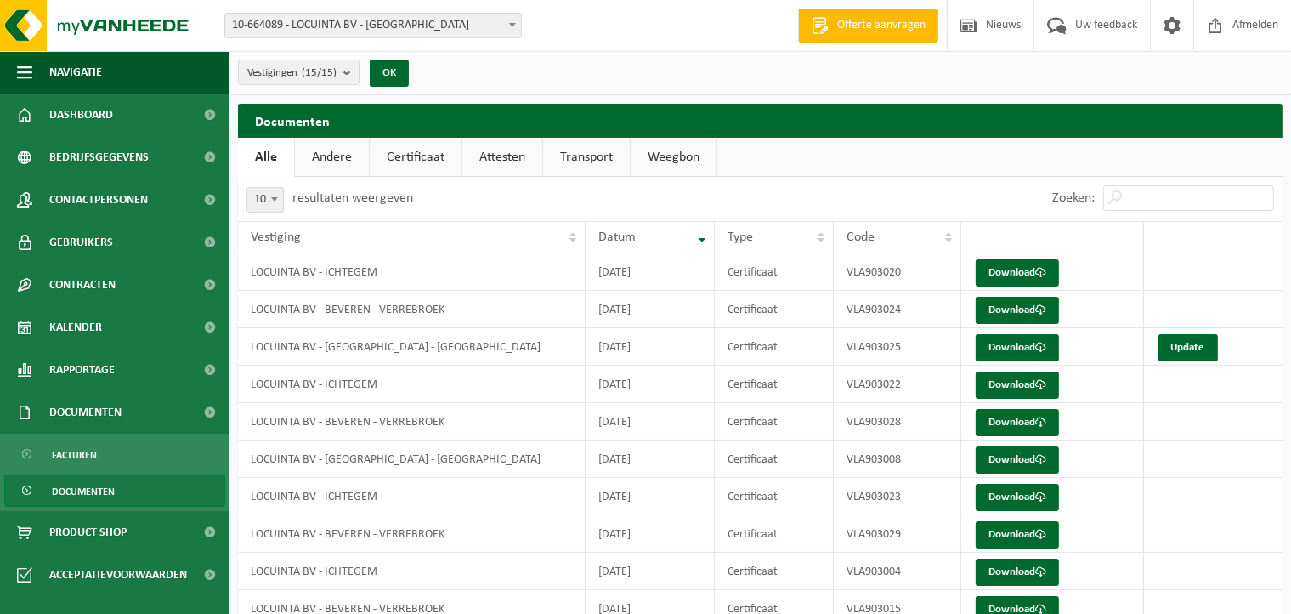
click at [421, 145] on link "Certificaat" at bounding box center [416, 157] width 92 height 39
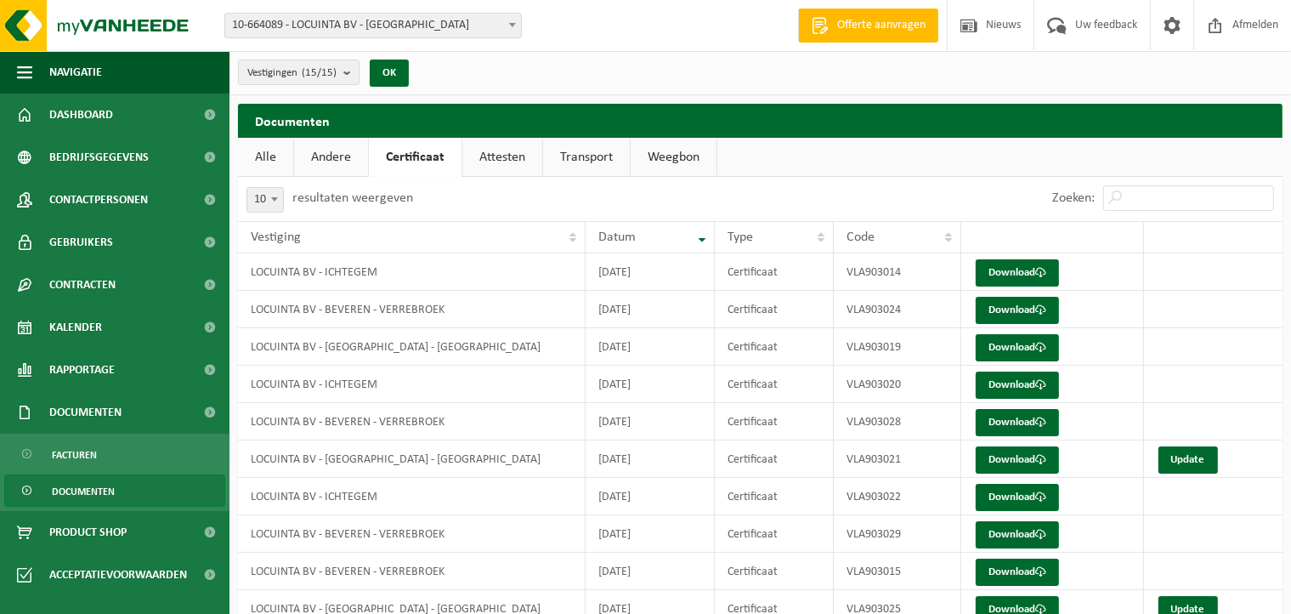
scroll to position [76, 0]
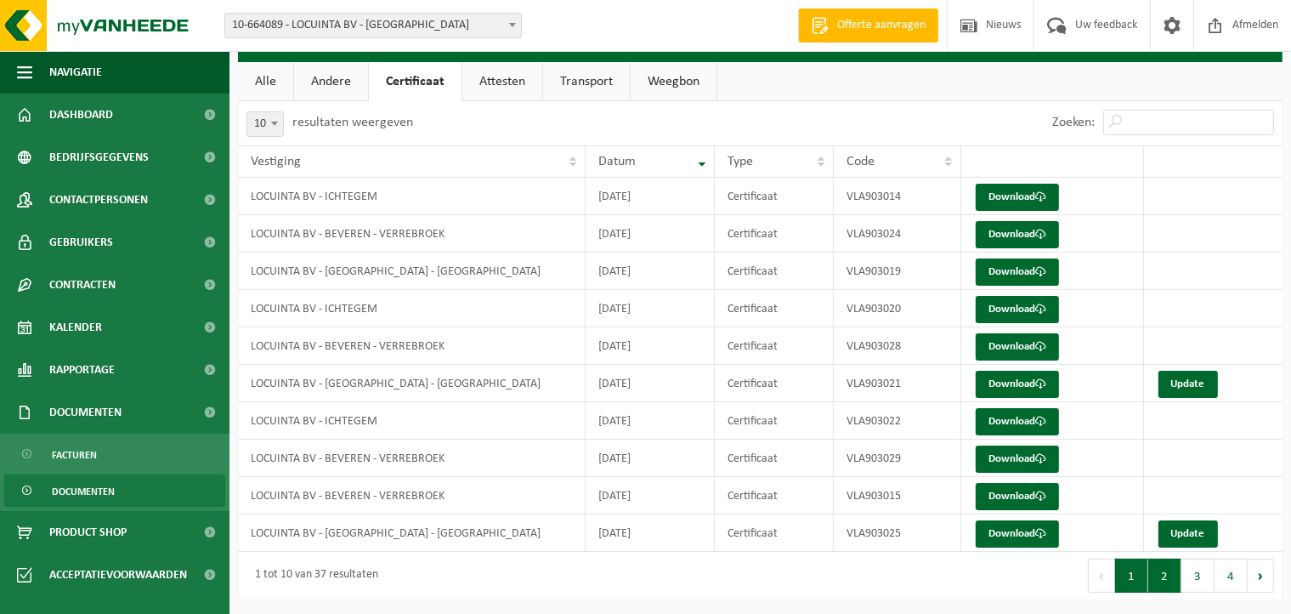
click at [1166, 573] on button "2" at bounding box center [1165, 576] width 33 height 34
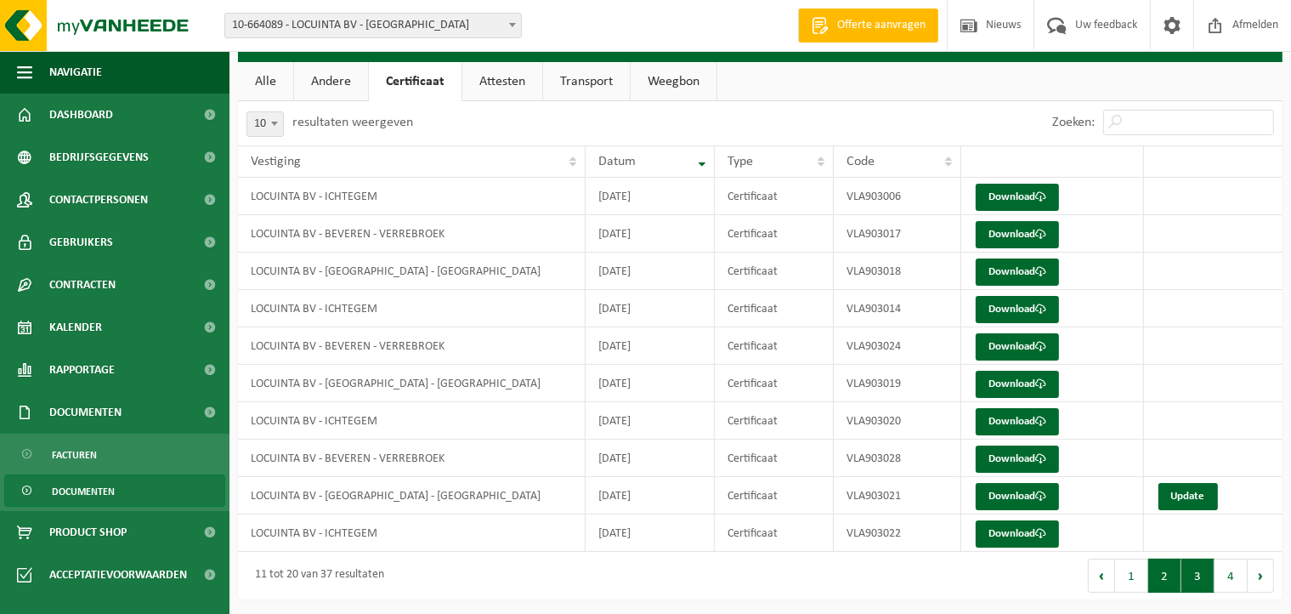
click at [1194, 572] on button "3" at bounding box center [1198, 576] width 33 height 34
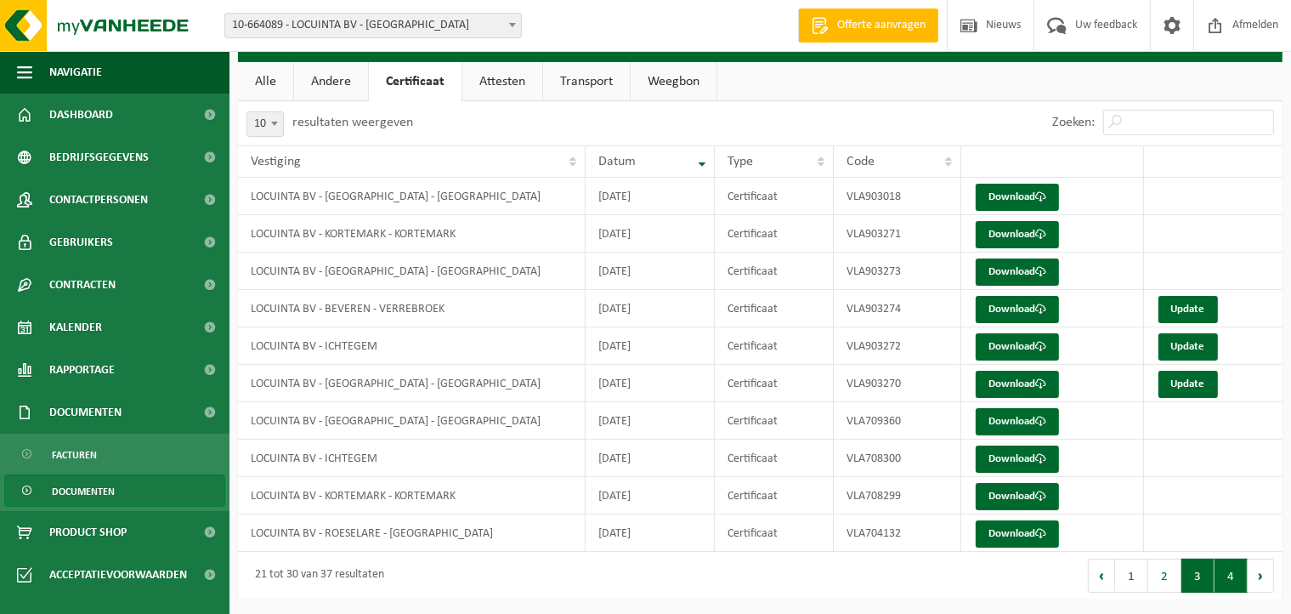
click at [1223, 570] on button "4" at bounding box center [1231, 576] width 33 height 34
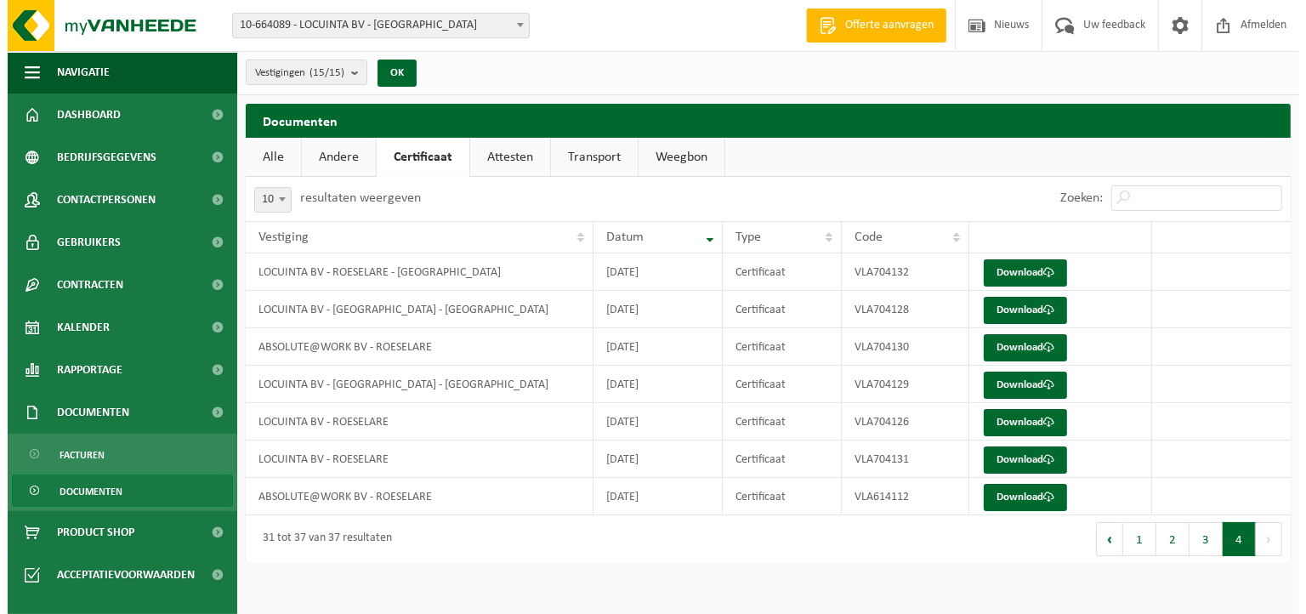
scroll to position [0, 0]
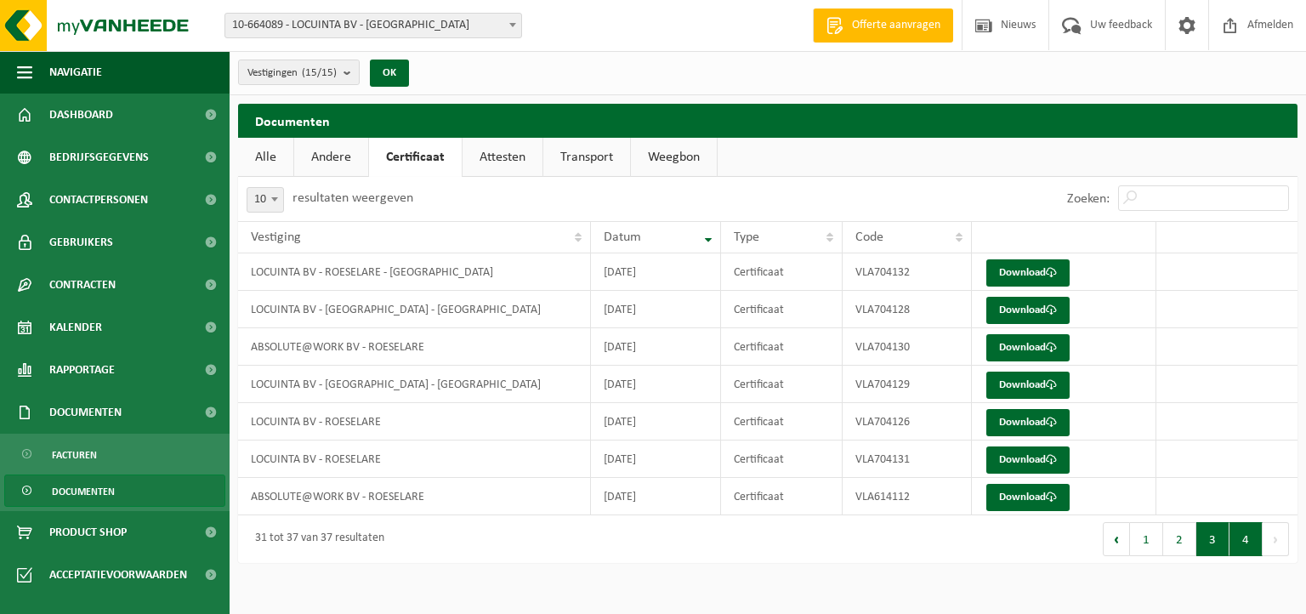
click at [1211, 536] on button "3" at bounding box center [1212, 539] width 33 height 34
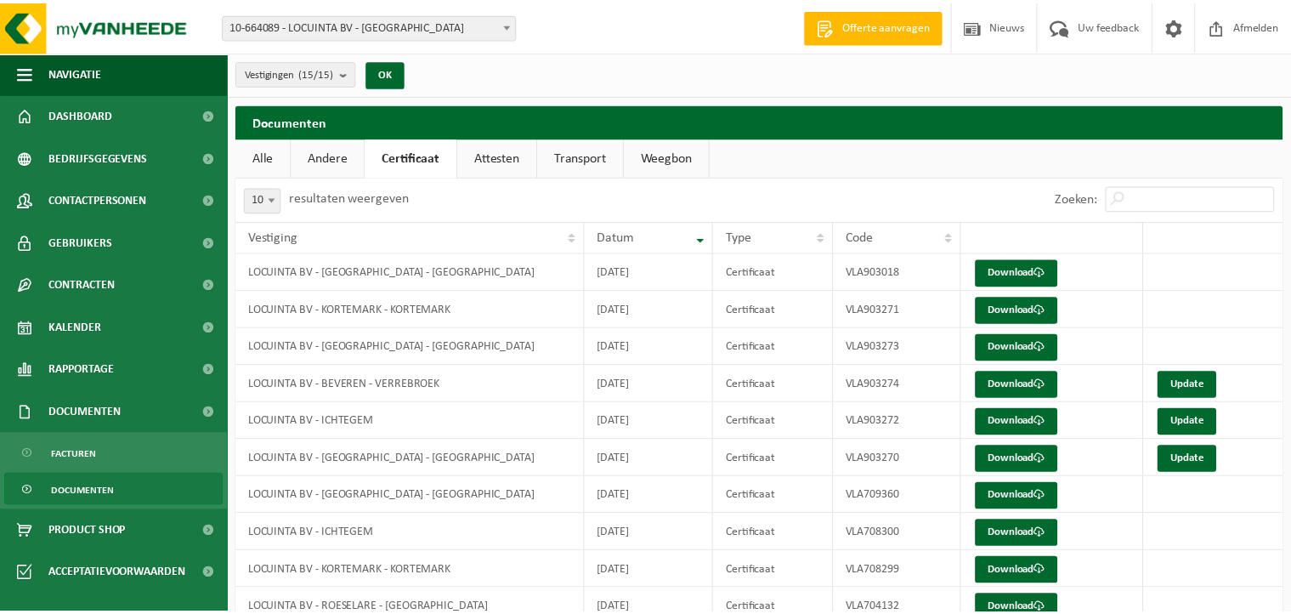
scroll to position [76, 0]
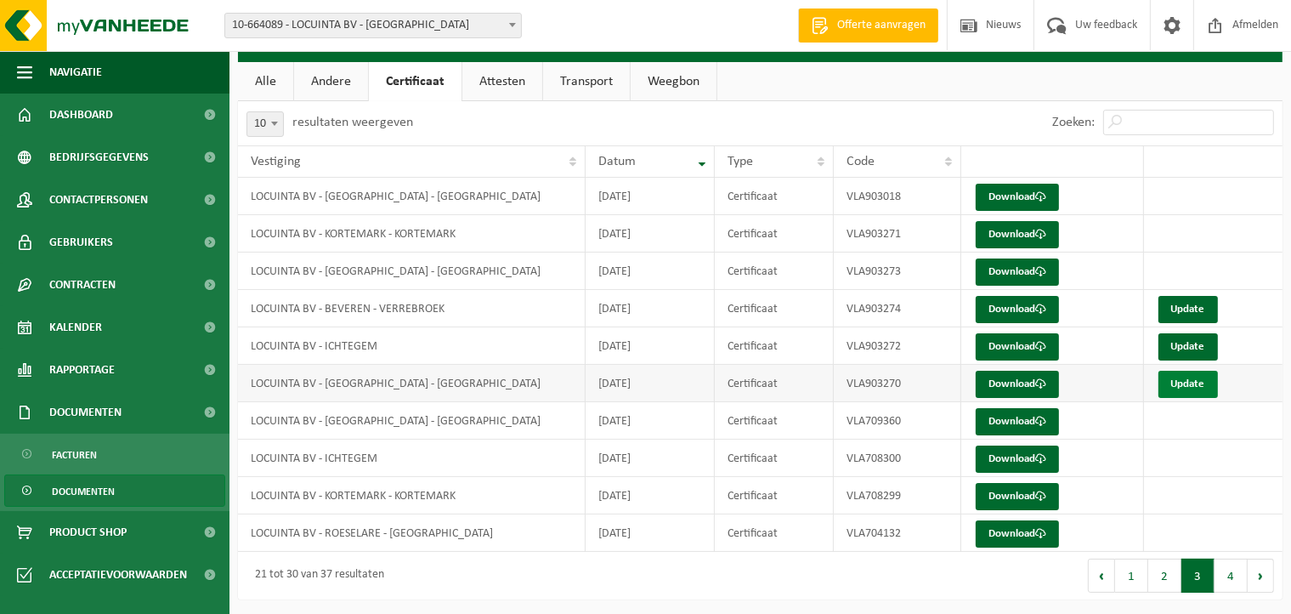
click at [1183, 380] on link "Update" at bounding box center [1189, 384] width 60 height 27
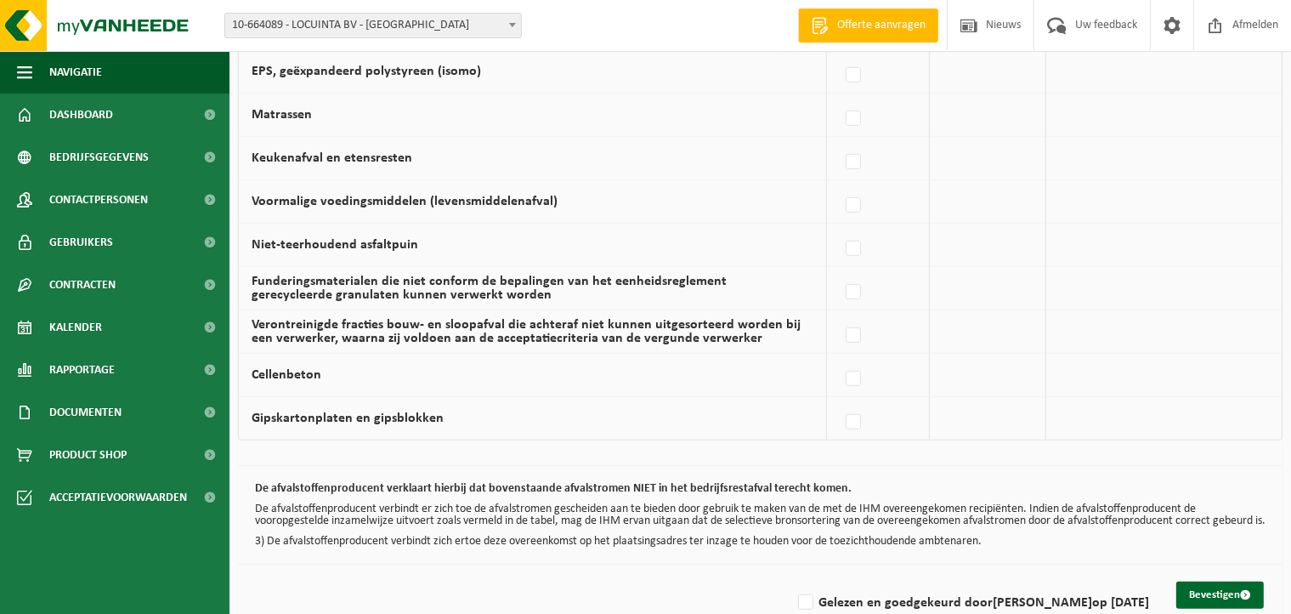
scroll to position [1168, 0]
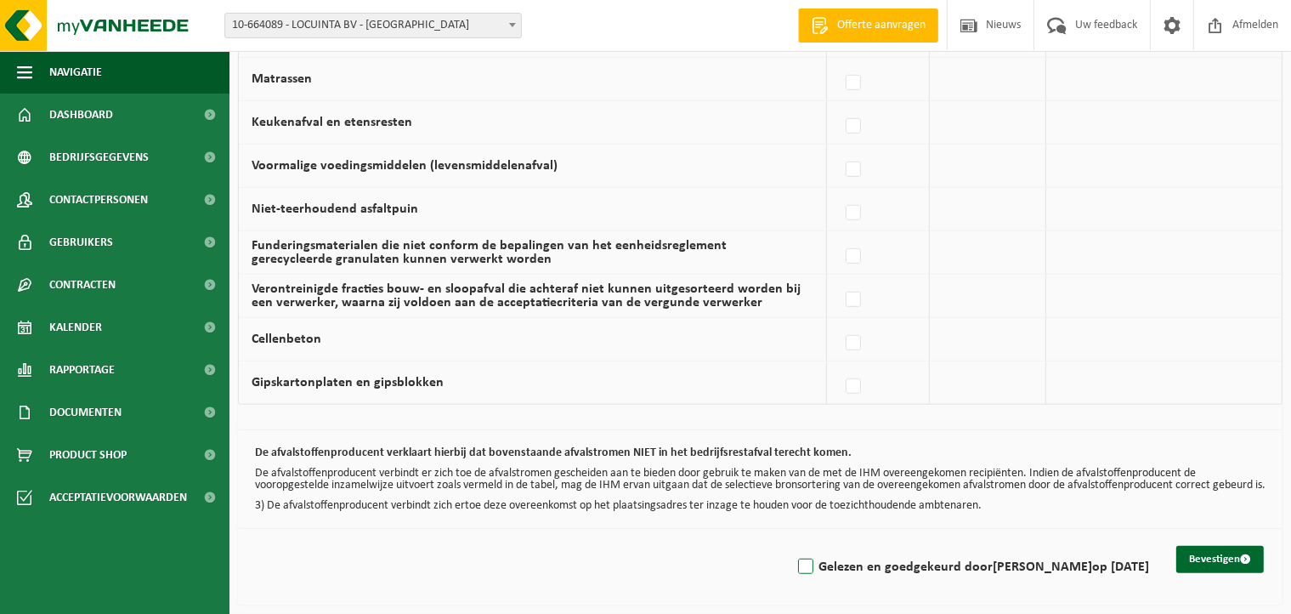
click at [798, 569] on label "Gelezen en goedgekeurd door DIETER DECROIX op 04/09/25" at bounding box center [972, 567] width 355 height 26
click at [792, 546] on input "Gelezen en goedgekeurd door DIETER DECROIX op 04/09/25" at bounding box center [792, 545] width 1 height 1
checkbox input "true"
click at [1207, 559] on button "Bevestigen" at bounding box center [1221, 559] width 88 height 27
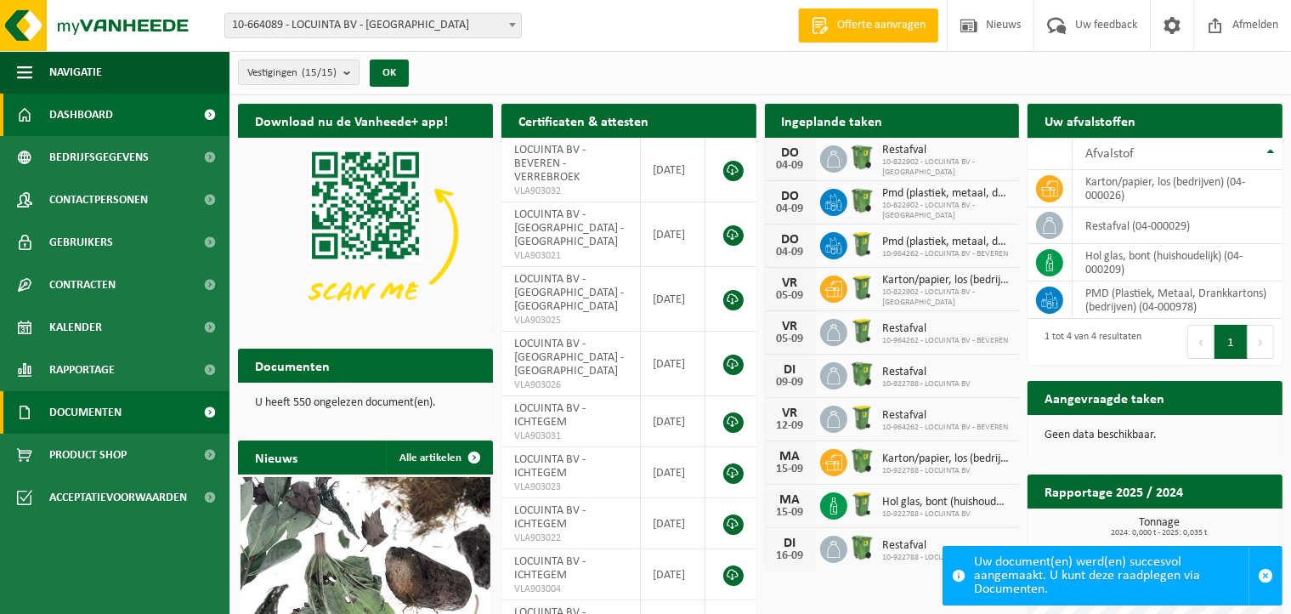
click at [99, 411] on span "Documenten" at bounding box center [85, 412] width 72 height 43
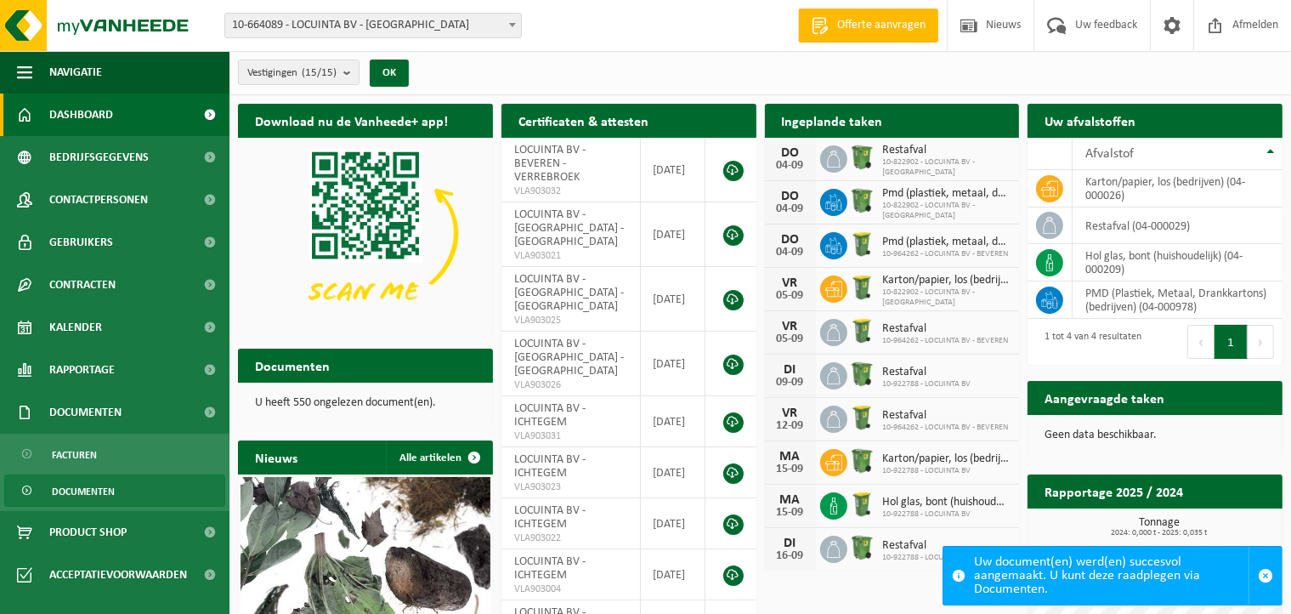
click at [71, 493] on span "Documenten" at bounding box center [83, 491] width 63 height 32
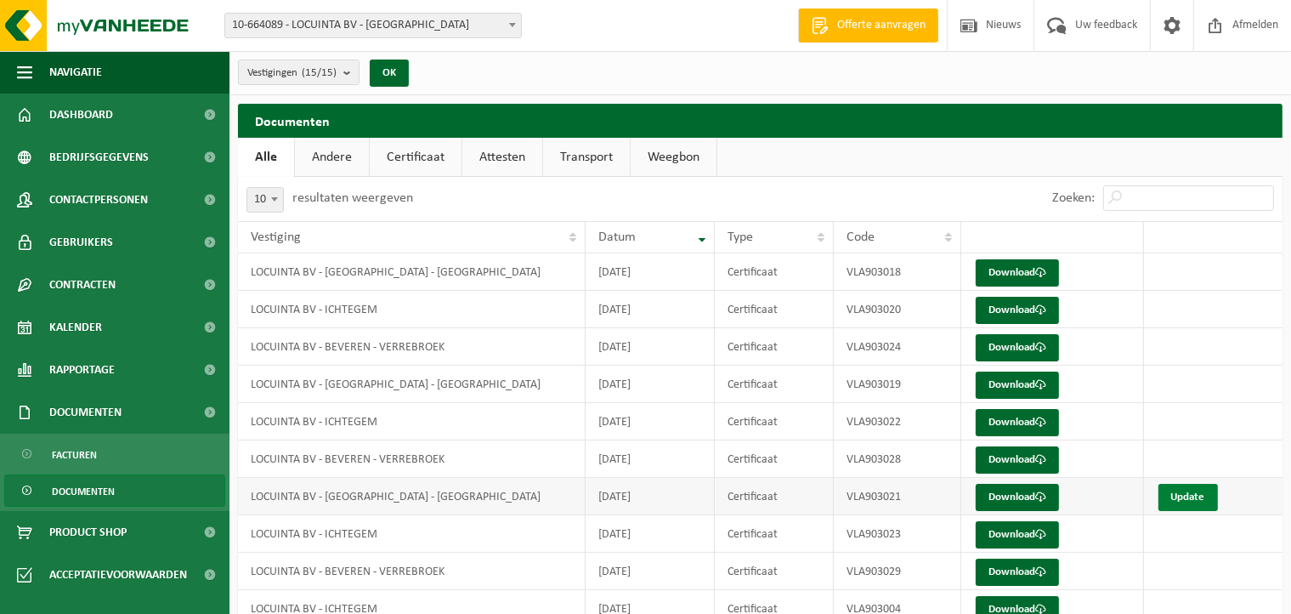
click at [1200, 496] on link "Update" at bounding box center [1189, 497] width 60 height 27
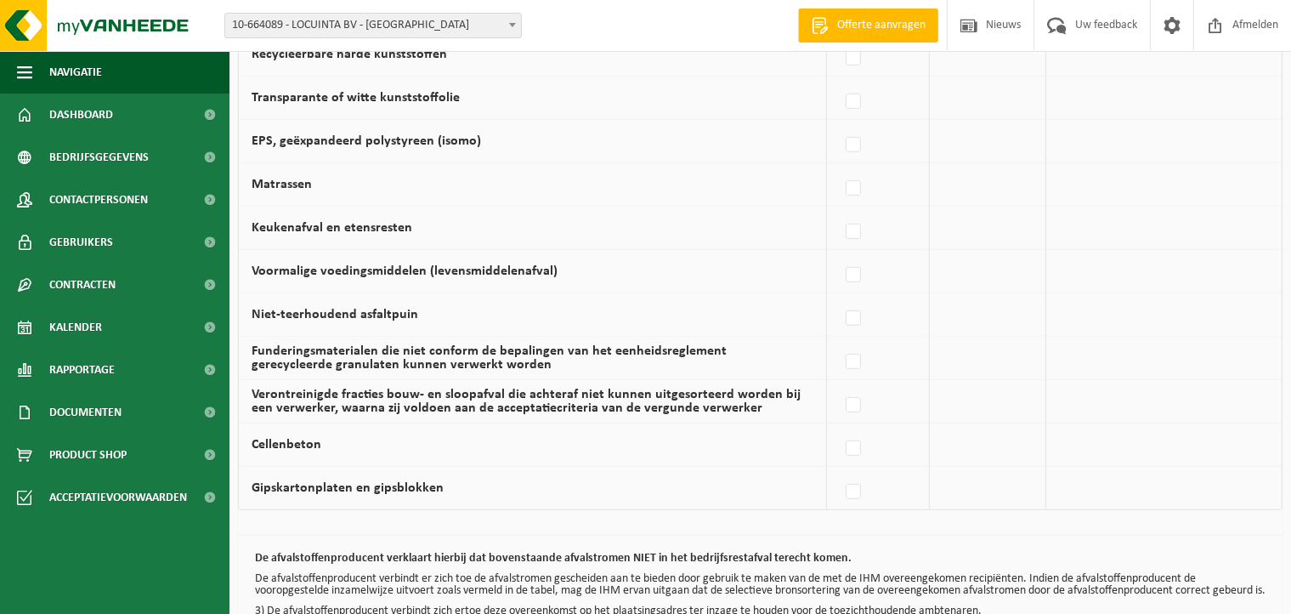
scroll to position [1168, 0]
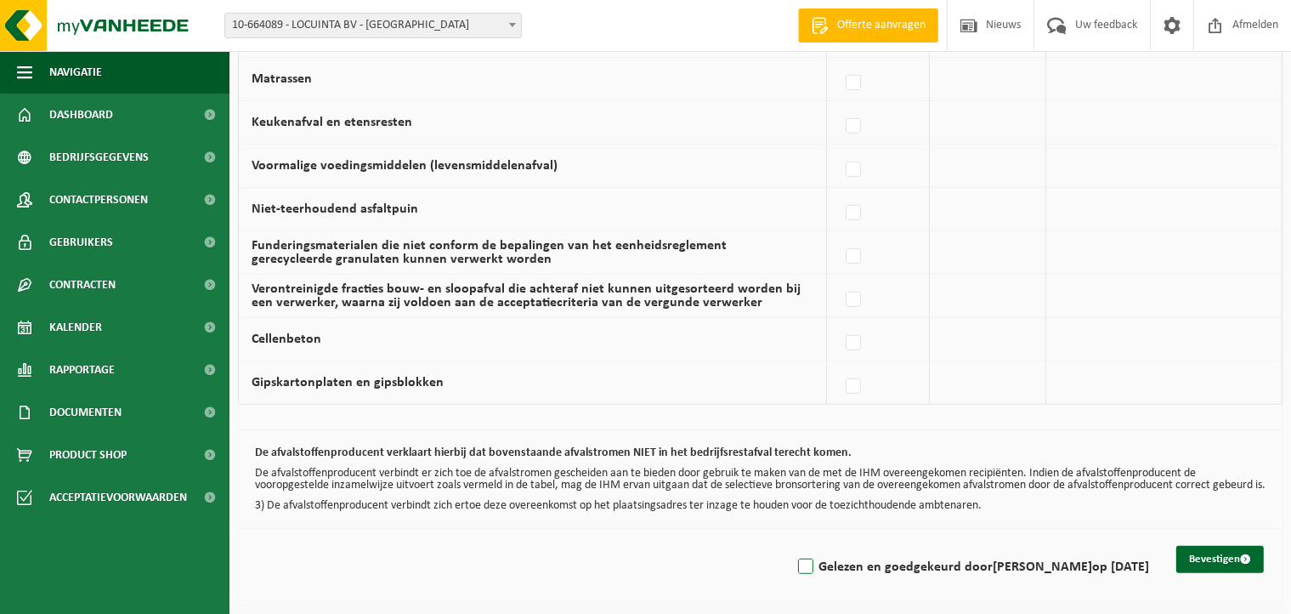
click at [799, 565] on label "Gelezen en goedgekeurd door [PERSON_NAME] op [DATE]" at bounding box center [972, 567] width 355 height 26
click at [792, 546] on input "Gelezen en goedgekeurd door [PERSON_NAME] op [DATE]" at bounding box center [792, 545] width 1 height 1
checkbox input "true"
click at [1224, 559] on button "Bevestigen" at bounding box center [1221, 559] width 88 height 27
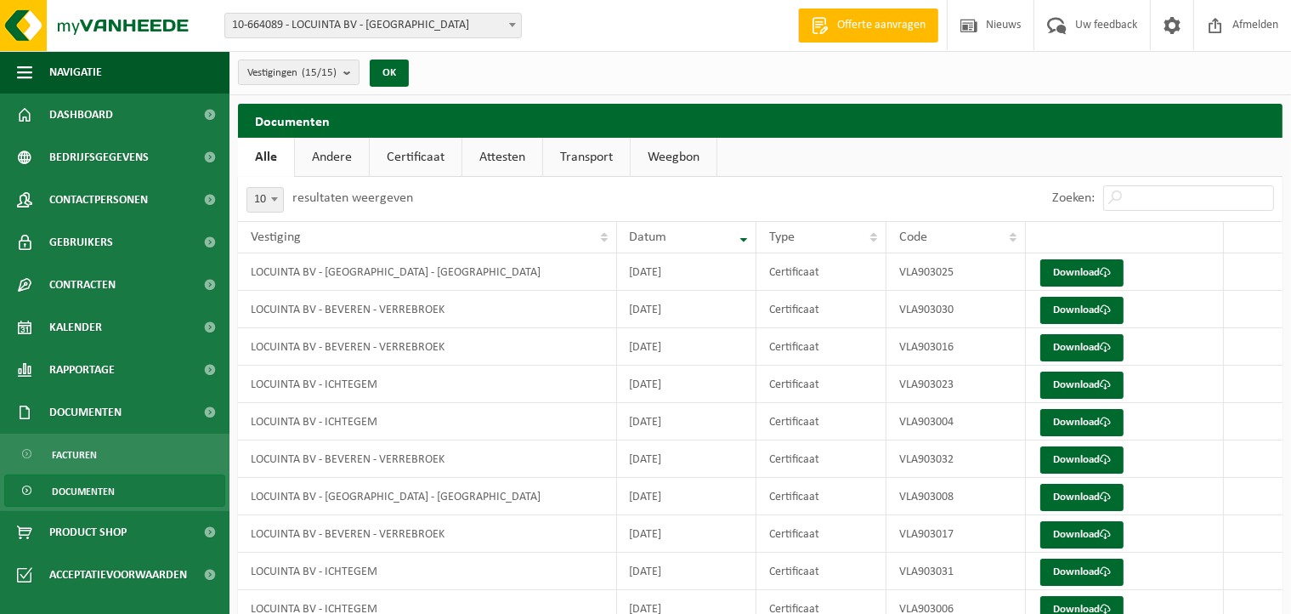
scroll to position [76, 0]
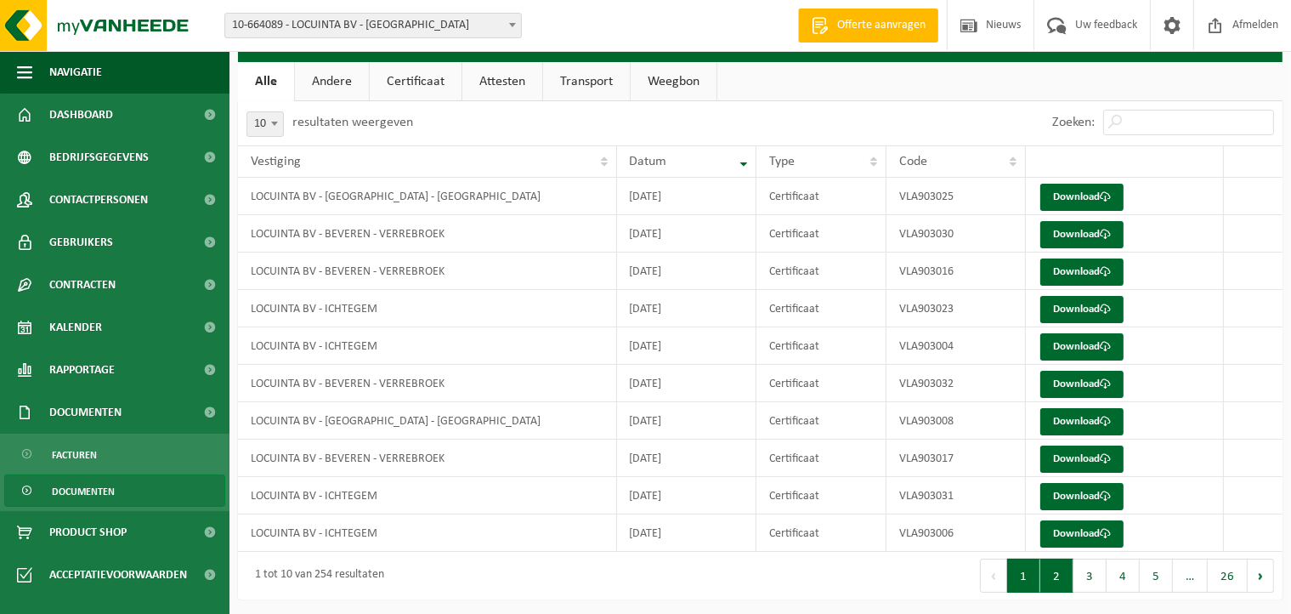
click at [1047, 568] on button "2" at bounding box center [1057, 576] width 33 height 34
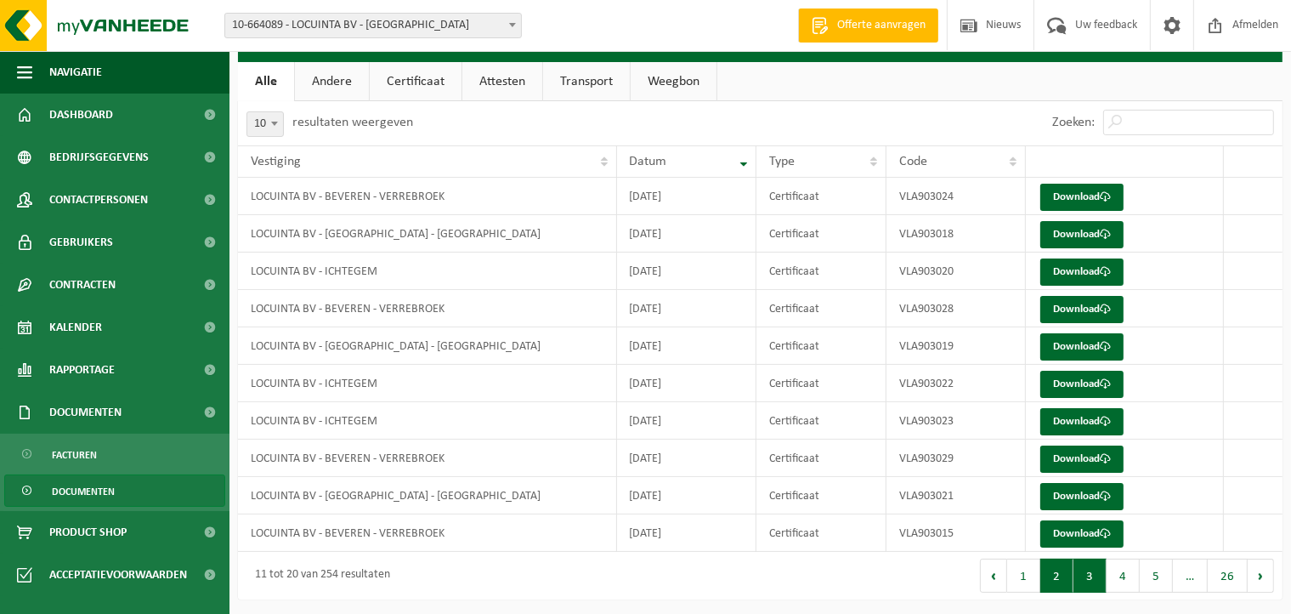
click at [1091, 568] on button "3" at bounding box center [1090, 576] width 33 height 34
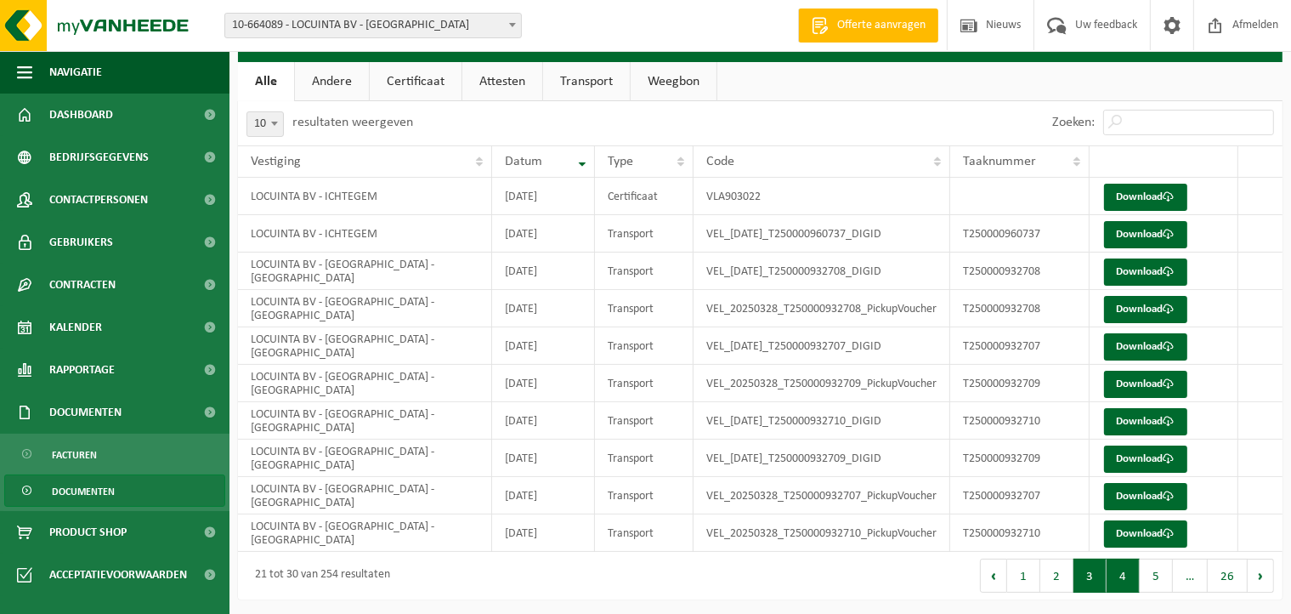
click at [1114, 576] on button "4" at bounding box center [1123, 576] width 33 height 34
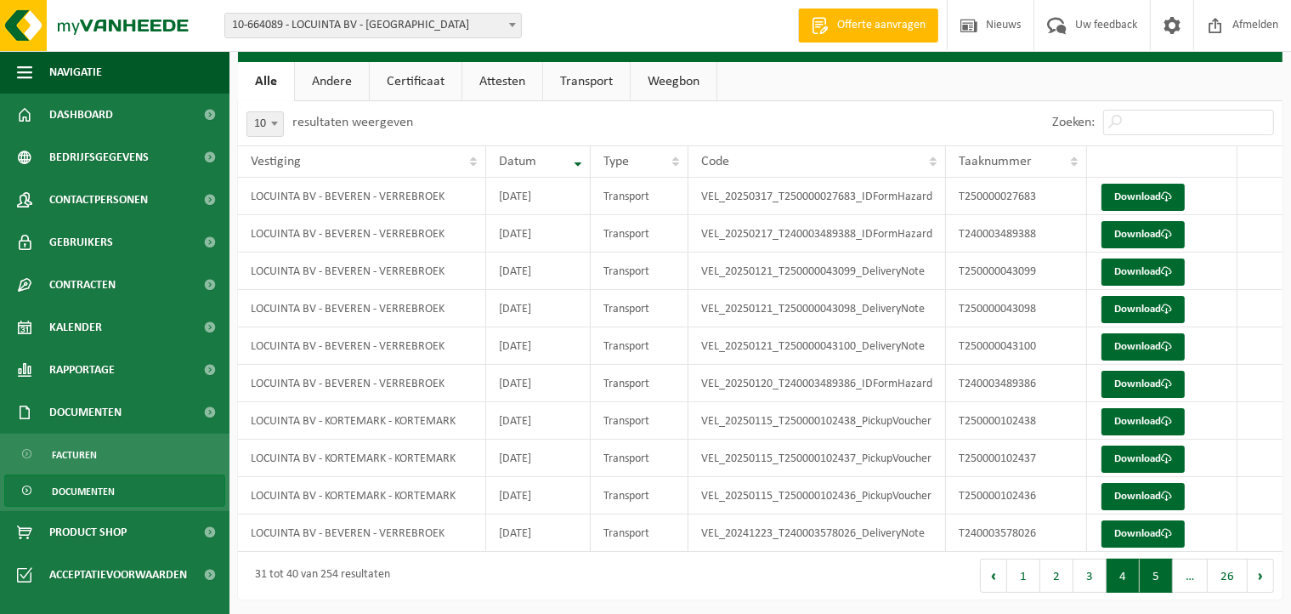
click at [1153, 579] on button "5" at bounding box center [1156, 576] width 33 height 34
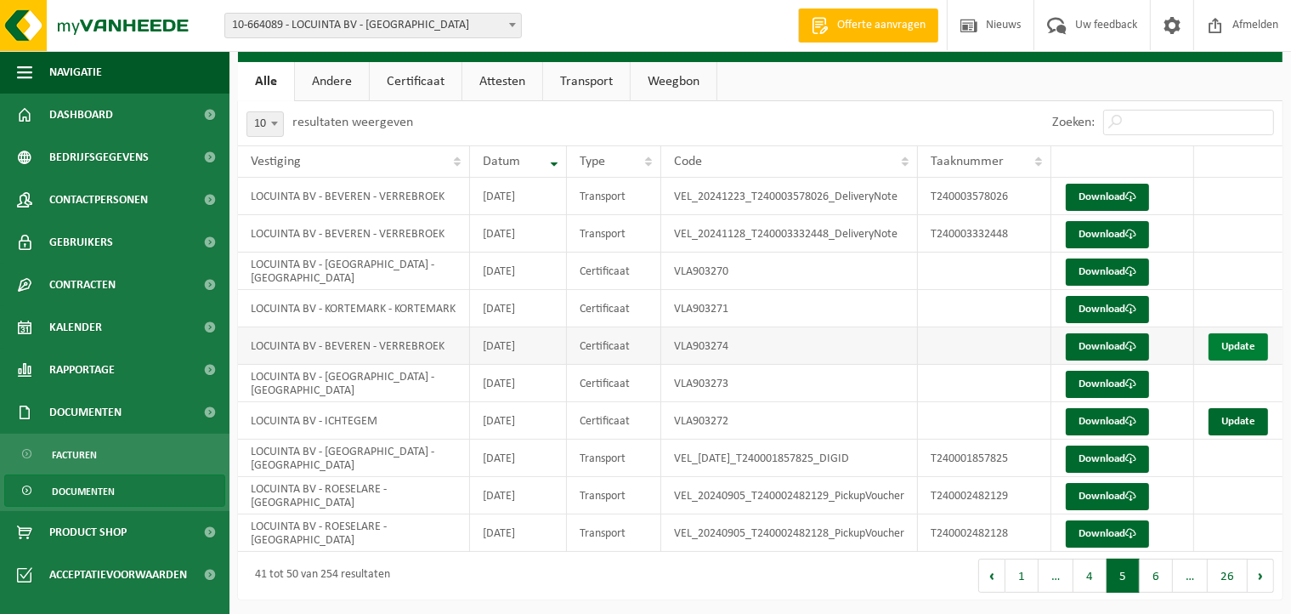
click at [1239, 333] on link "Update" at bounding box center [1239, 346] width 60 height 27
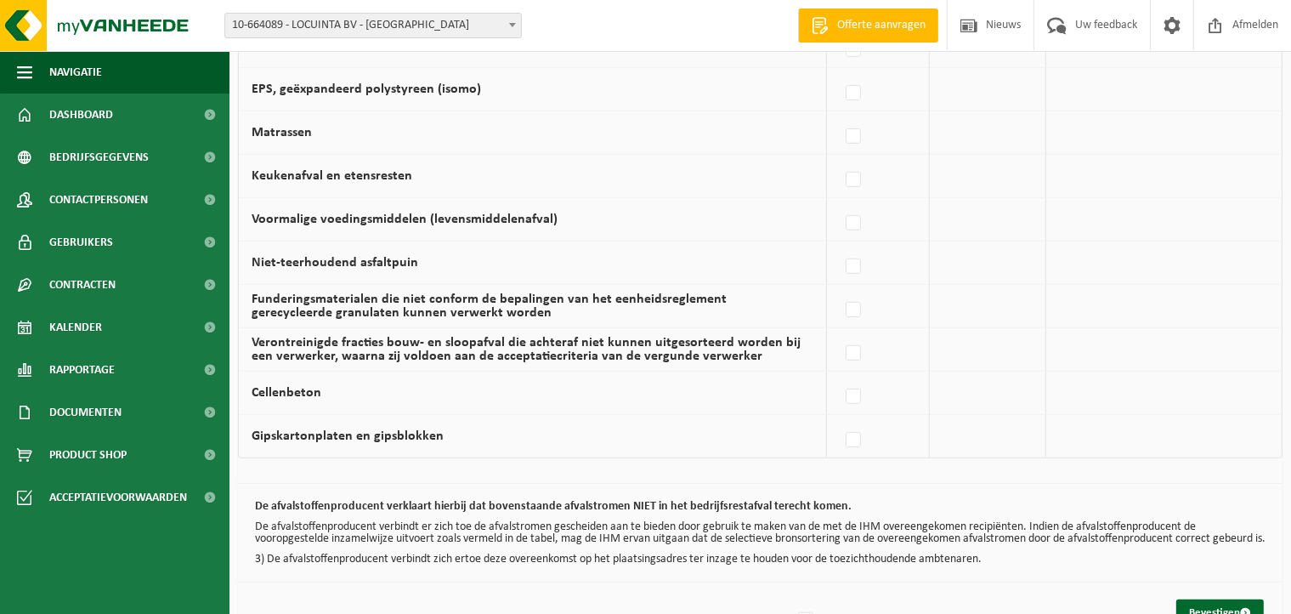
scroll to position [1168, 0]
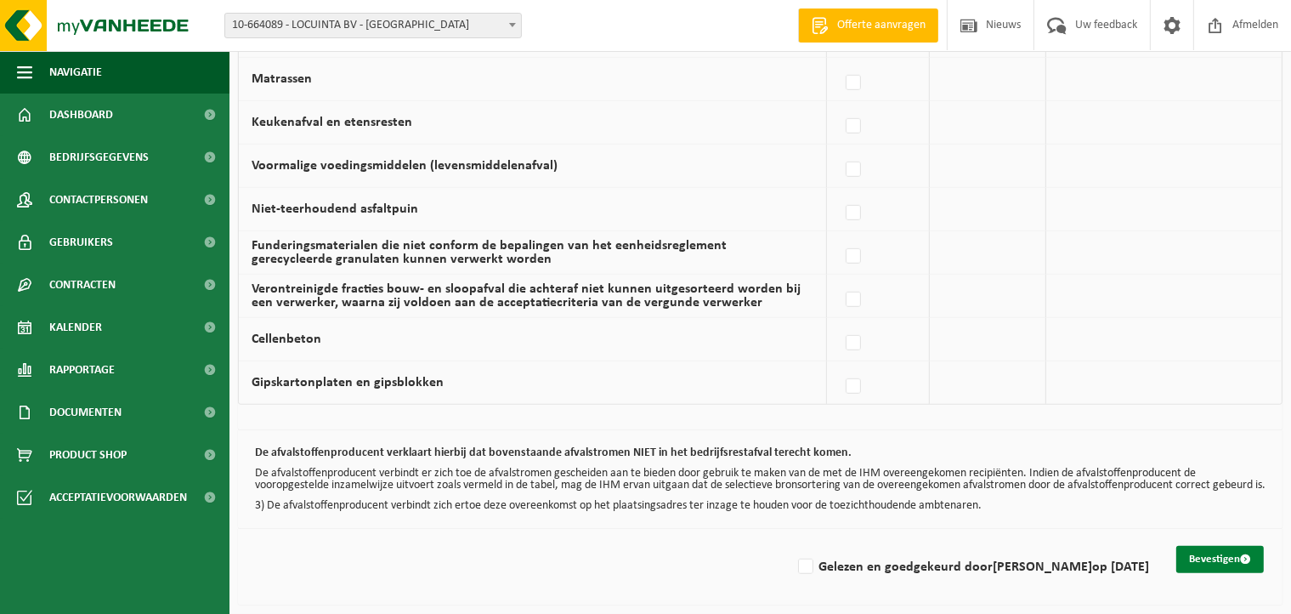
click at [1198, 555] on button "Bevestigen" at bounding box center [1221, 559] width 88 height 27
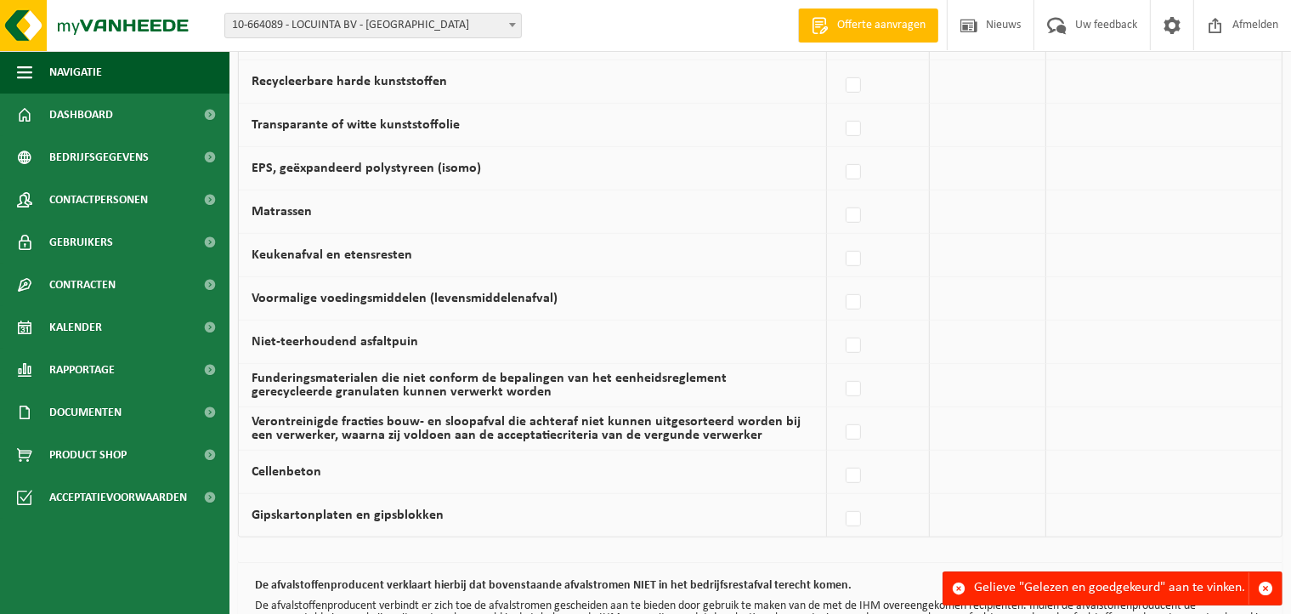
scroll to position [1168, 0]
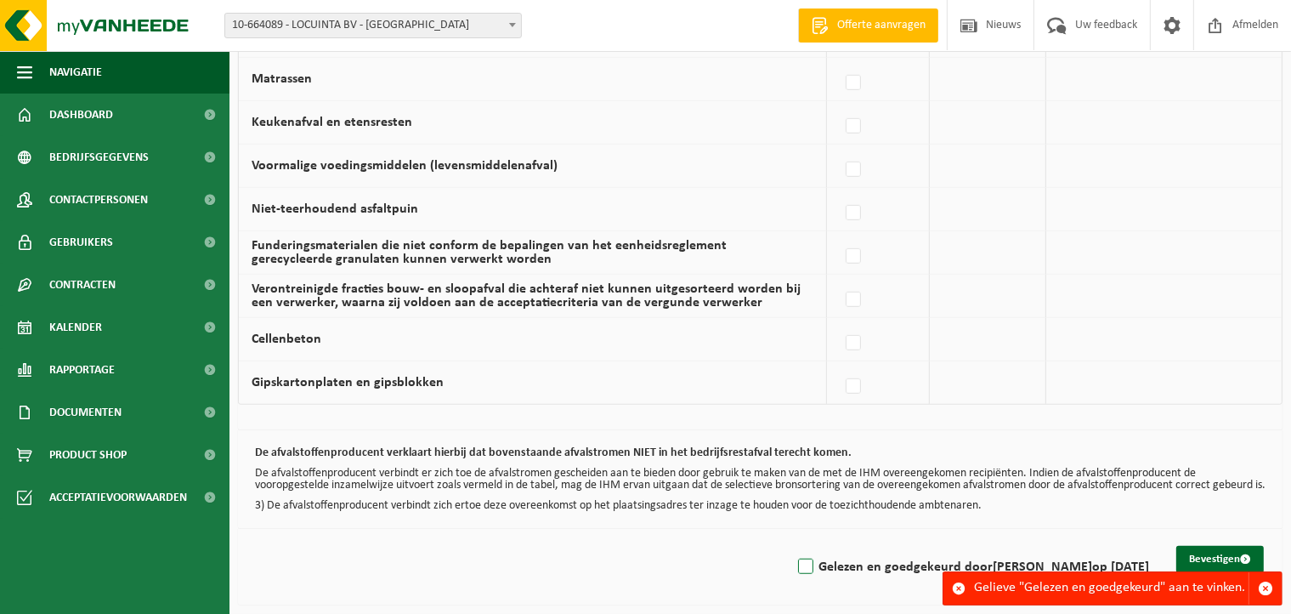
click at [797, 565] on label "Gelezen en goedgekeurd door [PERSON_NAME] op [DATE]" at bounding box center [972, 567] width 355 height 26
click at [792, 546] on input "Gelezen en goedgekeurd door [PERSON_NAME] op [DATE]" at bounding box center [792, 545] width 1 height 1
checkbox input "true"
click at [1235, 555] on button "Bevestigen" at bounding box center [1221, 559] width 88 height 27
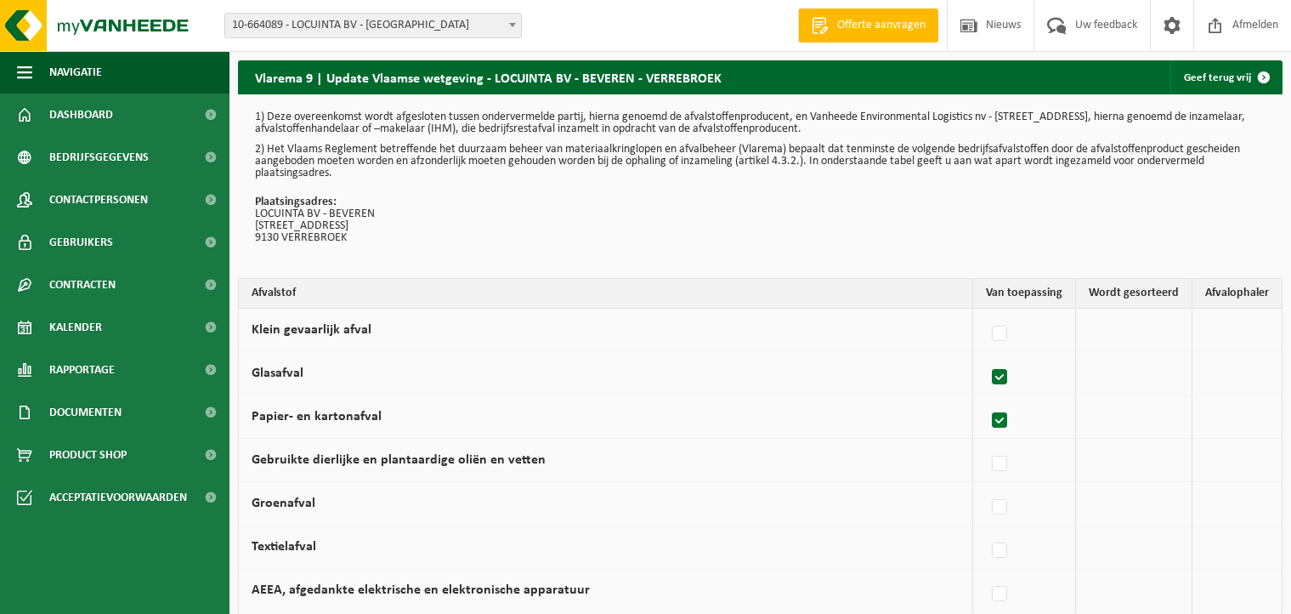
scroll to position [1168, 0]
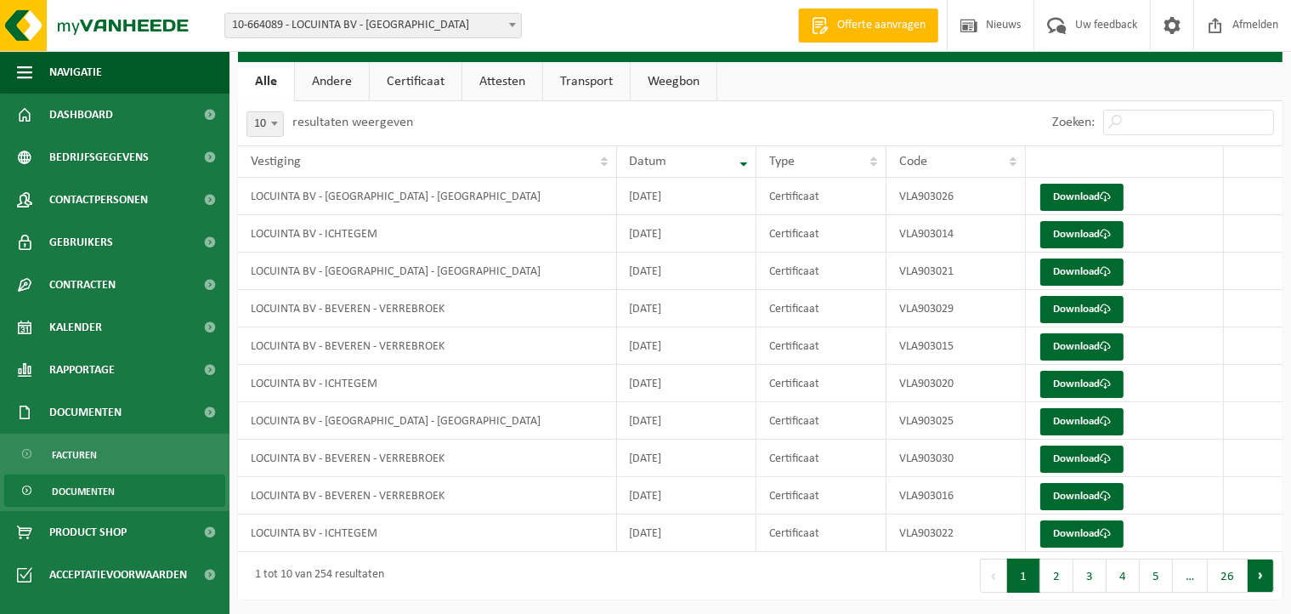
click at [1272, 579] on button "Volgende" at bounding box center [1261, 576] width 26 height 34
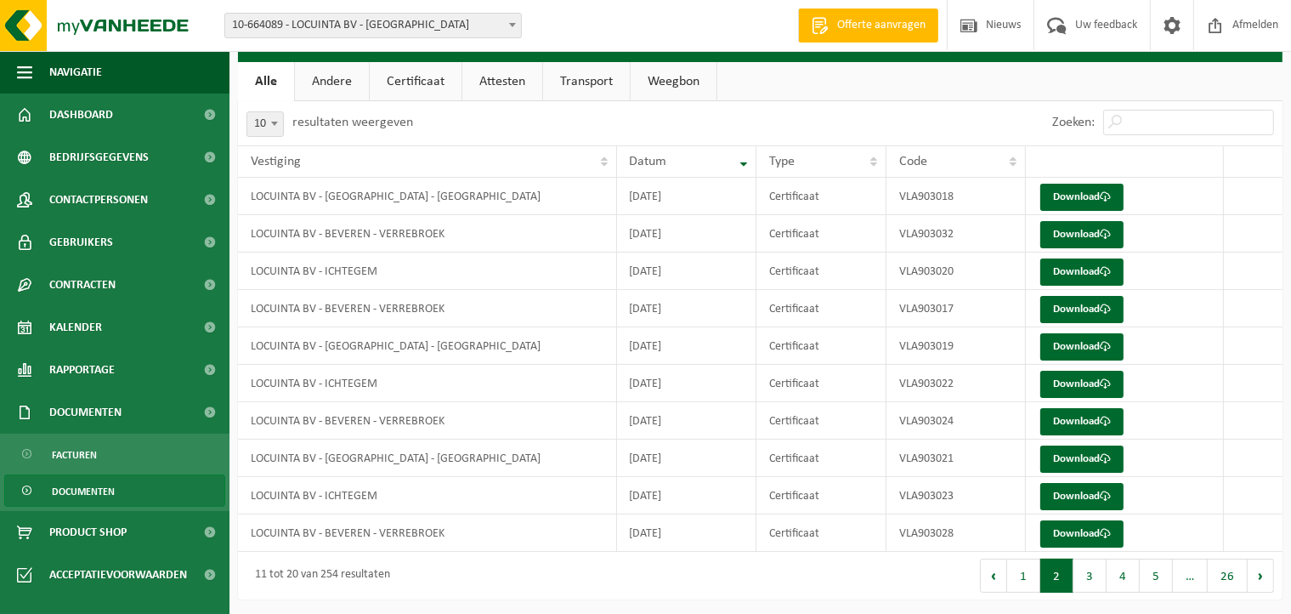
click at [1272, 579] on button "Volgende" at bounding box center [1261, 576] width 26 height 34
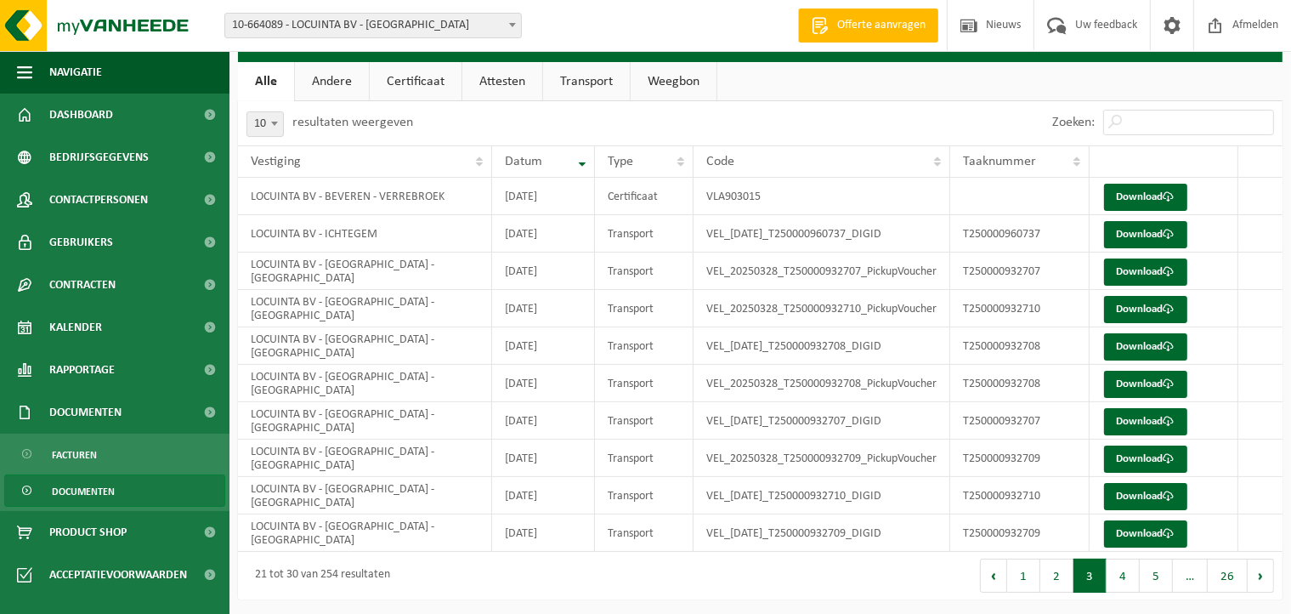
click at [1272, 579] on button "Volgende" at bounding box center [1261, 576] width 26 height 34
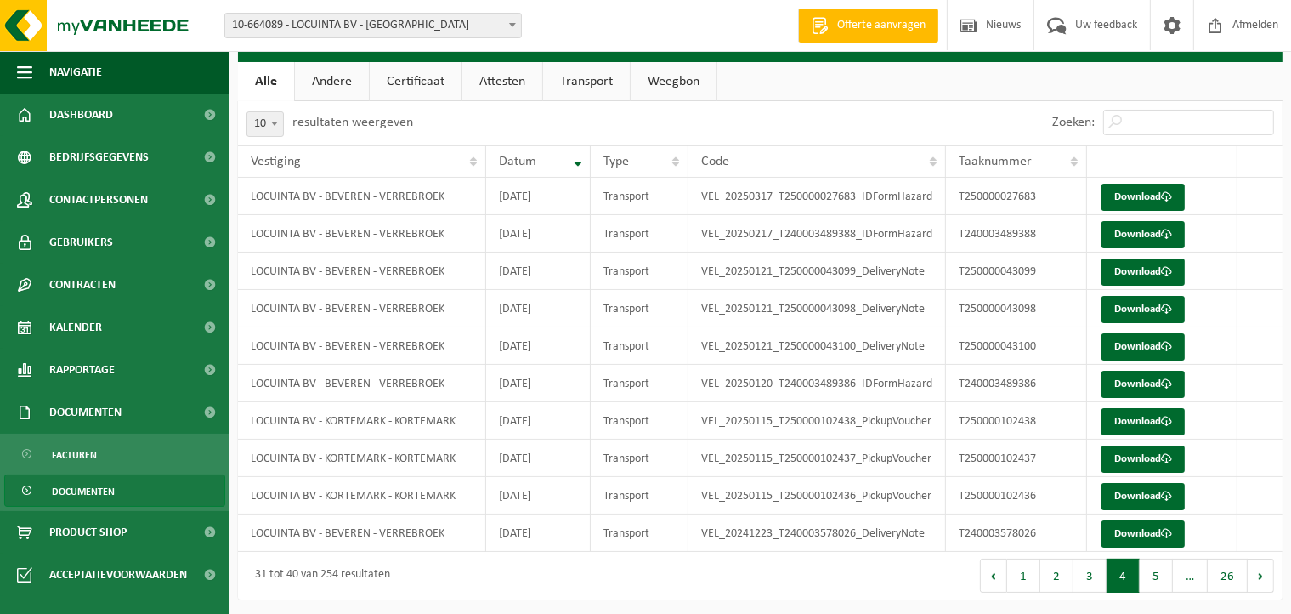
click at [1272, 579] on button "Volgende" at bounding box center [1261, 576] width 26 height 34
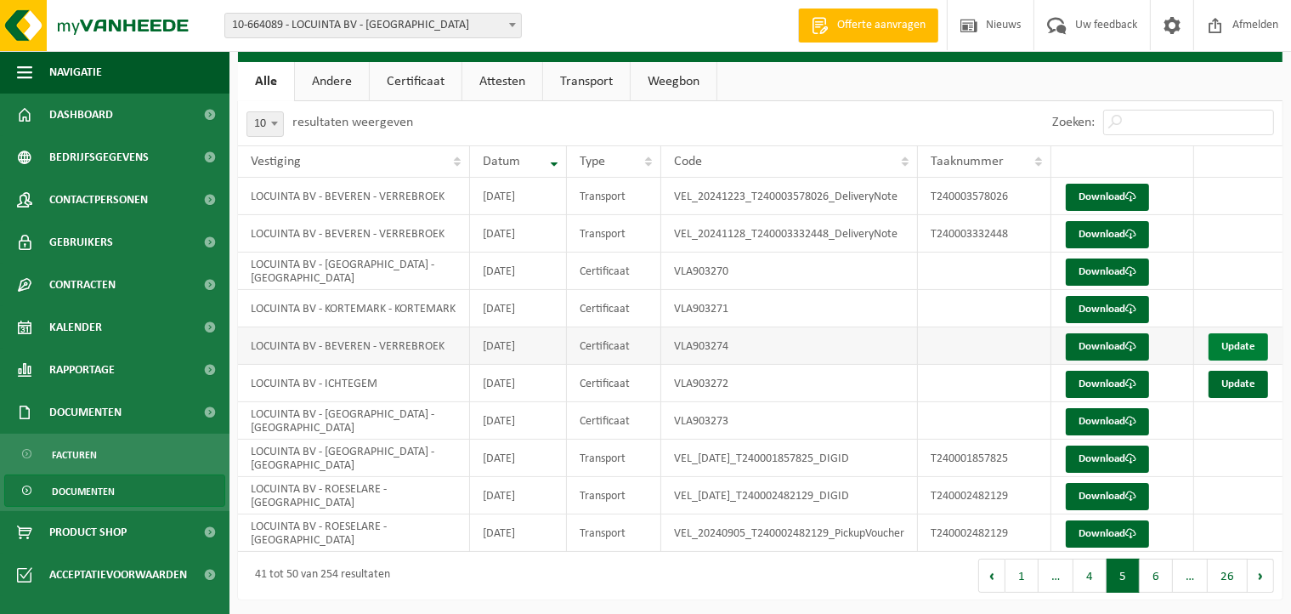
click at [1228, 334] on link "Update" at bounding box center [1239, 346] width 60 height 27
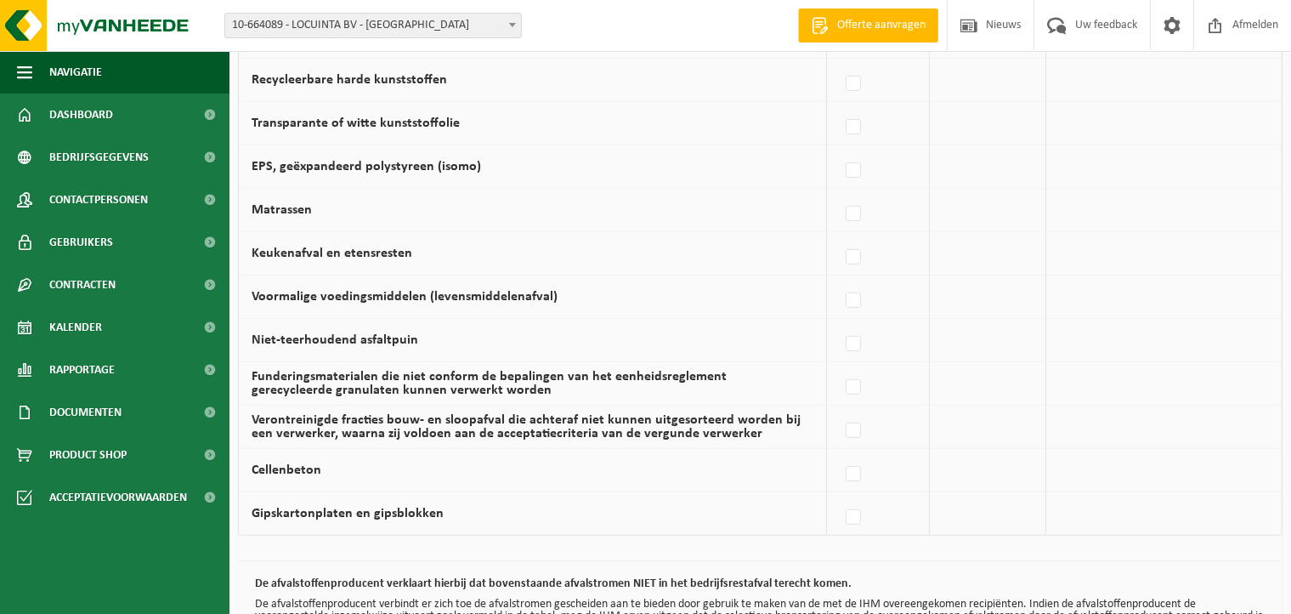
scroll to position [1168, 0]
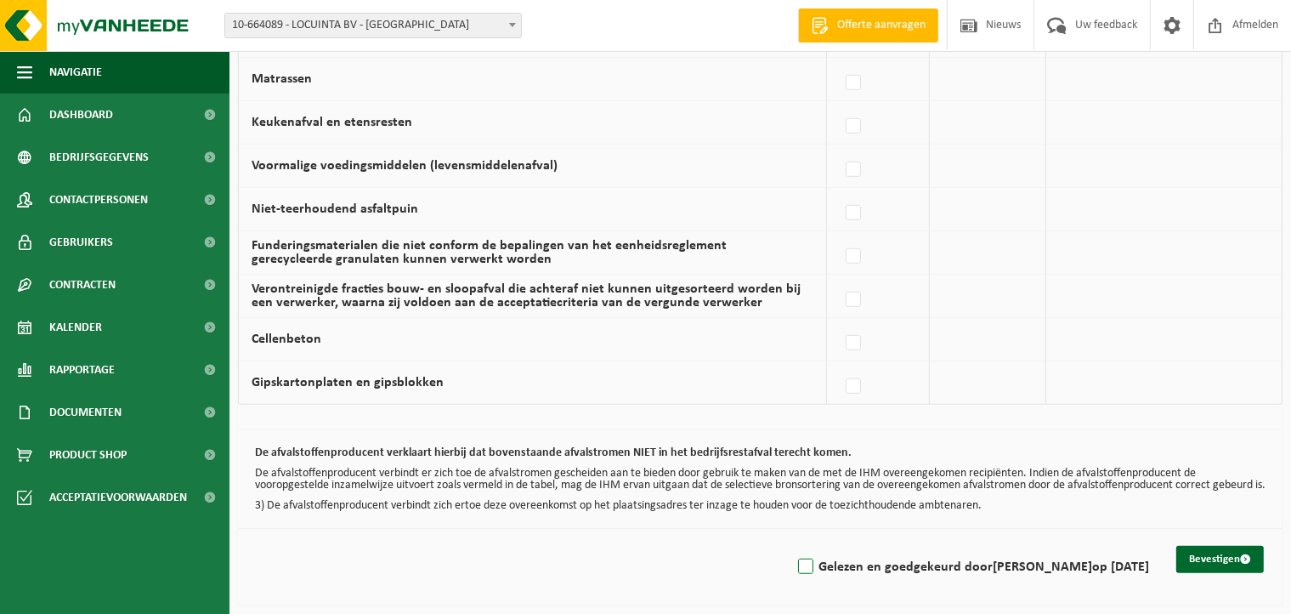
click at [795, 562] on label "Gelezen en goedgekeurd door DIETER DECROIX op 04/09/25" at bounding box center [972, 567] width 355 height 26
click at [792, 546] on input "Gelezen en goedgekeurd door [PERSON_NAME] op [DATE]" at bounding box center [792, 545] width 1 height 1
checkbox input "true"
click at [1217, 566] on button "Bevestigen" at bounding box center [1221, 559] width 88 height 27
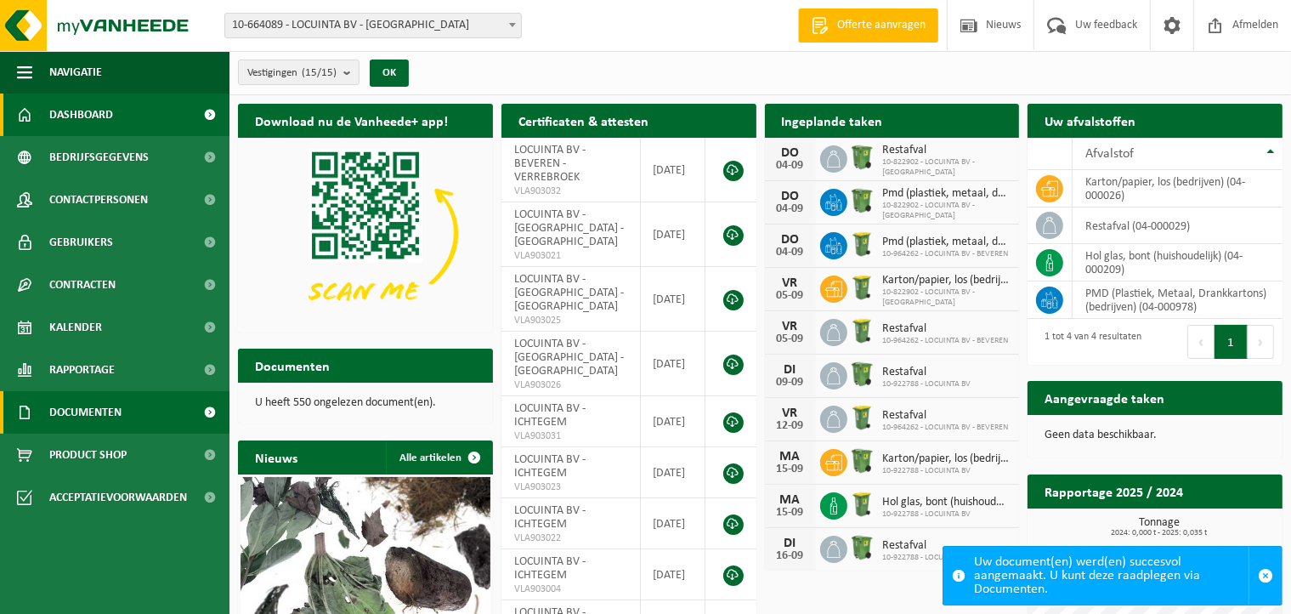
click at [99, 416] on span "Documenten" at bounding box center [85, 412] width 72 height 43
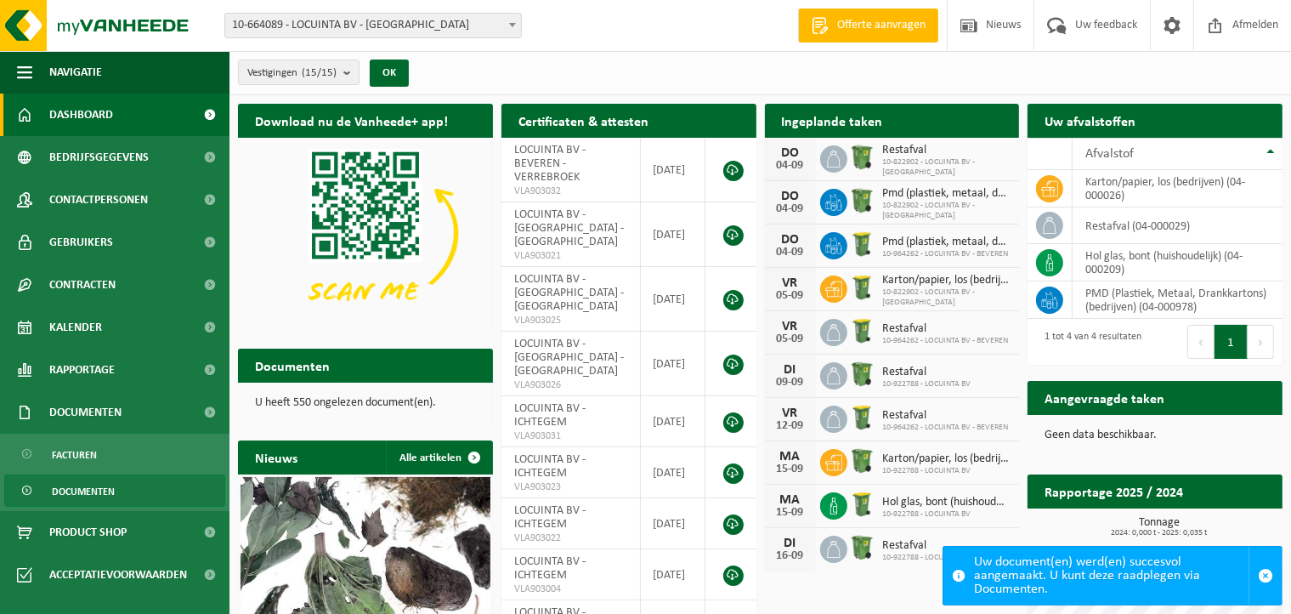
click at [90, 491] on span "Documenten" at bounding box center [83, 491] width 63 height 32
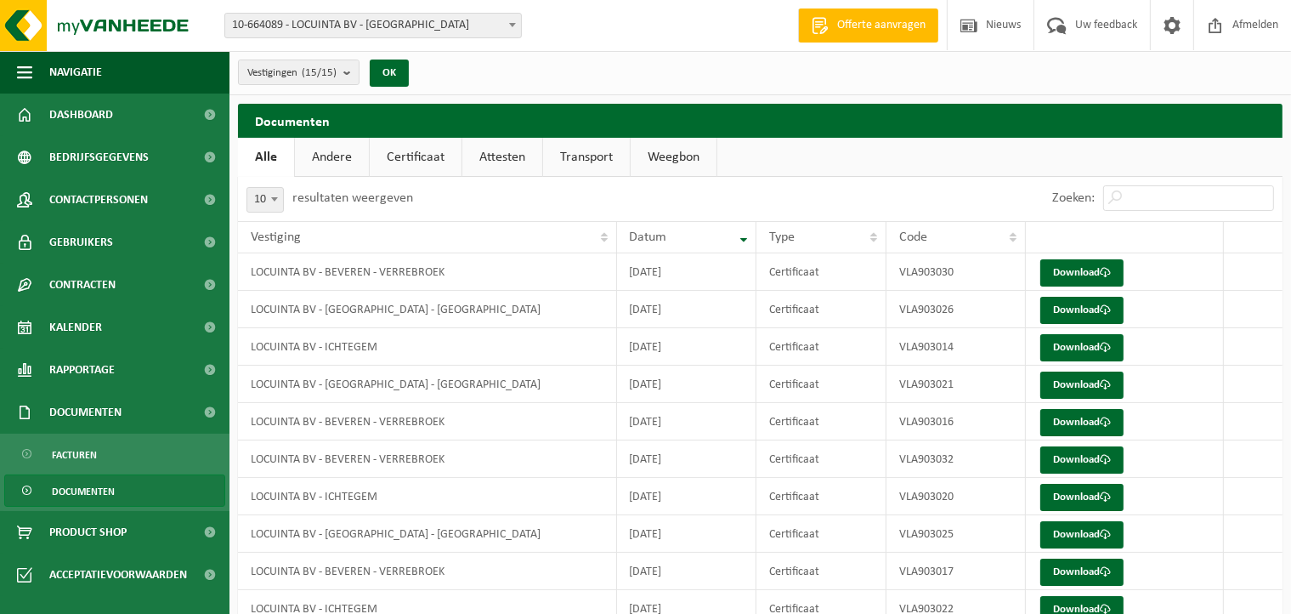
click at [428, 151] on link "Certificaat" at bounding box center [416, 157] width 92 height 39
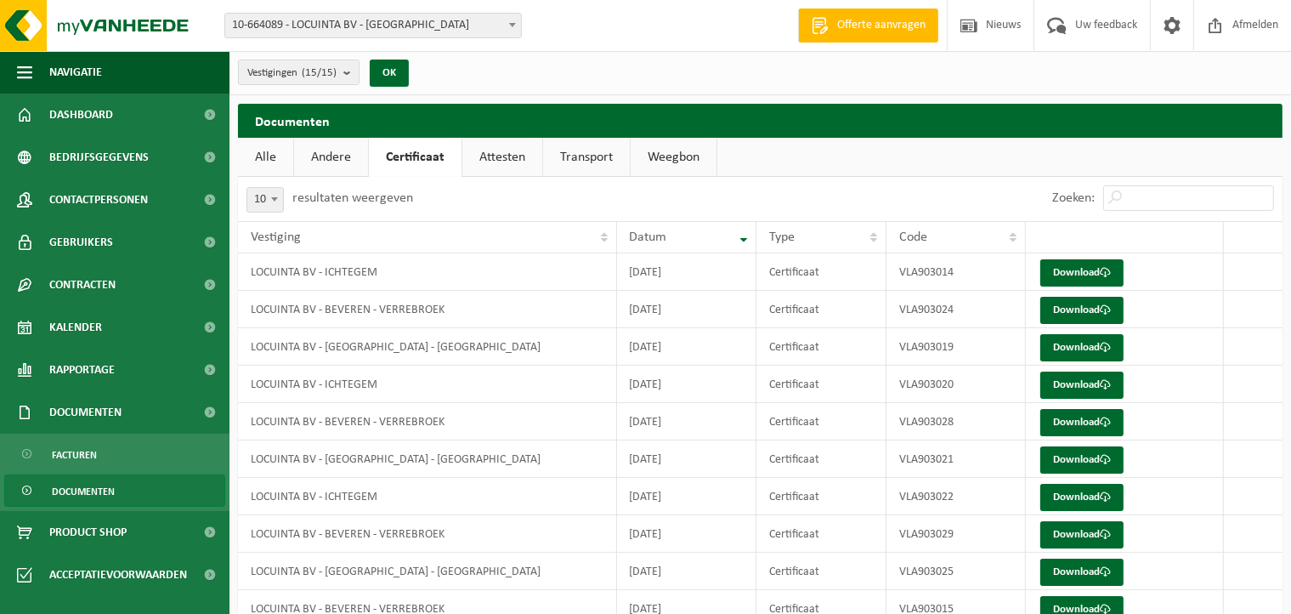
scroll to position [76, 0]
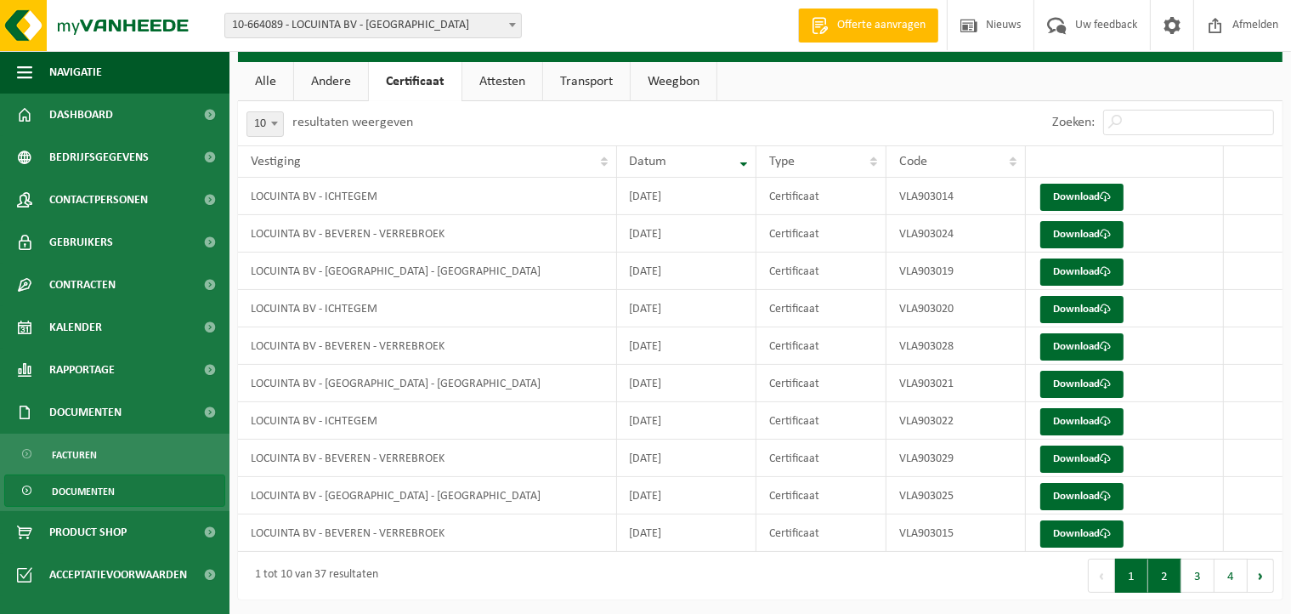
click at [1161, 565] on button "2" at bounding box center [1165, 576] width 33 height 34
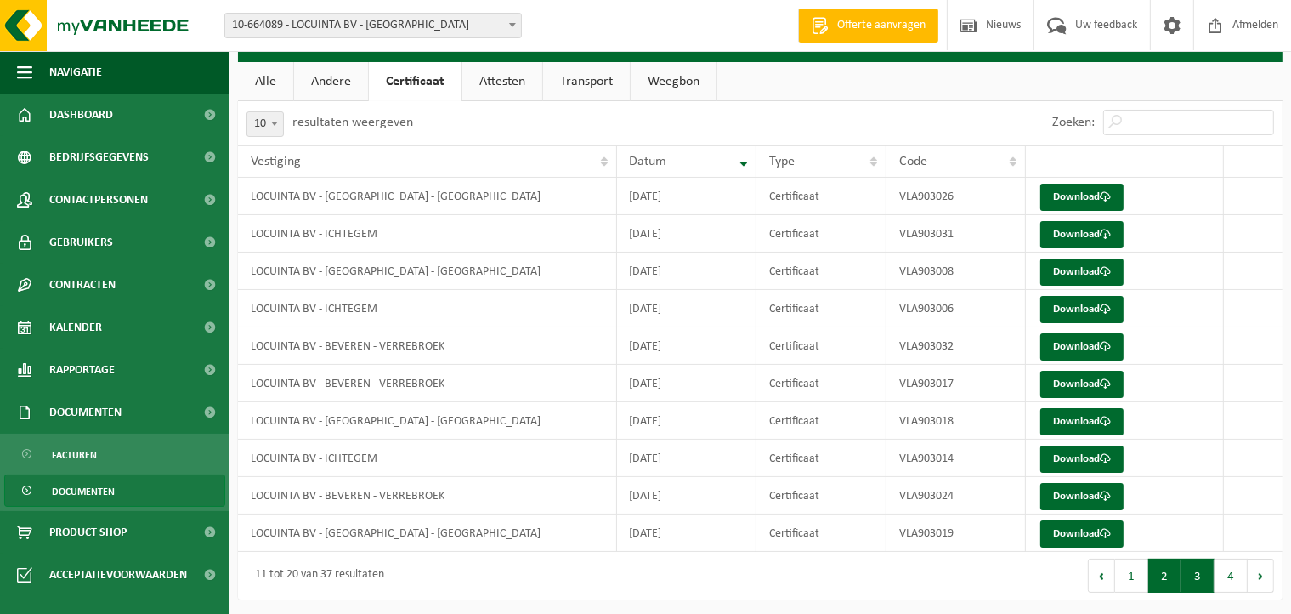
click at [1204, 572] on button "3" at bounding box center [1198, 576] width 33 height 34
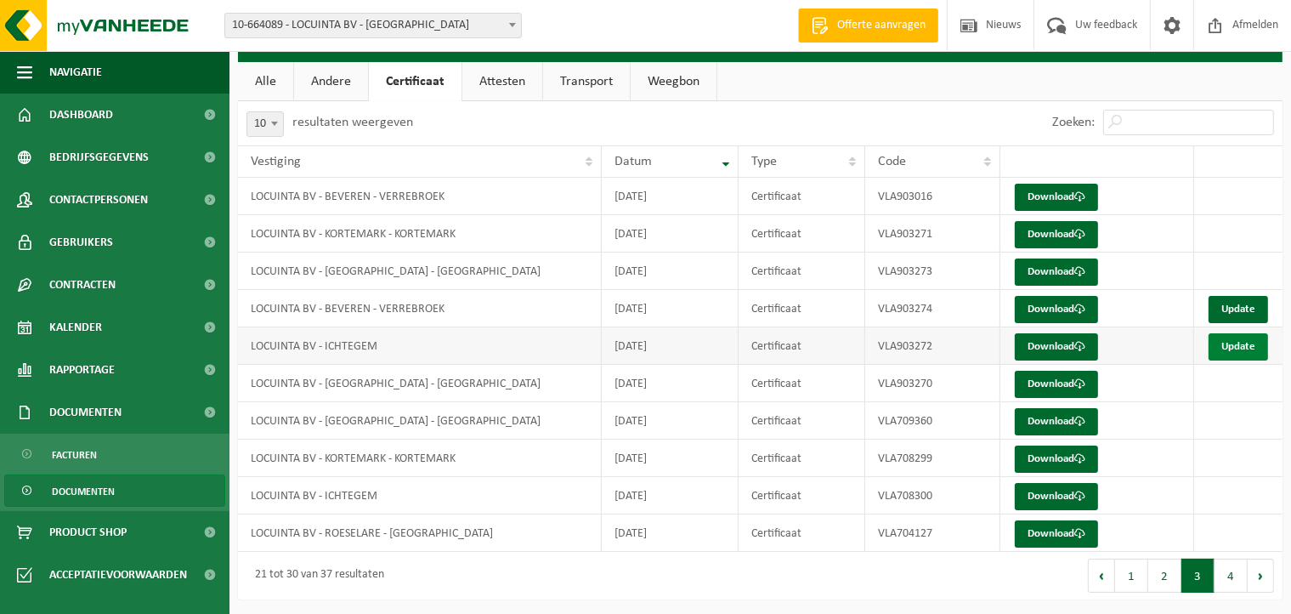
click at [1251, 343] on link "Update" at bounding box center [1239, 346] width 60 height 27
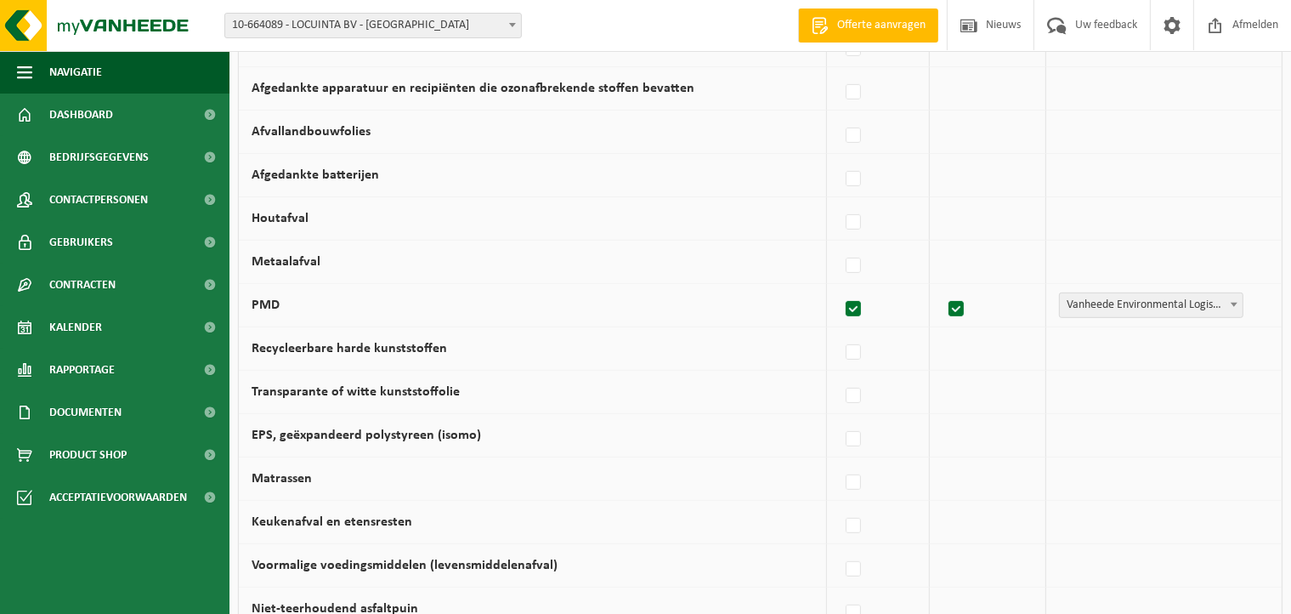
scroll to position [1168, 0]
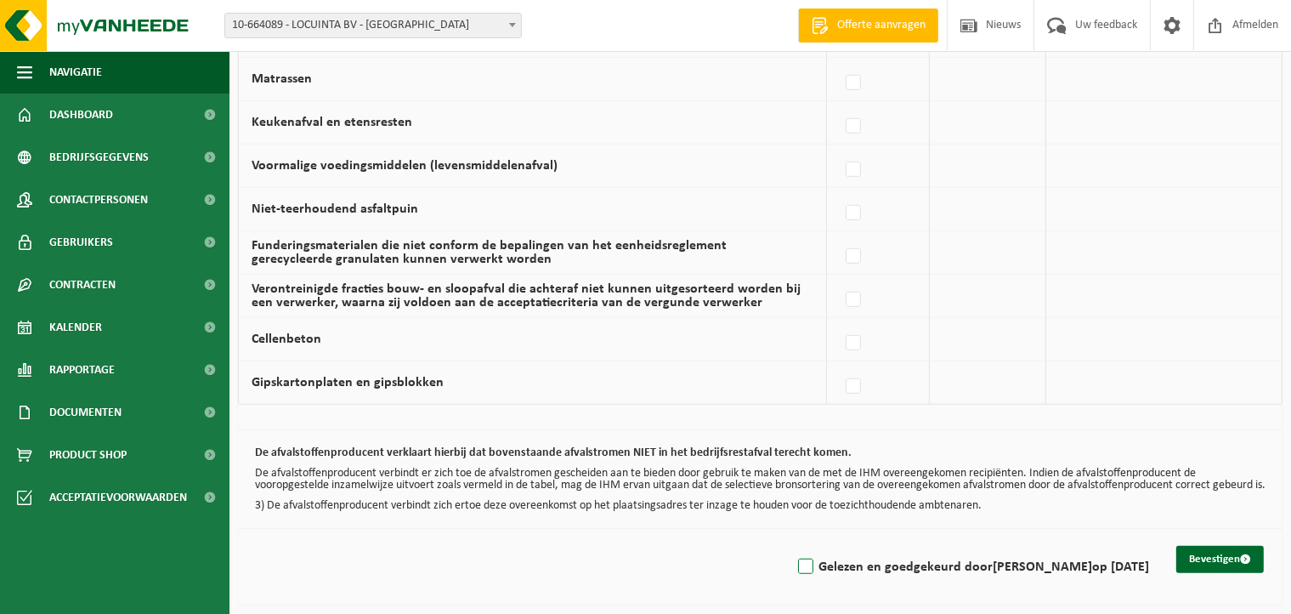
click at [799, 559] on label "Gelezen en goedgekeurd door DIETER DECROIX op 04/09/25" at bounding box center [972, 567] width 355 height 26
click at [792, 546] on input "Gelezen en goedgekeurd door DIETER DECROIX op 04/09/25" at bounding box center [792, 545] width 1 height 1
checkbox input "true"
click at [1240, 552] on button "Bevestigen" at bounding box center [1221, 559] width 88 height 27
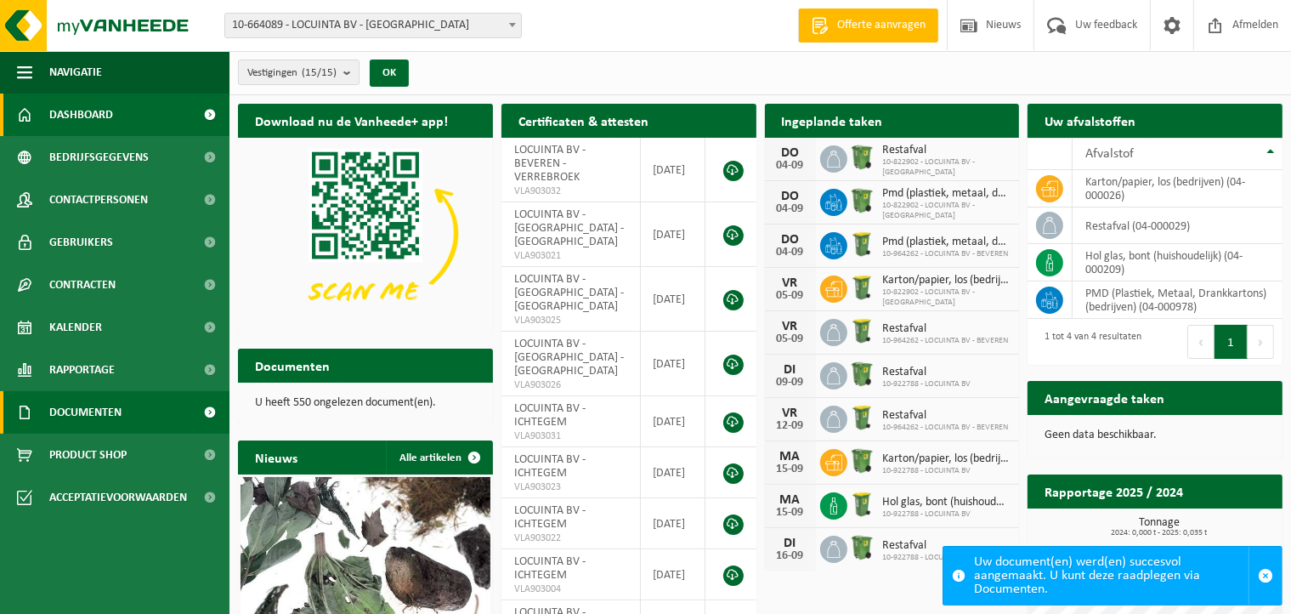
click at [88, 423] on span "Documenten" at bounding box center [85, 412] width 72 height 43
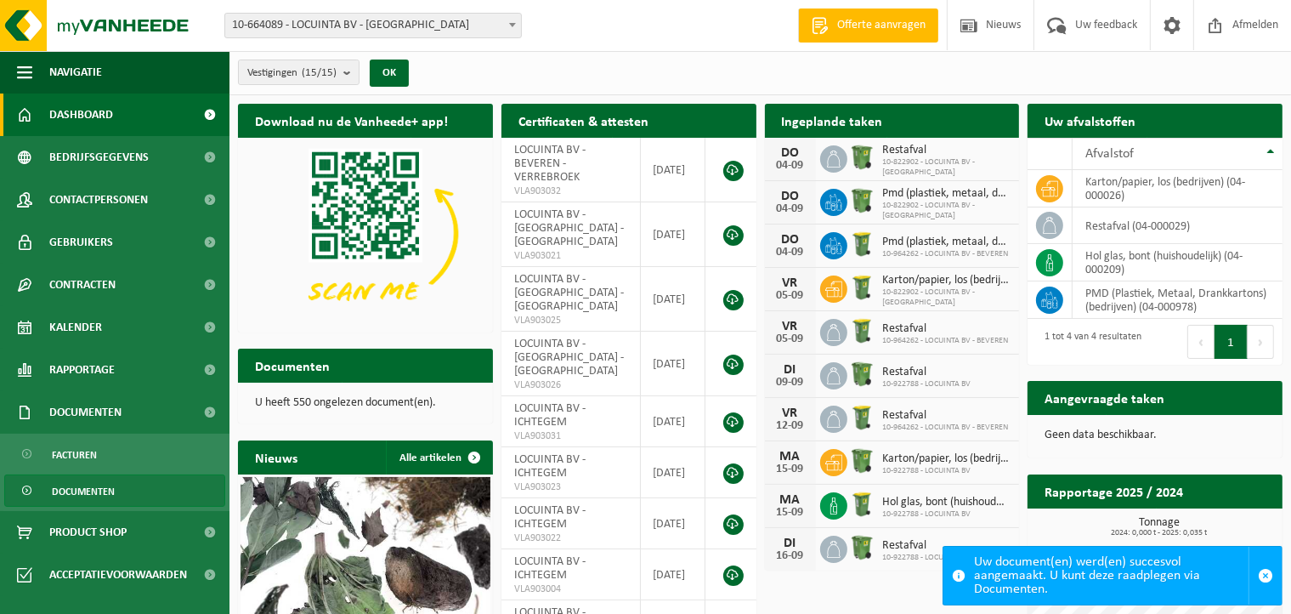
click at [108, 495] on span "Documenten" at bounding box center [83, 491] width 63 height 32
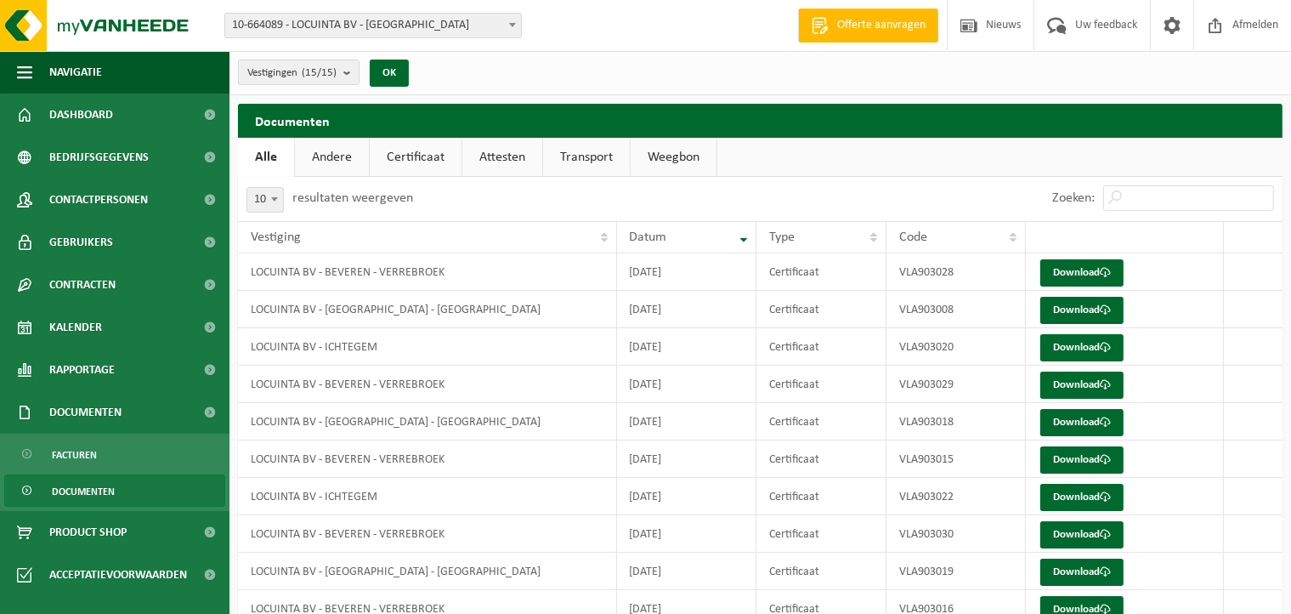
scroll to position [76, 0]
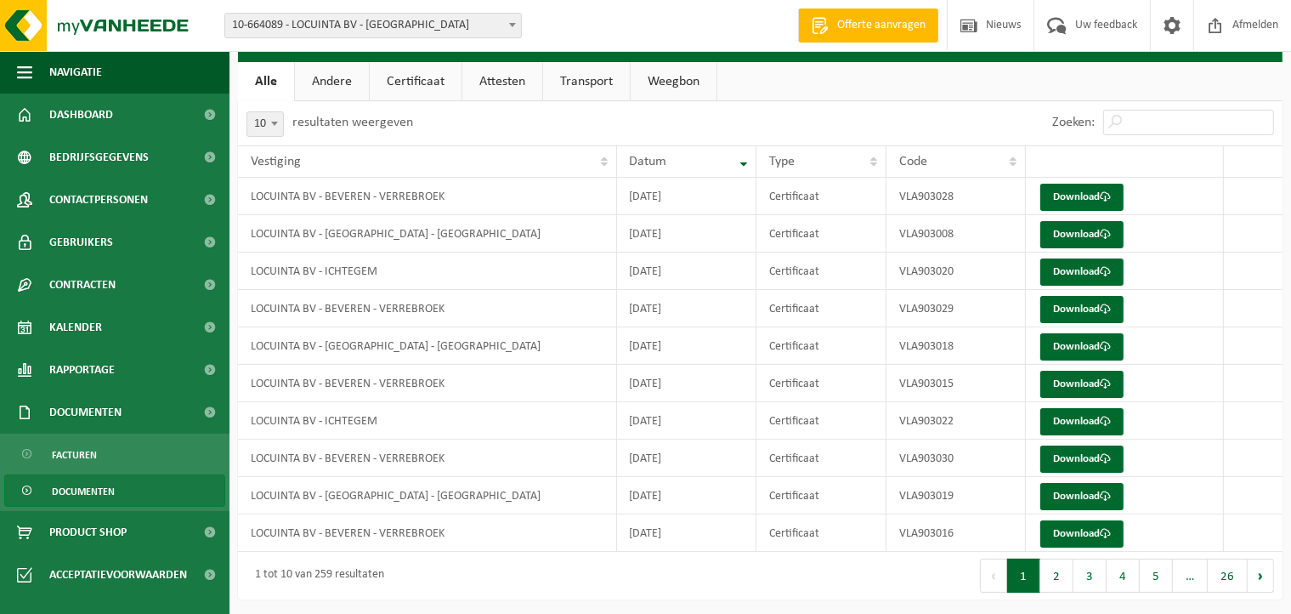
click at [334, 80] on link "Andere" at bounding box center [332, 81] width 74 height 39
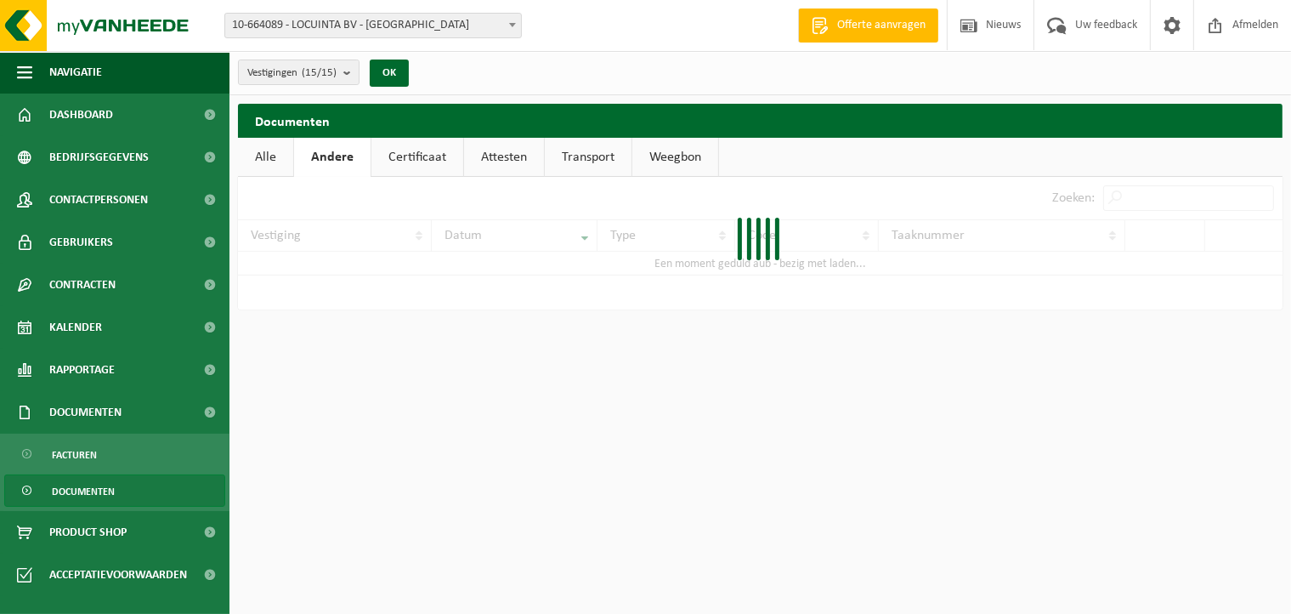
scroll to position [0, 0]
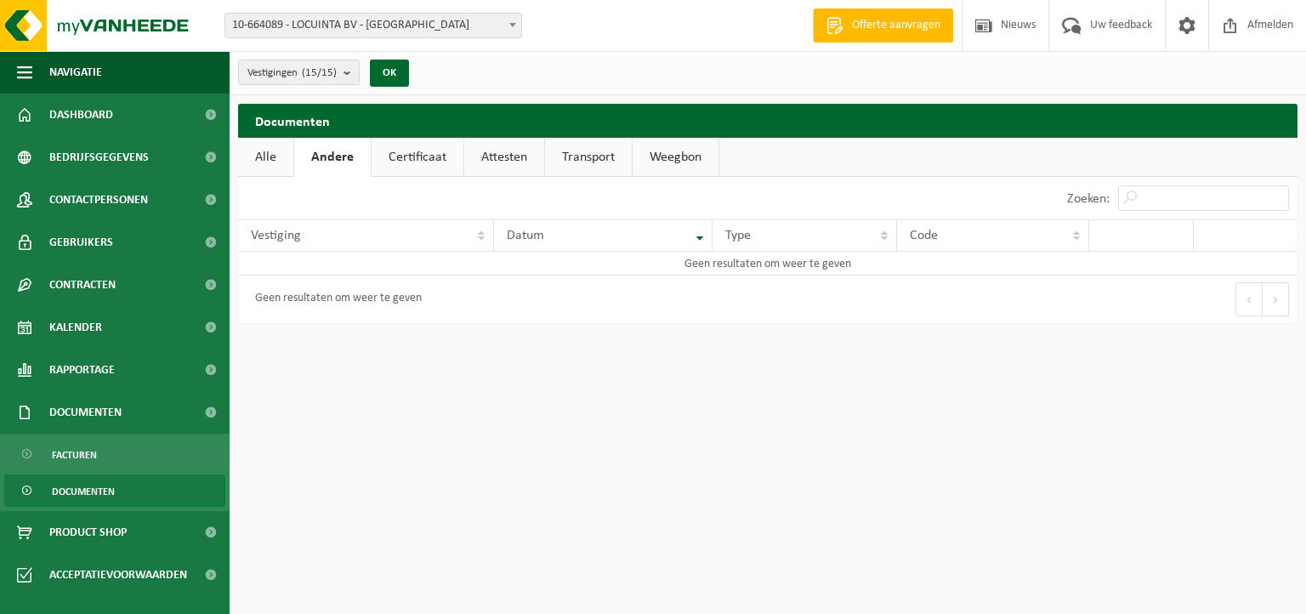
click at [407, 161] on link "Certificaat" at bounding box center [418, 157] width 92 height 39
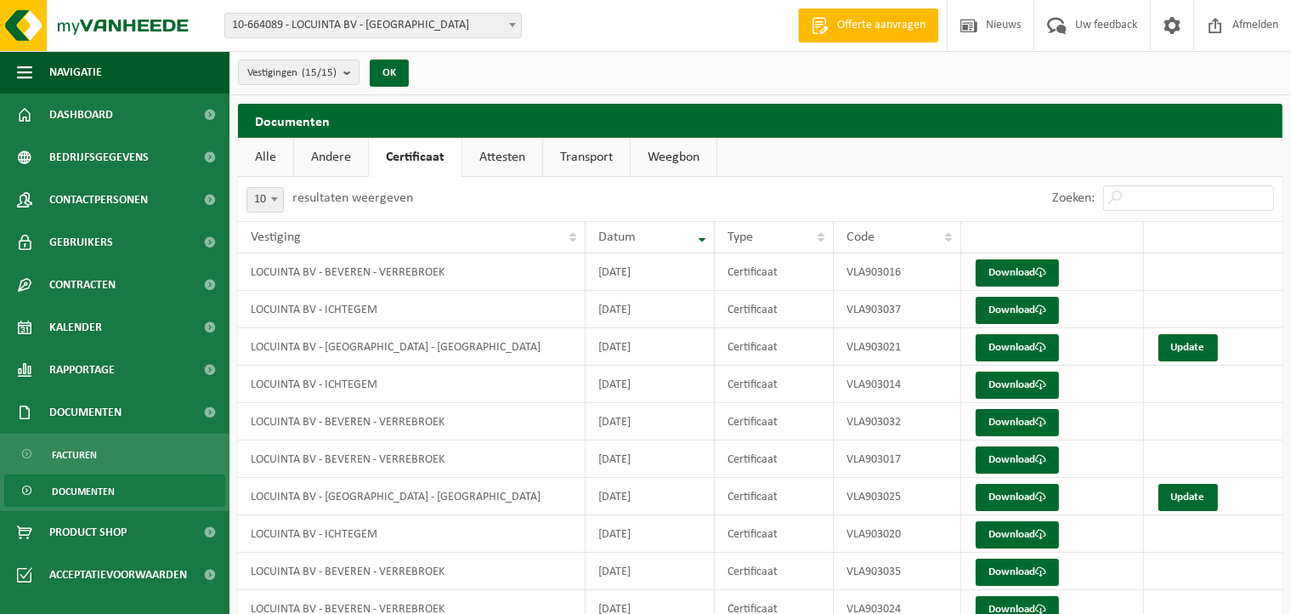
scroll to position [76, 0]
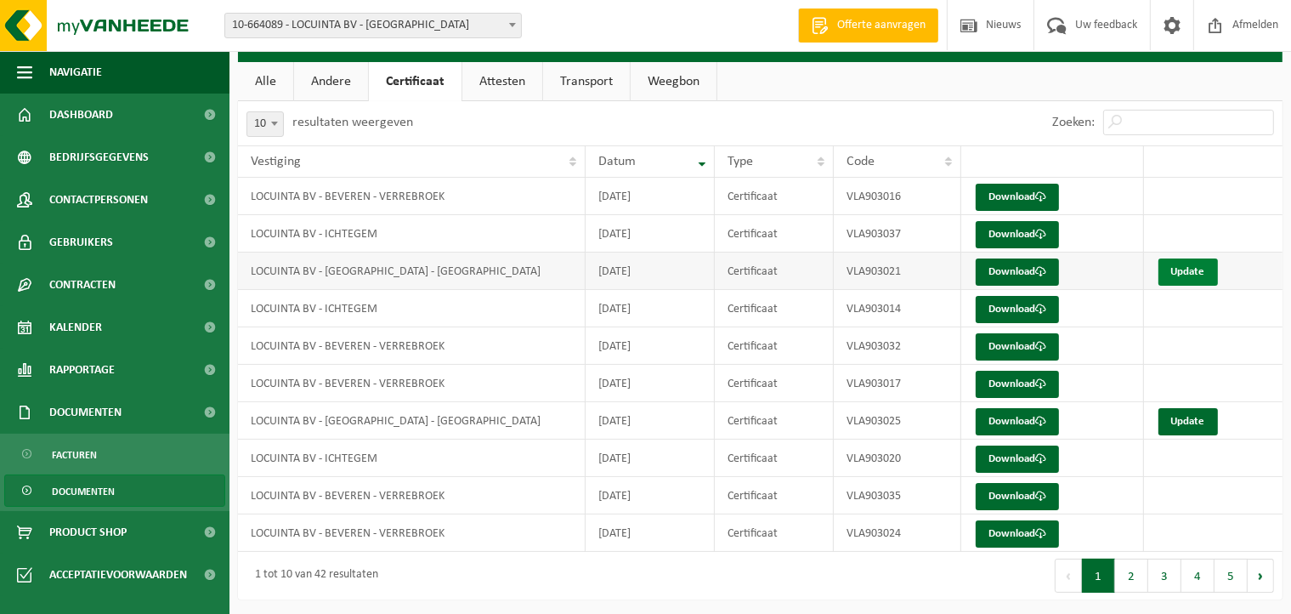
click at [1181, 262] on link "Update" at bounding box center [1189, 271] width 60 height 27
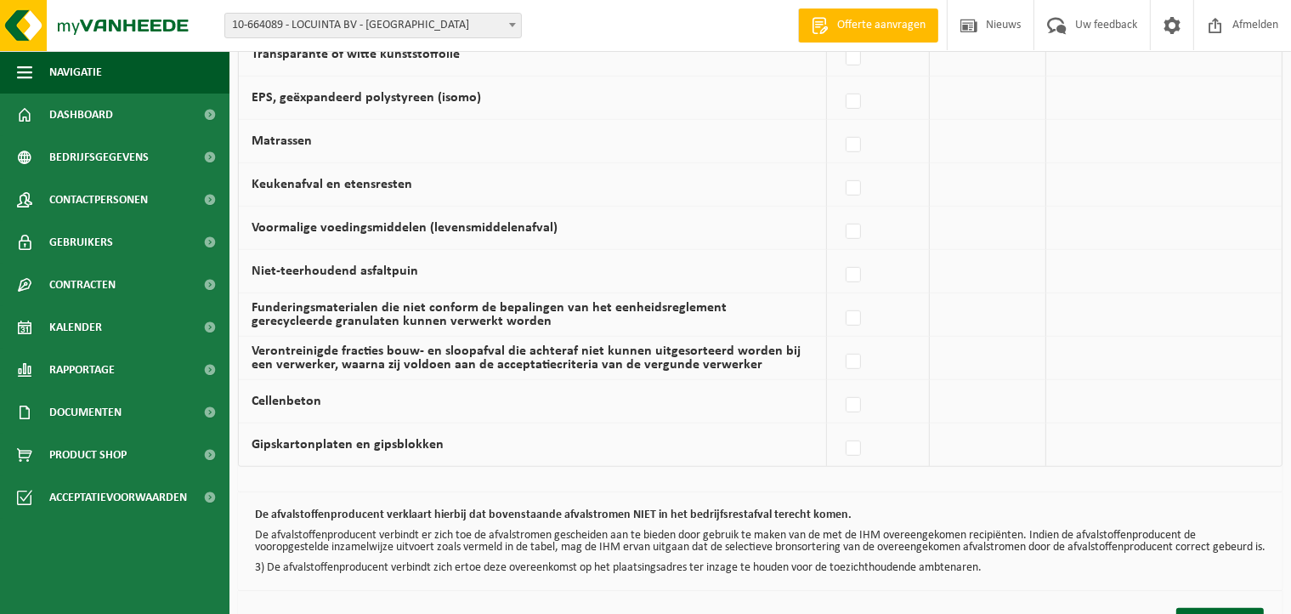
scroll to position [1168, 0]
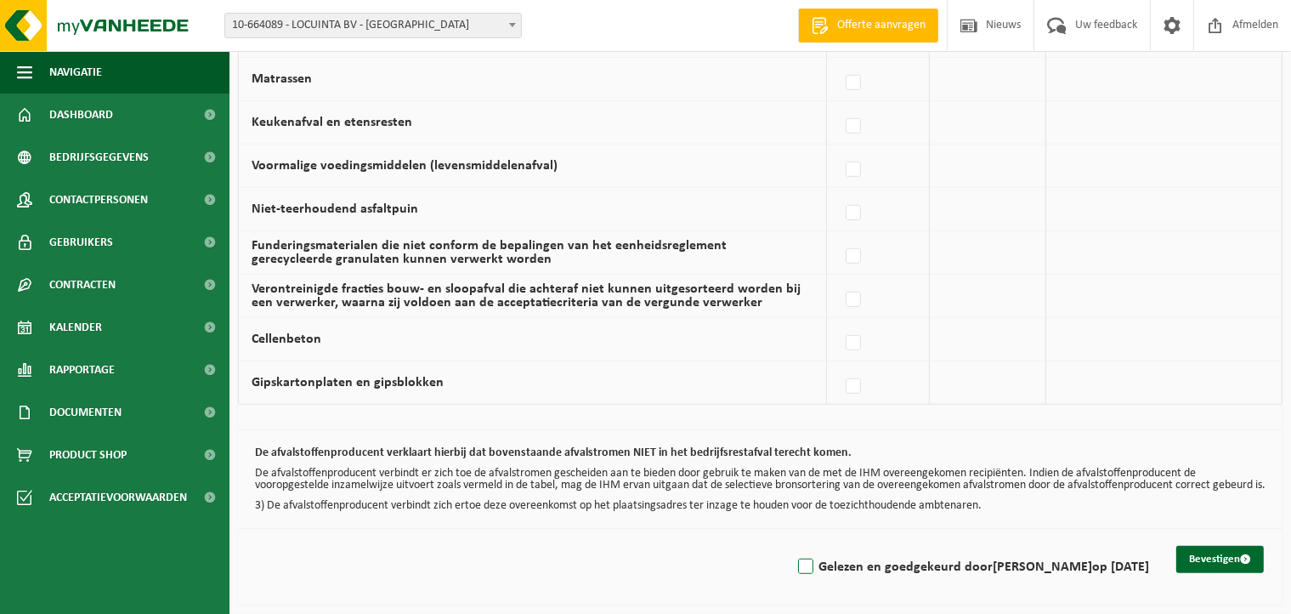
click at [798, 572] on label "Gelezen en goedgekeurd door [PERSON_NAME] op [DATE]" at bounding box center [972, 567] width 355 height 26
click at [792, 546] on input "Gelezen en goedgekeurd door [PERSON_NAME] op [DATE]" at bounding box center [792, 545] width 1 height 1
checkbox input "true"
click at [1229, 557] on button "Bevestigen" at bounding box center [1221, 559] width 88 height 27
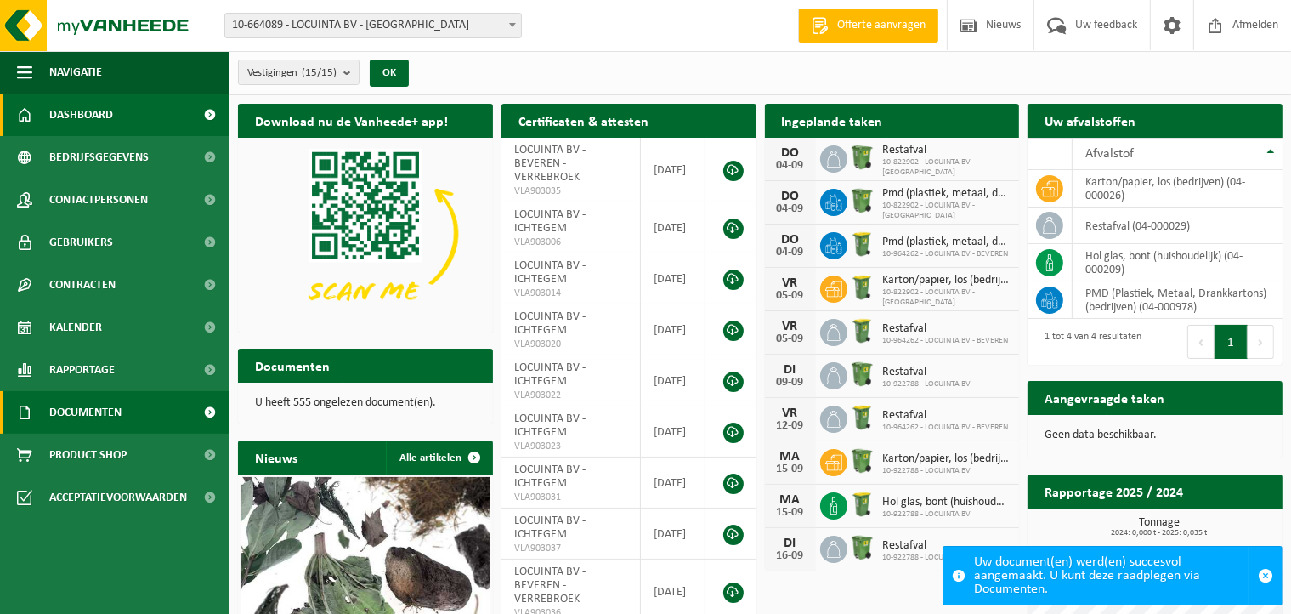
click at [117, 417] on span "Documenten" at bounding box center [85, 412] width 72 height 43
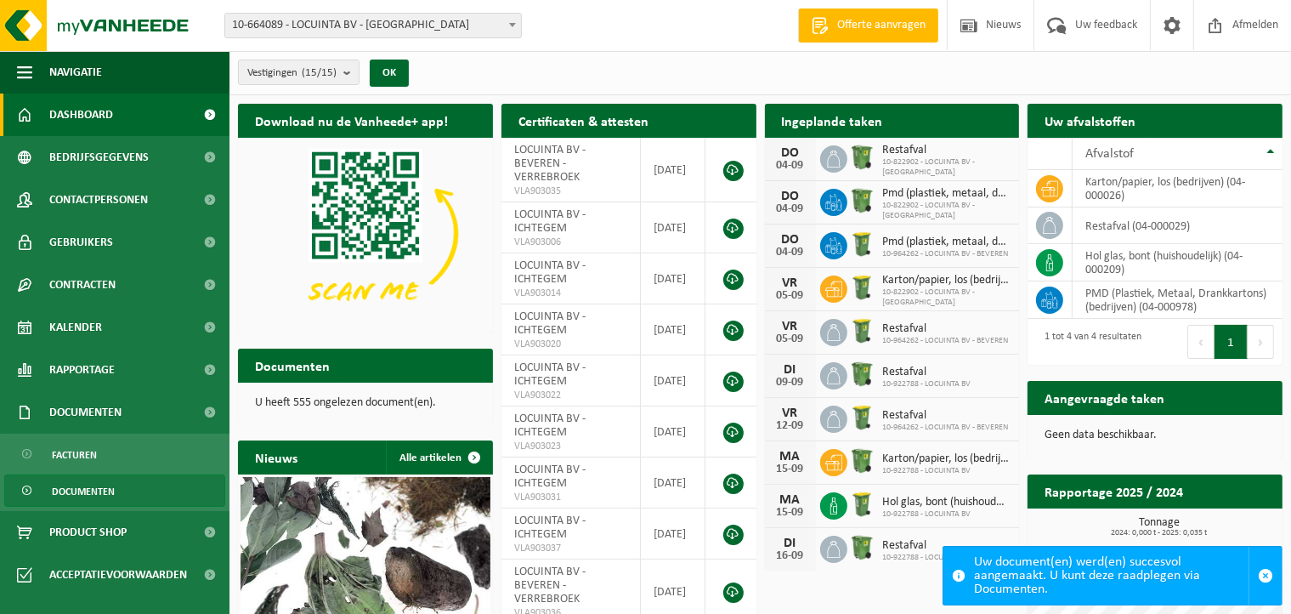
click at [119, 486] on link "Documenten" at bounding box center [114, 490] width 221 height 32
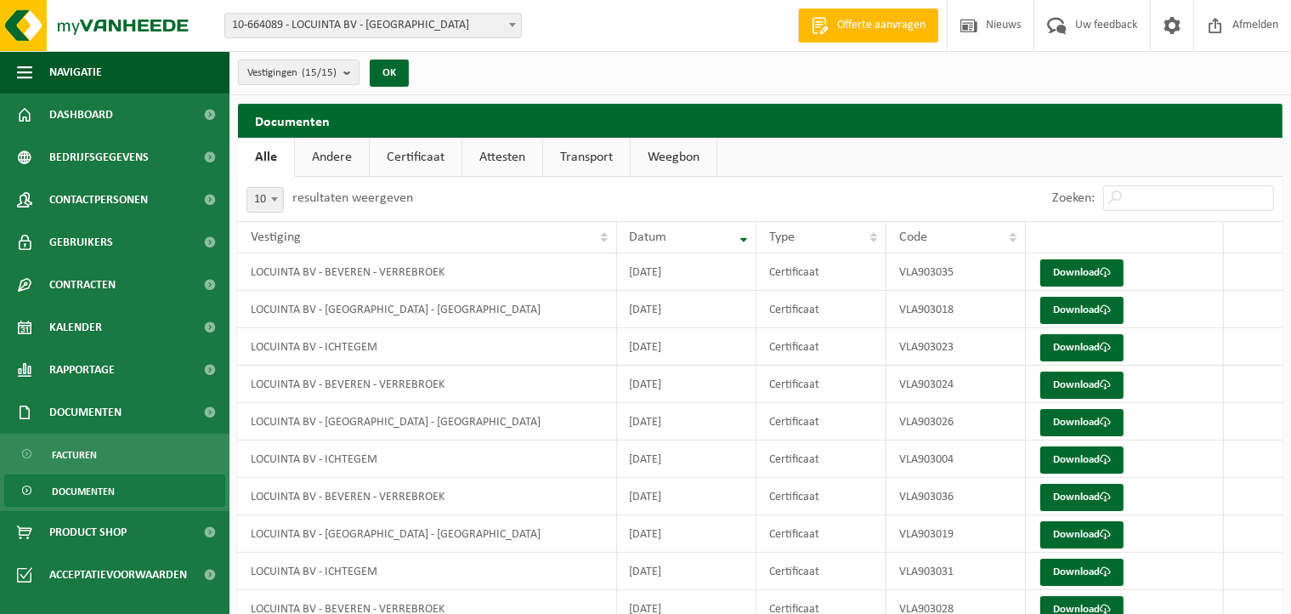
scroll to position [76, 0]
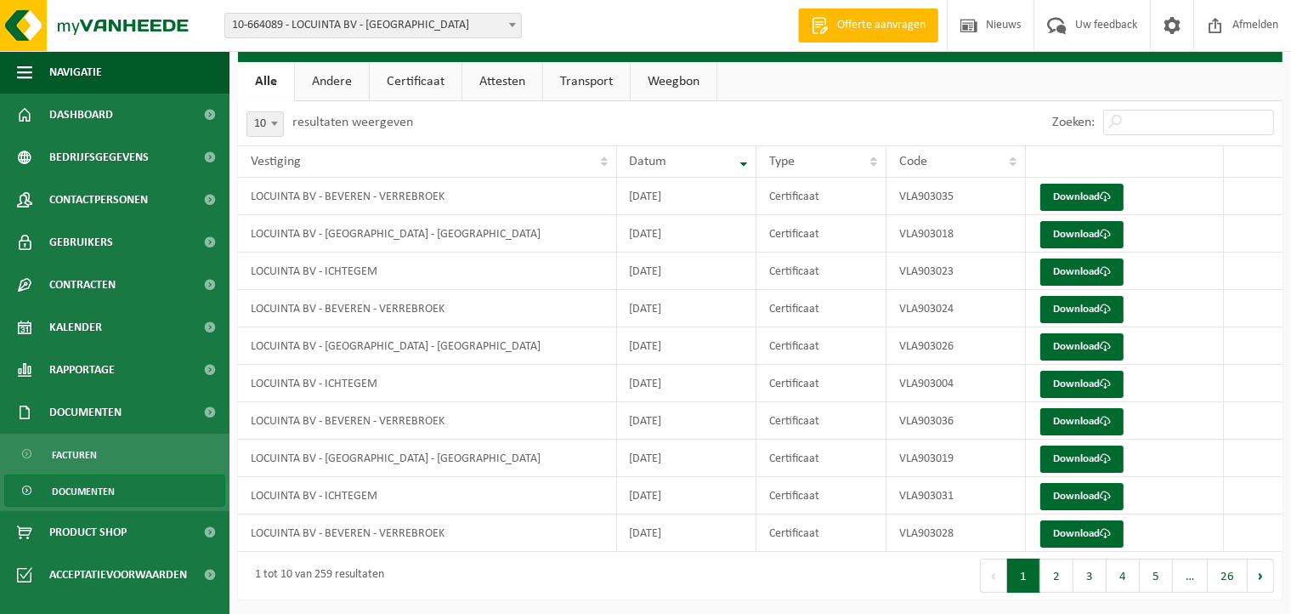
click at [417, 78] on link "Certificaat" at bounding box center [416, 81] width 92 height 39
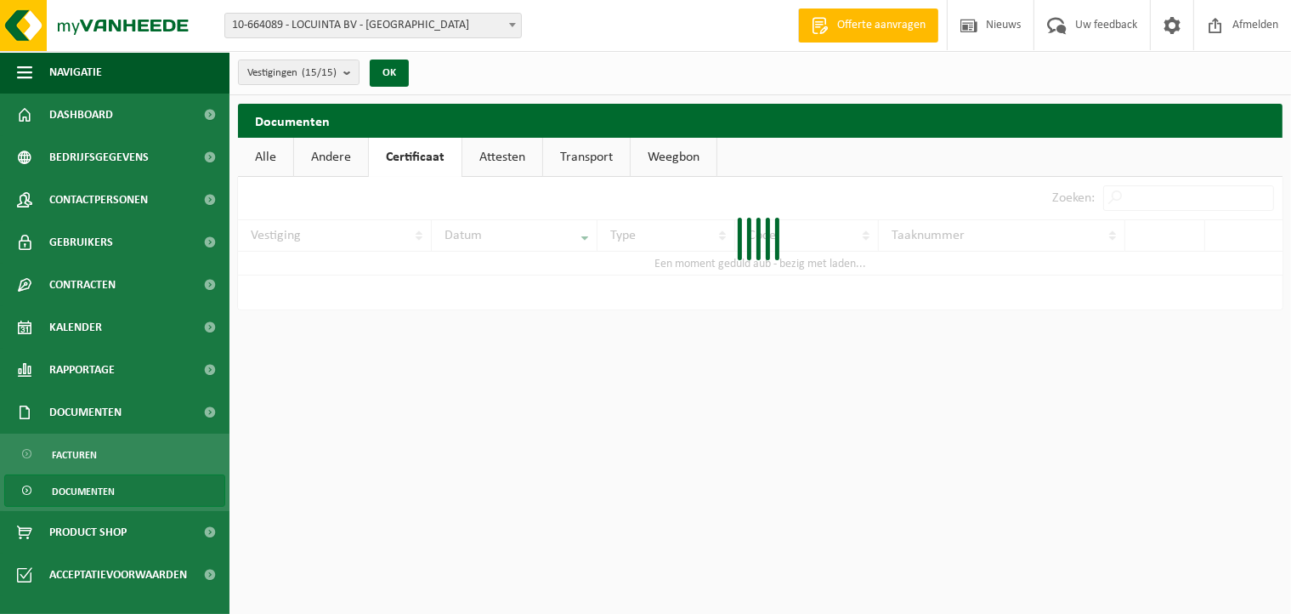
scroll to position [0, 0]
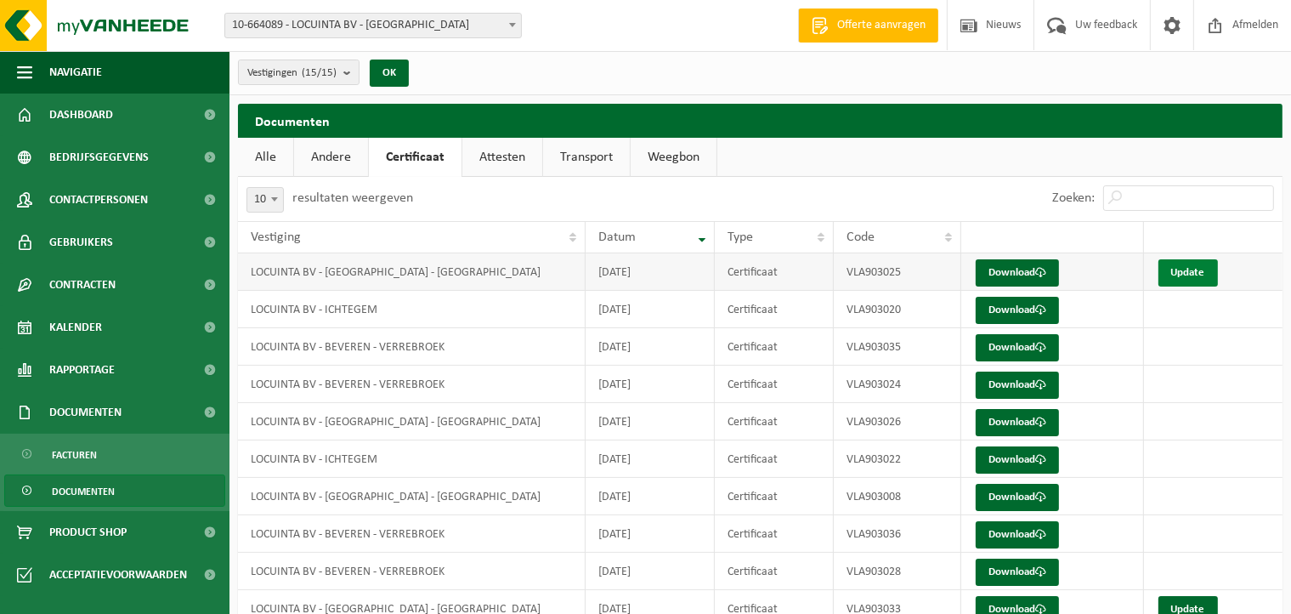
click at [1184, 274] on link "Update" at bounding box center [1189, 272] width 60 height 27
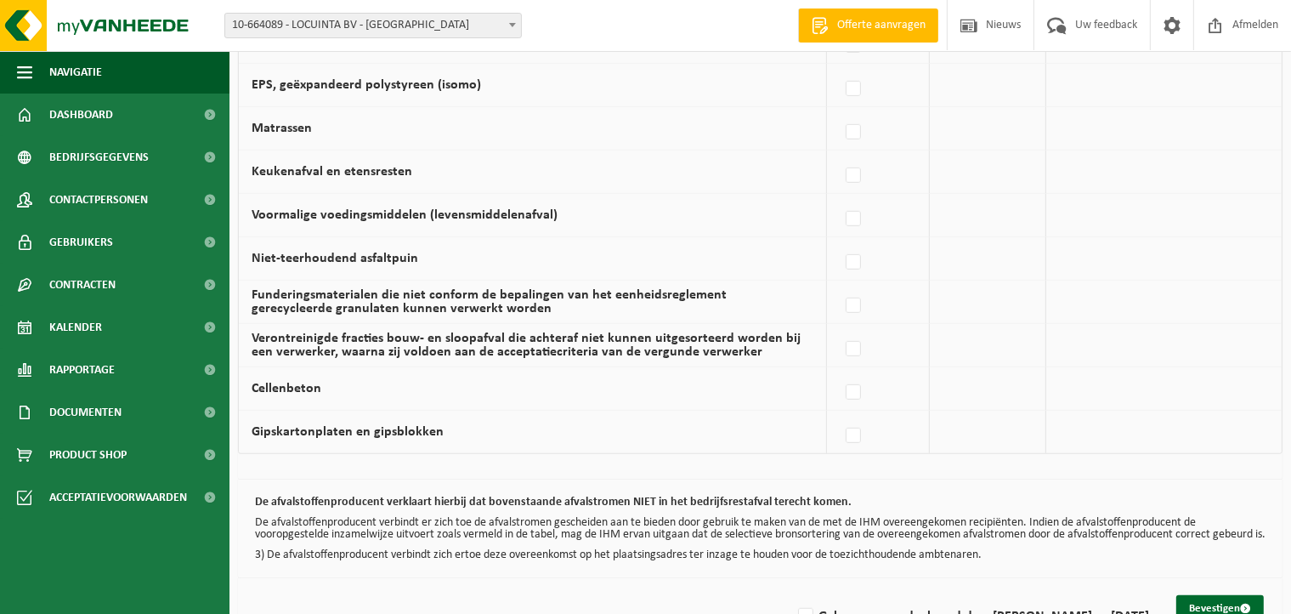
scroll to position [1168, 0]
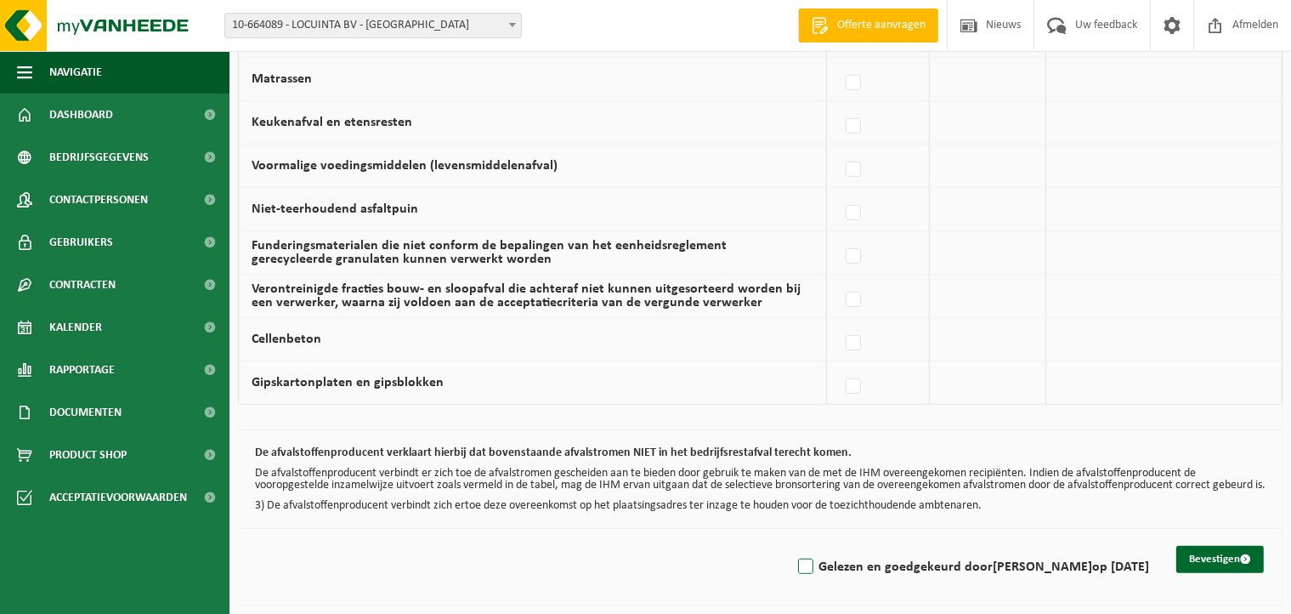
click at [795, 564] on label "Gelezen en goedgekeurd door DIETER DECROIX op 04/09/25" at bounding box center [972, 567] width 355 height 26
click at [792, 546] on input "Gelezen en goedgekeurd door DIETER DECROIX op 04/09/25" at bounding box center [792, 545] width 1 height 1
checkbox input "true"
click at [1261, 555] on button "Bevestigen" at bounding box center [1221, 559] width 88 height 27
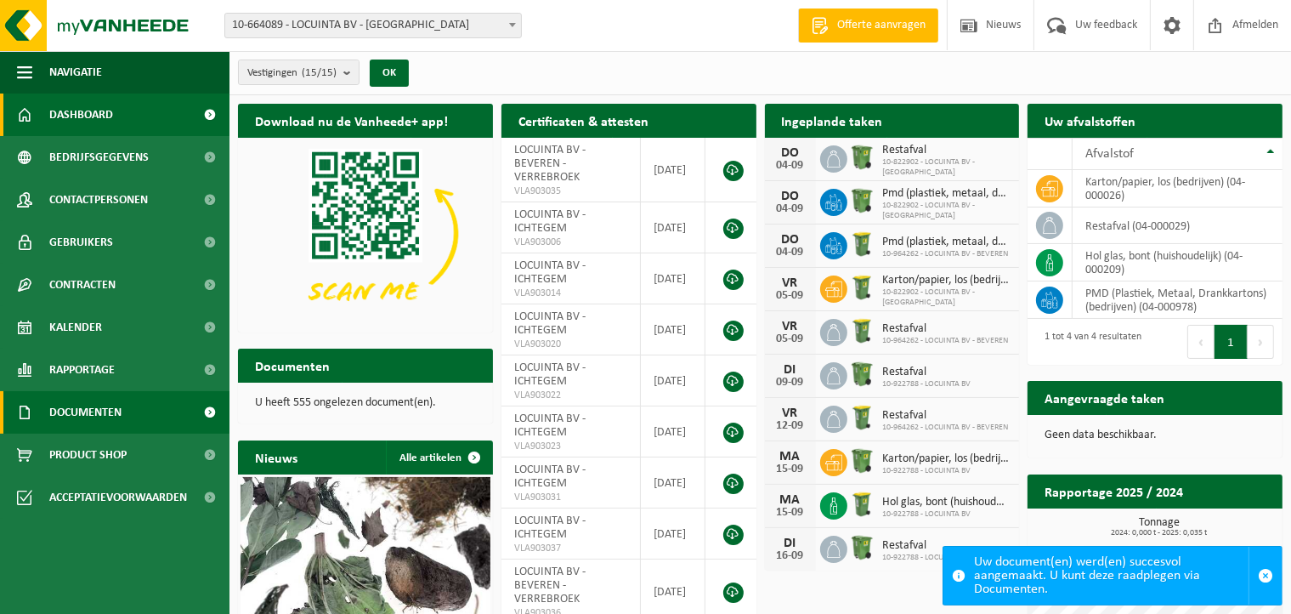
click at [54, 409] on span "Documenten" at bounding box center [85, 412] width 72 height 43
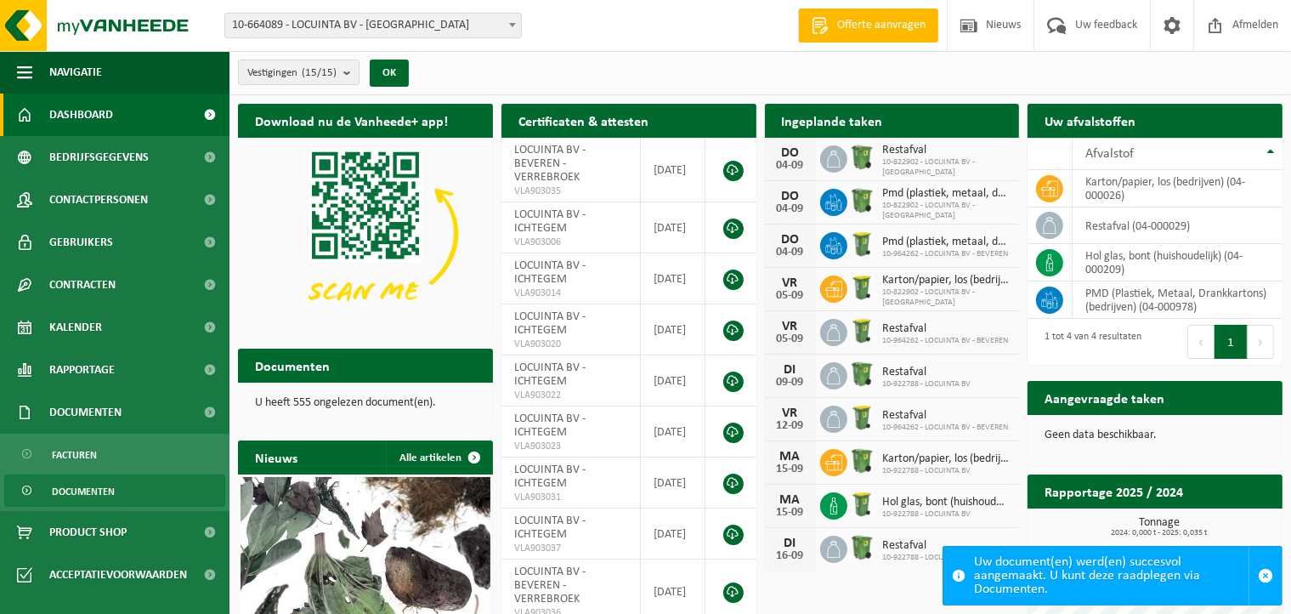
click at [129, 488] on link "Documenten" at bounding box center [114, 490] width 221 height 32
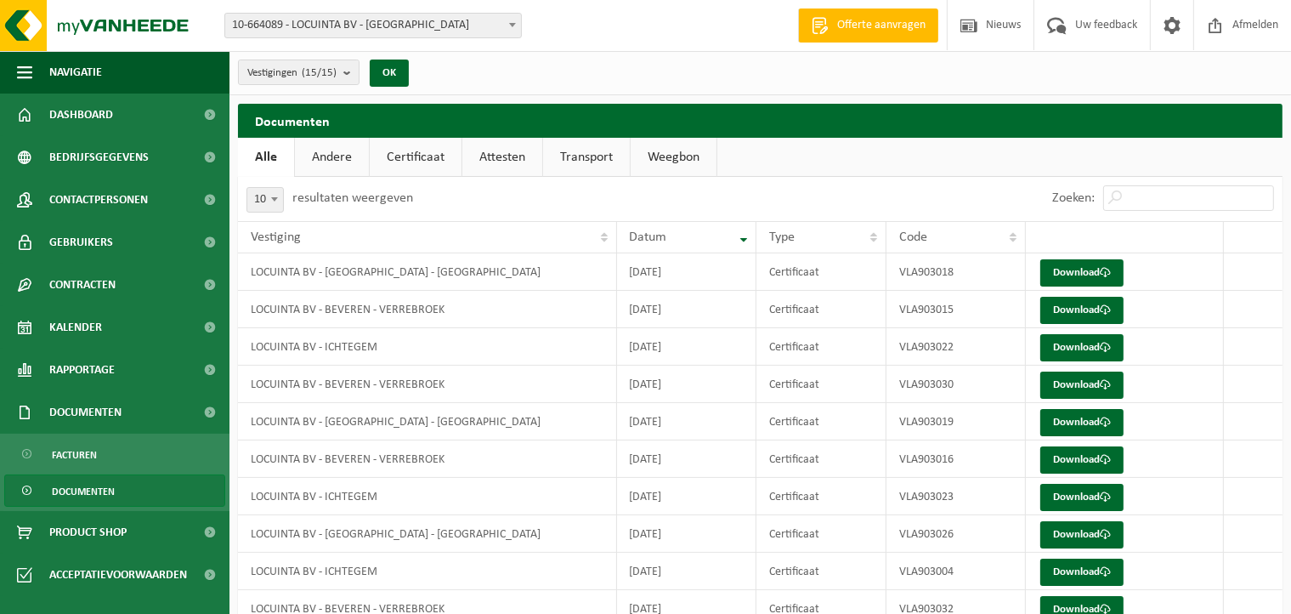
click at [437, 164] on link "Certificaat" at bounding box center [416, 157] width 92 height 39
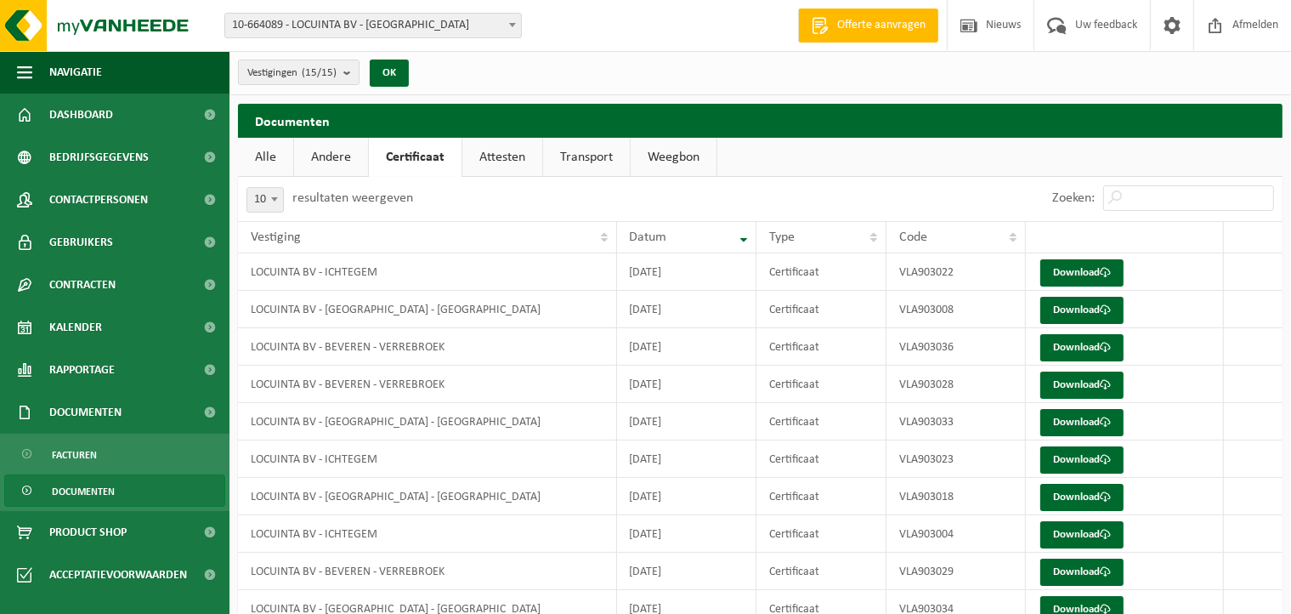
scroll to position [76, 0]
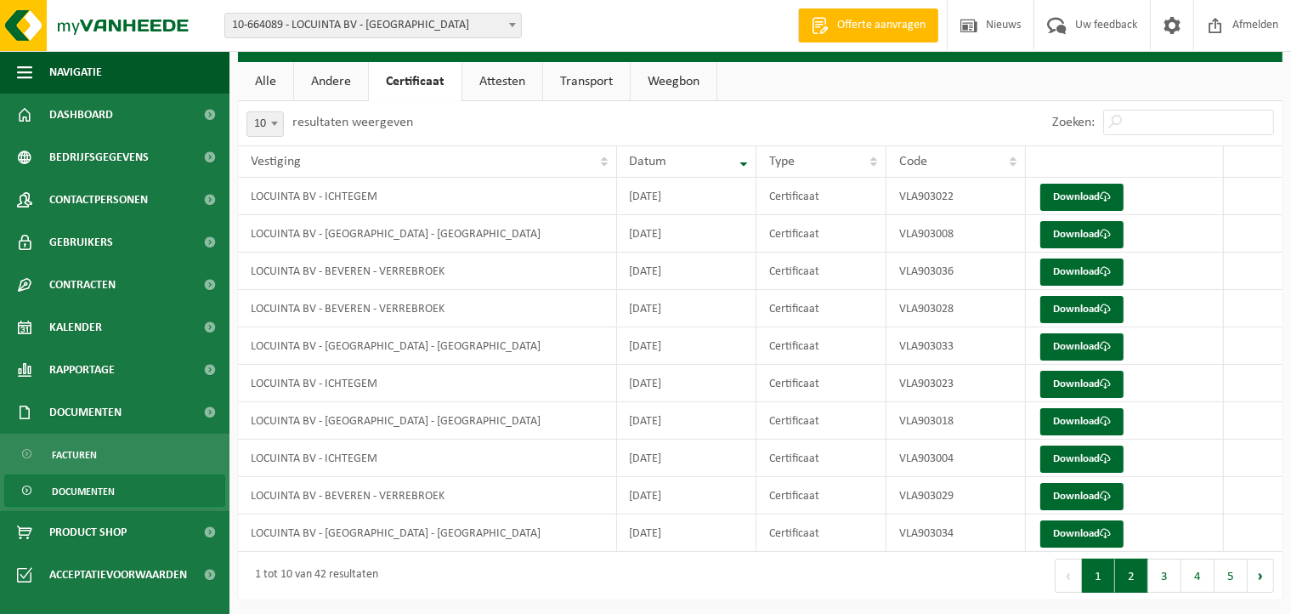
click at [1129, 572] on button "2" at bounding box center [1131, 576] width 33 height 34
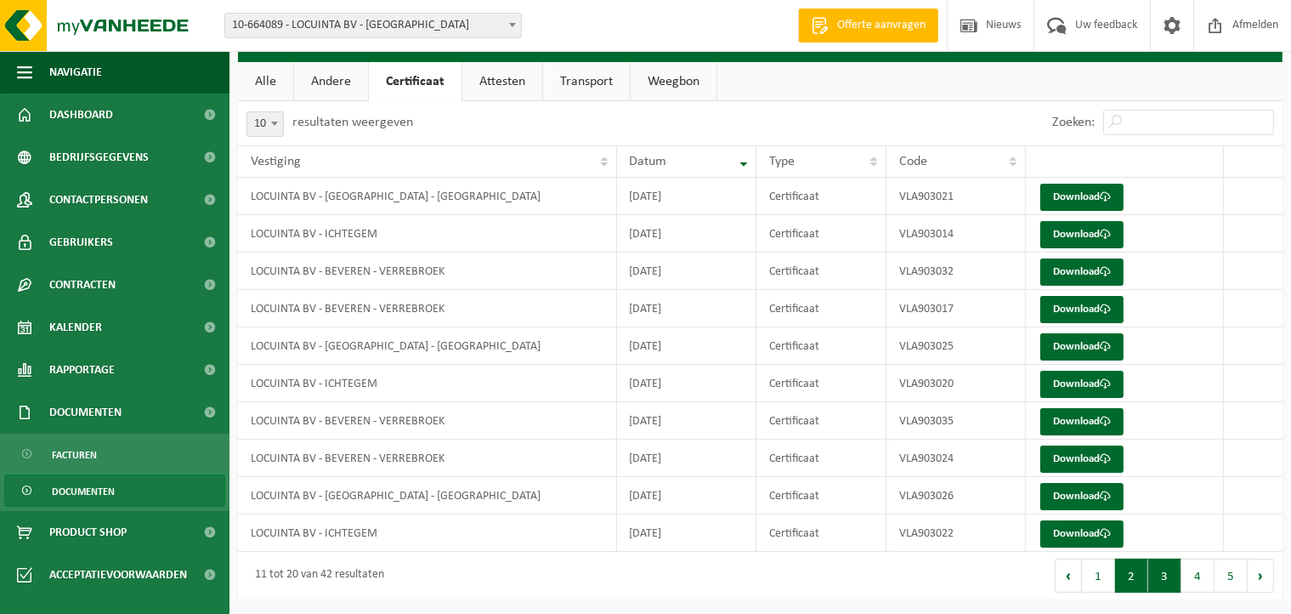
click at [1165, 574] on button "3" at bounding box center [1165, 576] width 33 height 34
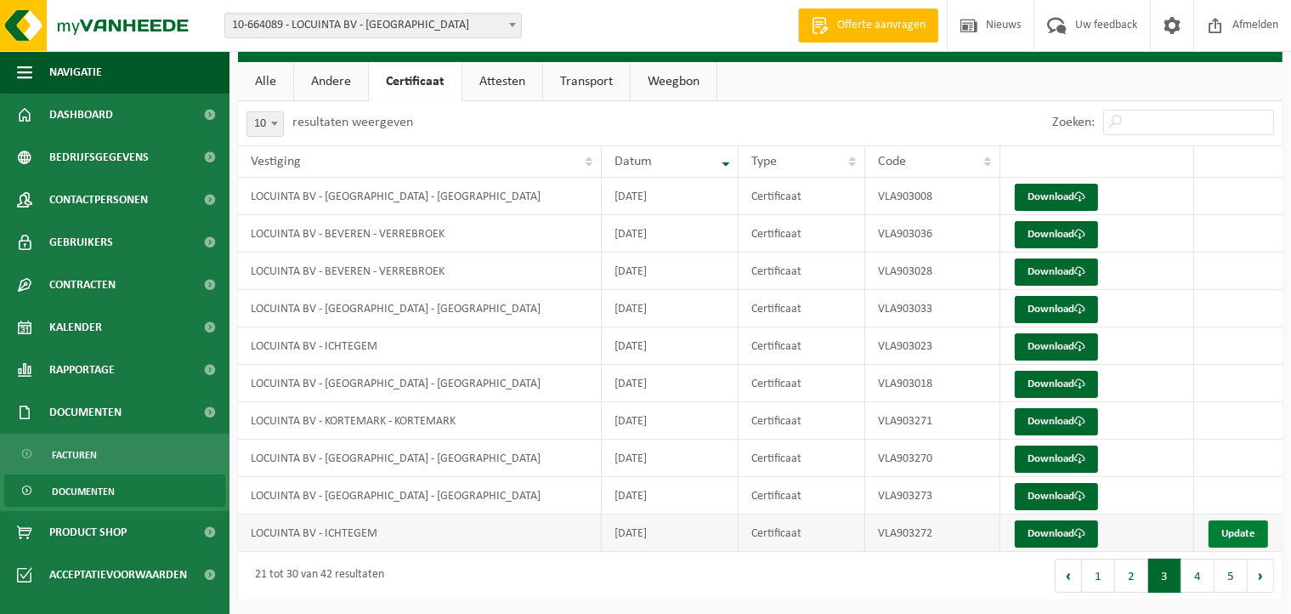
click at [1249, 520] on link "Update" at bounding box center [1239, 533] width 60 height 27
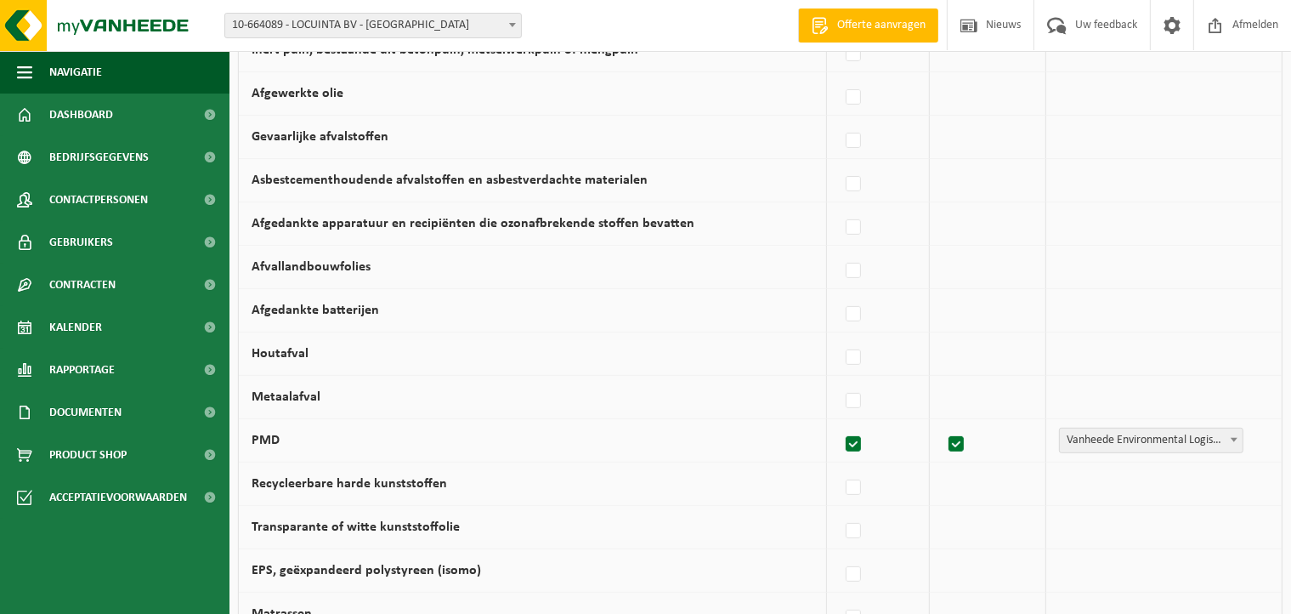
scroll to position [1168, 0]
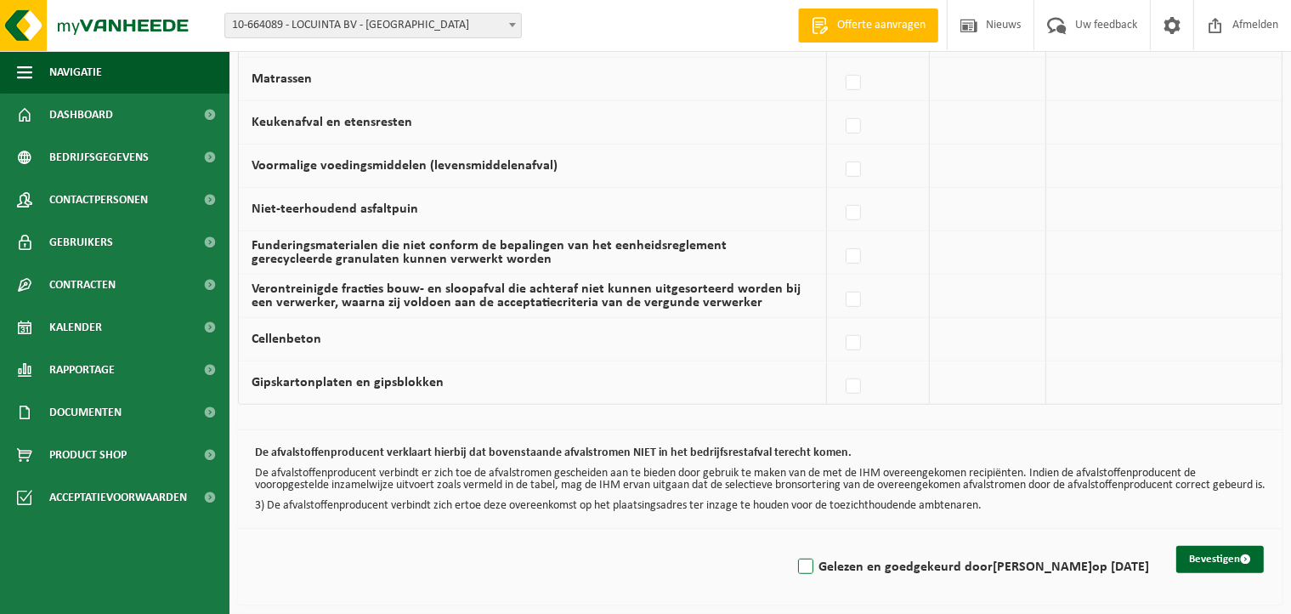
click at [796, 570] on label "Gelezen en goedgekeurd door [PERSON_NAME] op [DATE]" at bounding box center [972, 567] width 355 height 26
click at [792, 546] on input "Gelezen en goedgekeurd door [PERSON_NAME] op [DATE]" at bounding box center [792, 545] width 1 height 1
checkbox input "true"
click at [1220, 562] on button "Bevestigen" at bounding box center [1221, 559] width 88 height 27
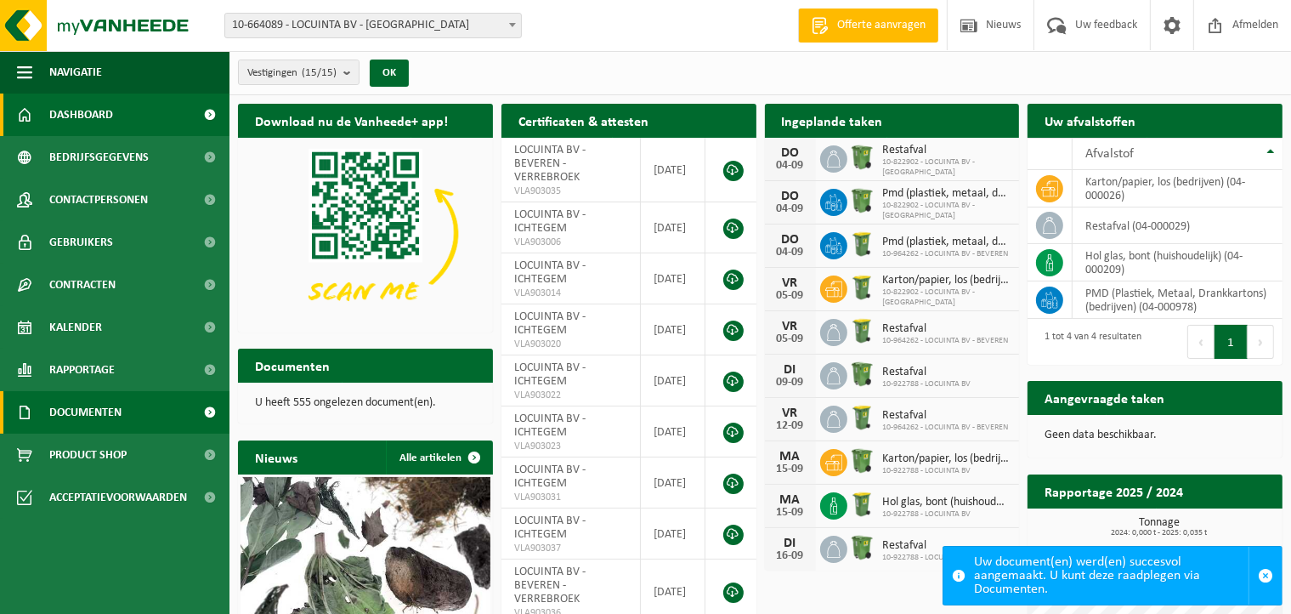
click at [84, 402] on span "Documenten" at bounding box center [85, 412] width 72 height 43
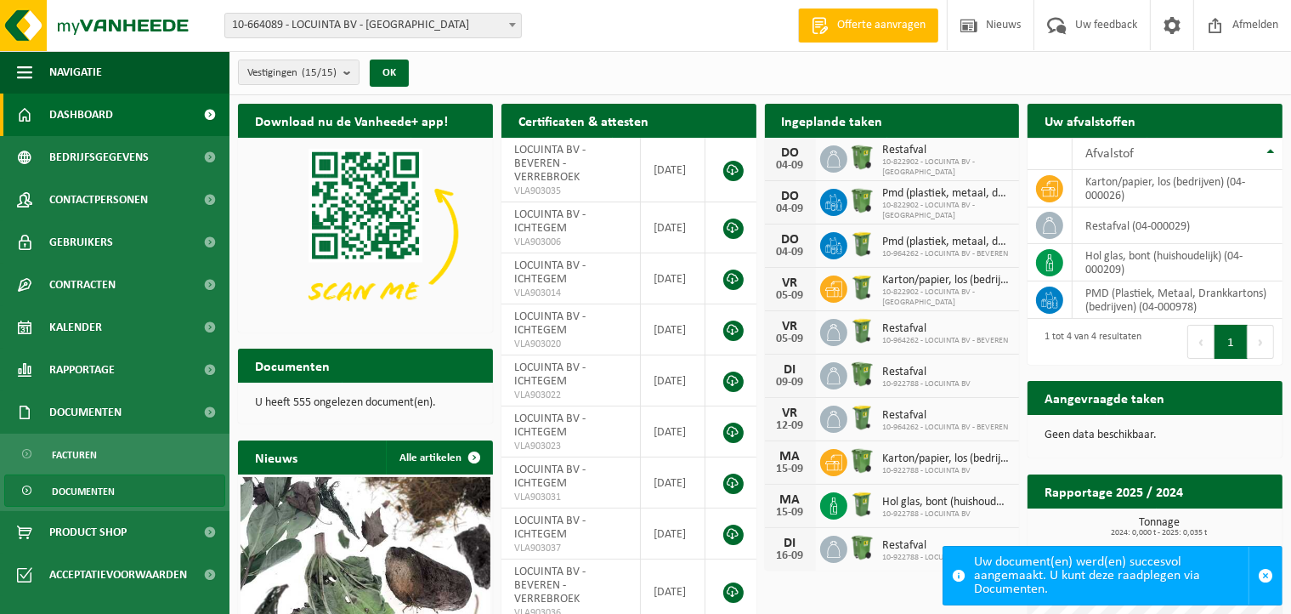
click at [72, 498] on span "Documenten" at bounding box center [83, 491] width 63 height 32
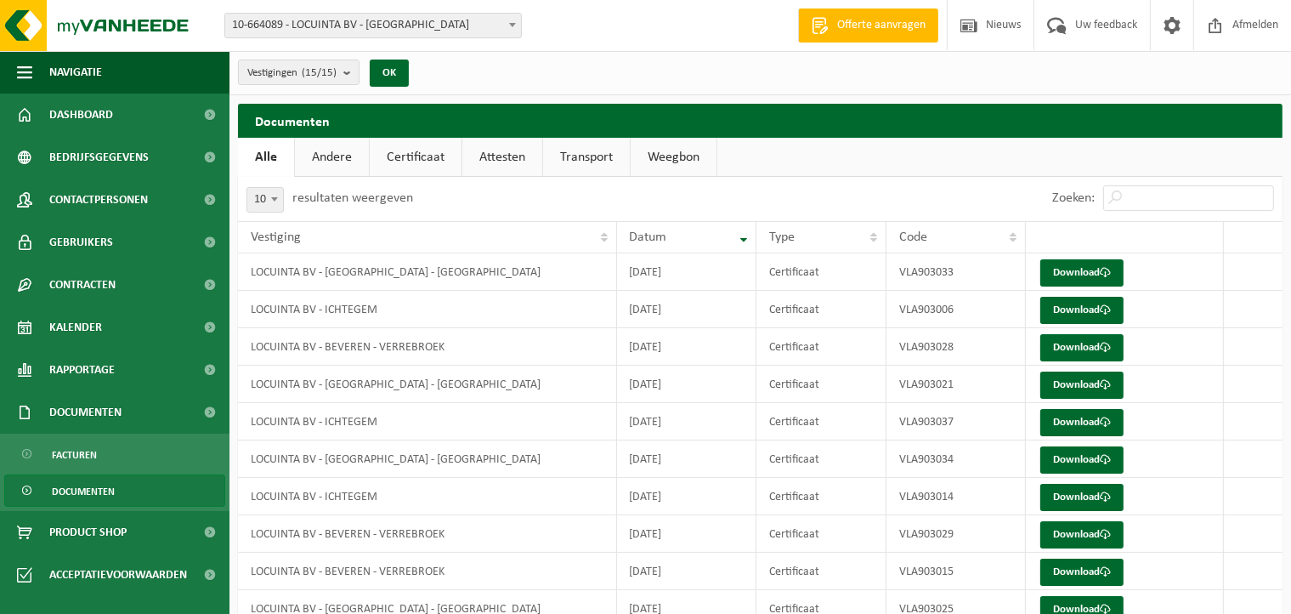
click at [417, 149] on link "Certificaat" at bounding box center [416, 157] width 92 height 39
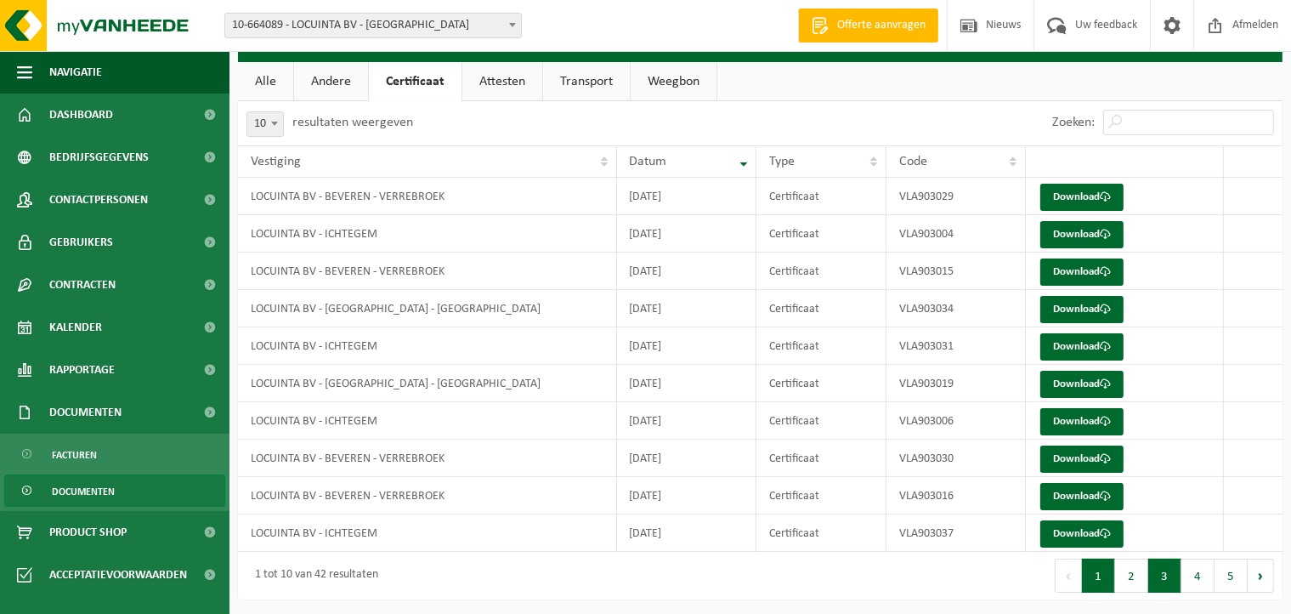
click at [1167, 570] on button "3" at bounding box center [1165, 576] width 33 height 34
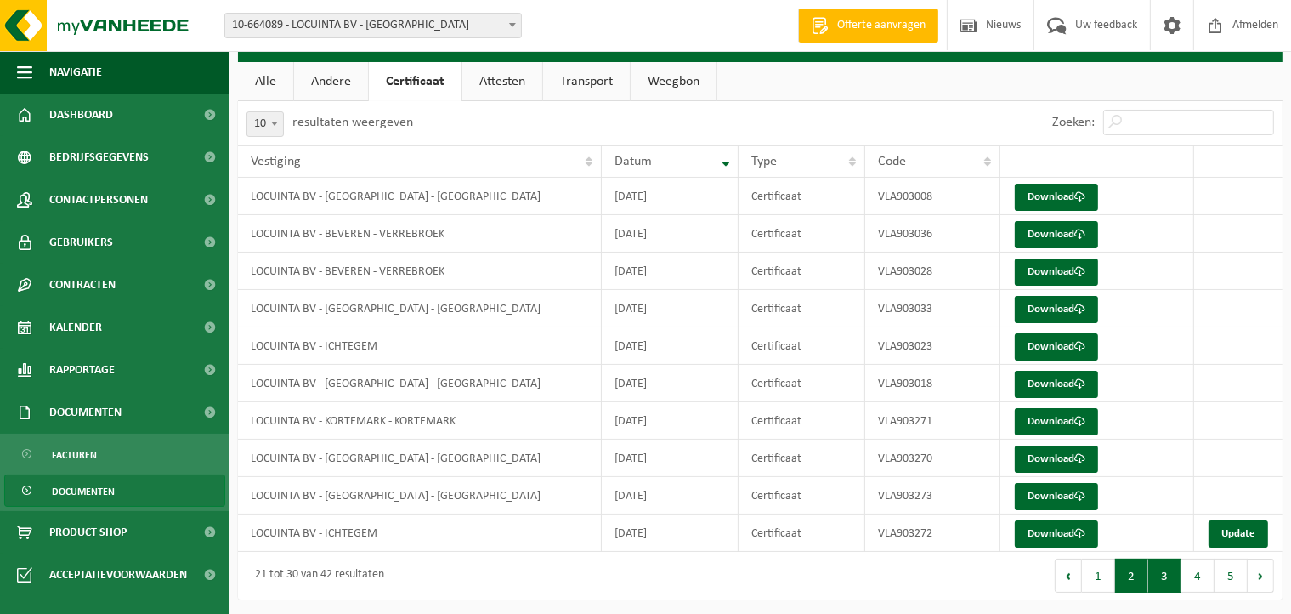
click at [1132, 569] on button "2" at bounding box center [1131, 576] width 33 height 34
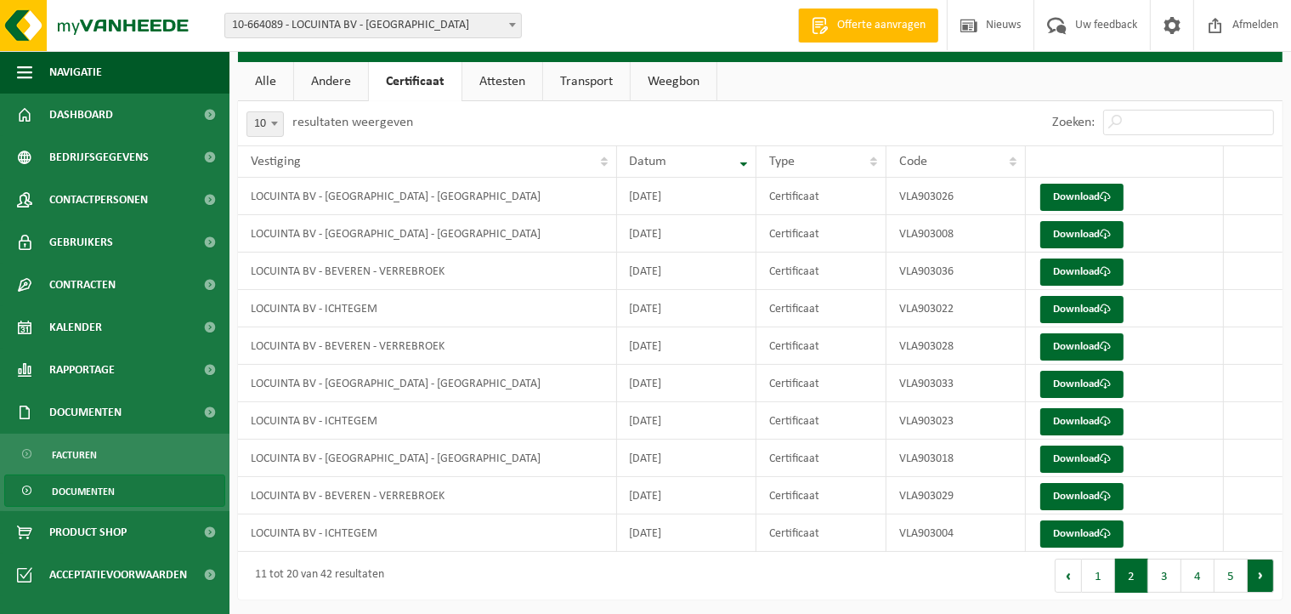
click at [1257, 569] on button "Volgende" at bounding box center [1261, 576] width 26 height 34
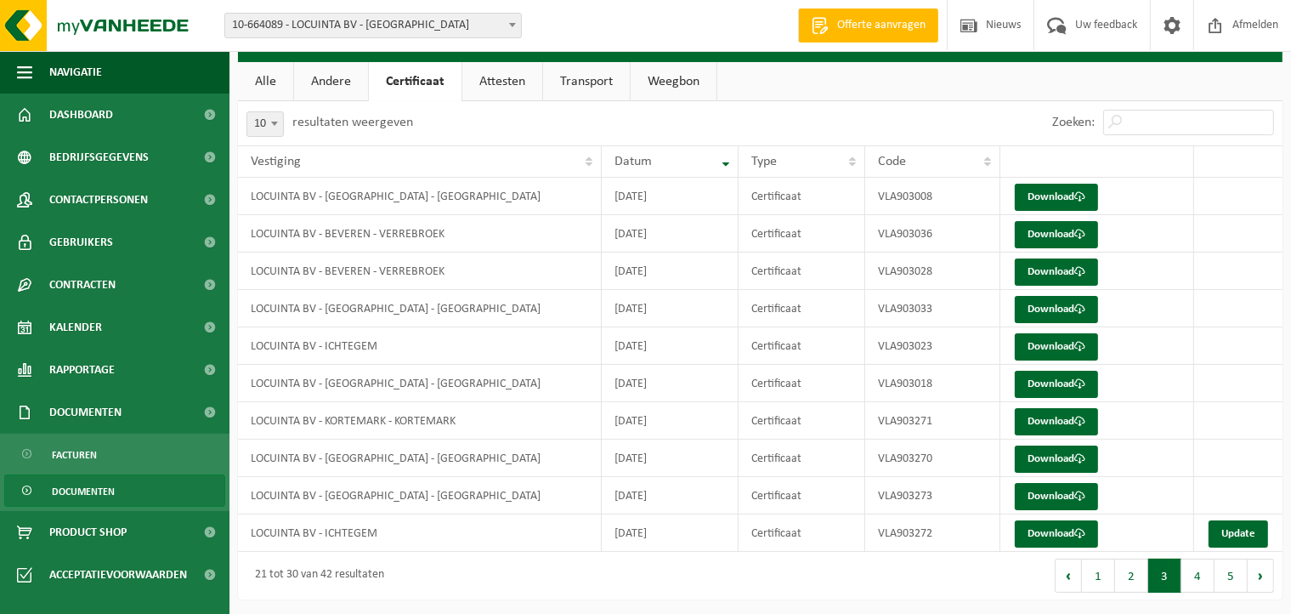
click at [1257, 569] on button "Volgende" at bounding box center [1261, 576] width 26 height 34
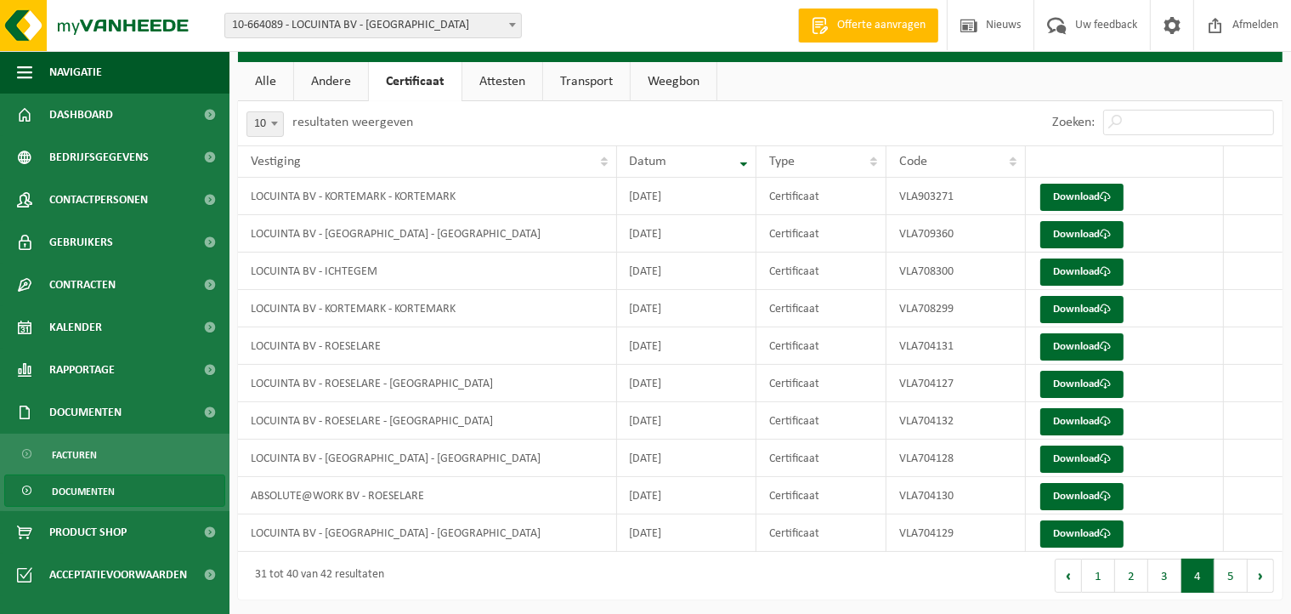
click at [1257, 569] on button "Volgende" at bounding box center [1261, 576] width 26 height 34
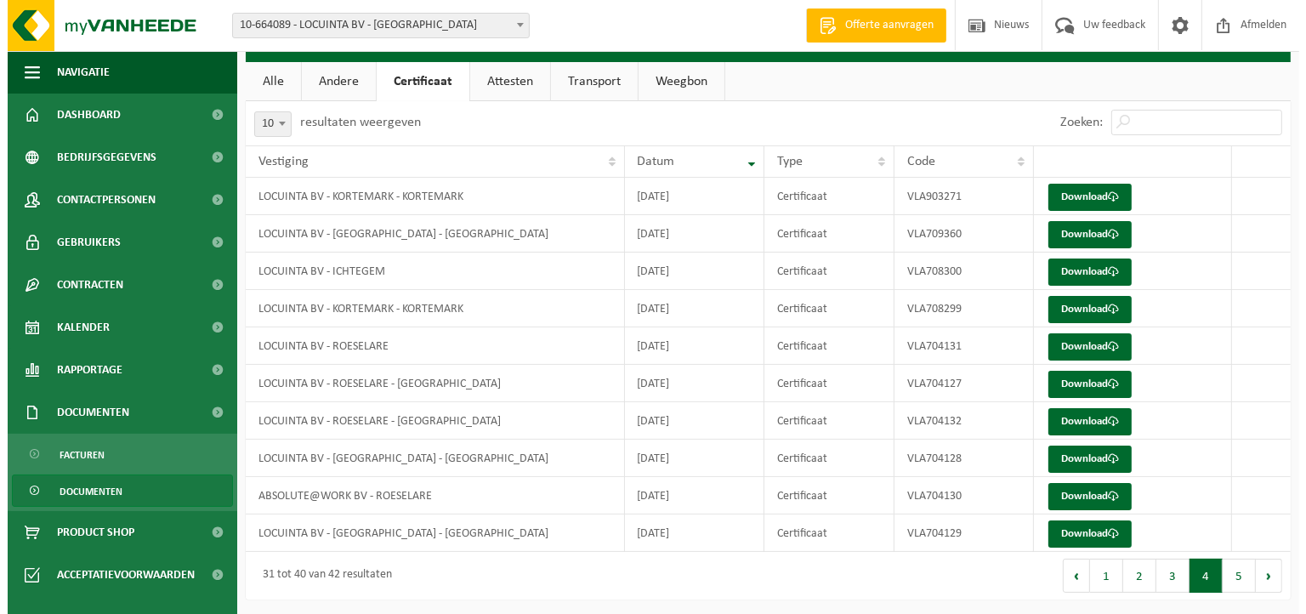
scroll to position [0, 0]
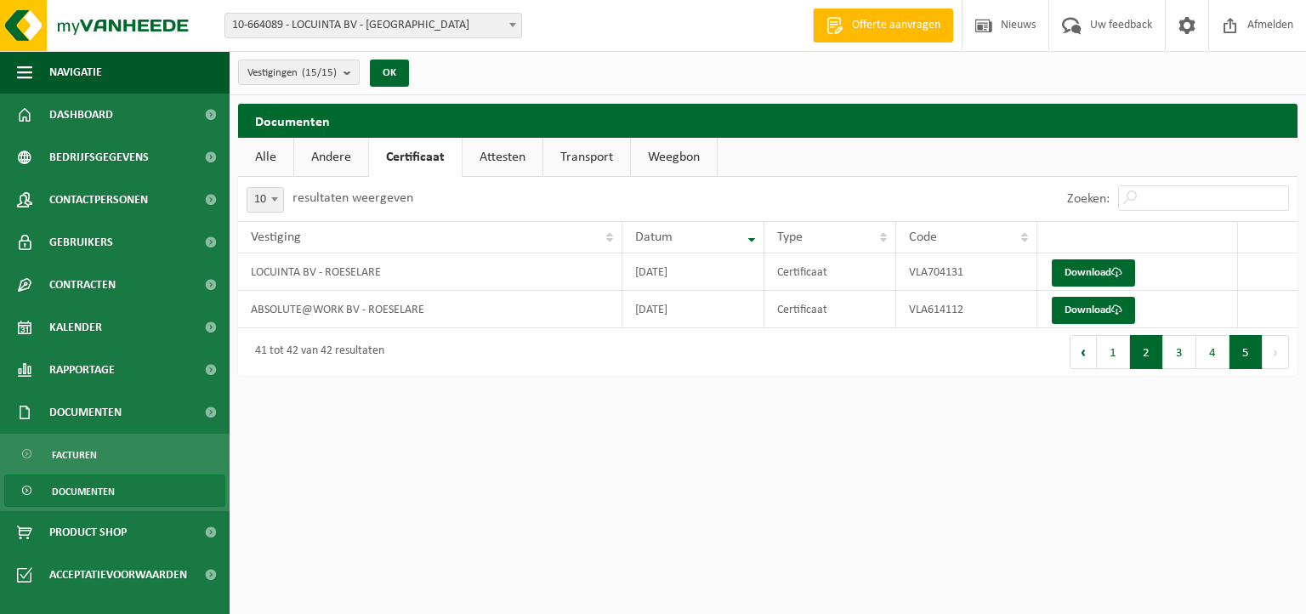
click at [1150, 344] on button "2" at bounding box center [1146, 352] width 33 height 34
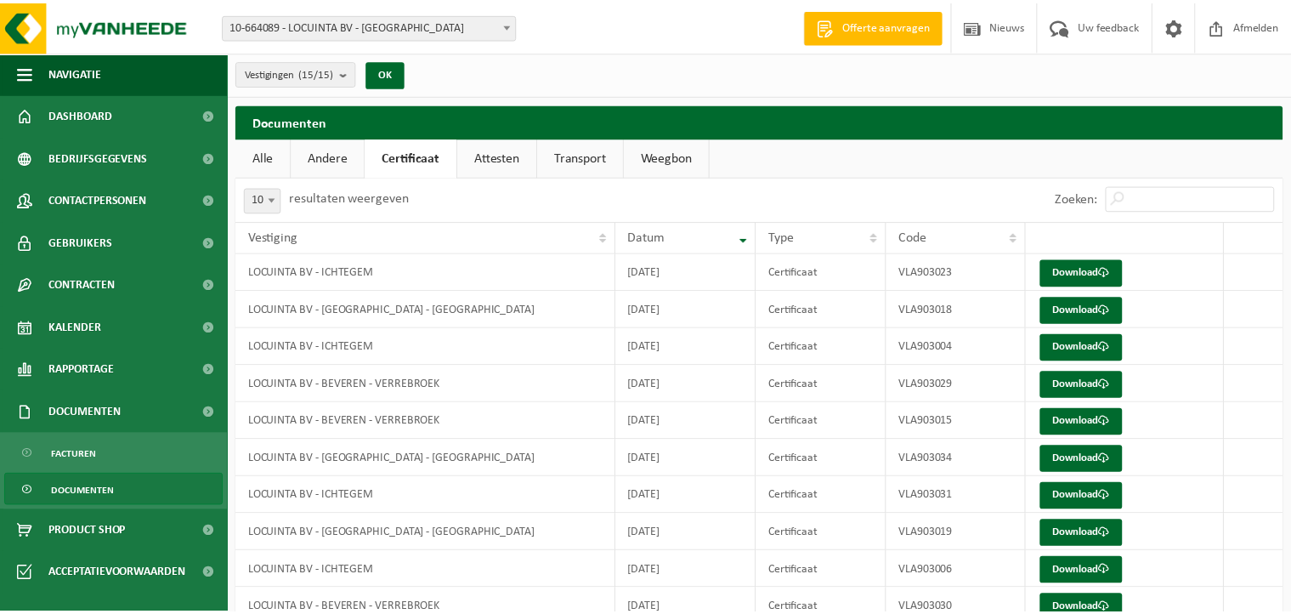
scroll to position [76, 0]
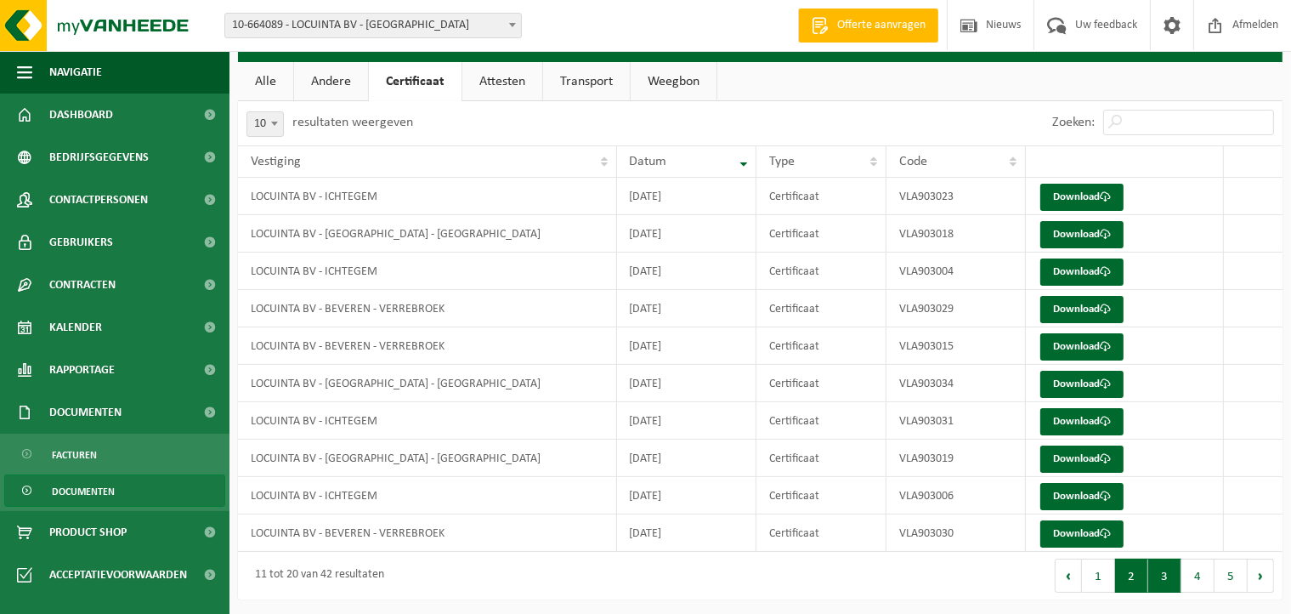
click at [1172, 579] on button "3" at bounding box center [1165, 576] width 33 height 34
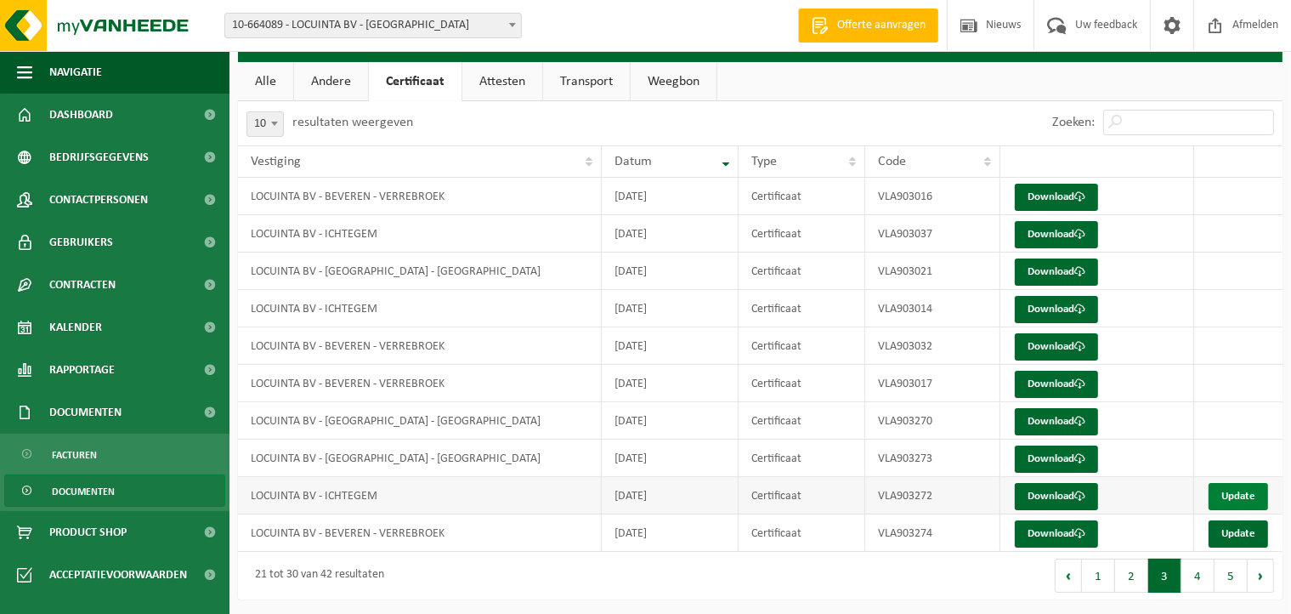
click at [1243, 491] on link "Update" at bounding box center [1239, 496] width 60 height 27
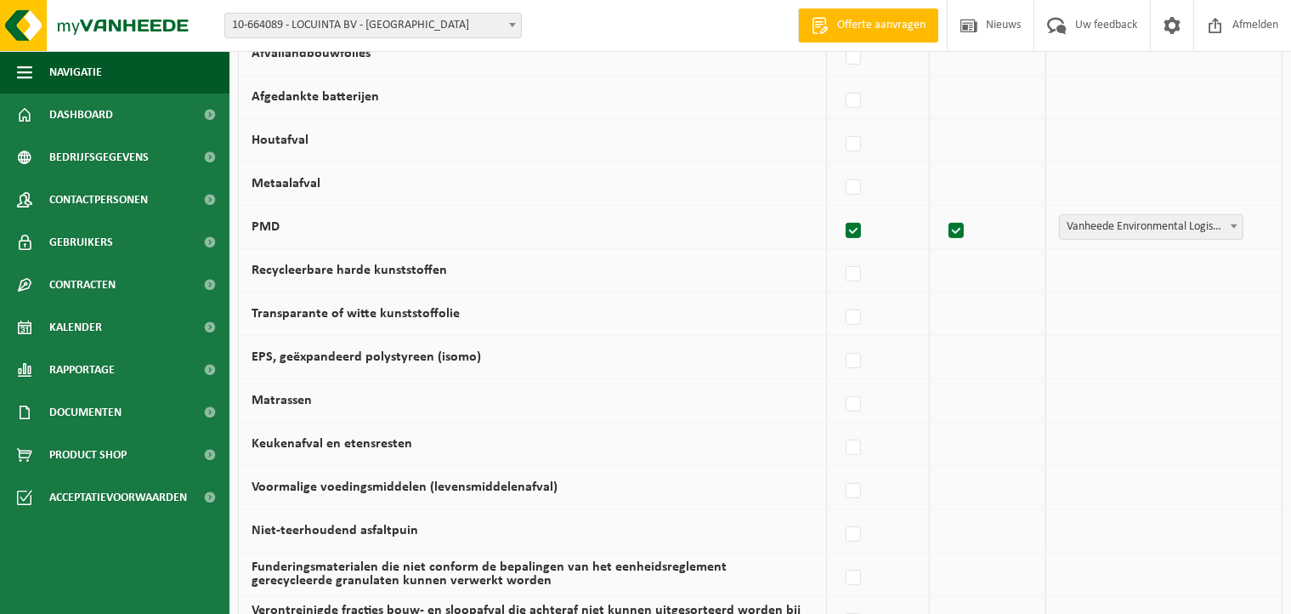
scroll to position [1168, 0]
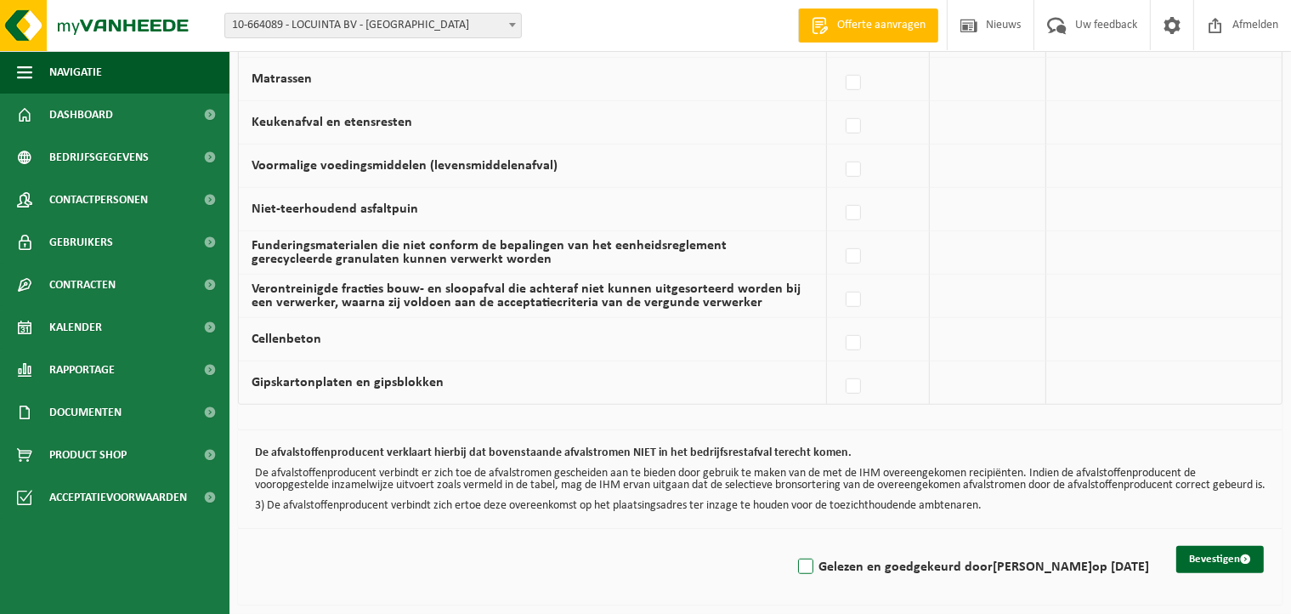
click at [803, 562] on label "Gelezen en goedgekeurd door DIETER DECROIX op 04/09/25" at bounding box center [972, 567] width 355 height 26
click at [792, 546] on input "Gelezen en goedgekeurd door DIETER DECROIX op 04/09/25" at bounding box center [792, 545] width 1 height 1
checkbox input "true"
click at [1213, 555] on button "Bevestigen" at bounding box center [1221, 559] width 88 height 27
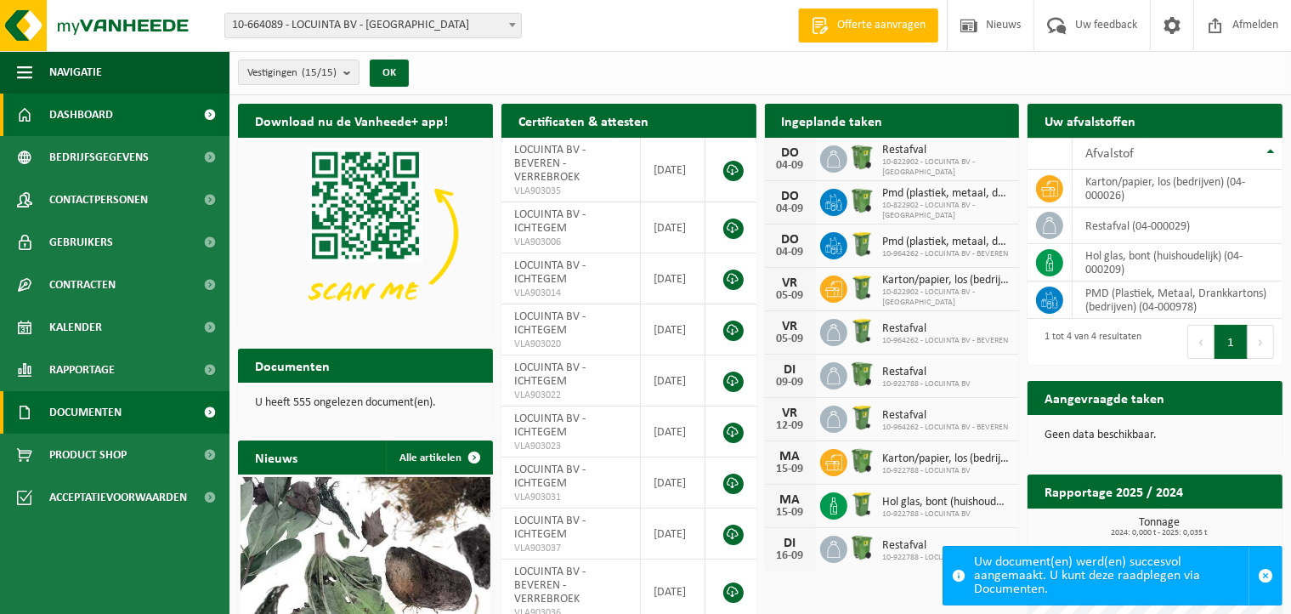
click at [95, 416] on span "Documenten" at bounding box center [85, 412] width 72 height 43
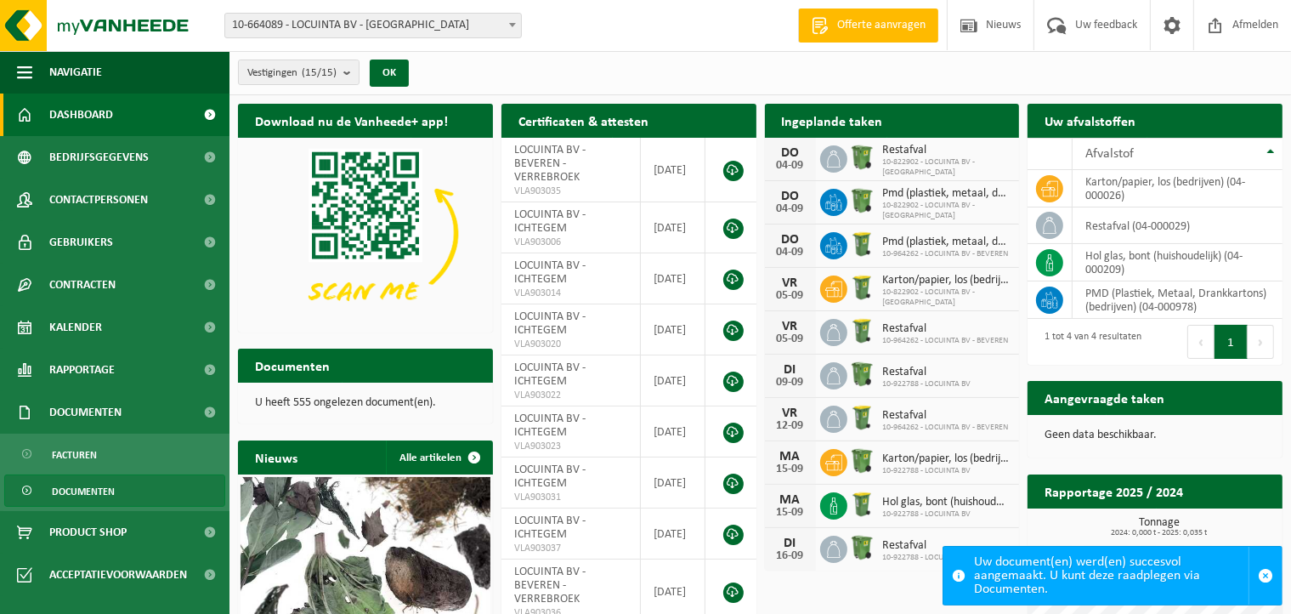
click at [128, 487] on link "Documenten" at bounding box center [114, 490] width 221 height 32
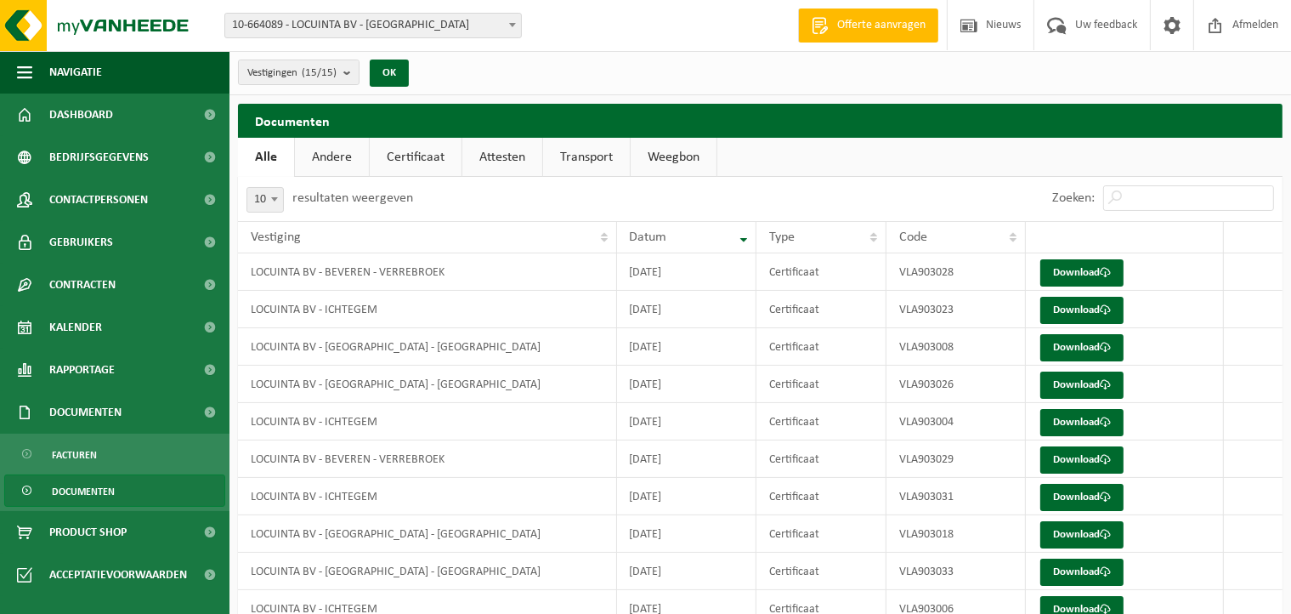
click at [442, 171] on link "Certificaat" at bounding box center [416, 157] width 92 height 39
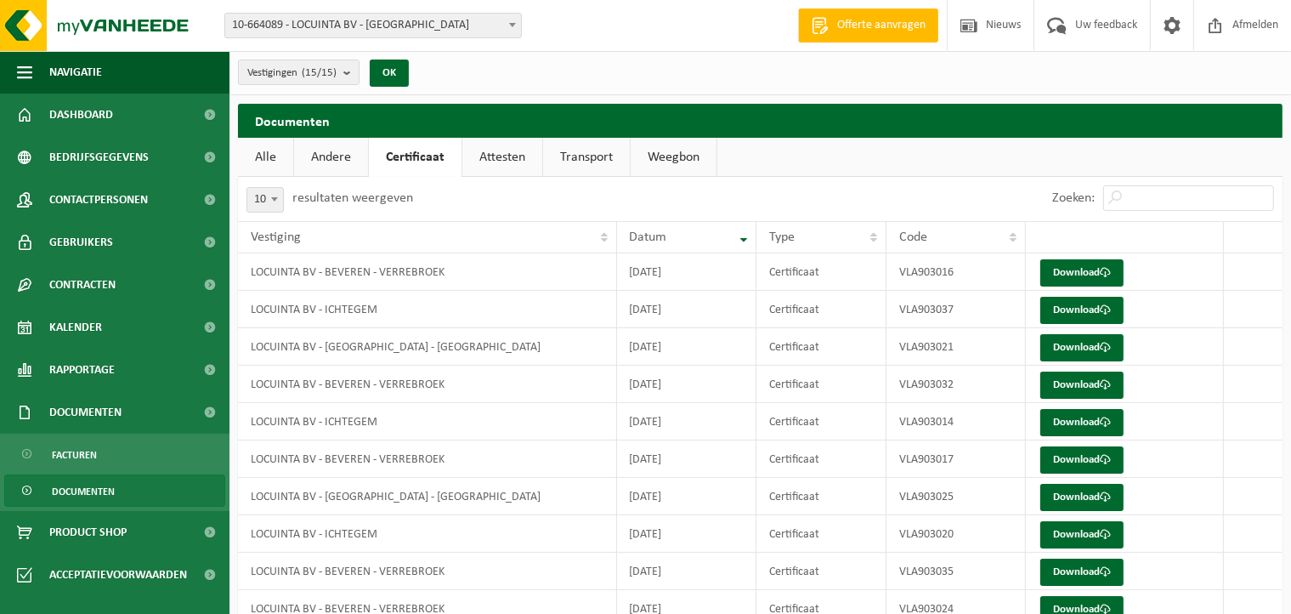
scroll to position [76, 0]
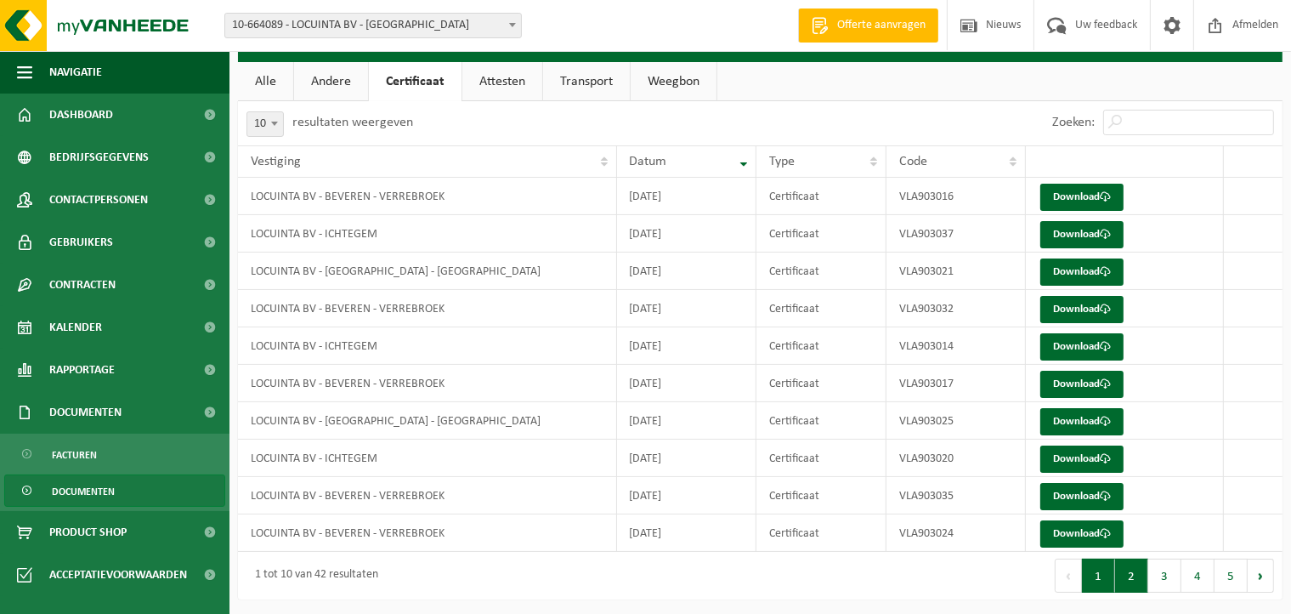
click at [1138, 582] on button "2" at bounding box center [1131, 576] width 33 height 34
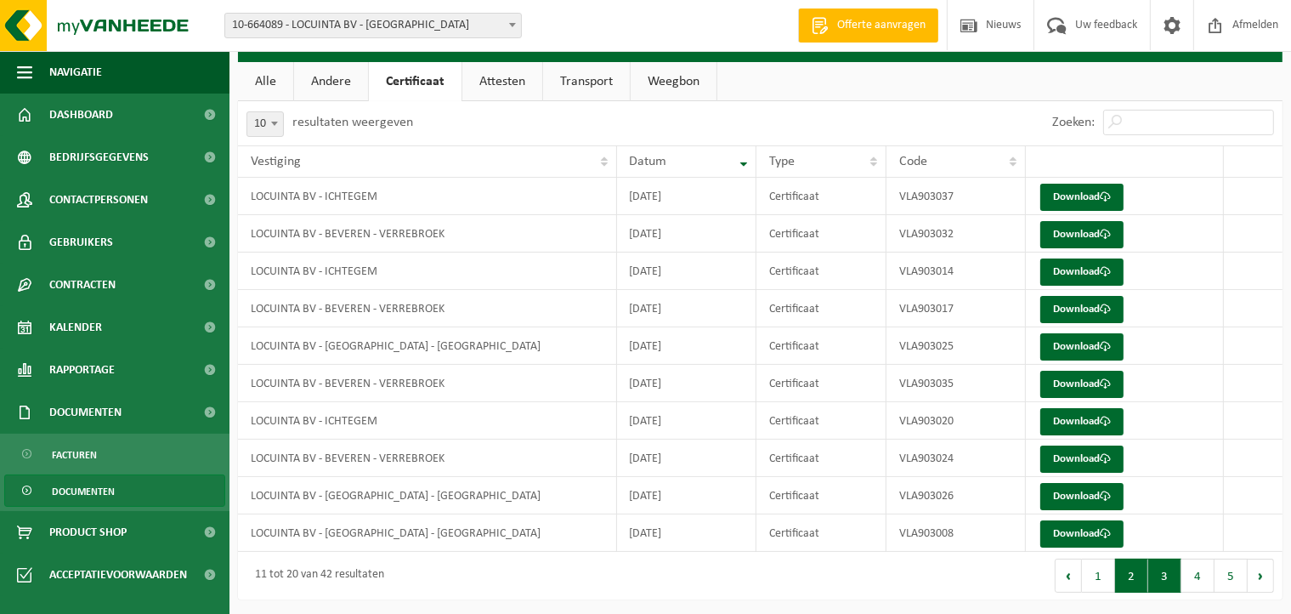
click at [1166, 579] on button "3" at bounding box center [1165, 576] width 33 height 34
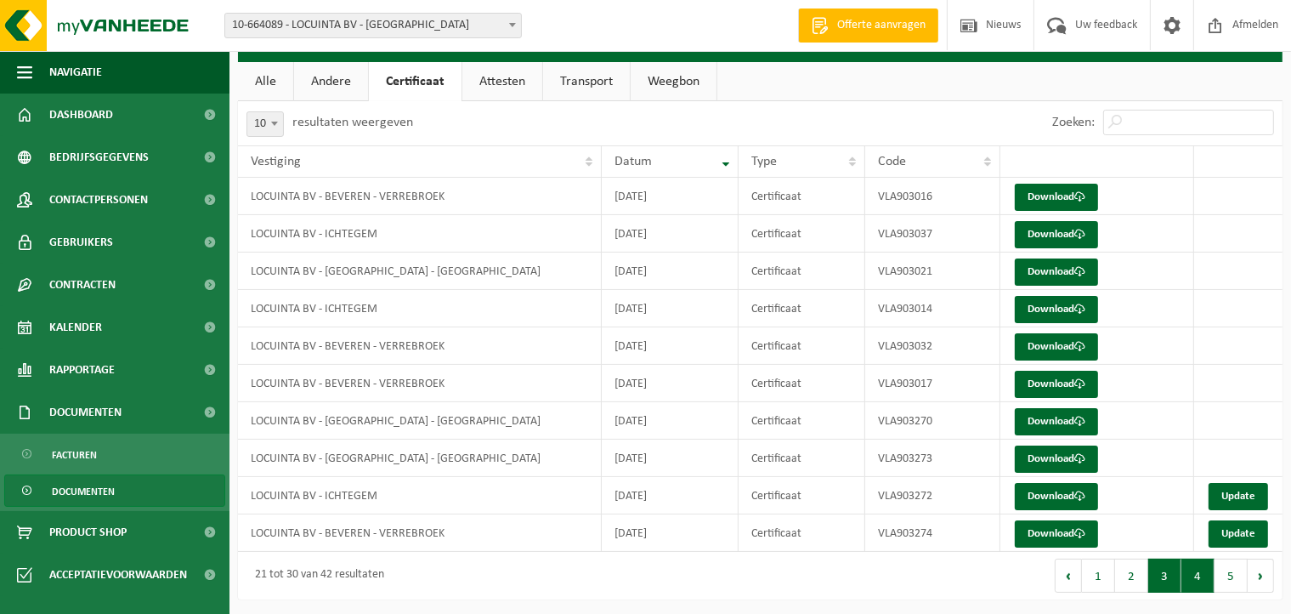
click at [1202, 570] on button "4" at bounding box center [1198, 576] width 33 height 34
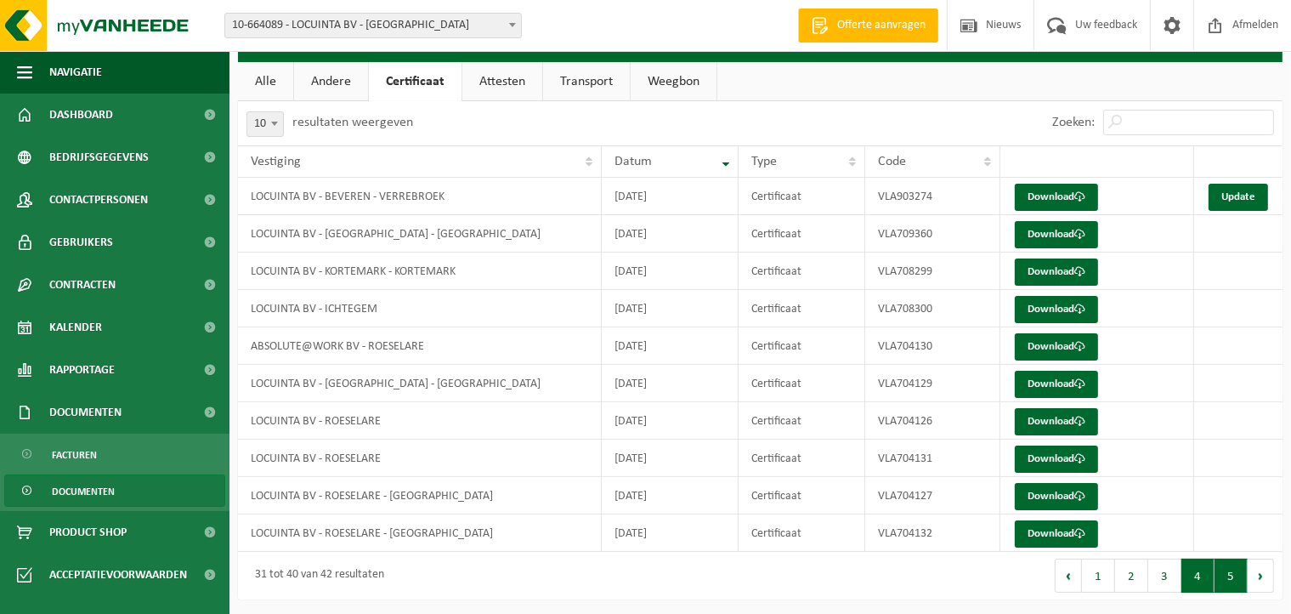
click at [1239, 574] on button "5" at bounding box center [1231, 576] width 33 height 34
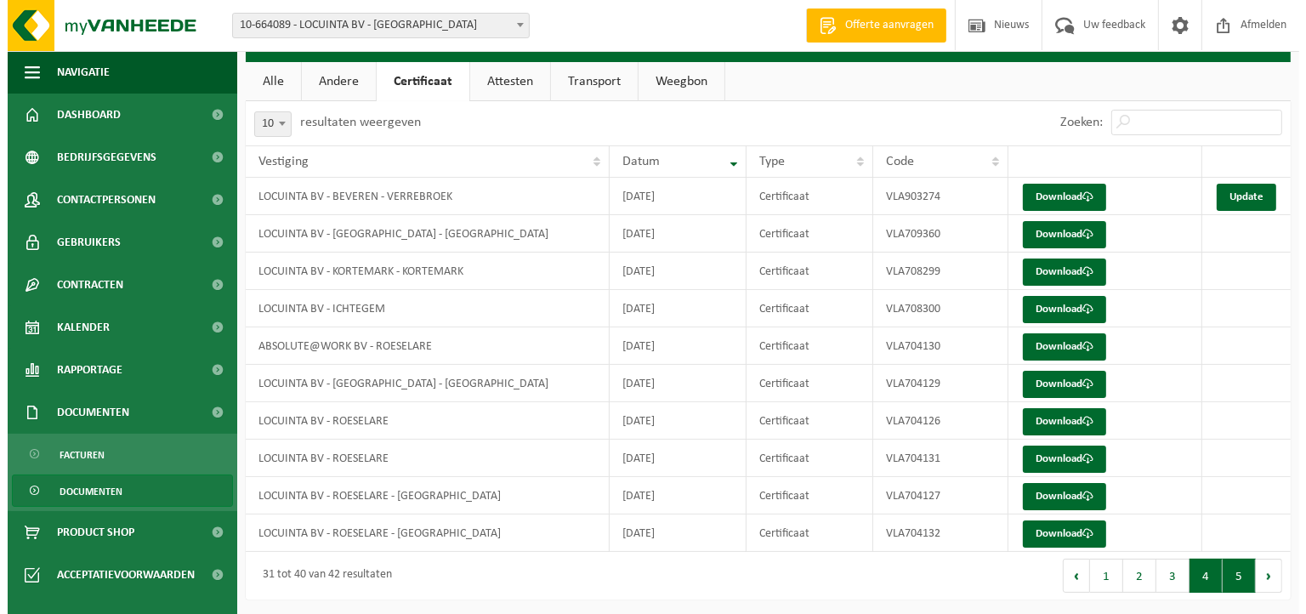
scroll to position [0, 0]
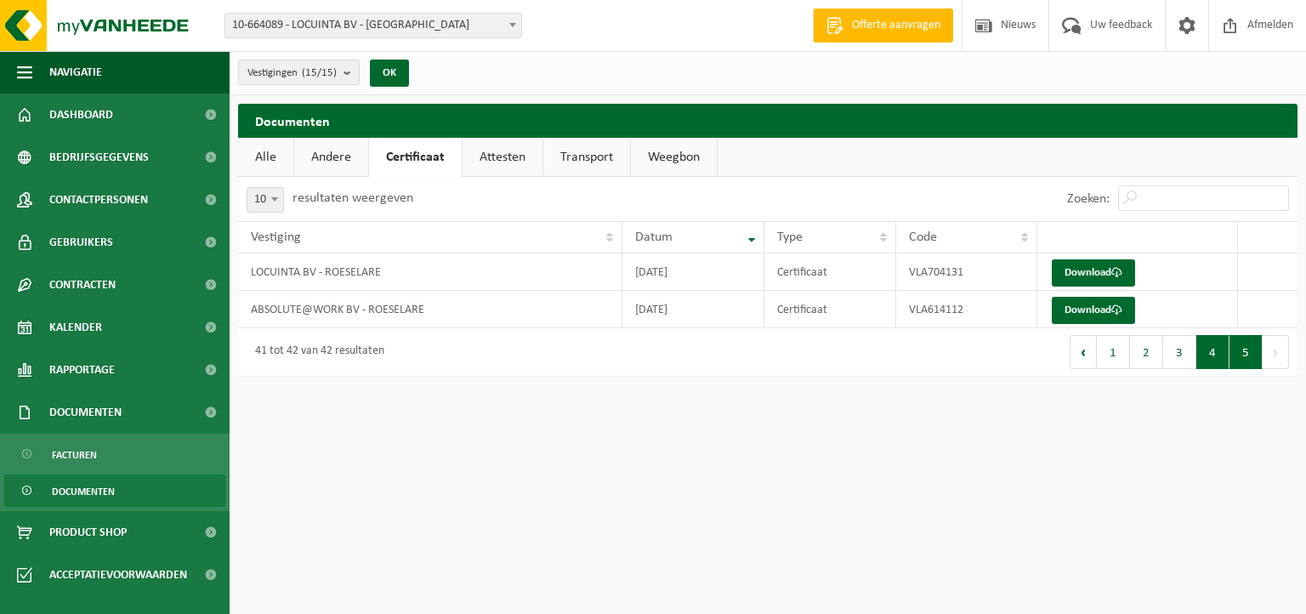
click at [1211, 352] on button "4" at bounding box center [1212, 352] width 33 height 34
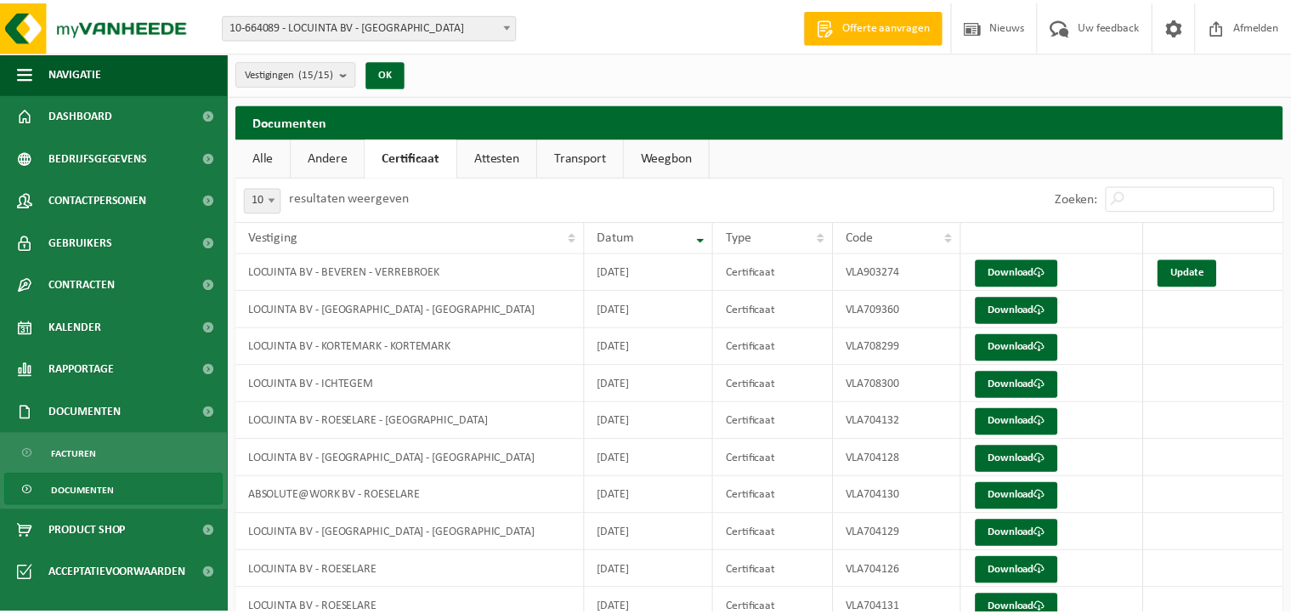
scroll to position [76, 0]
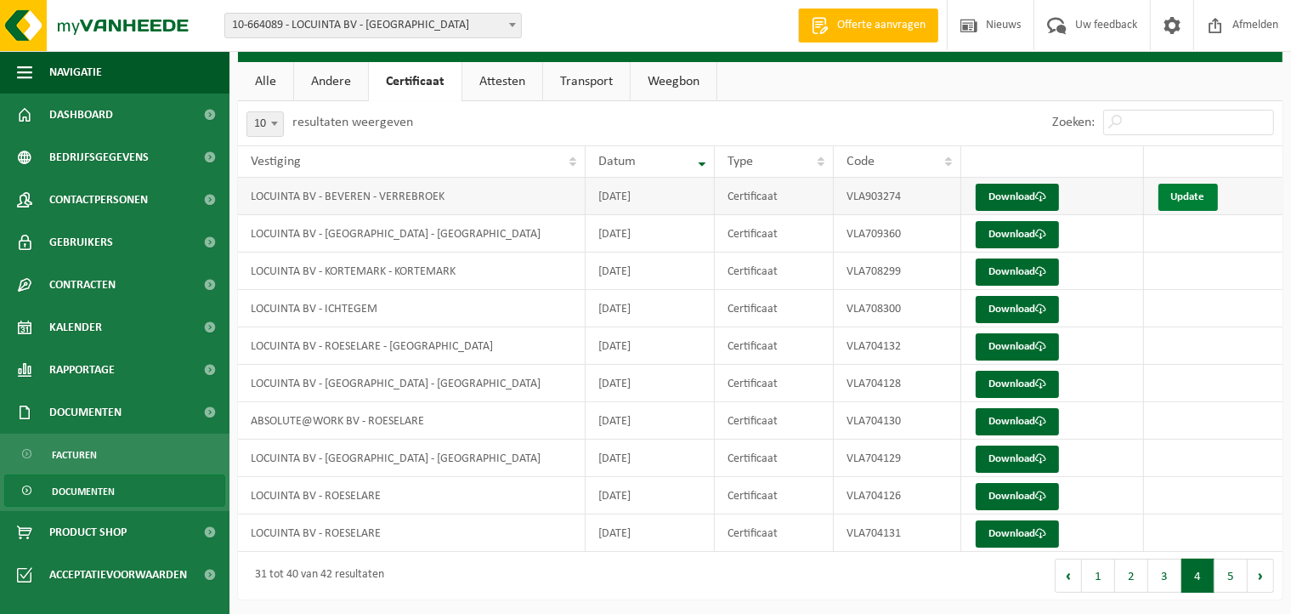
click at [1187, 189] on link "Update" at bounding box center [1189, 197] width 60 height 27
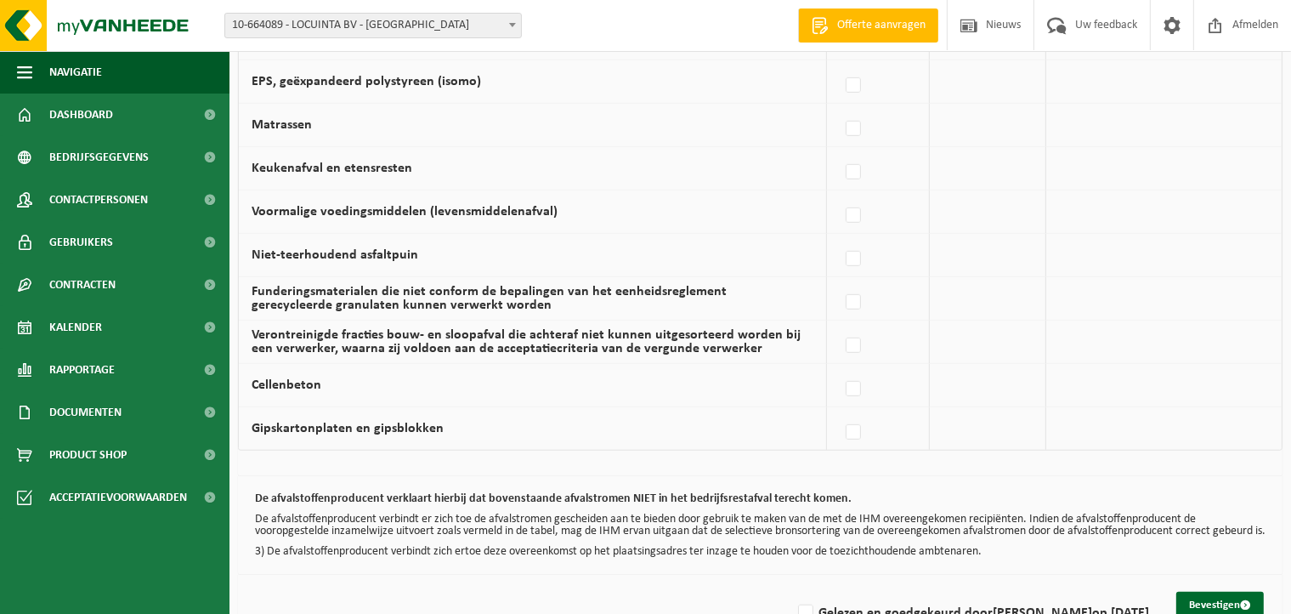
scroll to position [1168, 0]
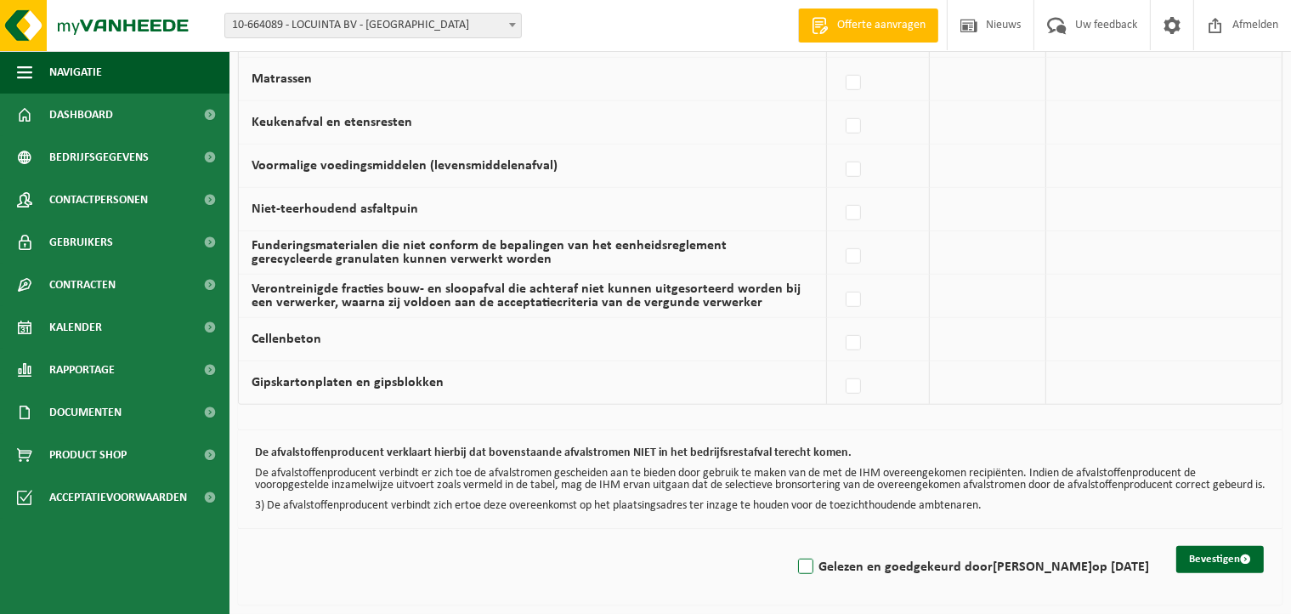
click at [795, 564] on label "Gelezen en goedgekeurd door [PERSON_NAME] op [DATE]" at bounding box center [972, 567] width 355 height 26
click at [792, 546] on input "Gelezen en goedgekeurd door [PERSON_NAME] op [DATE]" at bounding box center [792, 545] width 1 height 1
checkbox input "true"
click at [1205, 552] on button "Bevestigen" at bounding box center [1221, 559] width 88 height 27
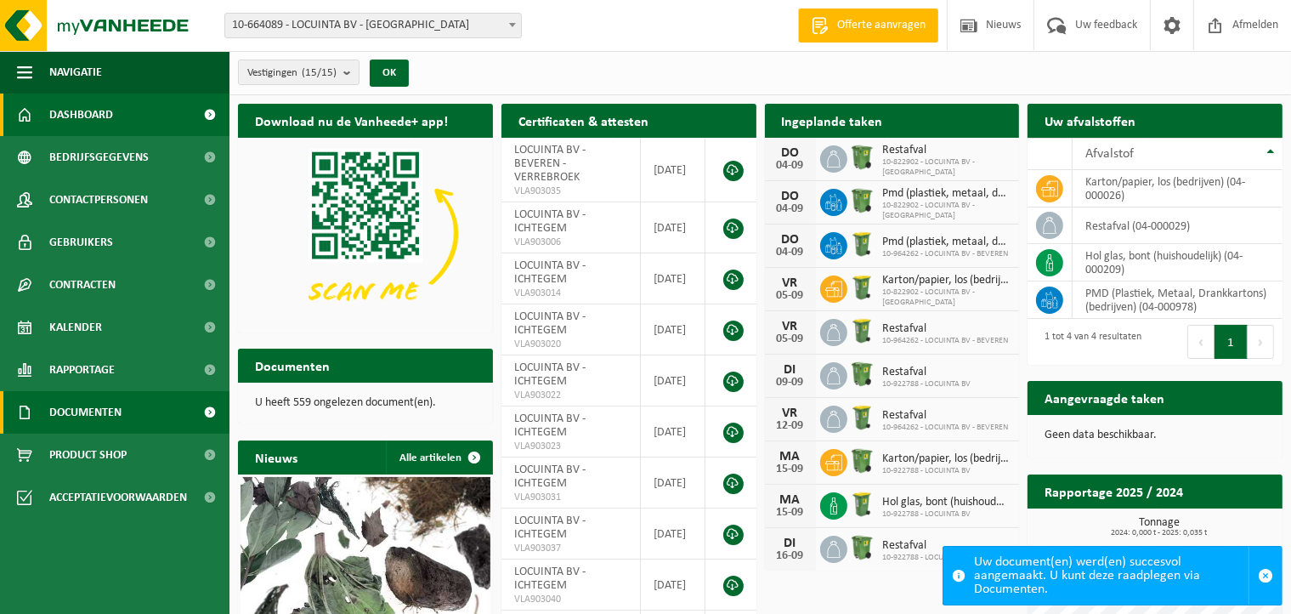
click at [110, 417] on span "Documenten" at bounding box center [85, 412] width 72 height 43
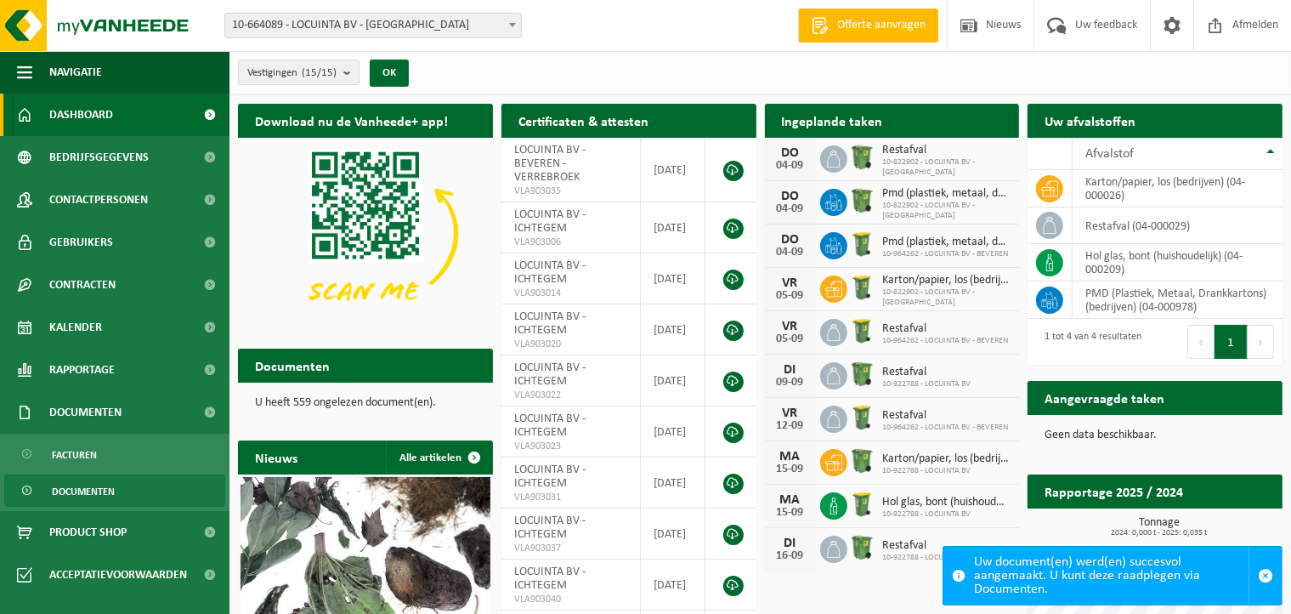
click at [105, 485] on span "Documenten" at bounding box center [83, 491] width 63 height 32
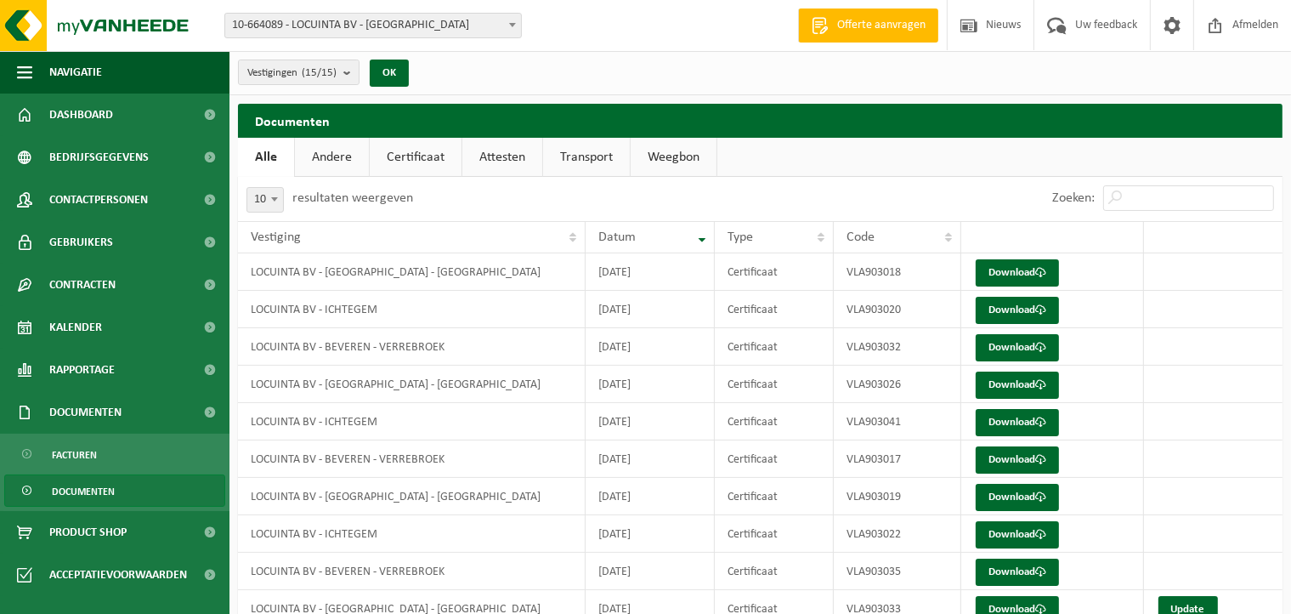
scroll to position [76, 0]
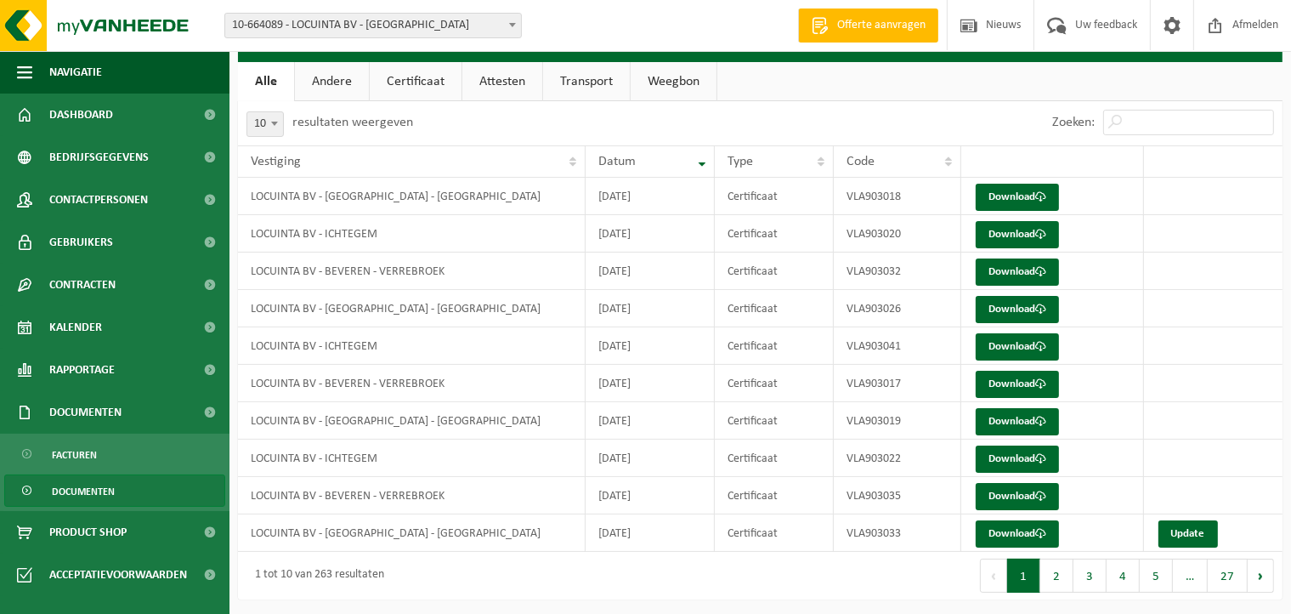
click at [435, 79] on link "Certificaat" at bounding box center [416, 81] width 92 height 39
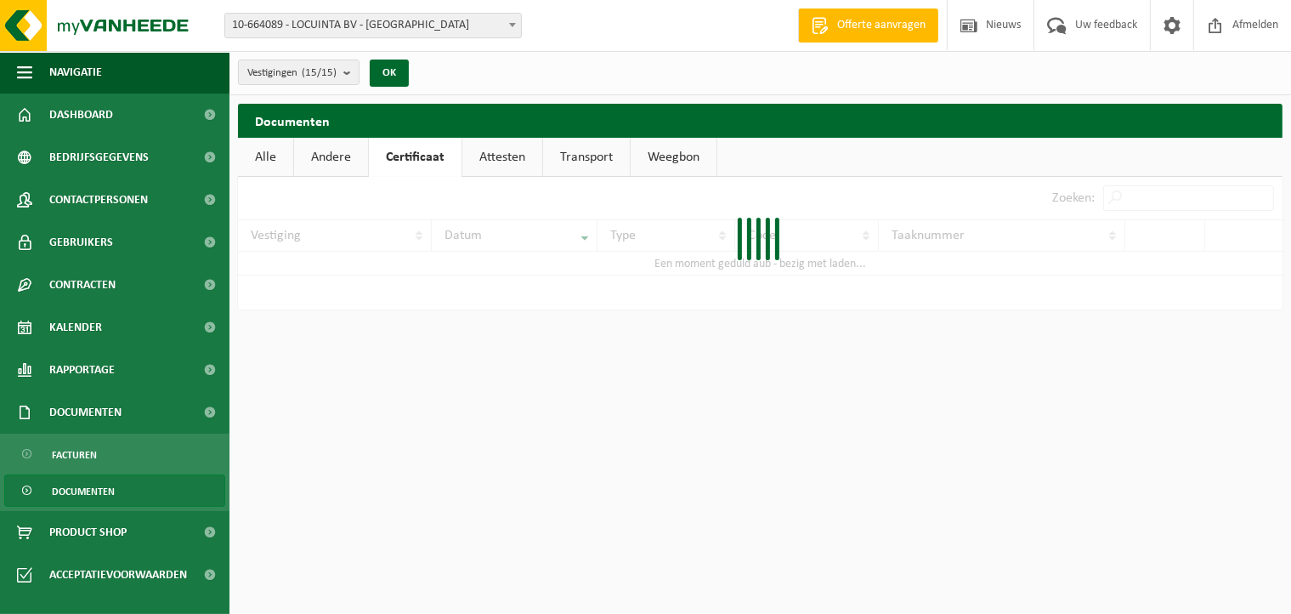
scroll to position [0, 0]
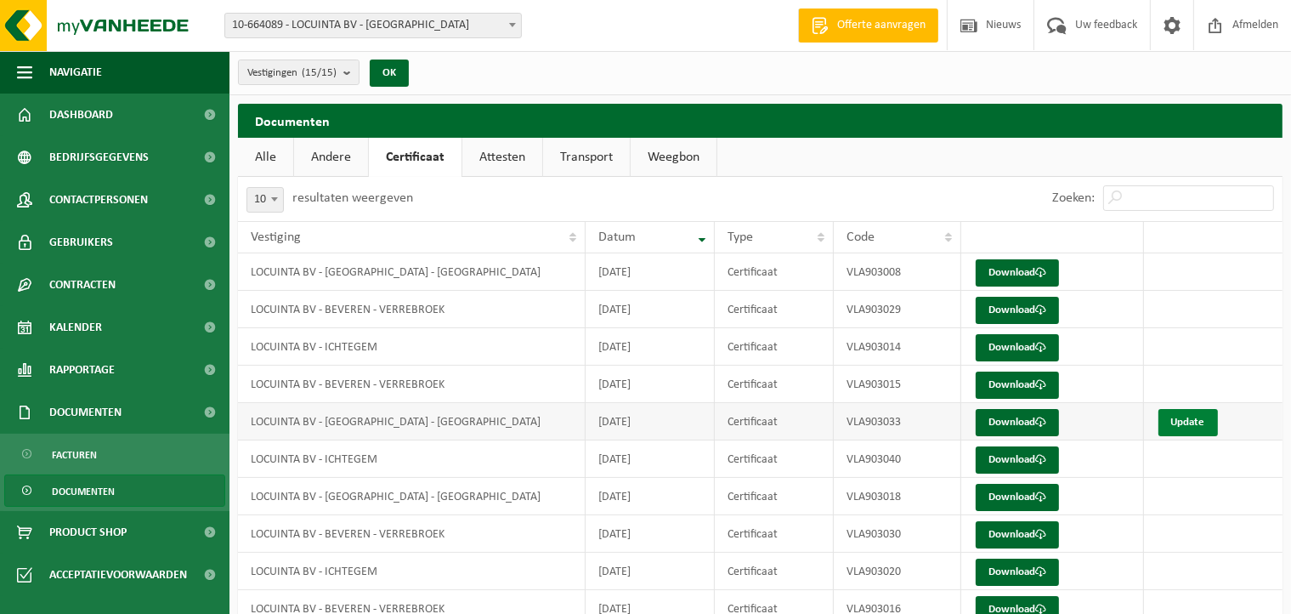
click at [1186, 420] on link "Update" at bounding box center [1189, 422] width 60 height 27
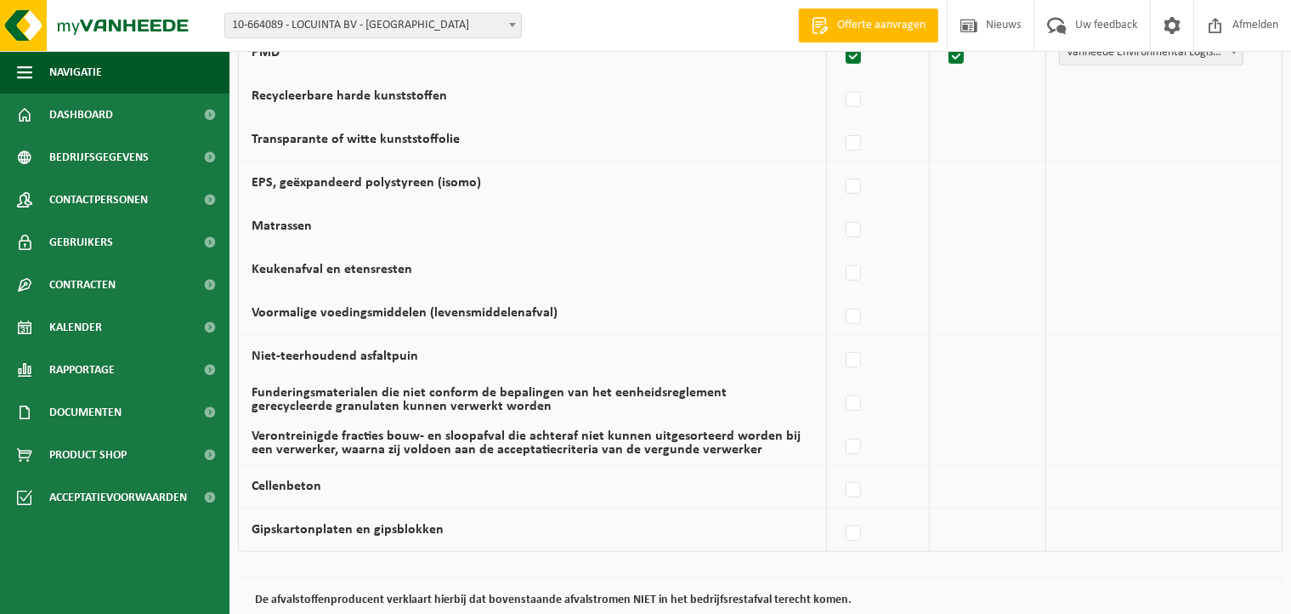
scroll to position [1168, 0]
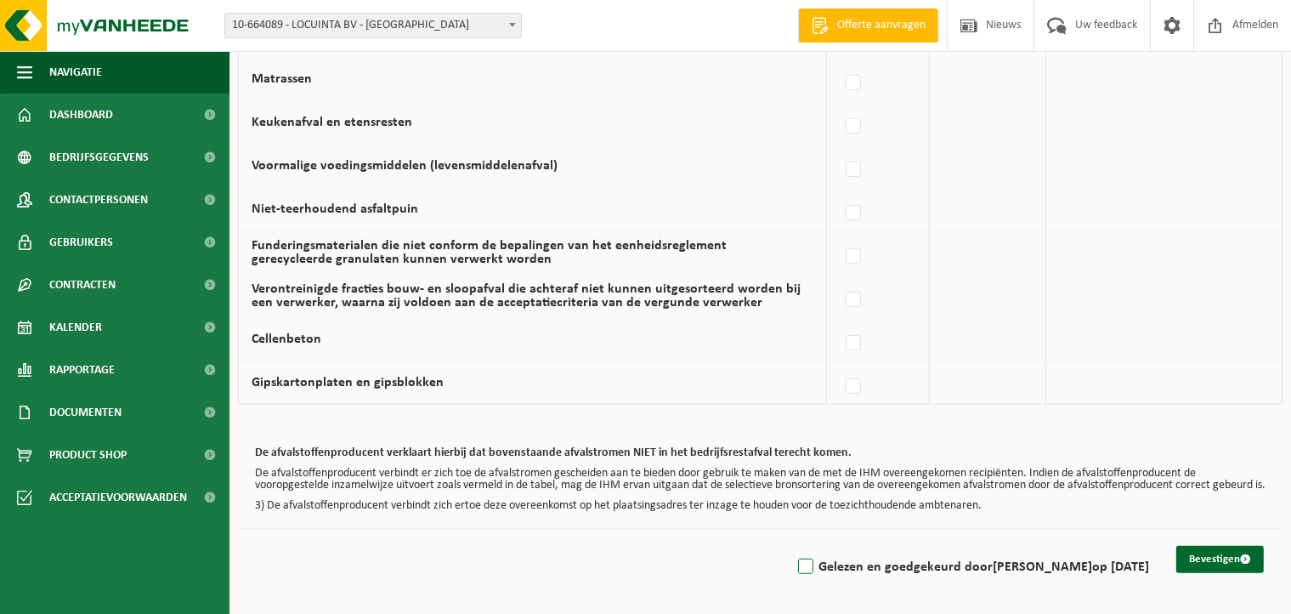
click at [798, 561] on label "Gelezen en goedgekeurd door DIETER DECROIX op 04/09/25" at bounding box center [972, 567] width 355 height 26
click at [792, 546] on input "Gelezen en goedgekeurd door DIETER DECROIX op 04/09/25" at bounding box center [792, 545] width 1 height 1
checkbox input "true"
click at [1206, 559] on button "Bevestigen" at bounding box center [1221, 559] width 88 height 27
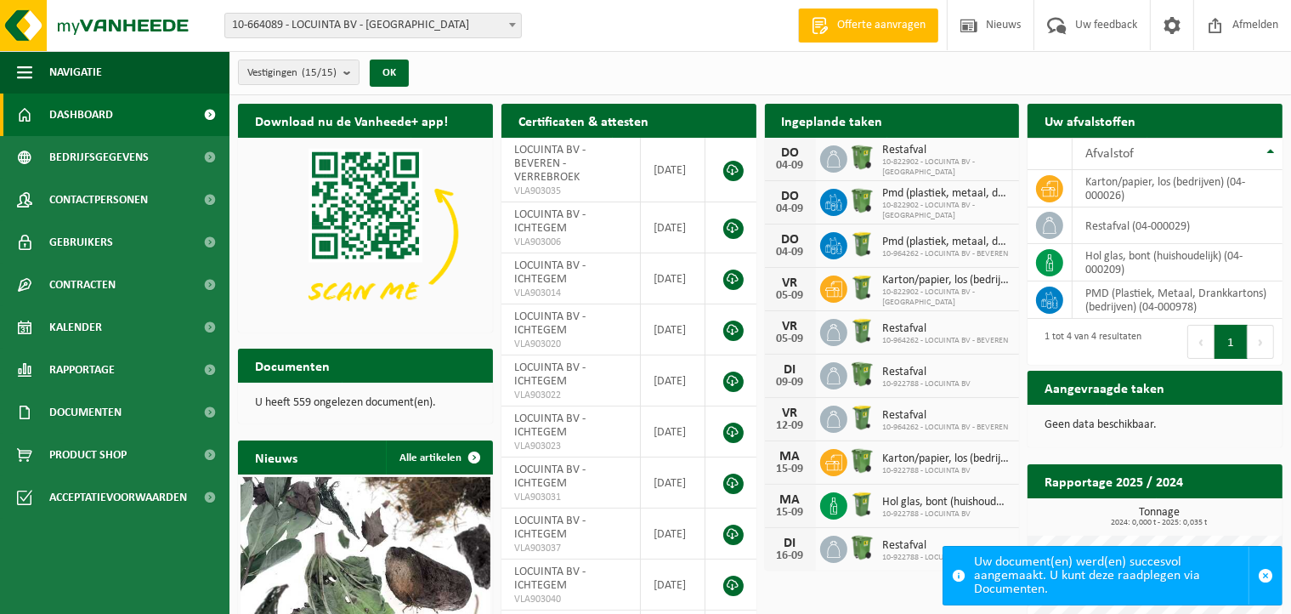
click at [1149, 572] on div "Uw document(en) werd(en) succesvol aangemaakt. U kunt deze raadplegen via Docum…" at bounding box center [1111, 576] width 275 height 58
click at [133, 413] on link "Documenten" at bounding box center [115, 412] width 230 height 43
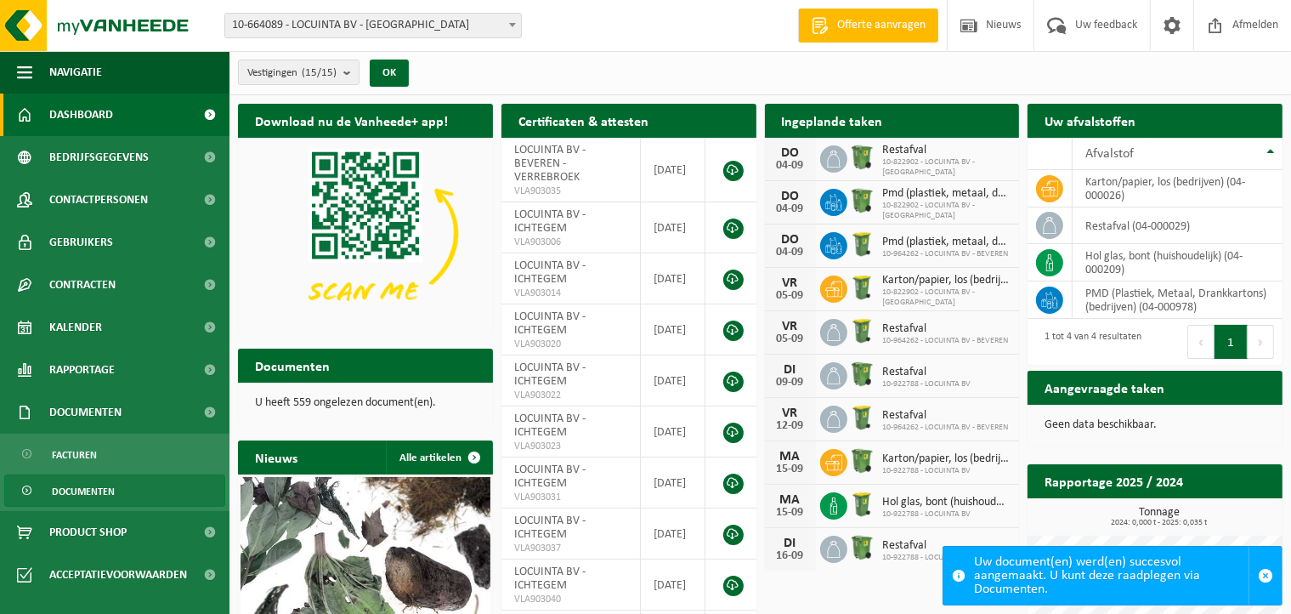
click at [105, 487] on span "Documenten" at bounding box center [83, 491] width 63 height 32
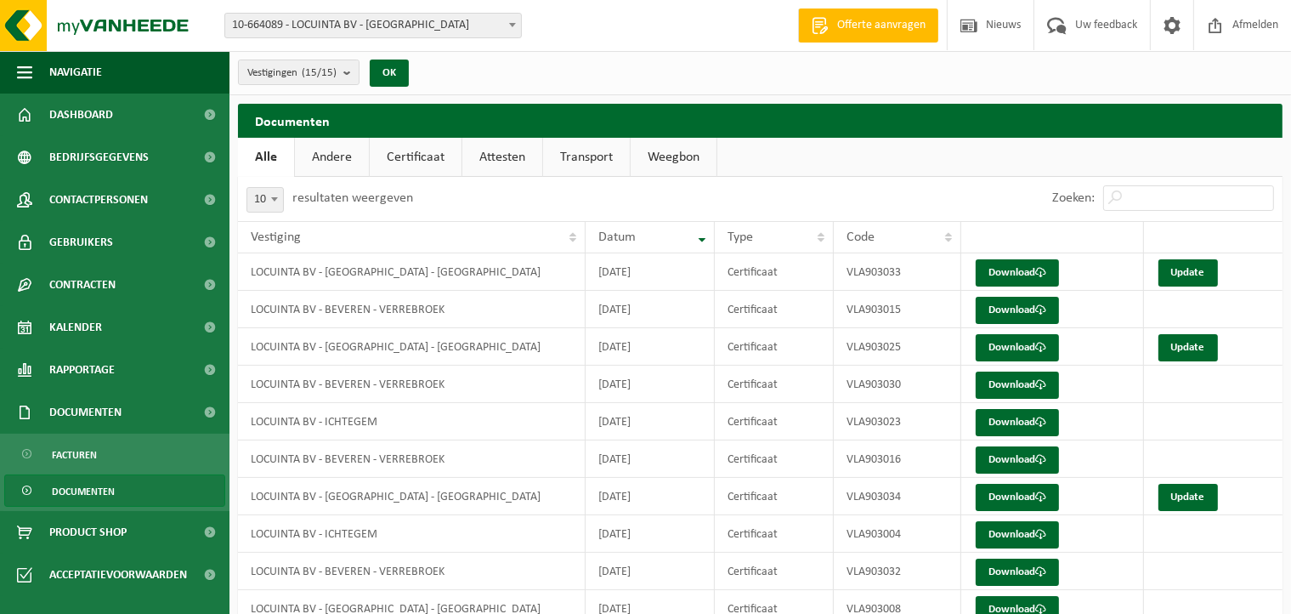
click at [405, 150] on link "Certificaat" at bounding box center [416, 157] width 92 height 39
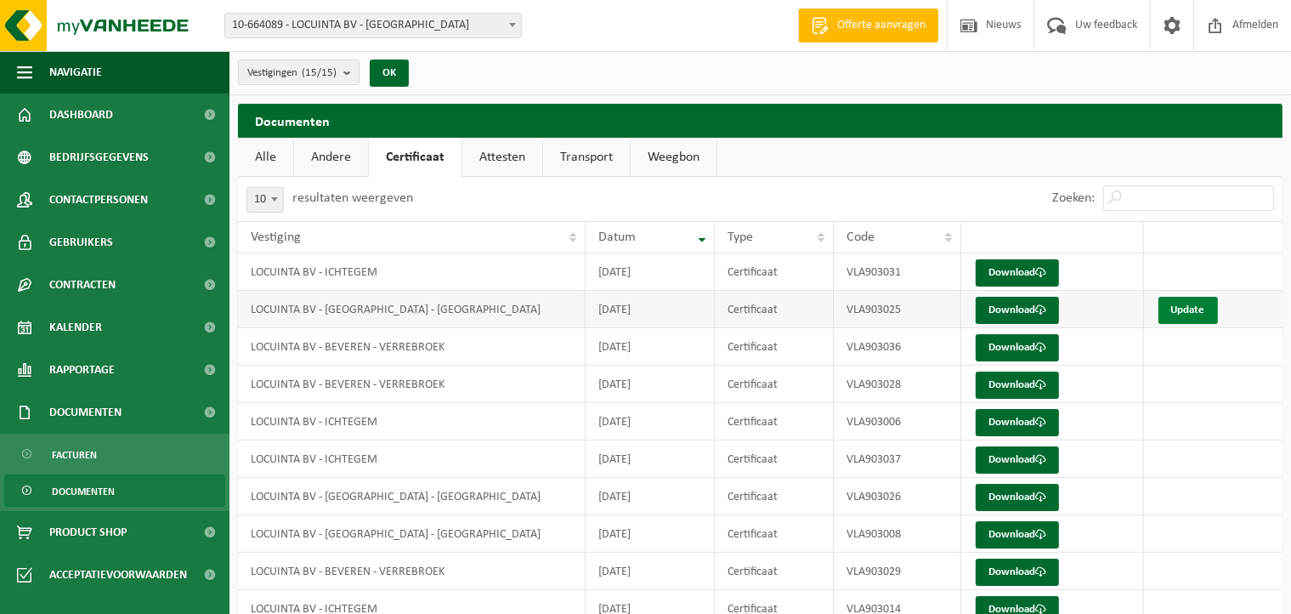
click at [1195, 306] on link "Update" at bounding box center [1189, 310] width 60 height 27
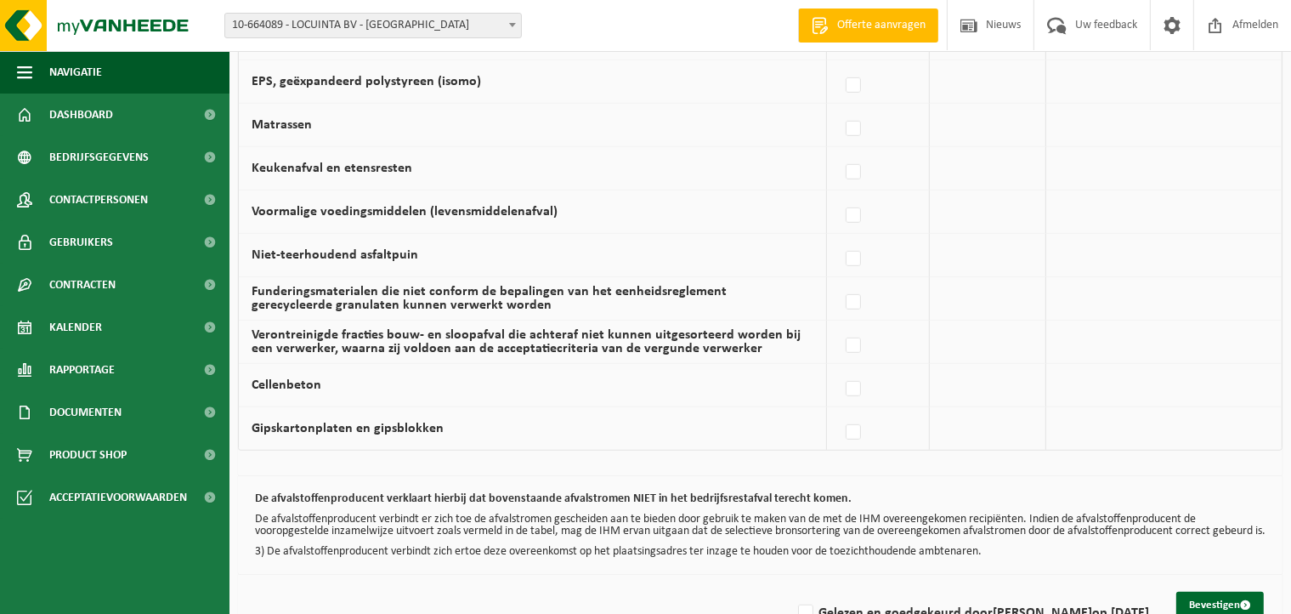
scroll to position [1168, 0]
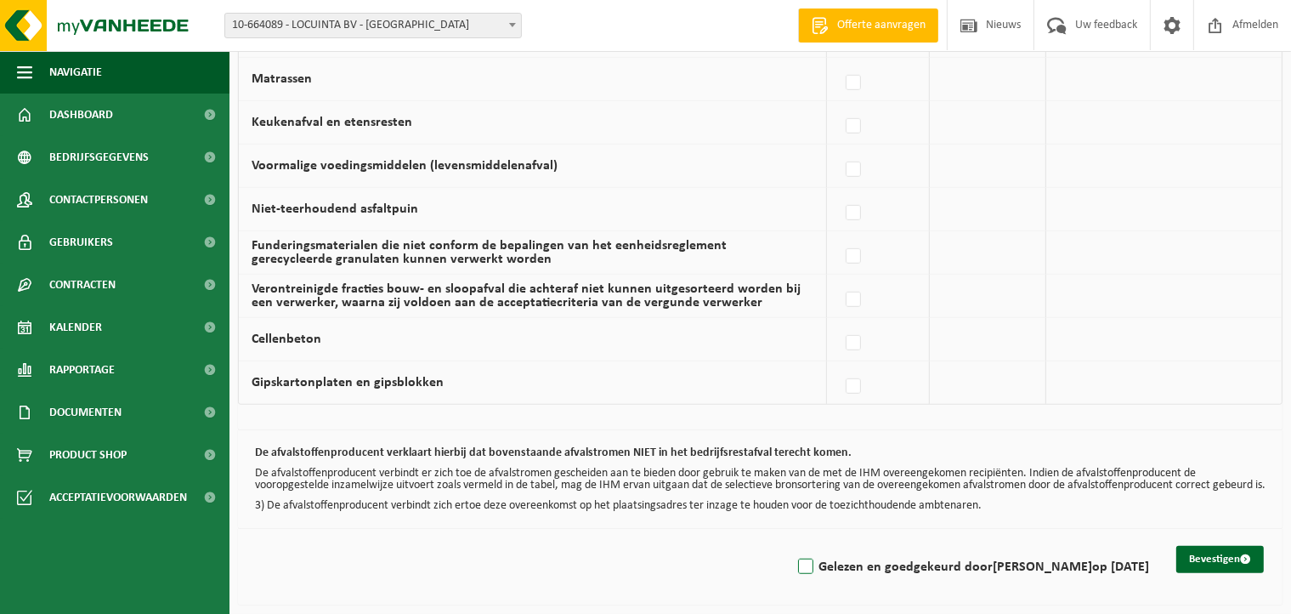
click at [803, 562] on label "Gelezen en goedgekeurd door DIETER DECROIX op 04/09/25" at bounding box center [972, 567] width 355 height 26
click at [792, 546] on input "Gelezen en goedgekeurd door DIETER DECROIX op 04/09/25" at bounding box center [792, 545] width 1 height 1
checkbox input "true"
click at [1229, 557] on button "Bevestigen" at bounding box center [1221, 559] width 88 height 27
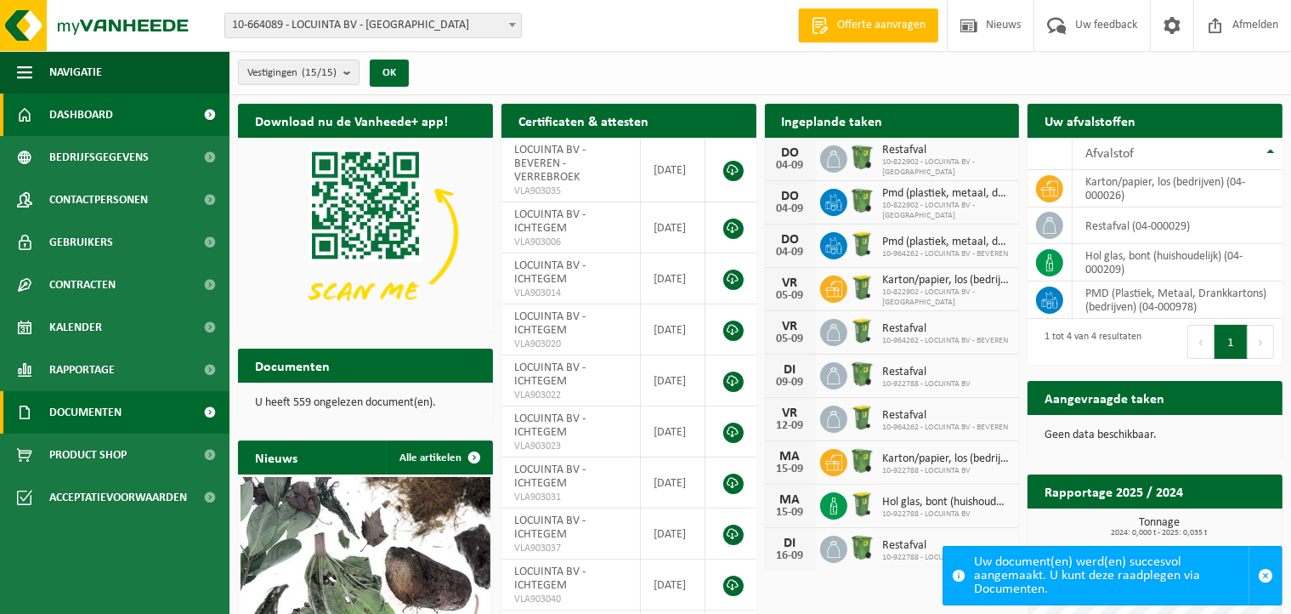
click at [57, 407] on span "Documenten" at bounding box center [85, 412] width 72 height 43
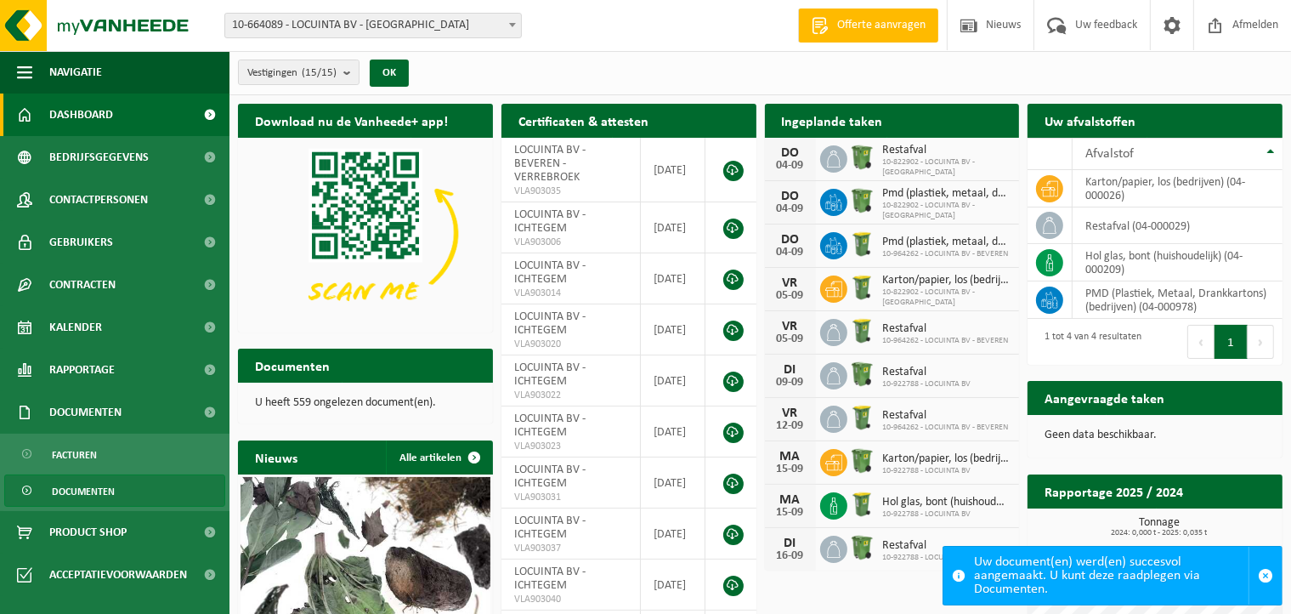
click at [173, 488] on link "Documenten" at bounding box center [114, 490] width 221 height 32
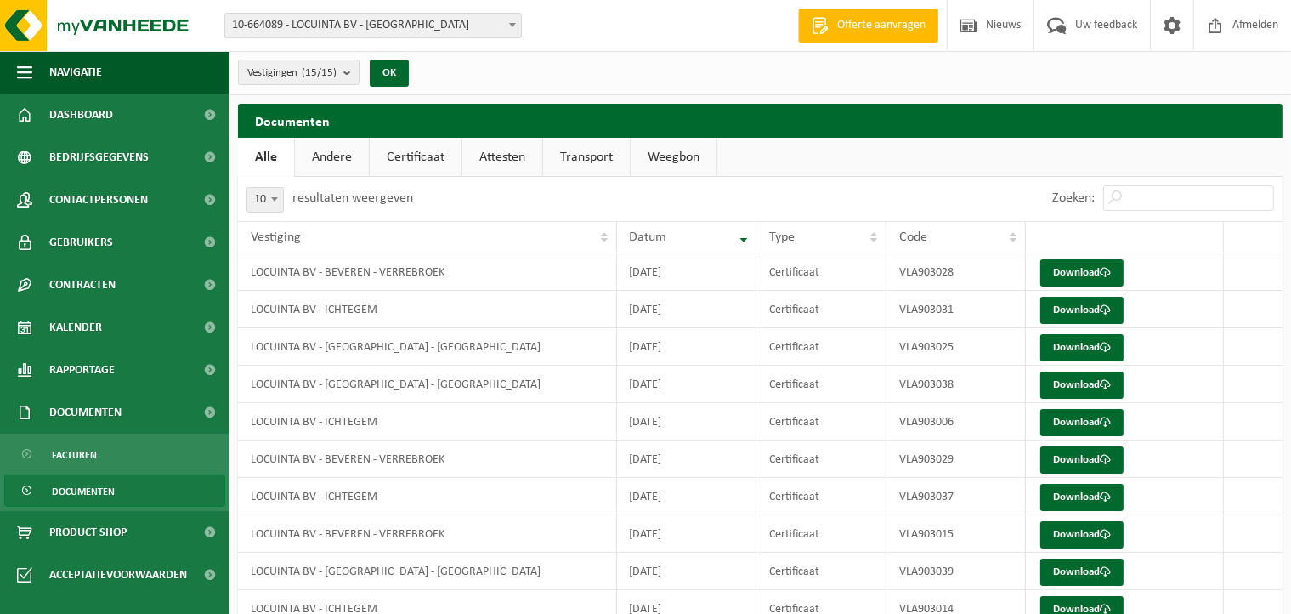
click at [430, 152] on link "Certificaat" at bounding box center [416, 157] width 92 height 39
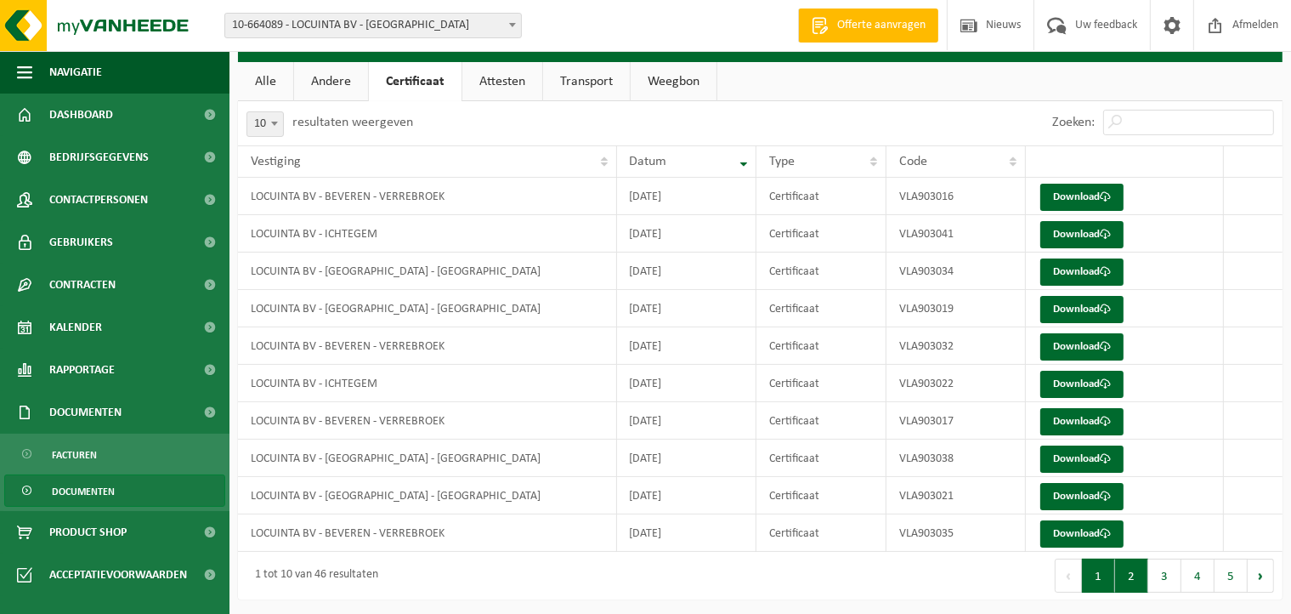
click at [1141, 567] on button "2" at bounding box center [1131, 576] width 33 height 34
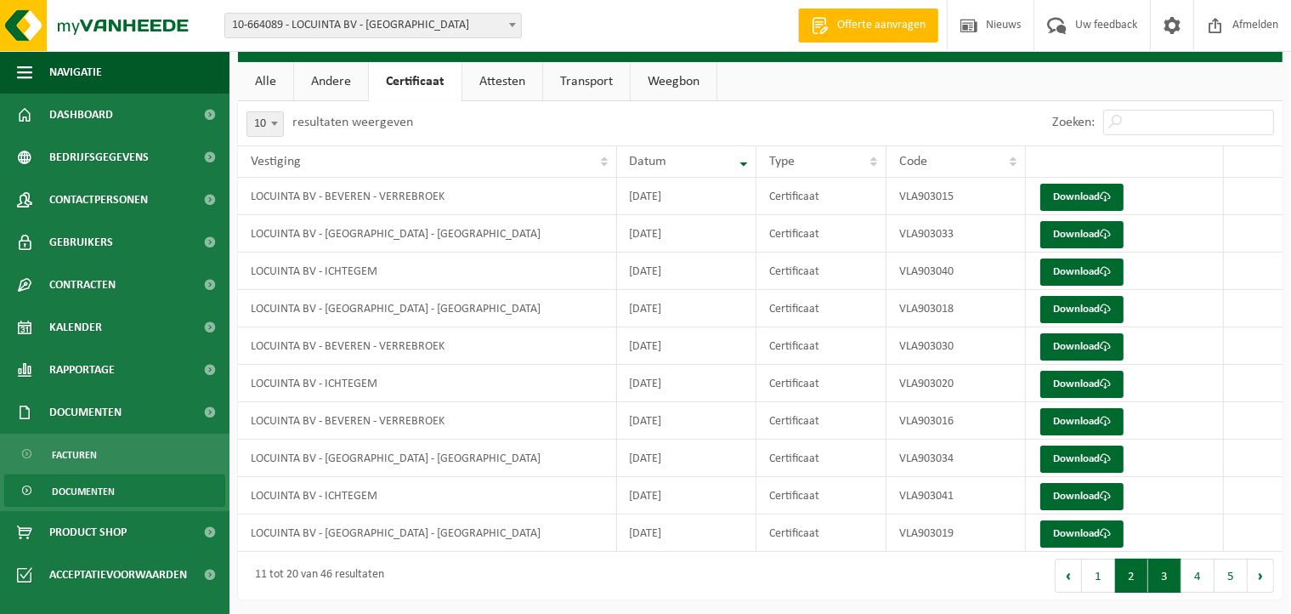
click at [1160, 567] on button "3" at bounding box center [1165, 576] width 33 height 34
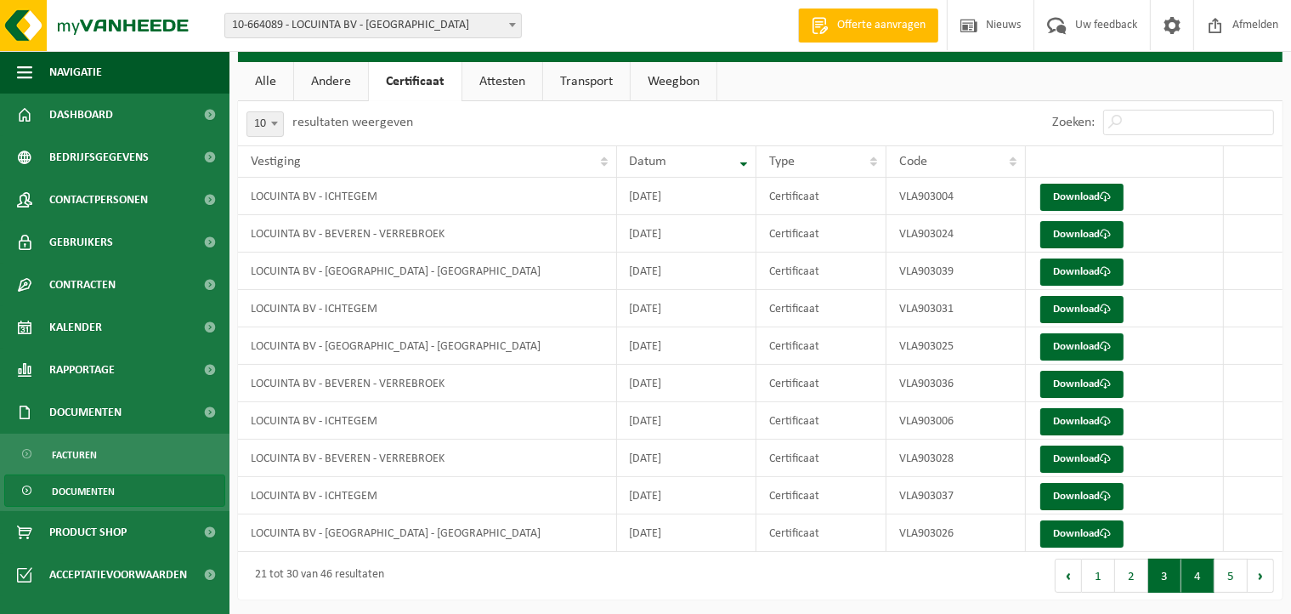
click at [1200, 569] on button "4" at bounding box center [1198, 576] width 33 height 34
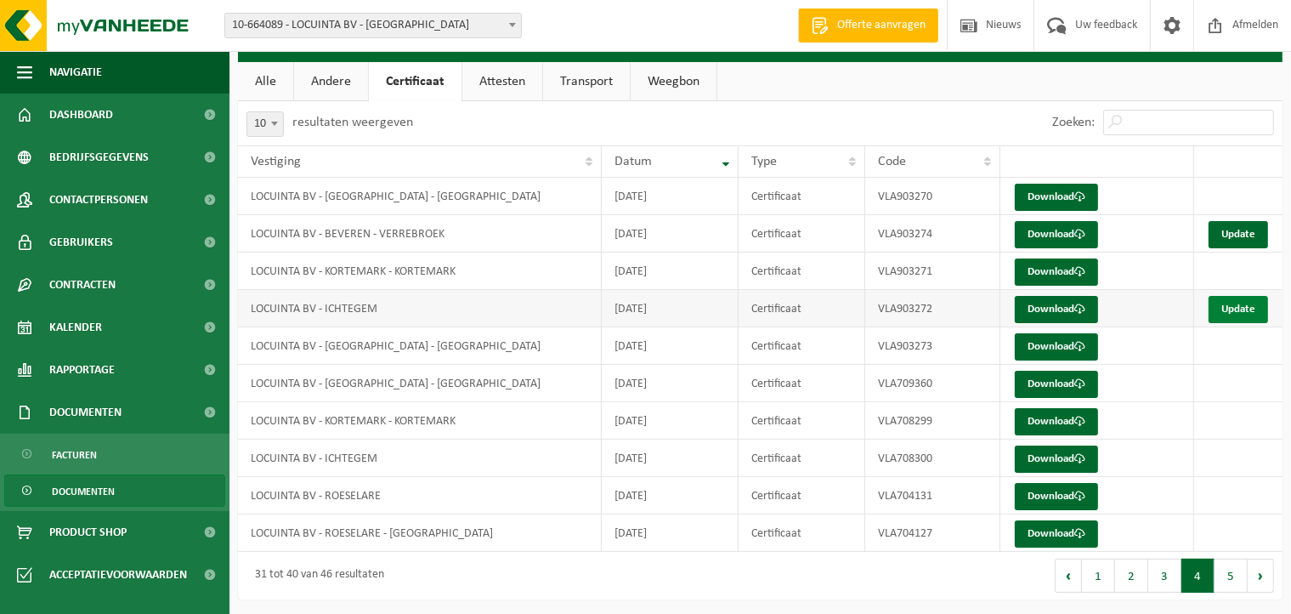
click at [1239, 304] on link "Update" at bounding box center [1239, 309] width 60 height 27
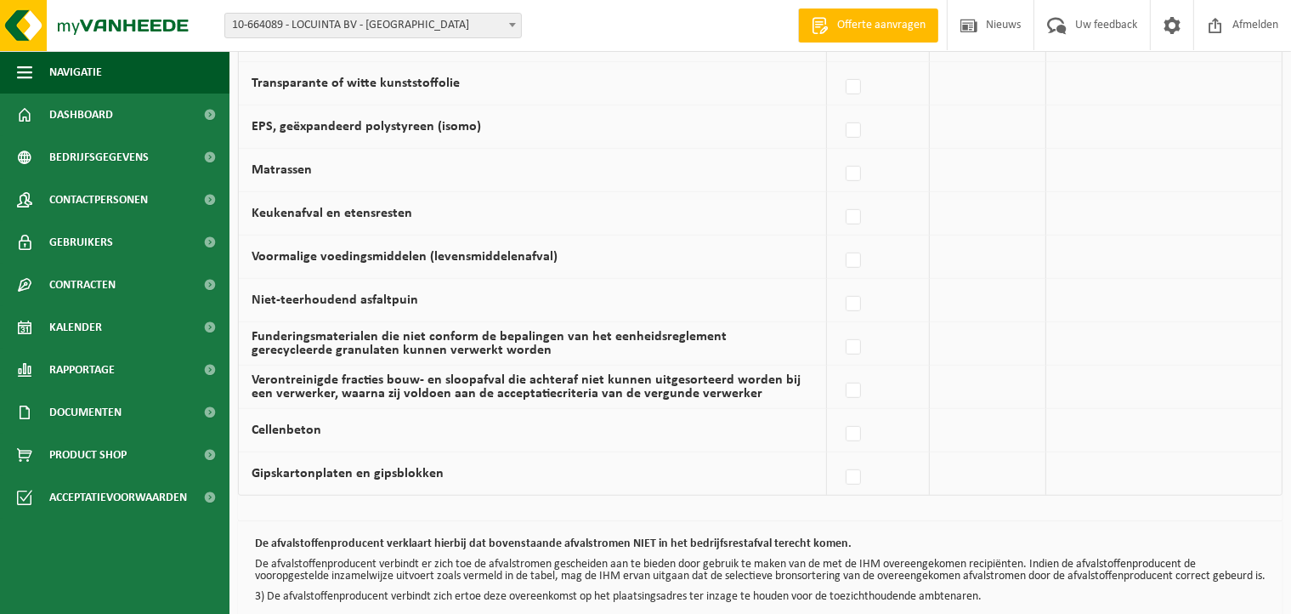
scroll to position [1168, 0]
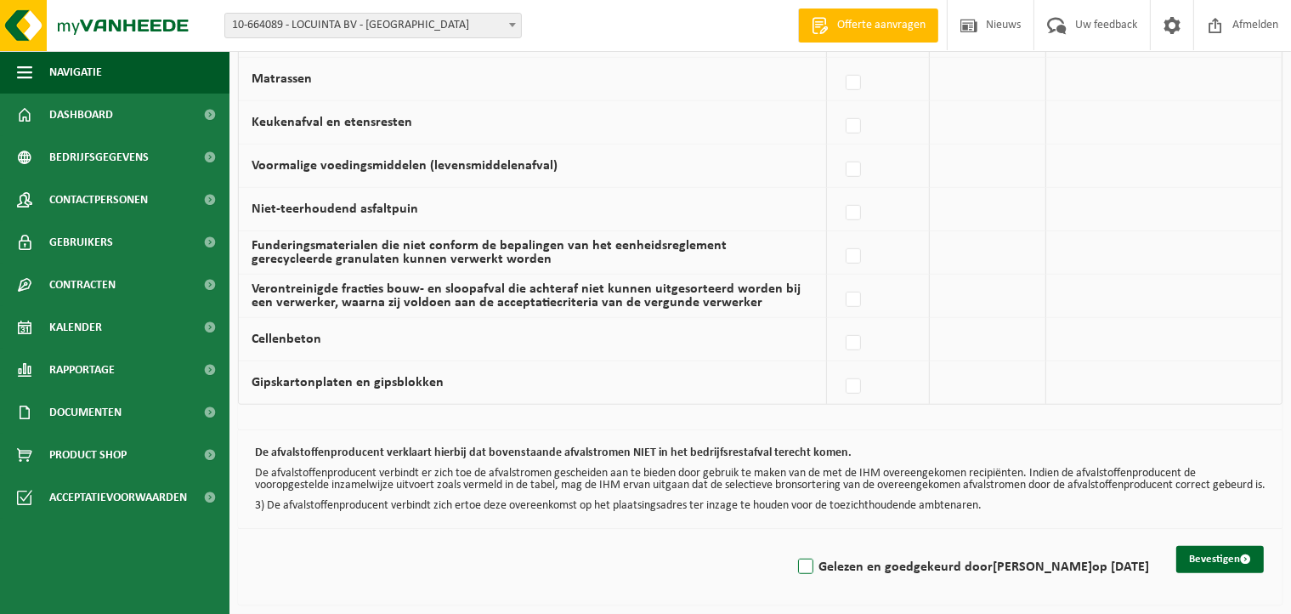
click at [801, 559] on label "Gelezen en goedgekeurd door DIETER DECROIX op 04/09/25" at bounding box center [972, 567] width 355 height 26
click at [792, 546] on input "Gelezen en goedgekeurd door DIETER DECROIX op 04/09/25" at bounding box center [792, 545] width 1 height 1
checkbox input "true"
click at [1204, 549] on button "Bevestigen" at bounding box center [1221, 559] width 88 height 27
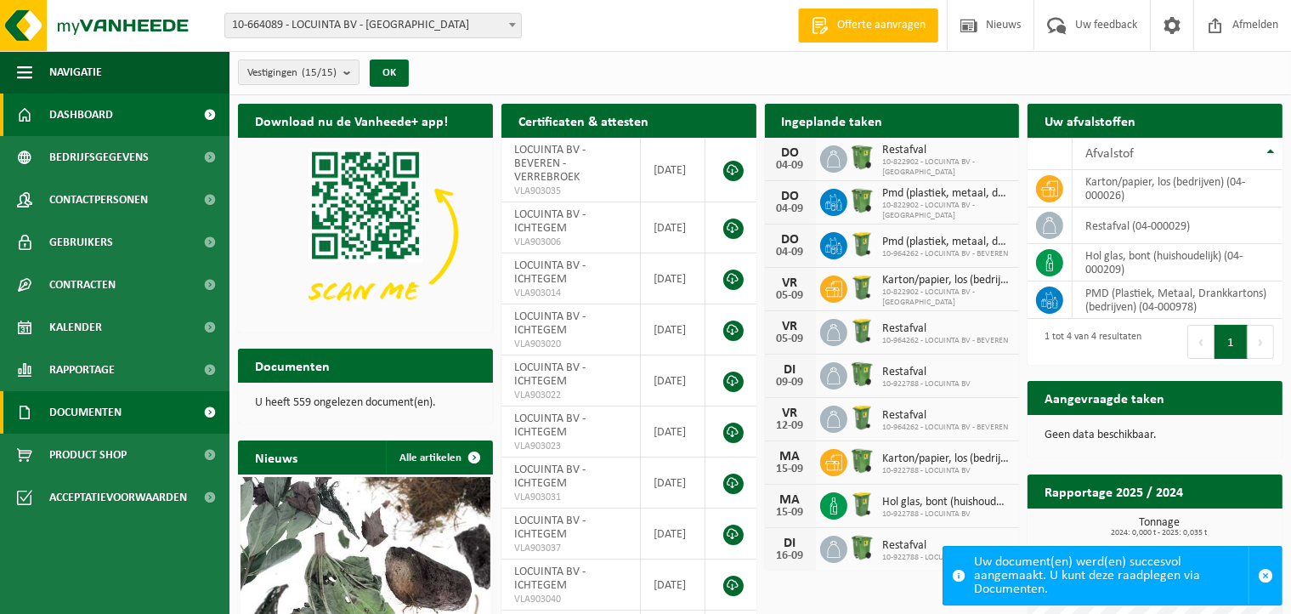
click at [112, 403] on span "Documenten" at bounding box center [85, 412] width 72 height 43
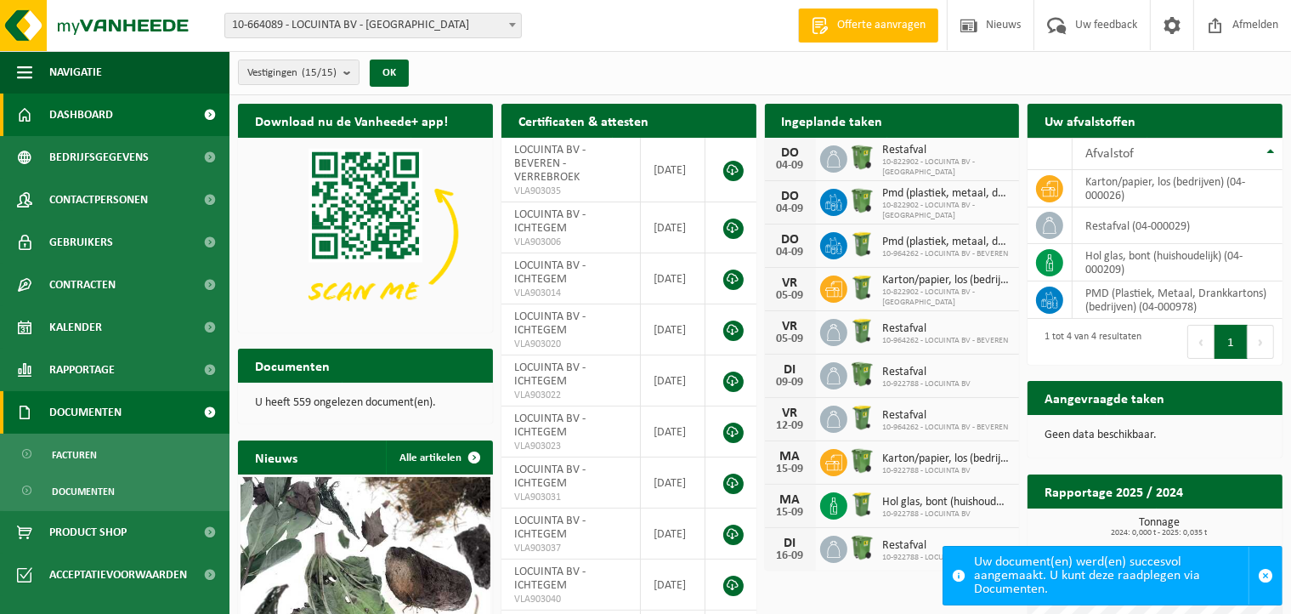
click at [104, 410] on span "Documenten" at bounding box center [85, 412] width 72 height 43
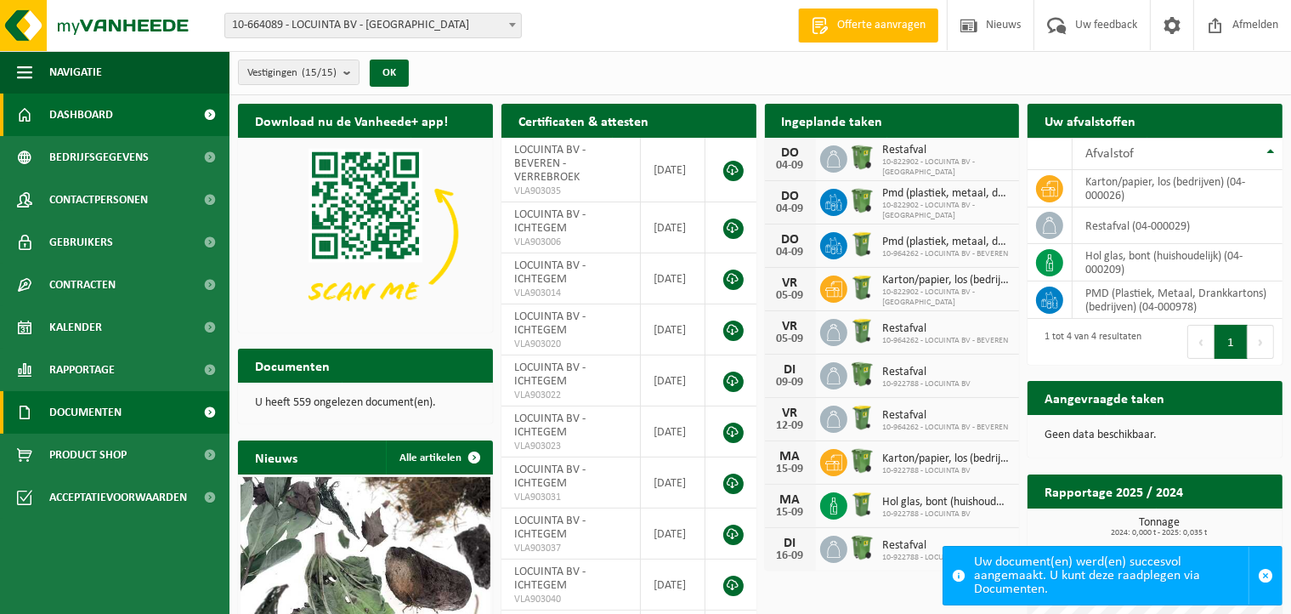
click at [106, 413] on span "Documenten" at bounding box center [85, 412] width 72 height 43
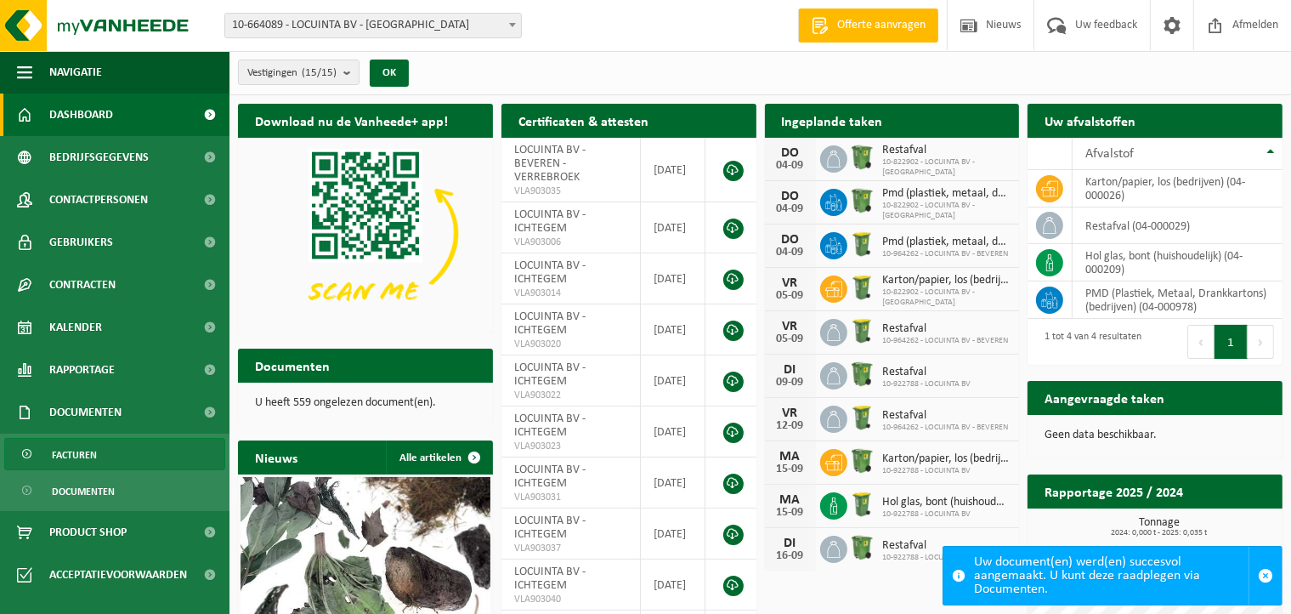
click at [88, 462] on span "Facturen" at bounding box center [74, 455] width 45 height 32
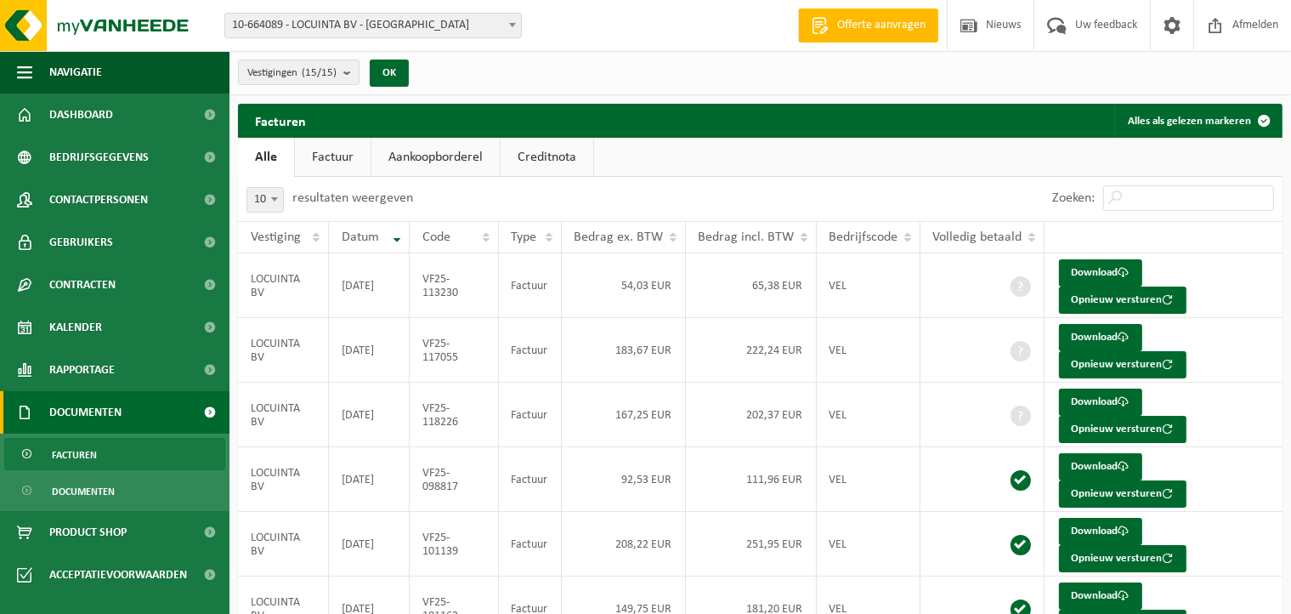
click at [334, 172] on link "Factuur" at bounding box center [333, 157] width 76 height 39
click at [417, 150] on link "Aankoopborderel" at bounding box center [437, 157] width 128 height 39
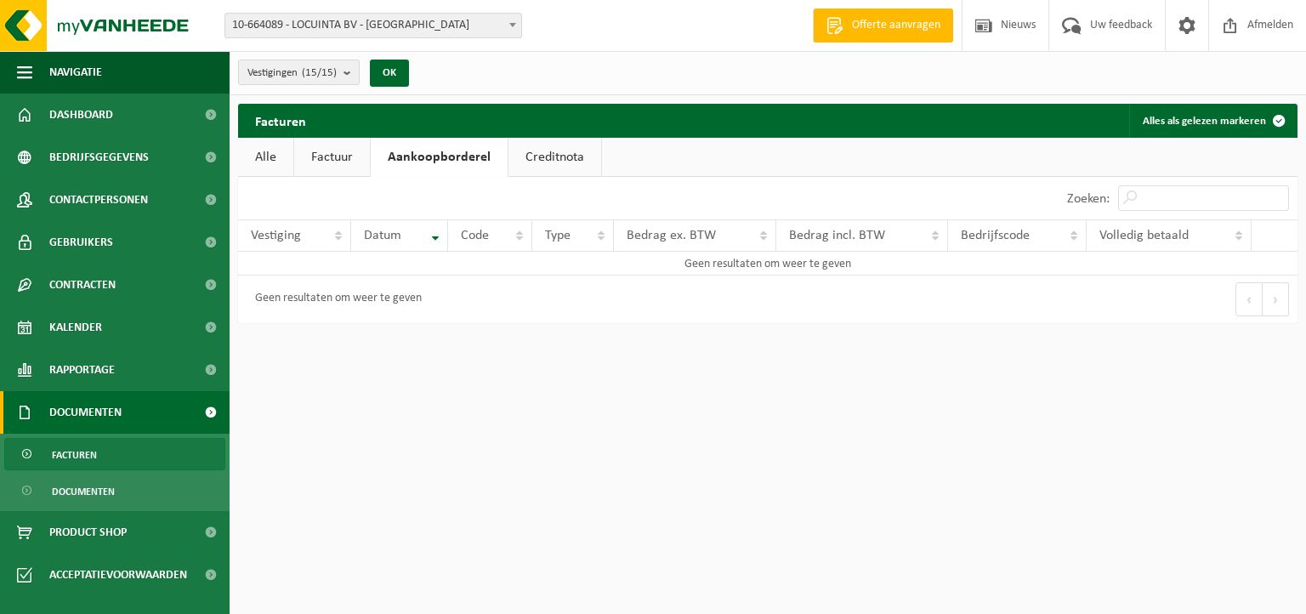
click at [545, 150] on link "Creditnota" at bounding box center [554, 157] width 93 height 39
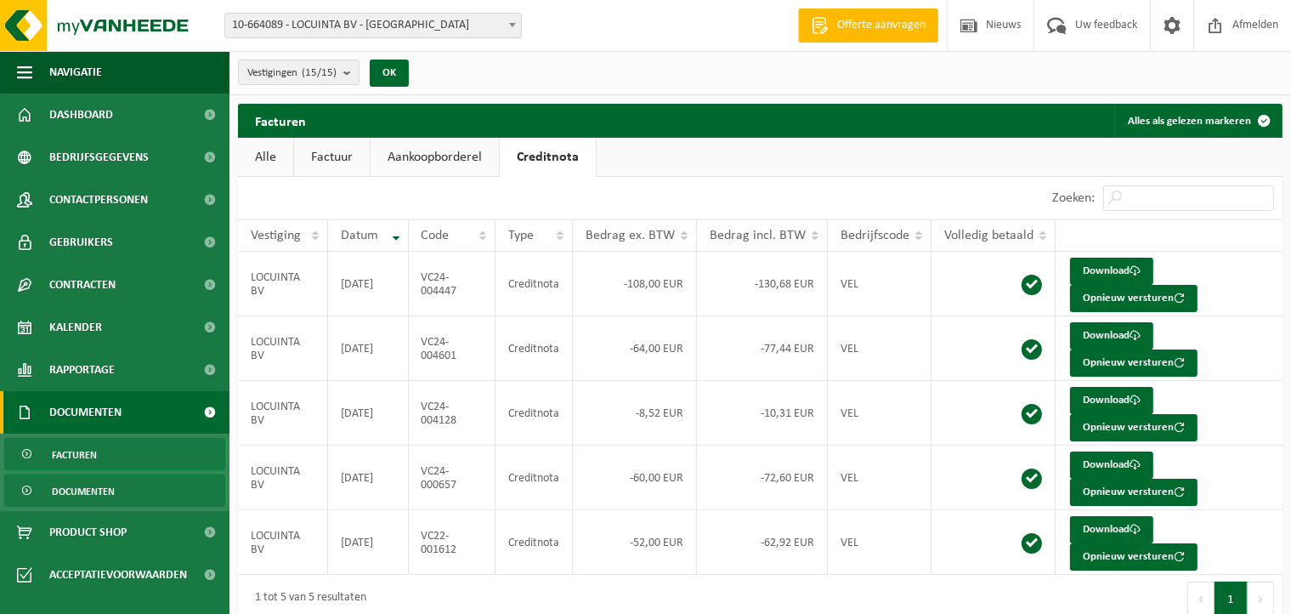
click at [129, 492] on link "Documenten" at bounding box center [114, 490] width 221 height 32
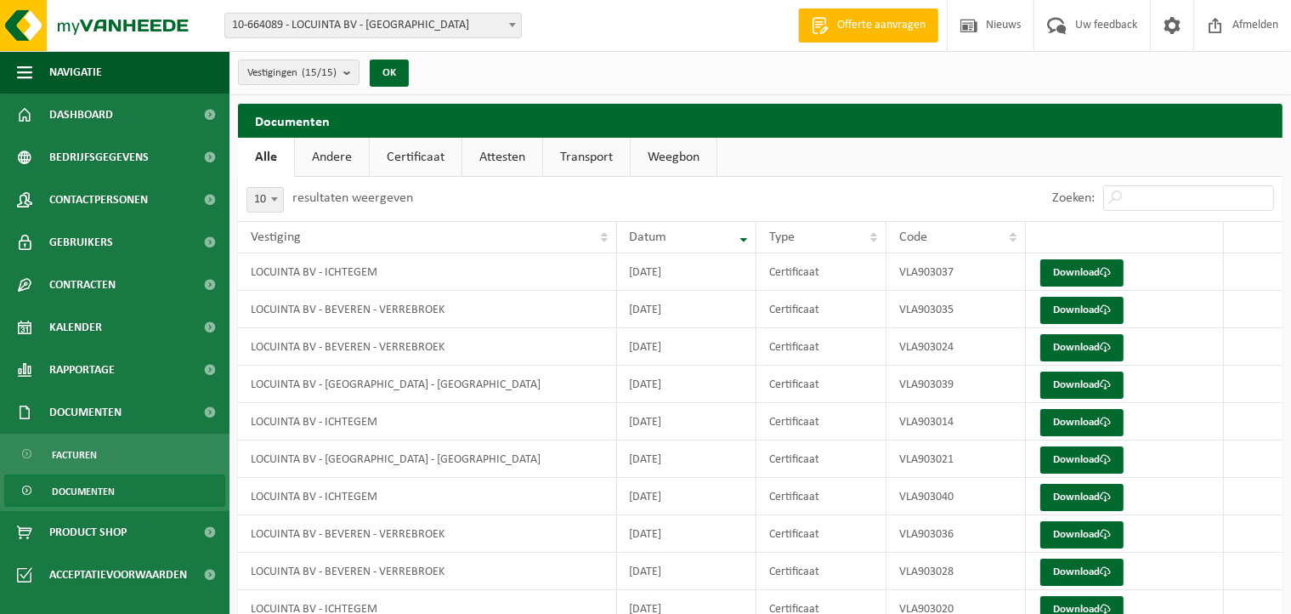
click at [423, 156] on link "Certificaat" at bounding box center [416, 157] width 92 height 39
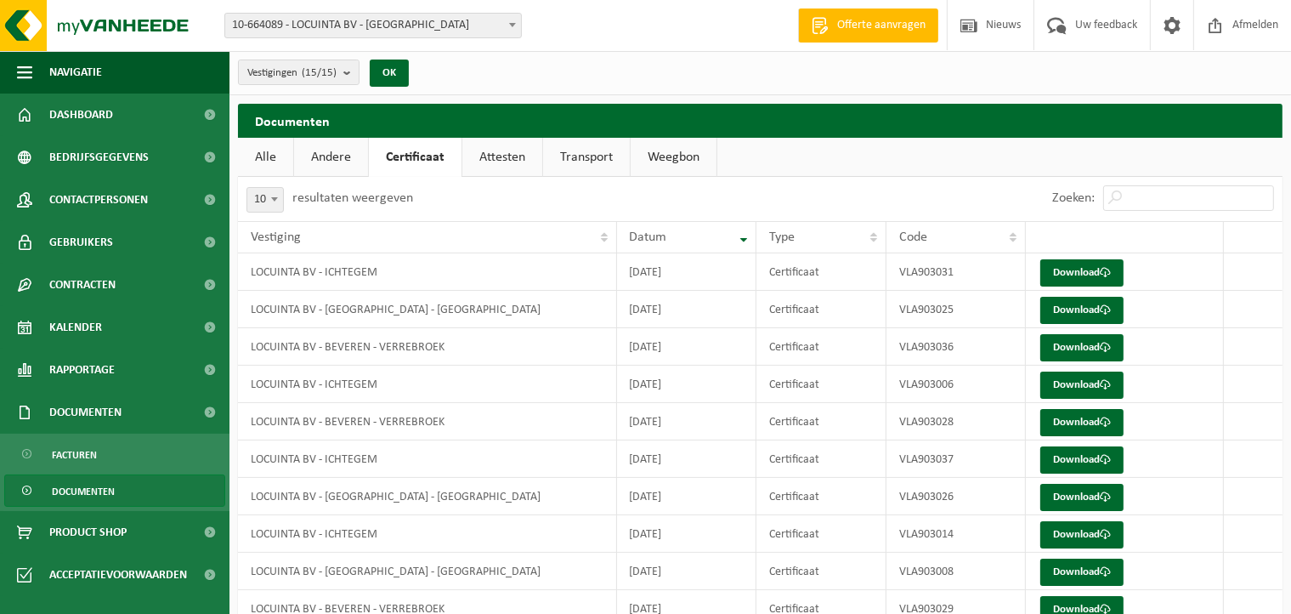
scroll to position [76, 0]
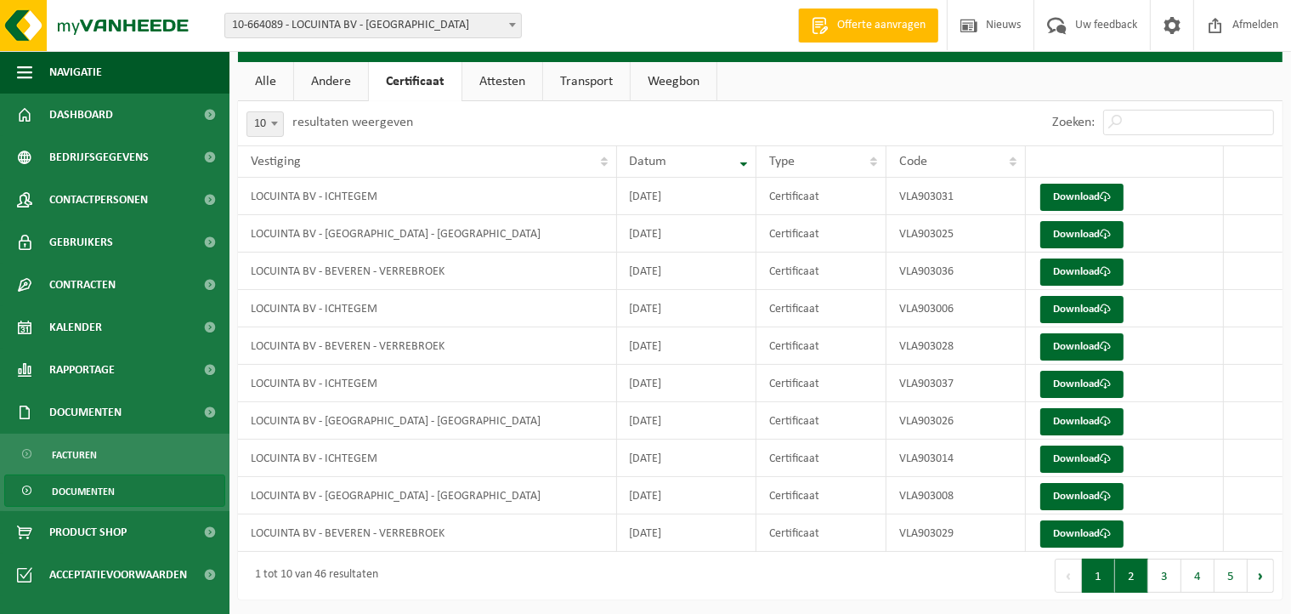
click at [1132, 577] on button "2" at bounding box center [1131, 576] width 33 height 34
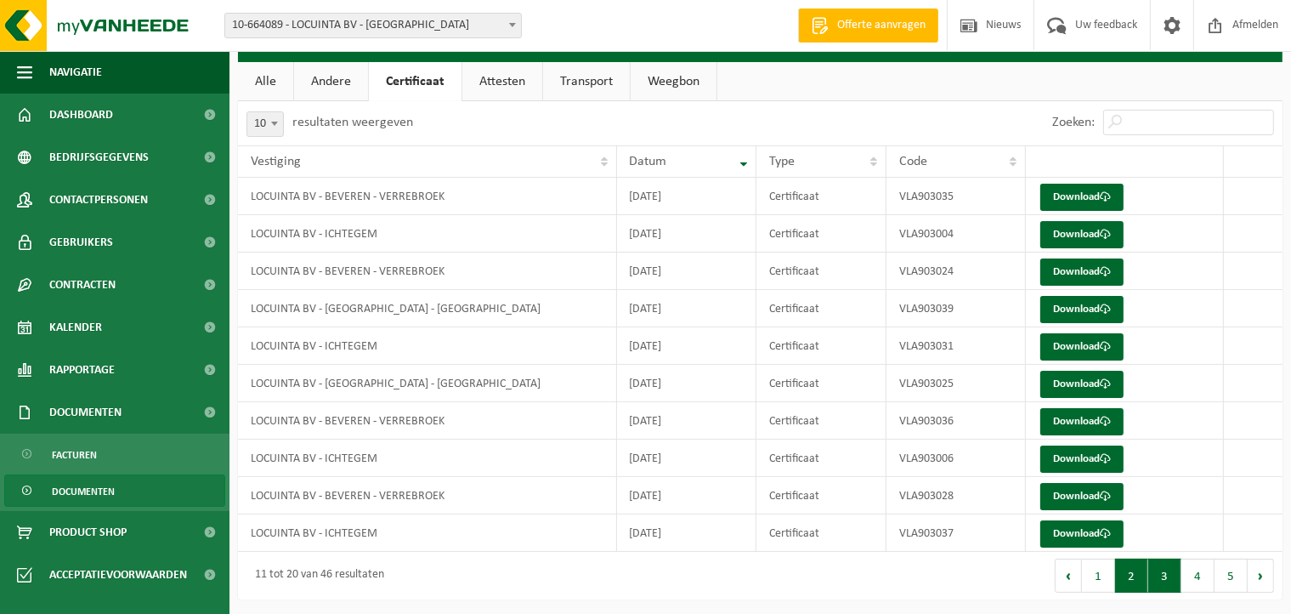
click at [1165, 571] on button "3" at bounding box center [1165, 576] width 33 height 34
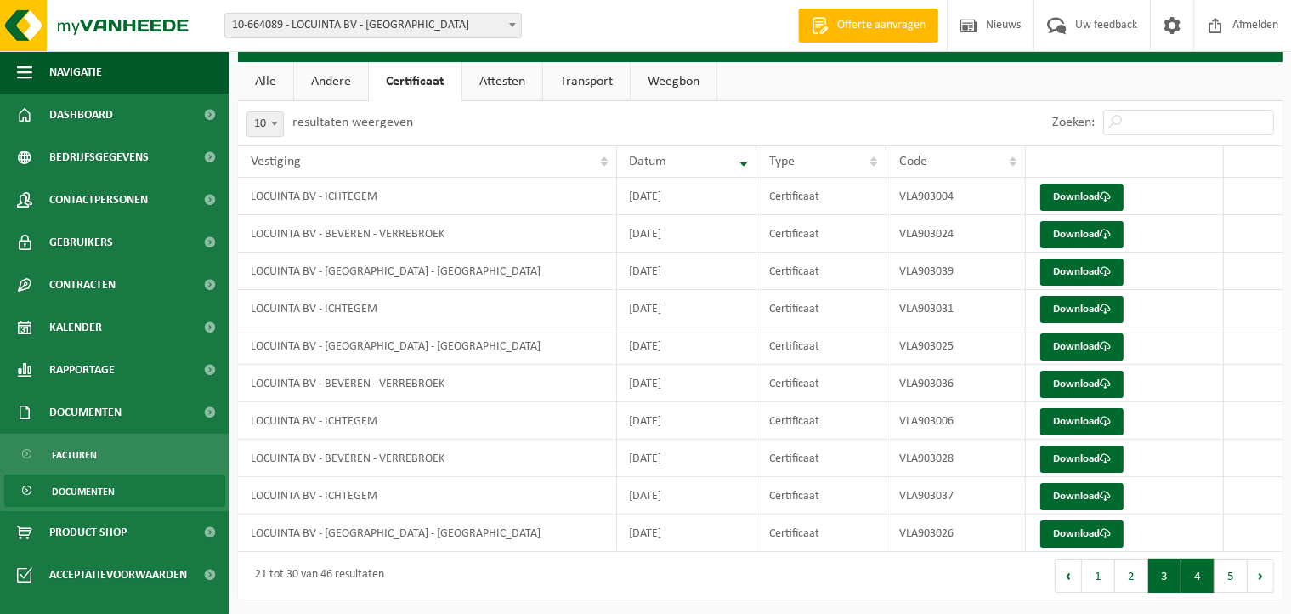
click at [1200, 571] on button "4" at bounding box center [1198, 576] width 33 height 34
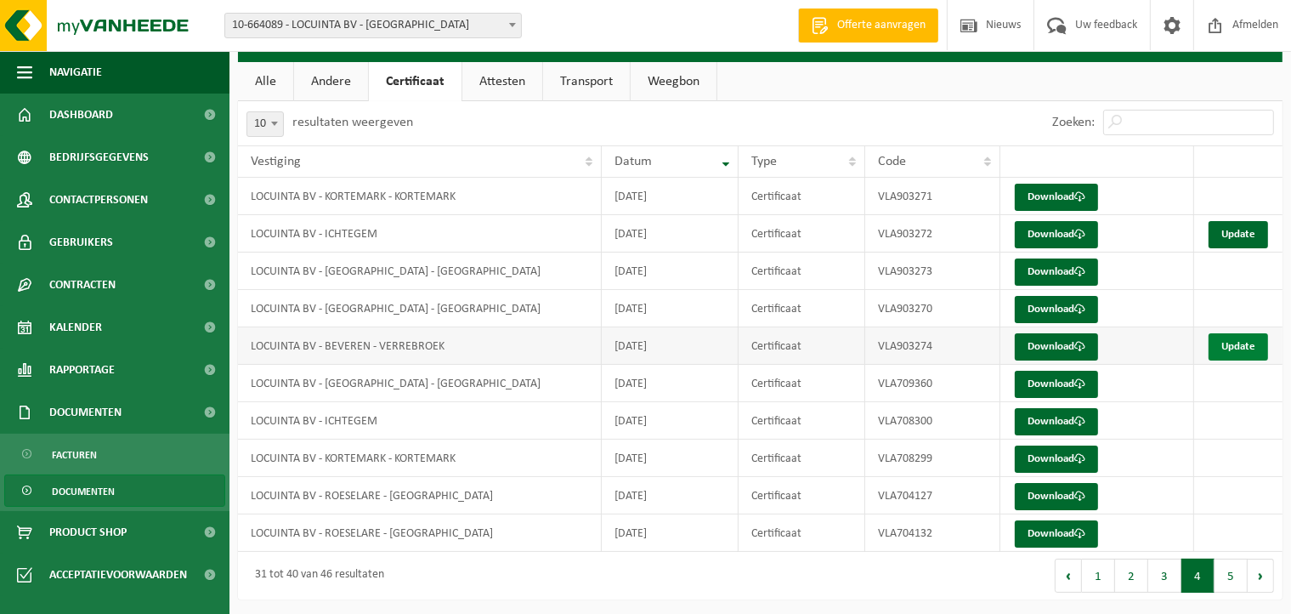
click at [1243, 342] on link "Update" at bounding box center [1239, 346] width 60 height 27
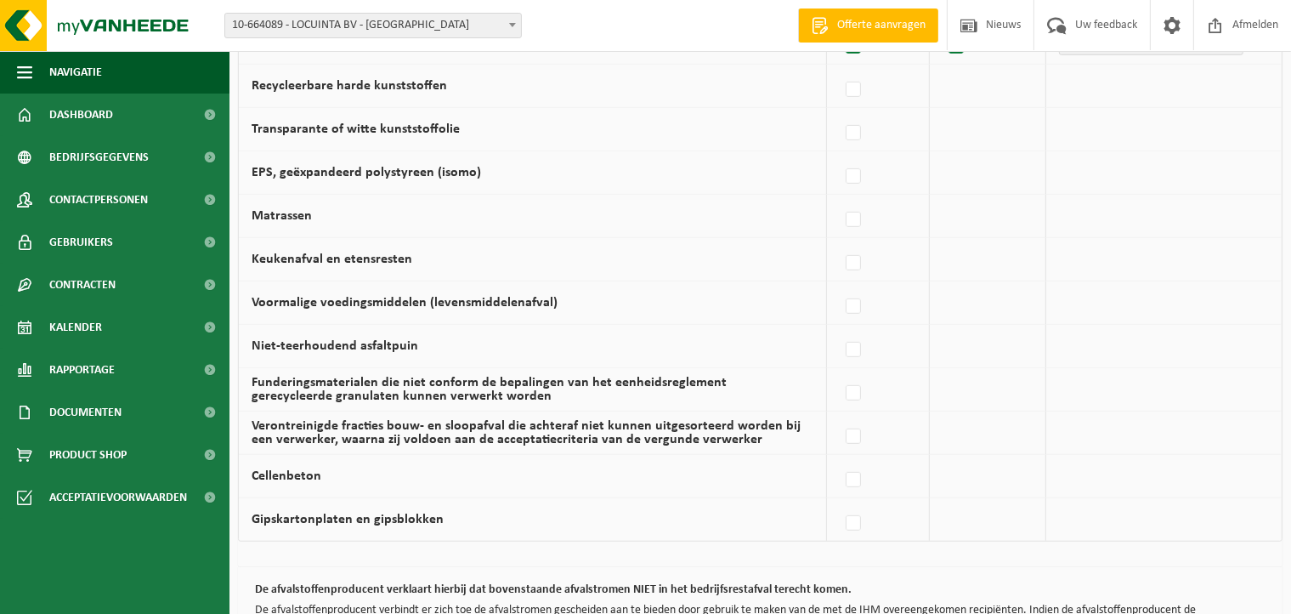
scroll to position [1168, 0]
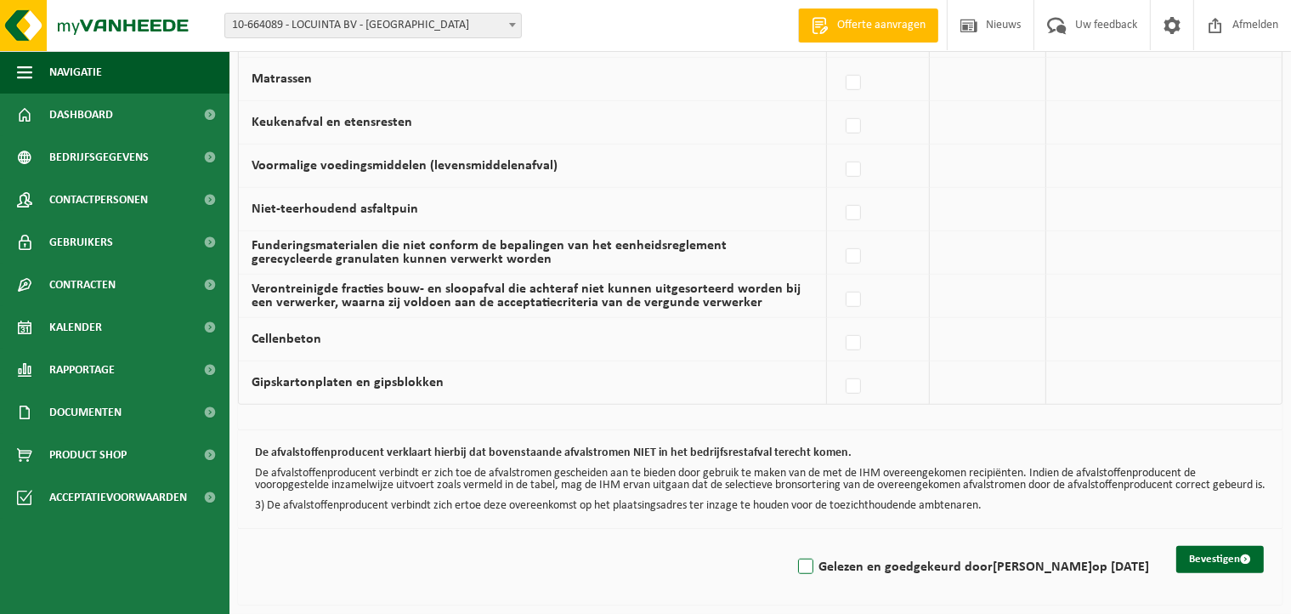
click at [795, 559] on label "Gelezen en goedgekeurd door DIETER DECROIX op 04/09/25" at bounding box center [972, 567] width 355 height 26
click at [792, 546] on input "Gelezen en goedgekeurd door DIETER DECROIX op 04/09/25" at bounding box center [792, 545] width 1 height 1
checkbox input "true"
click at [1223, 552] on button "Bevestigen" at bounding box center [1221, 559] width 88 height 27
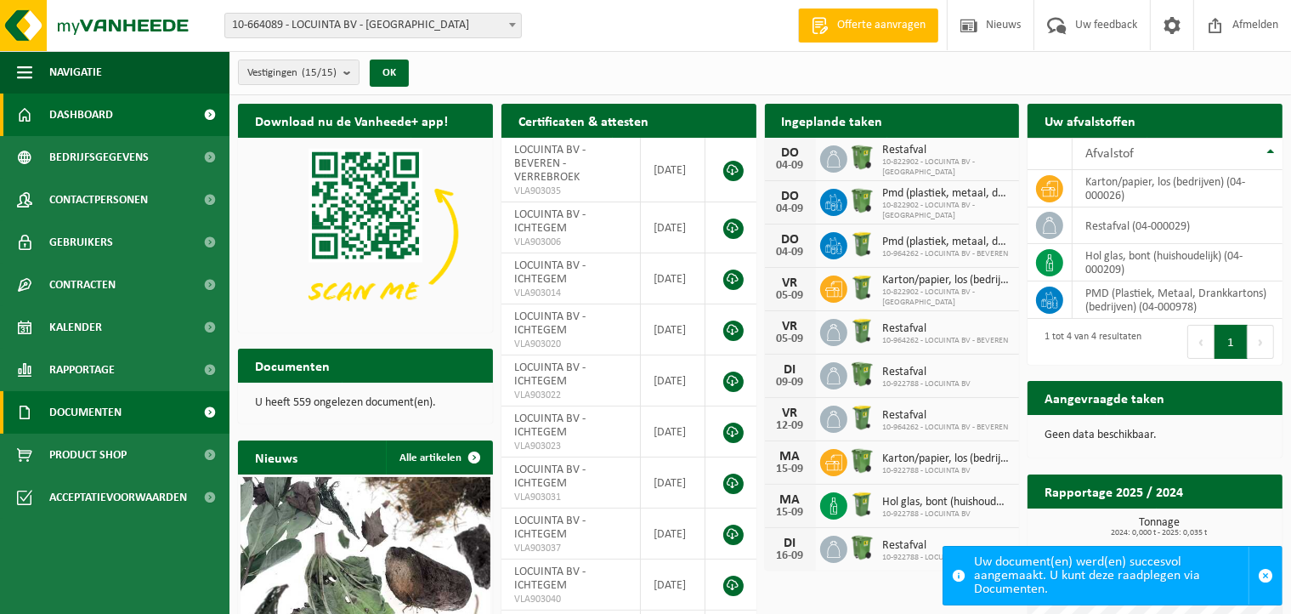
click at [52, 401] on span "Documenten" at bounding box center [85, 412] width 72 height 43
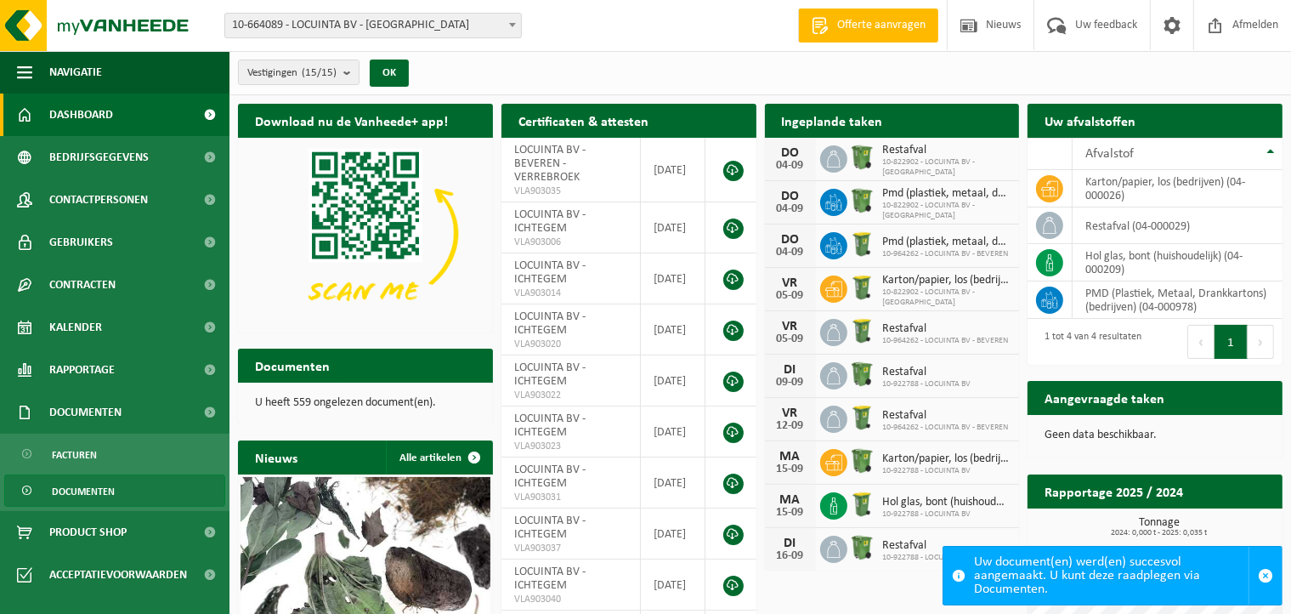
click at [105, 476] on span "Documenten" at bounding box center [83, 491] width 63 height 32
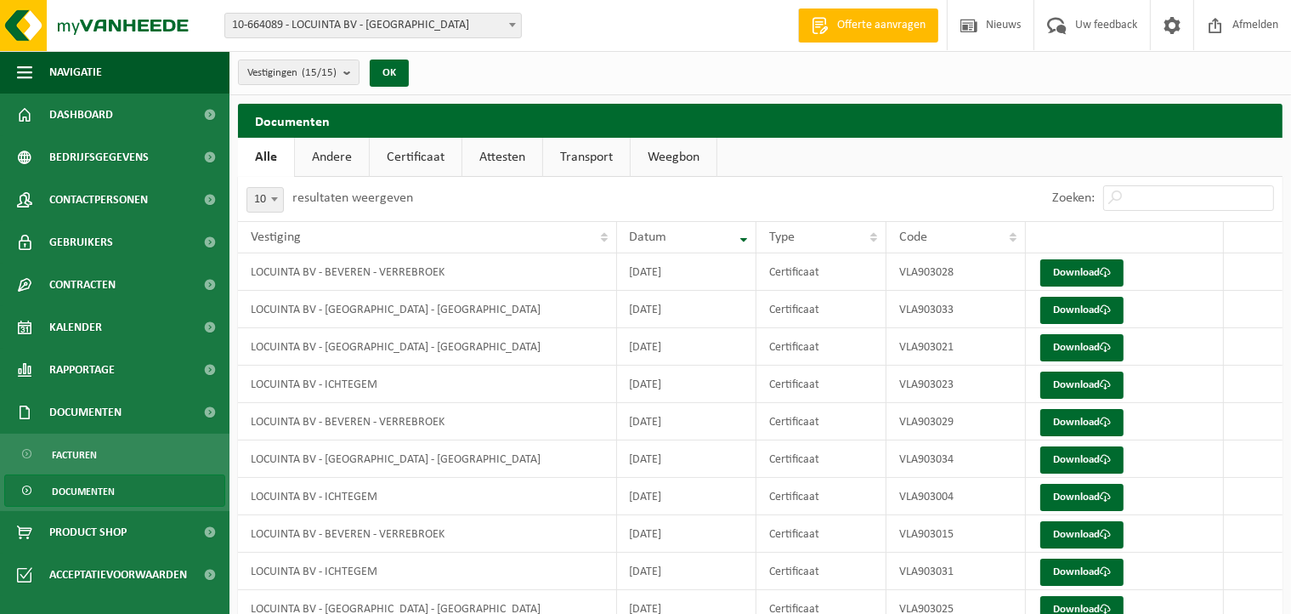
click at [426, 156] on link "Certificaat" at bounding box center [416, 157] width 92 height 39
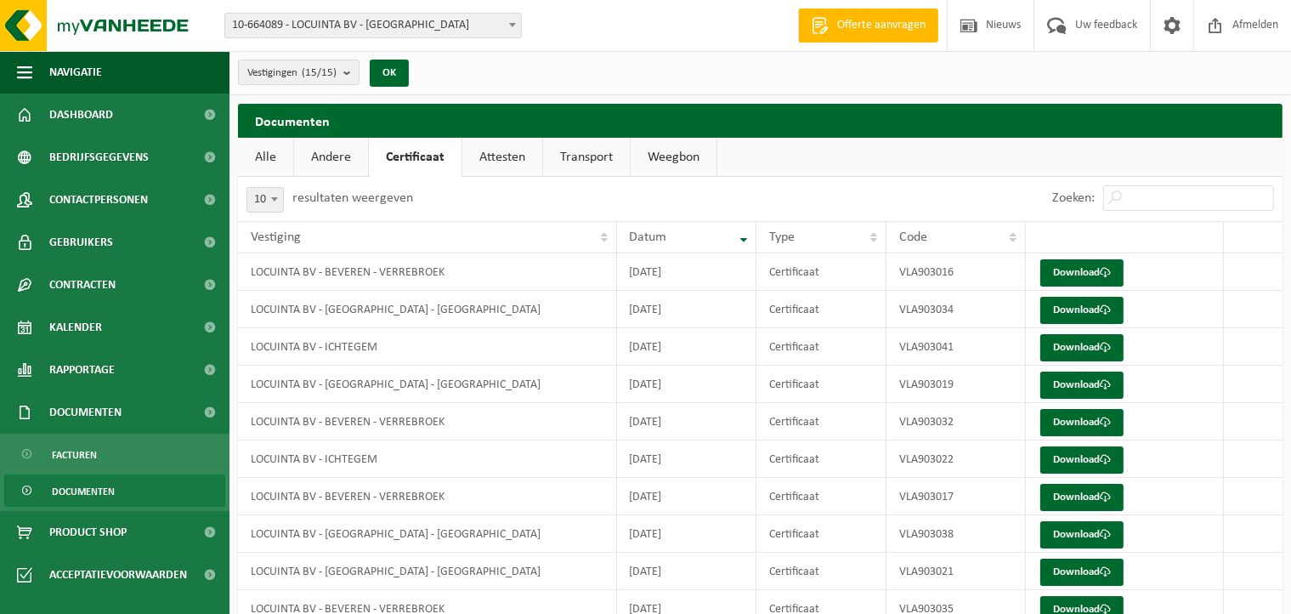
scroll to position [76, 0]
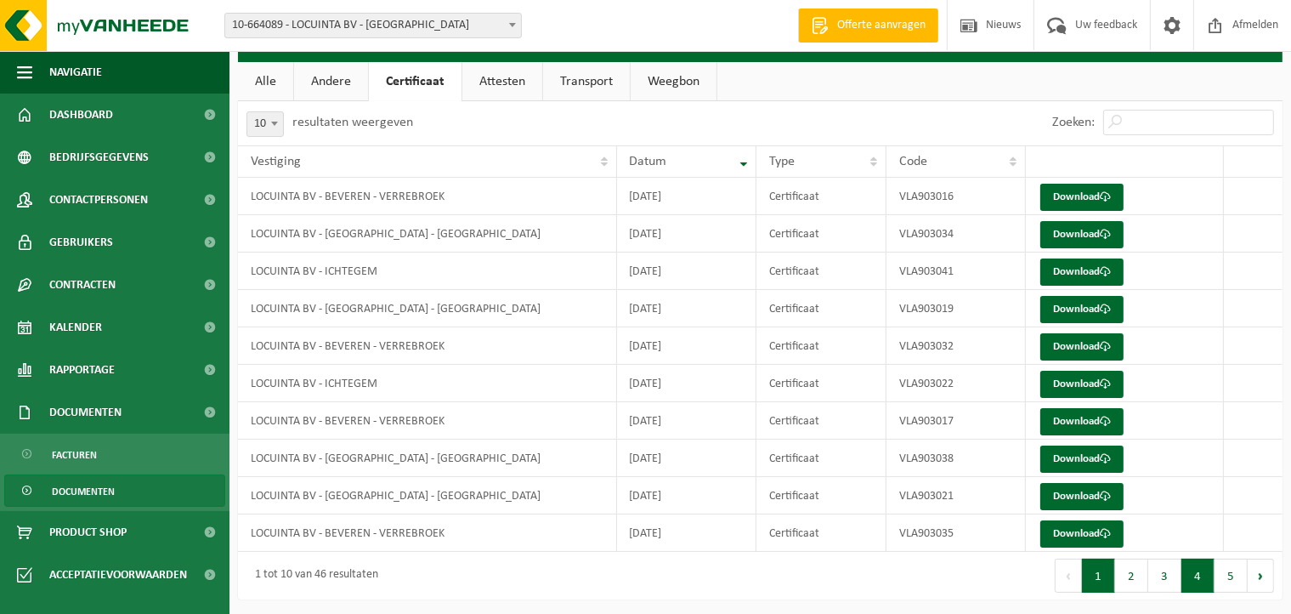
click at [1204, 576] on button "4" at bounding box center [1198, 576] width 33 height 34
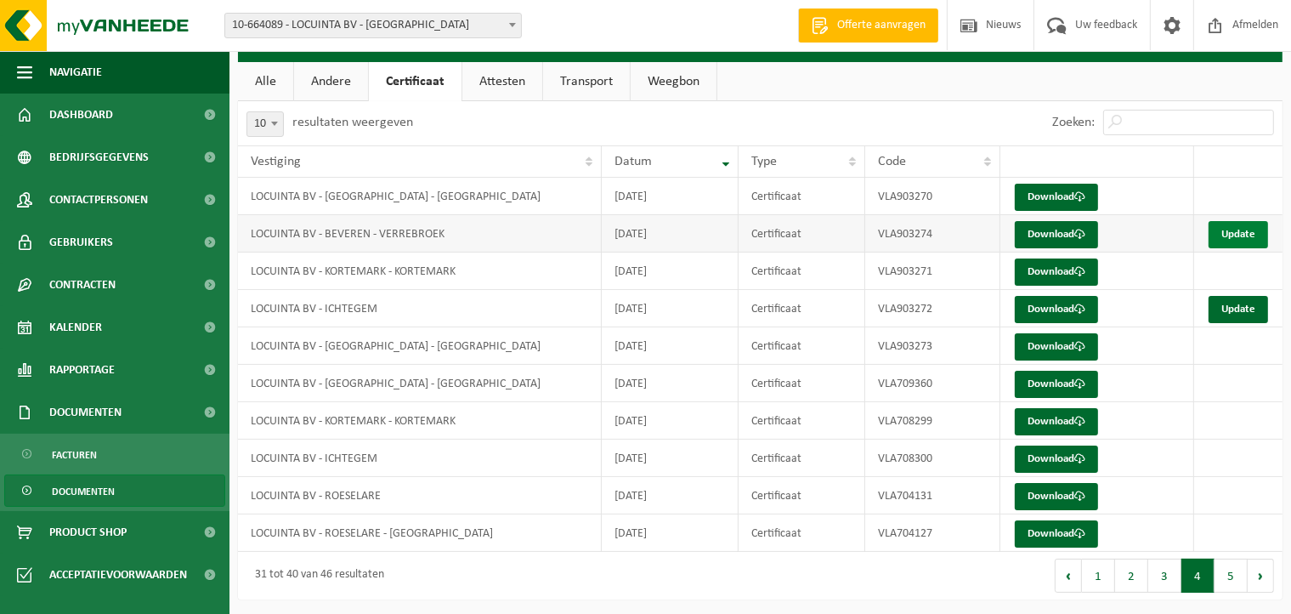
click at [1234, 225] on link "Update" at bounding box center [1239, 234] width 60 height 27
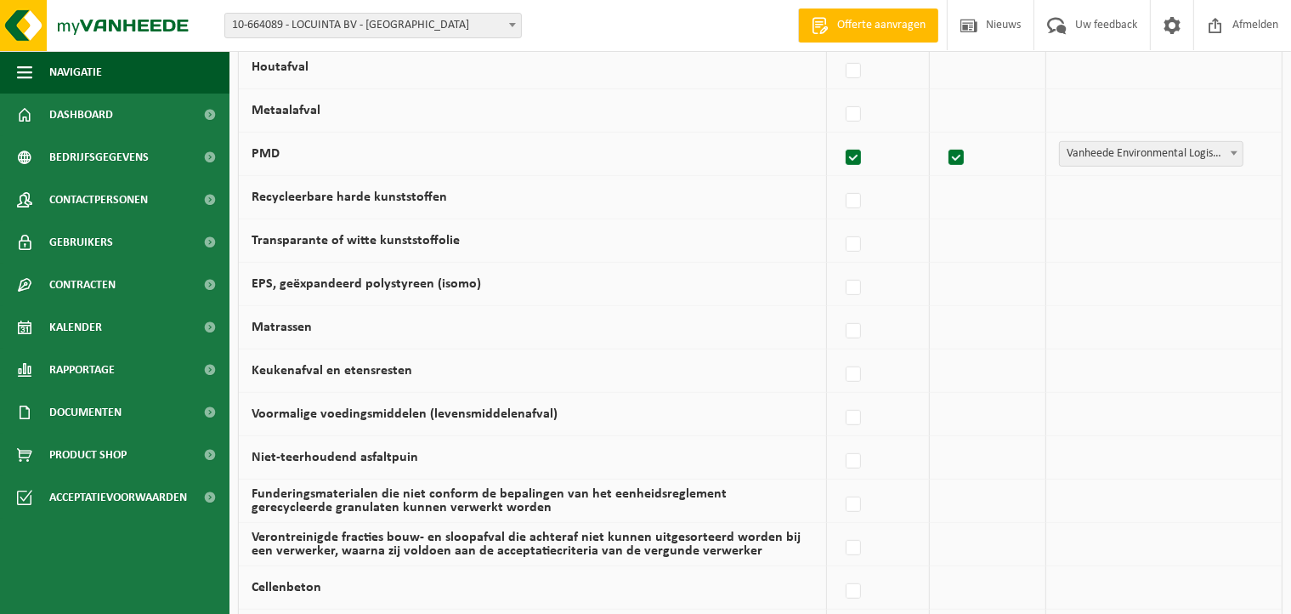
scroll to position [1168, 0]
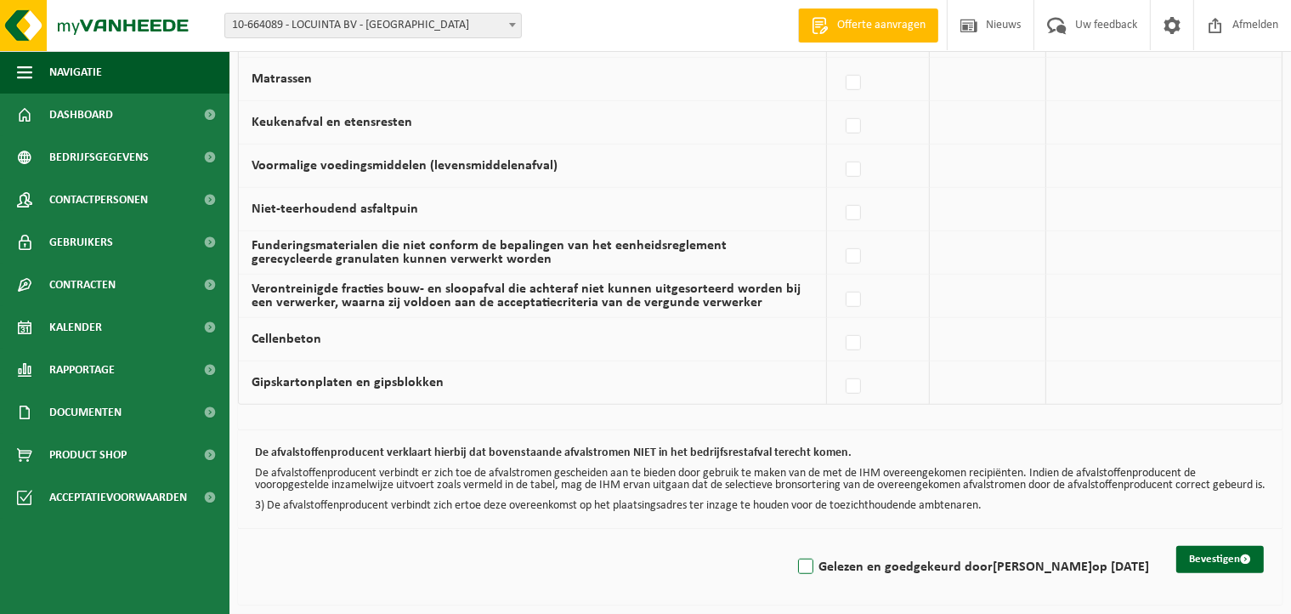
click at [796, 567] on label "Gelezen en goedgekeurd door DIETER DECROIX op 04/09/25" at bounding box center [972, 567] width 355 height 26
click at [792, 546] on input "Gelezen en goedgekeurd door DIETER DECROIX op 04/09/25" at bounding box center [792, 545] width 1 height 1
checkbox input "true"
click at [1215, 565] on button "Bevestigen" at bounding box center [1221, 559] width 88 height 27
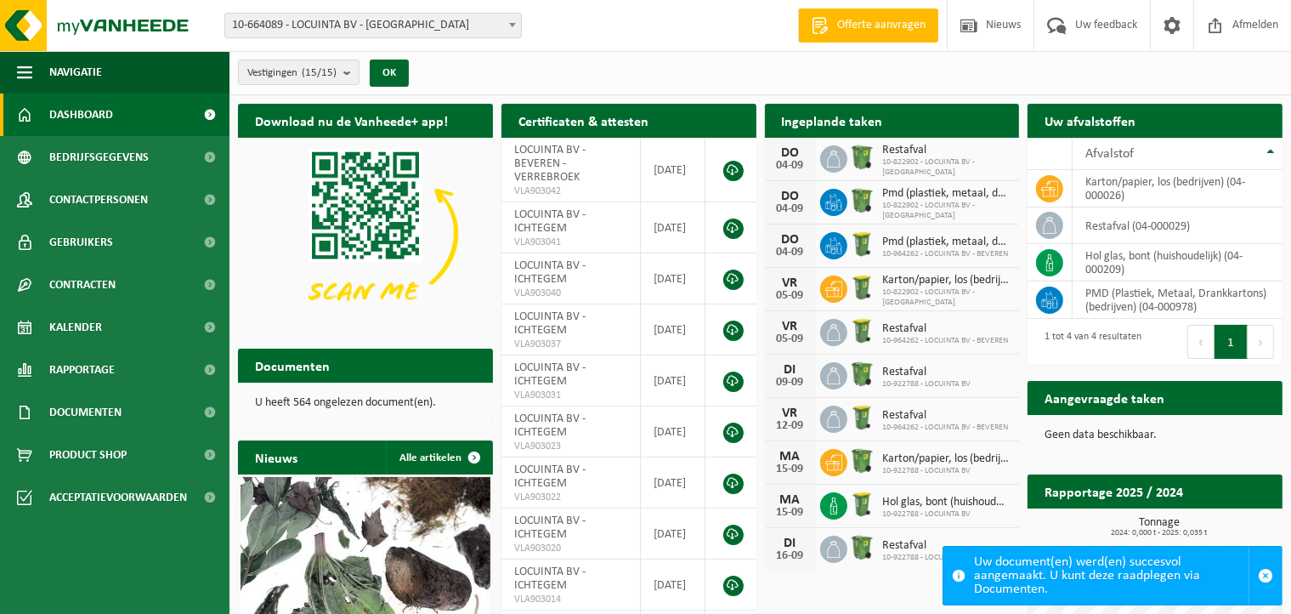
click at [428, 26] on span "10-664089 - LOCUINTA BV - [GEOGRAPHIC_DATA]" at bounding box center [373, 26] width 296 height 24
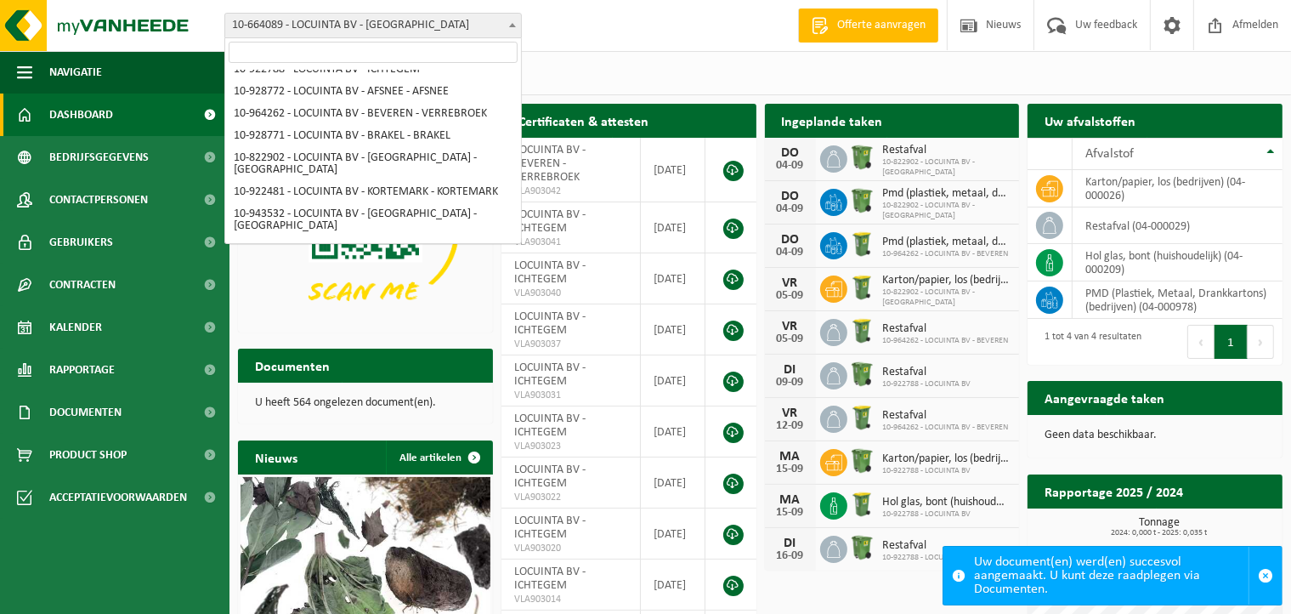
scroll to position [185, 0]
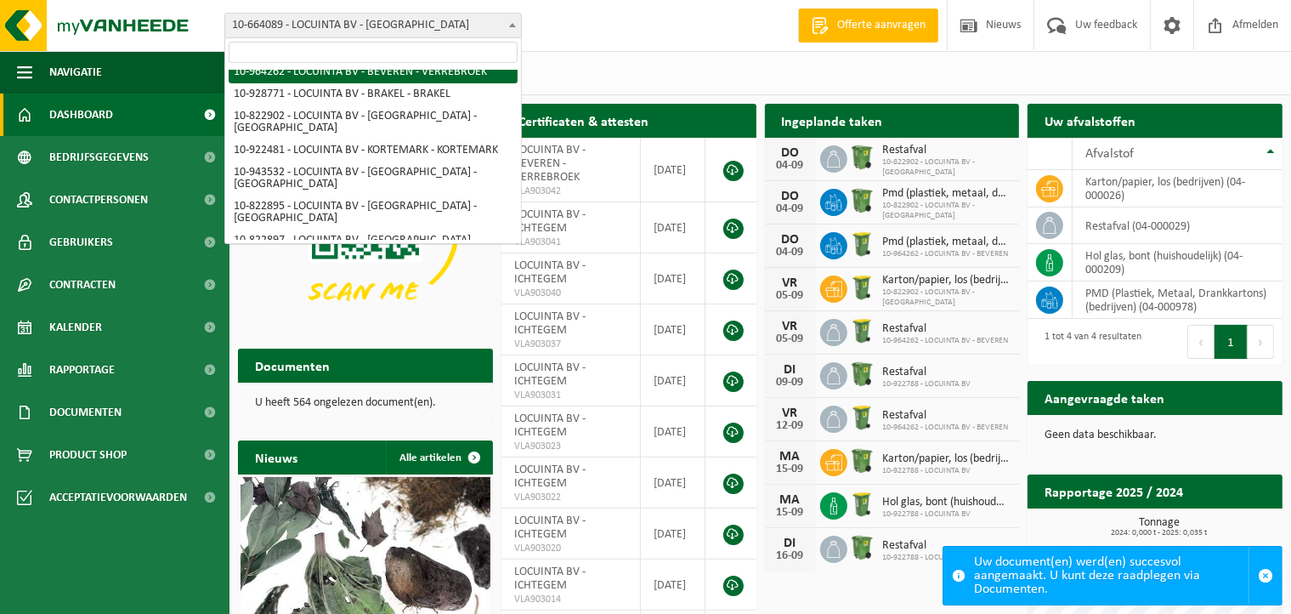
select select "151610"
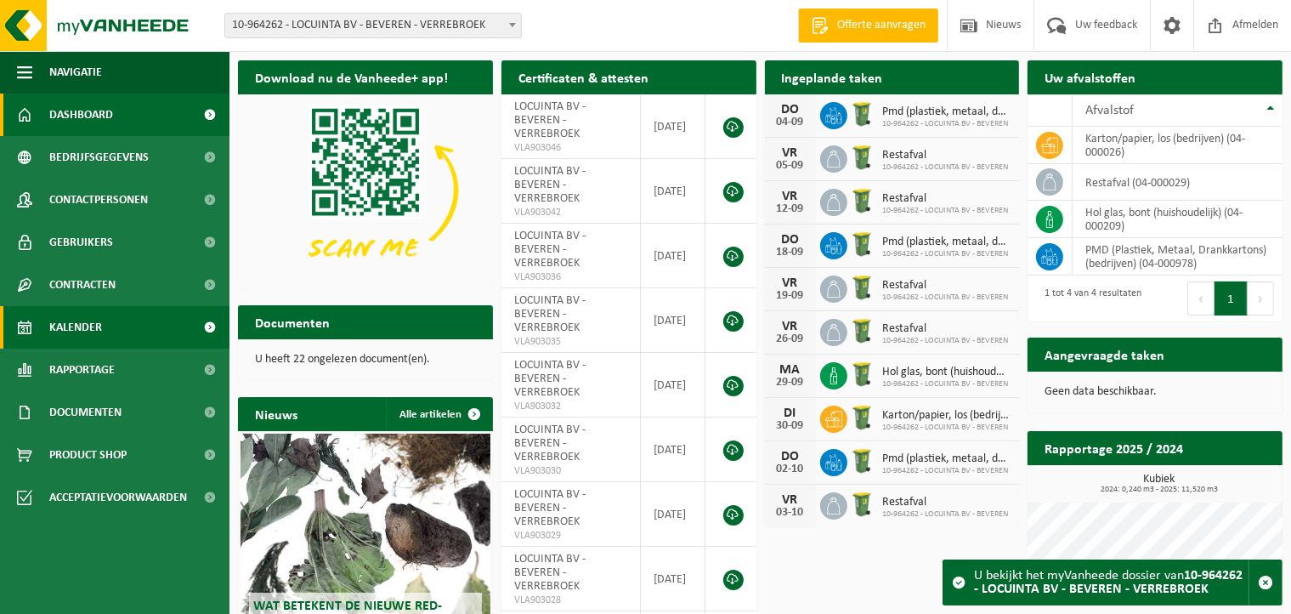
click at [69, 326] on span "Kalender" at bounding box center [75, 327] width 53 height 43
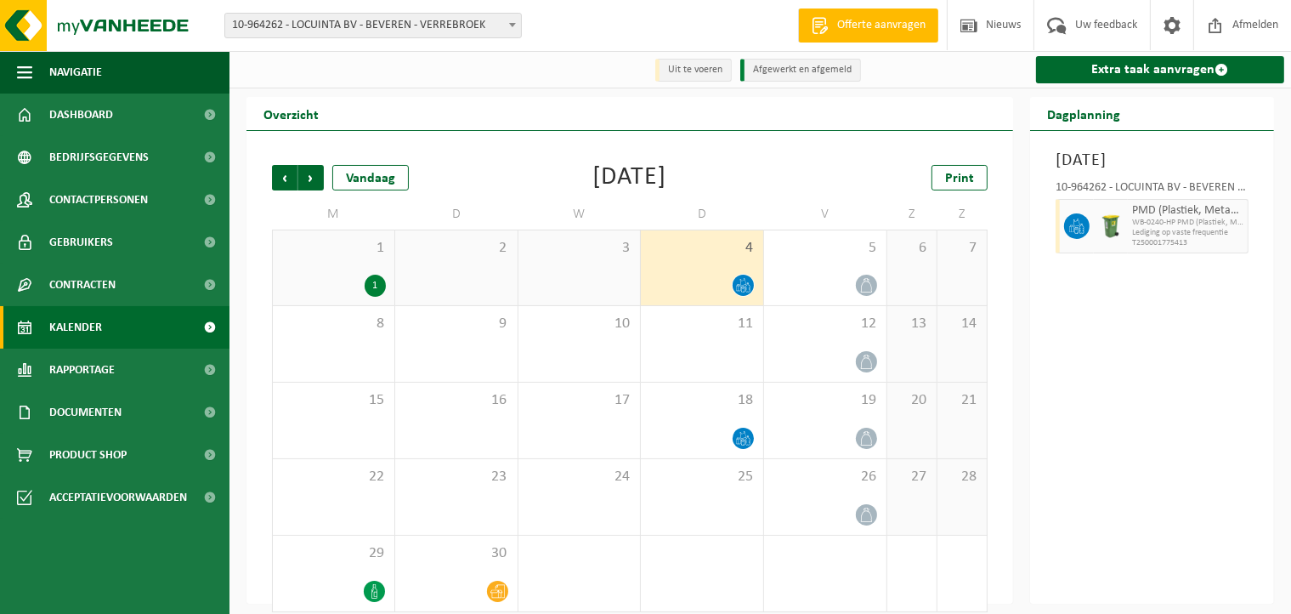
scroll to position [17, 0]
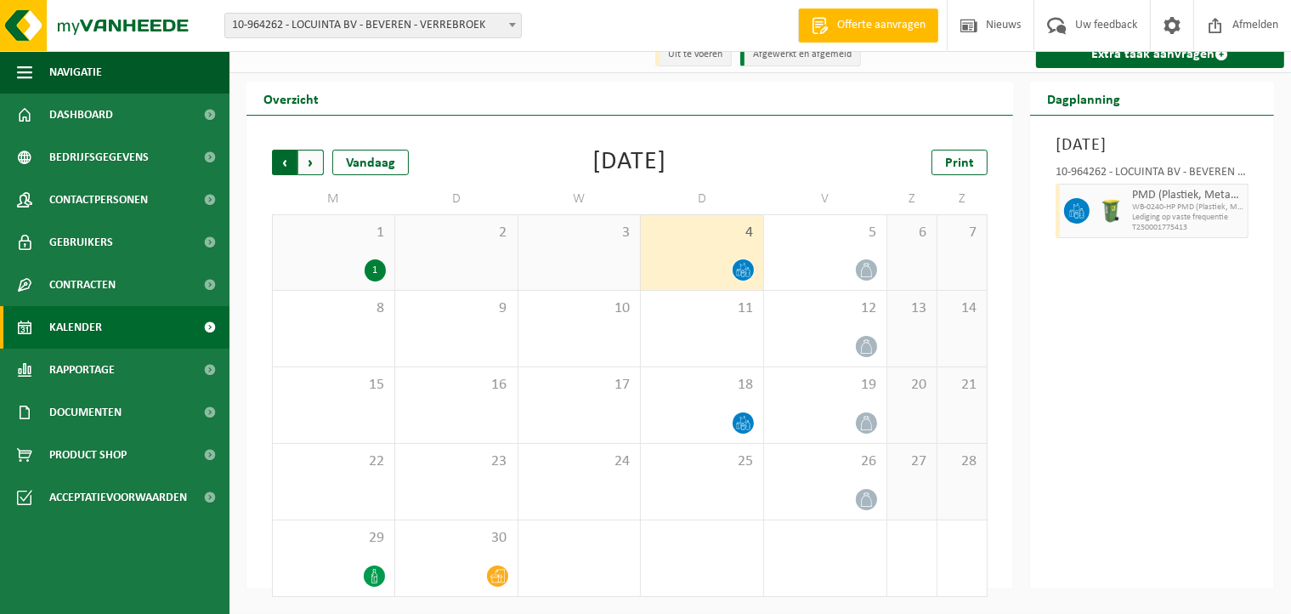
click at [313, 161] on span "Volgende" at bounding box center [311, 163] width 26 height 26
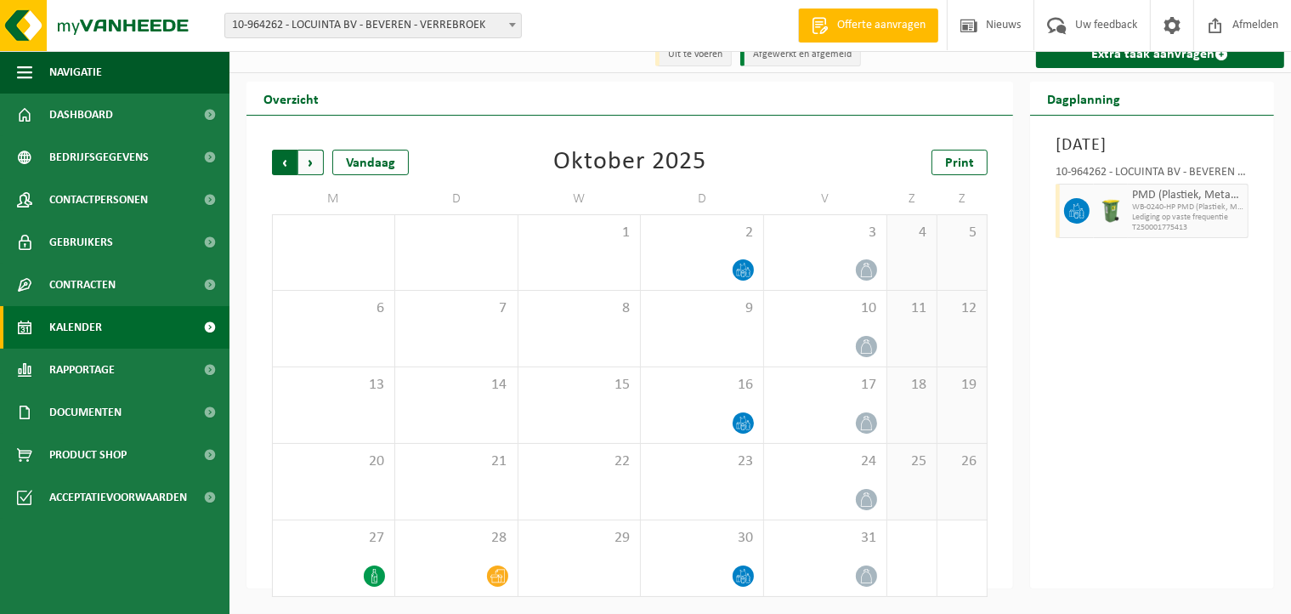
click at [315, 165] on span "Volgende" at bounding box center [311, 163] width 26 height 26
